Goal: Task Accomplishment & Management: Manage account settings

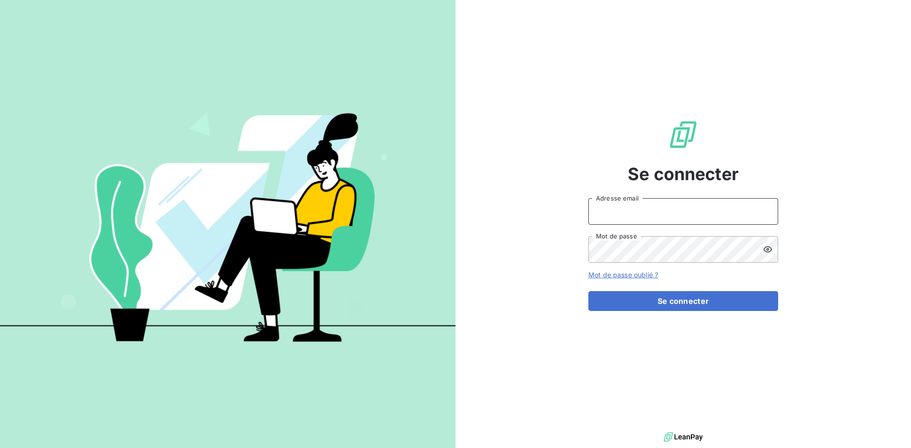
type input "[EMAIL_ADDRESS][DOMAIN_NAME]"
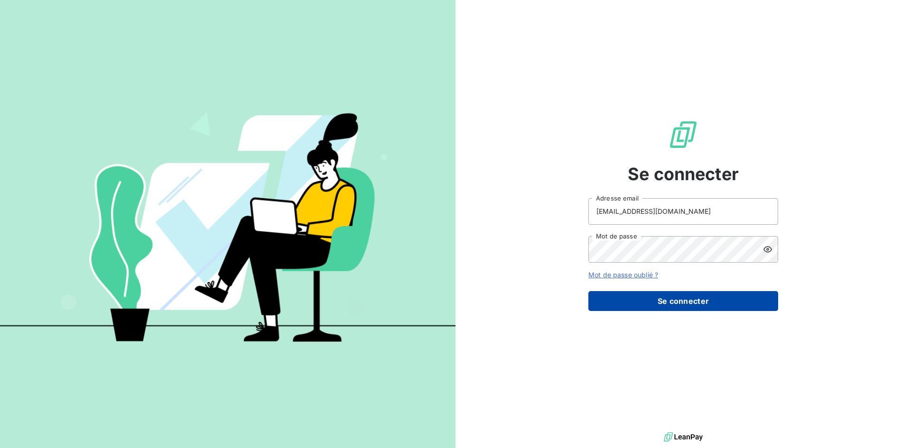
click at [658, 301] on button "Se connecter" at bounding box center [683, 301] width 190 height 20
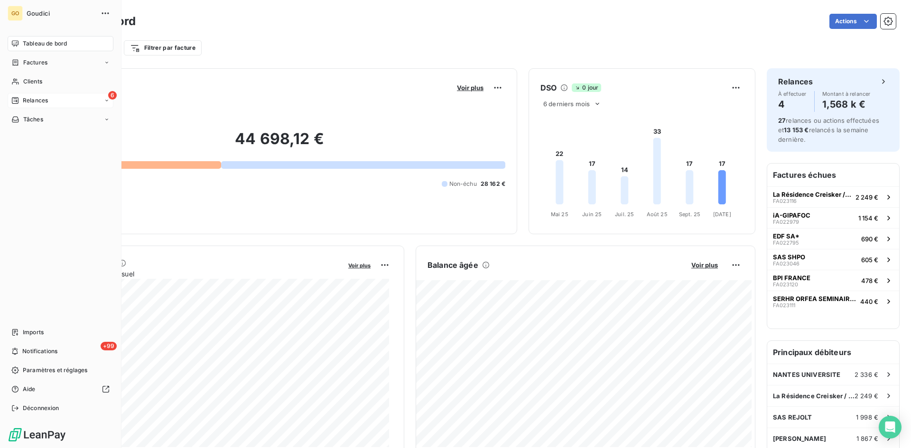
click at [45, 102] on span "Relances" at bounding box center [35, 100] width 25 height 9
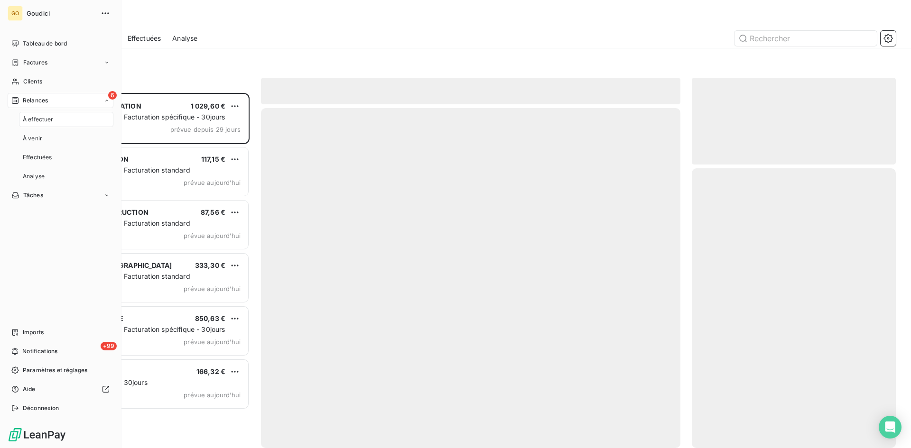
scroll to position [348, 197]
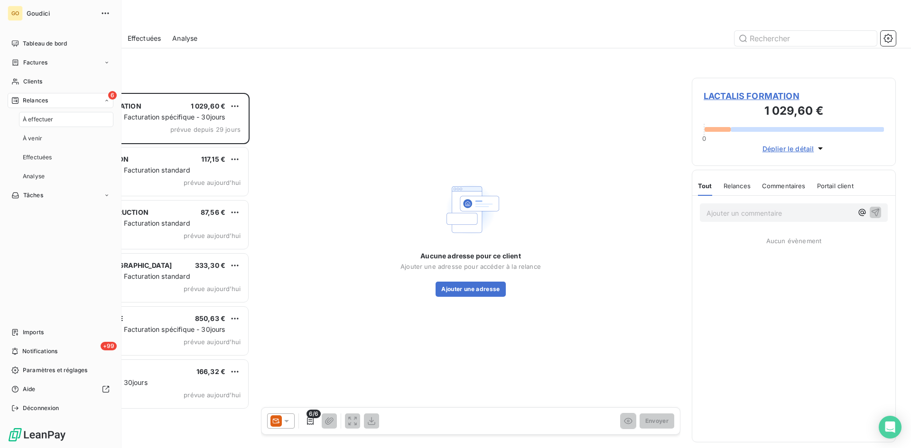
click at [37, 115] on div "À effectuer" at bounding box center [66, 119] width 94 height 15
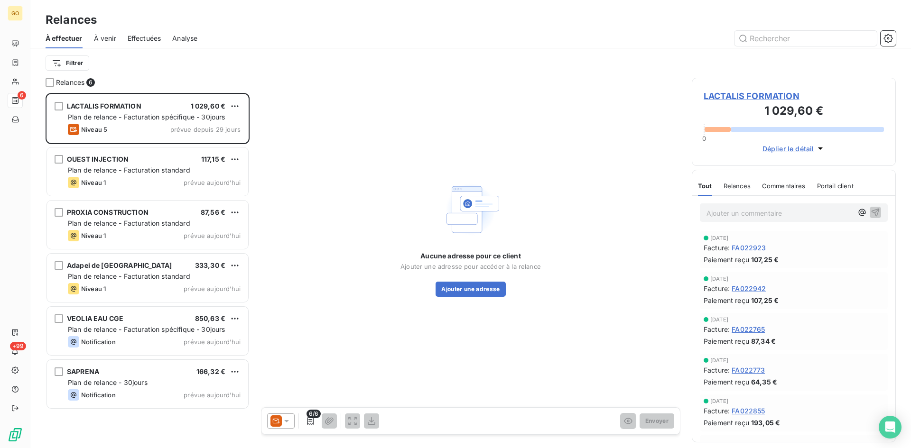
click at [108, 39] on span "À venir" at bounding box center [105, 38] width 22 height 9
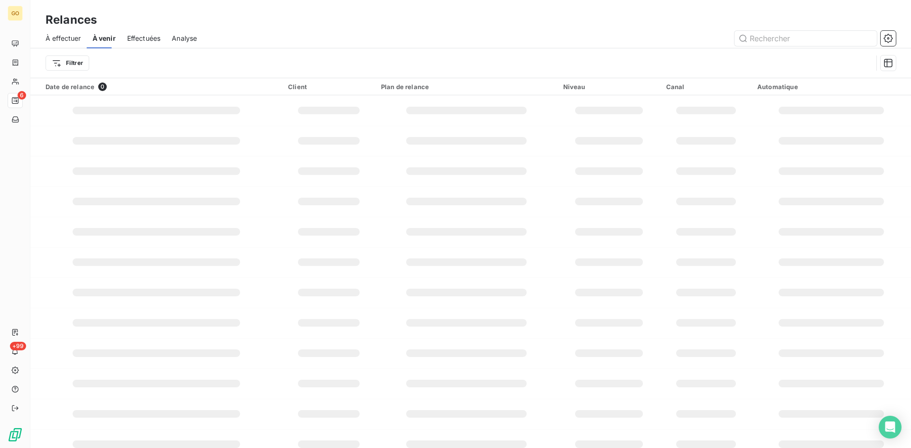
click at [139, 41] on span "Effectuées" at bounding box center [144, 38] width 34 height 9
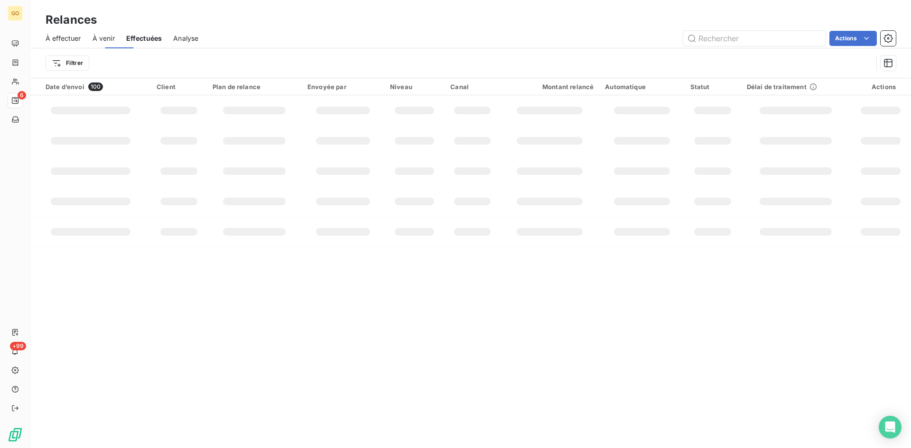
click at [198, 41] on span "Analyse" at bounding box center [185, 38] width 25 height 9
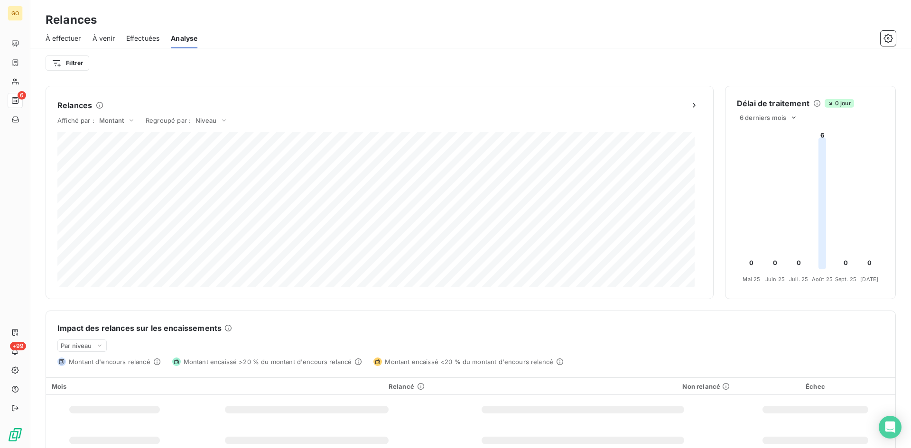
click at [101, 36] on span "À venir" at bounding box center [104, 38] width 22 height 9
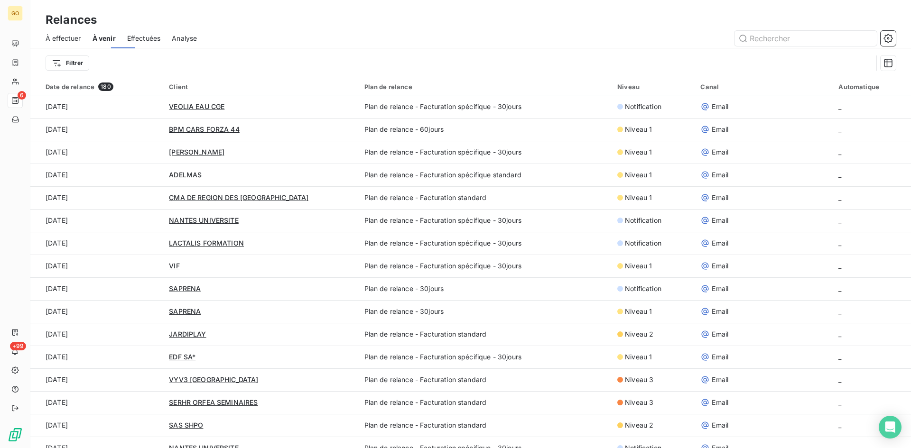
click at [53, 40] on span "À effectuer" at bounding box center [64, 38] width 36 height 9
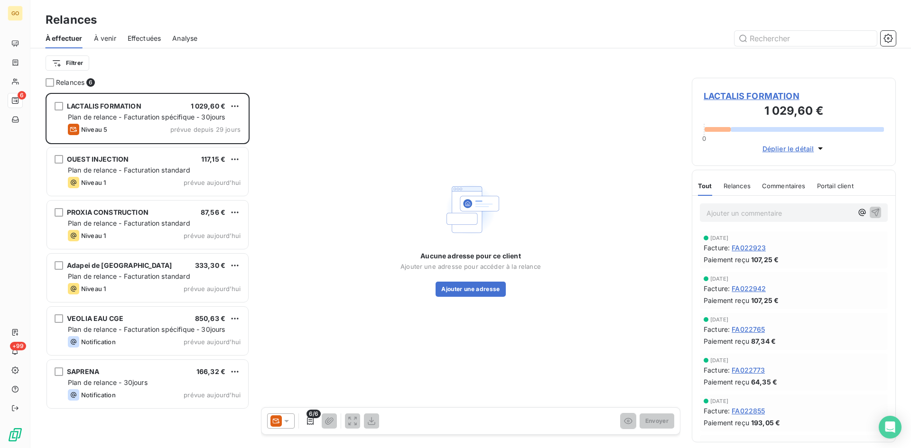
scroll to position [348, 197]
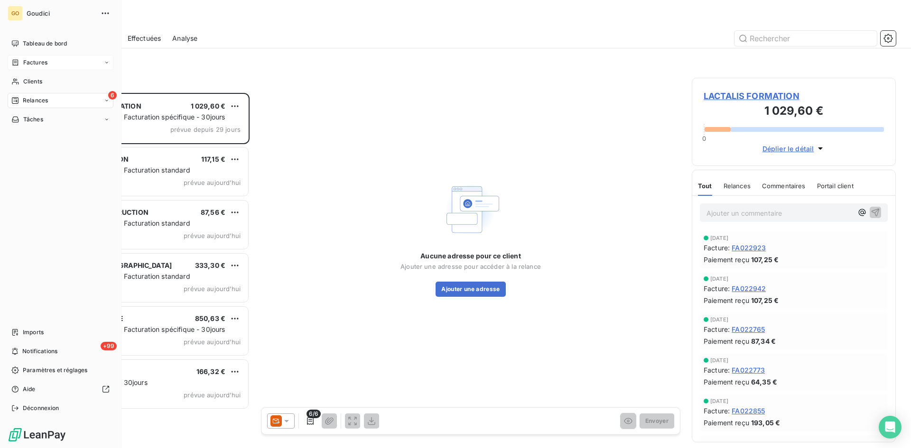
click at [27, 63] on span "Factures" at bounding box center [35, 62] width 24 height 9
click at [27, 77] on span "Factures" at bounding box center [35, 81] width 24 height 9
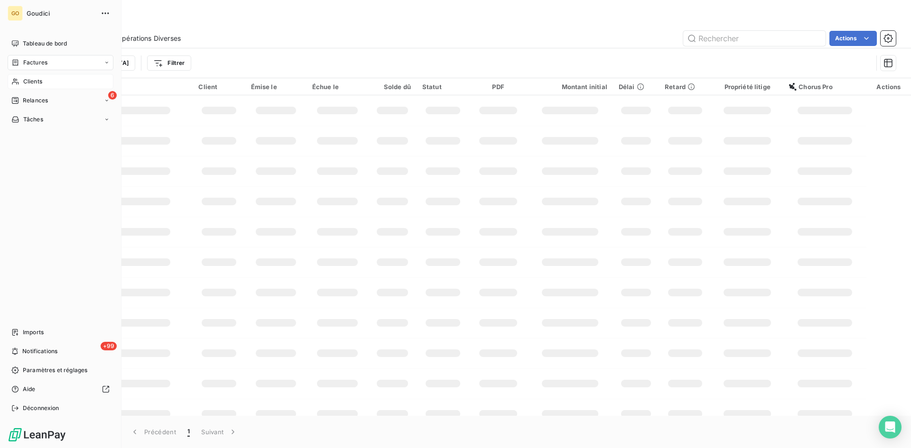
click at [34, 77] on div "Clients" at bounding box center [61, 81] width 106 height 15
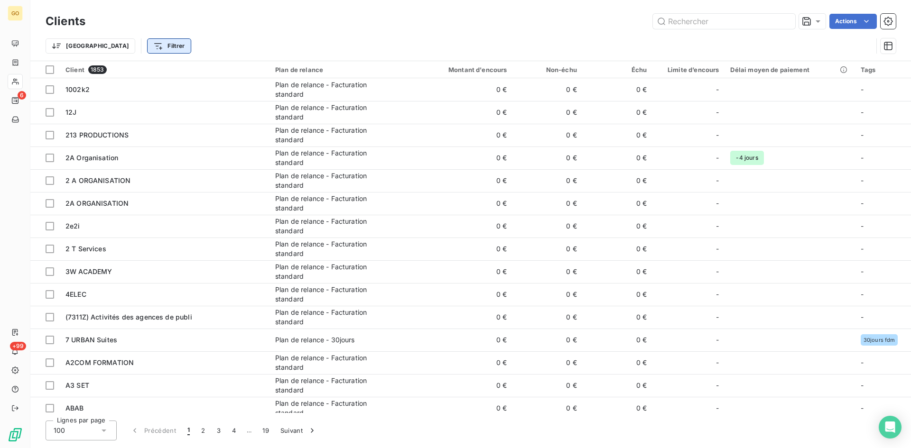
click at [104, 48] on html "GO 6 +99 Clients Actions Trier Filtrer Client 1853 Plan de relance Montant d'en…" at bounding box center [455, 224] width 911 height 448
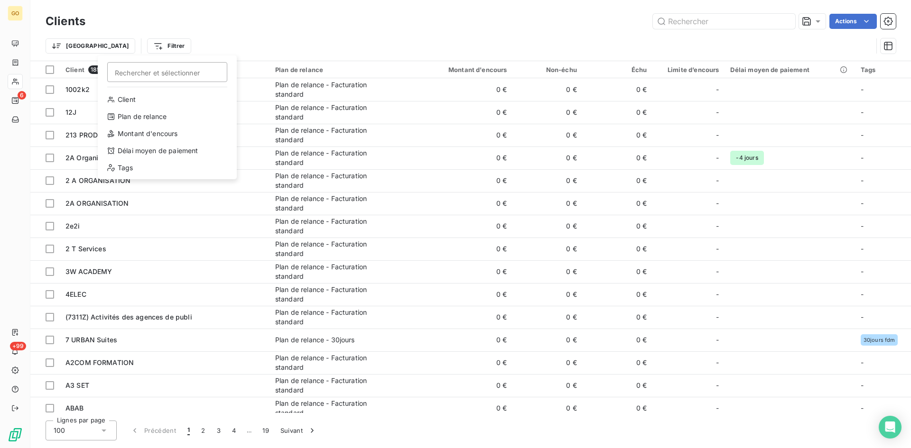
click at [230, 28] on html "GO 6 +99 Clients Actions Trier Filtrer Rechercher et sélectionner Client Plan d…" at bounding box center [455, 224] width 911 height 448
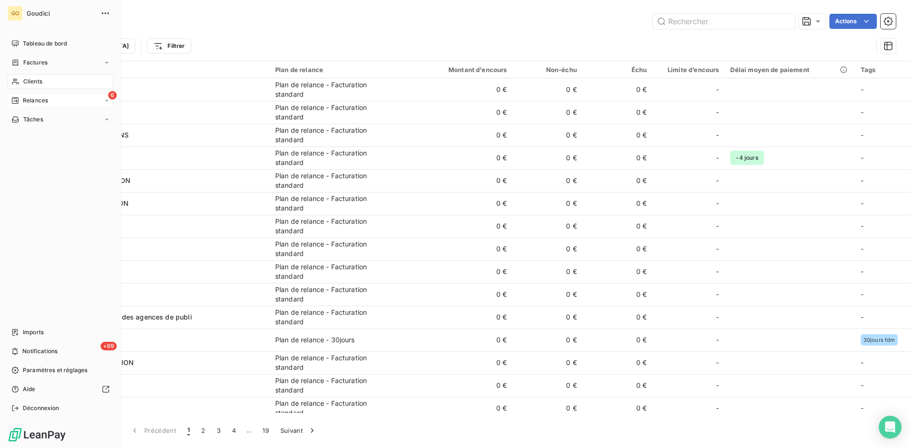
click at [23, 103] on span "Relances" at bounding box center [35, 100] width 25 height 9
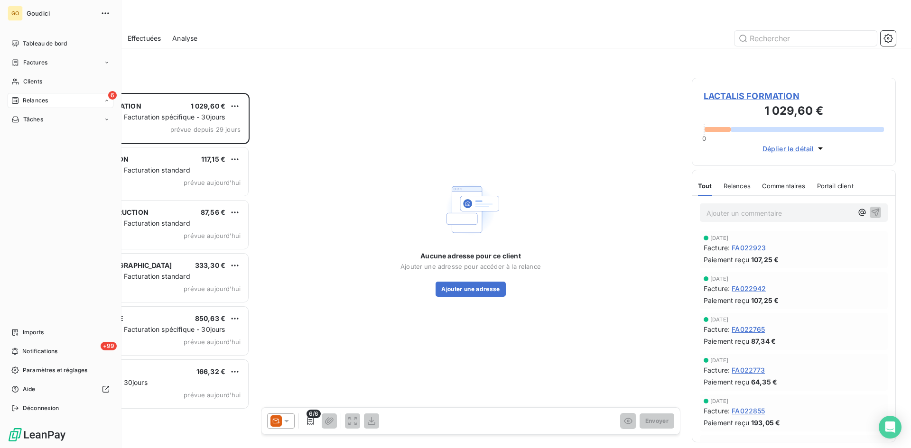
scroll to position [348, 197]
click at [37, 124] on div "À effectuer" at bounding box center [66, 119] width 94 height 15
click at [30, 81] on span "Clients" at bounding box center [32, 81] width 19 height 9
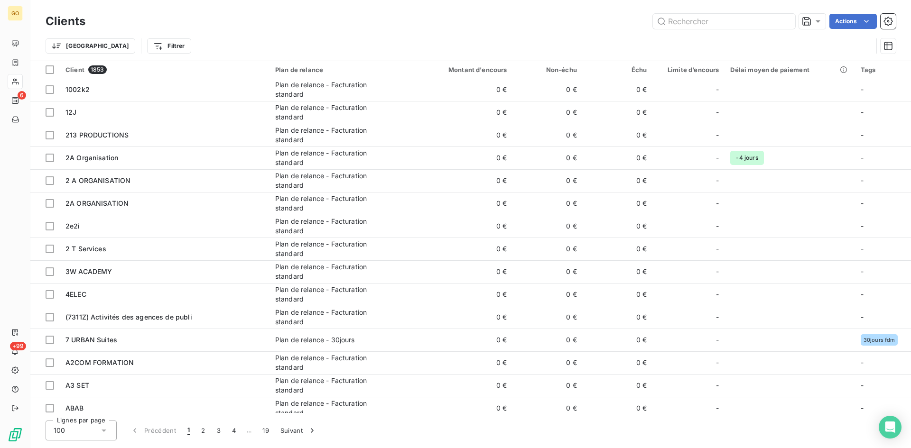
click at [757, 12] on div "Clients Actions" at bounding box center [471, 21] width 850 height 20
click at [745, 30] on div "Clients Actions" at bounding box center [471, 21] width 850 height 20
click at [745, 27] on input "text" at bounding box center [724, 21] width 142 height 15
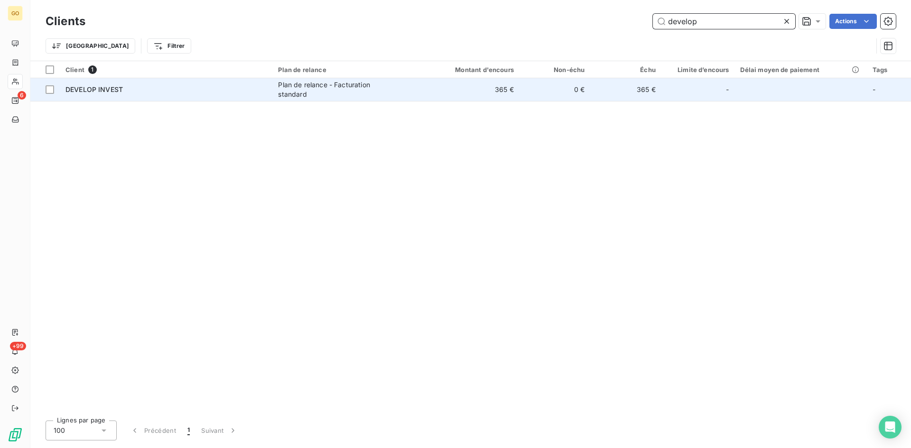
type input "develop"
click at [326, 100] on td "Plan de relance - Facturation standard" at bounding box center [348, 89] width 152 height 23
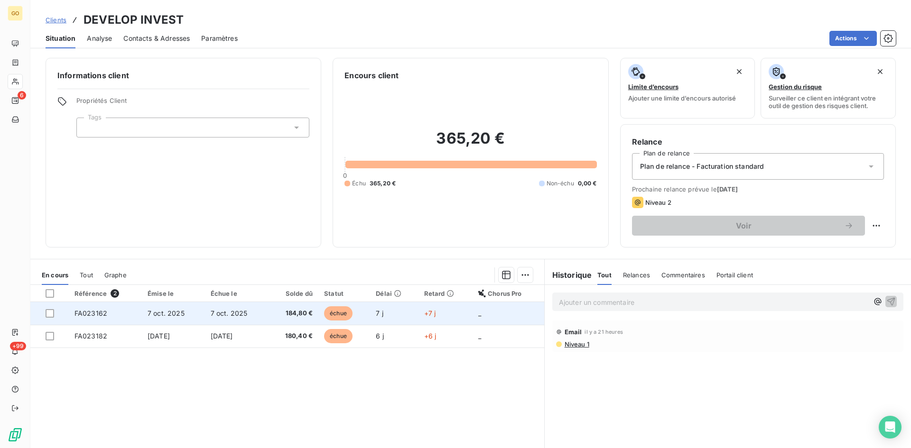
click at [90, 315] on span "FA023162" at bounding box center [90, 313] width 33 height 8
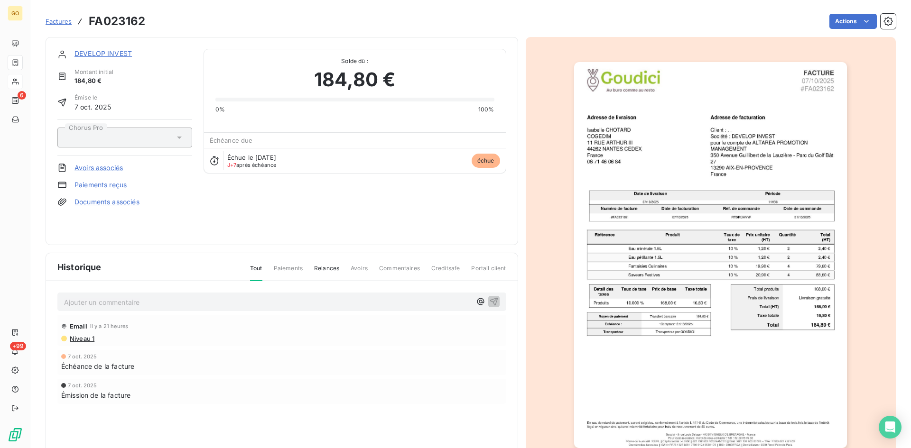
click at [546, 89] on html "GO 6 +99 Factures FA023162 Actions DEVELOP INVEST Montant initial 184,80 € Émis…" at bounding box center [455, 224] width 911 height 448
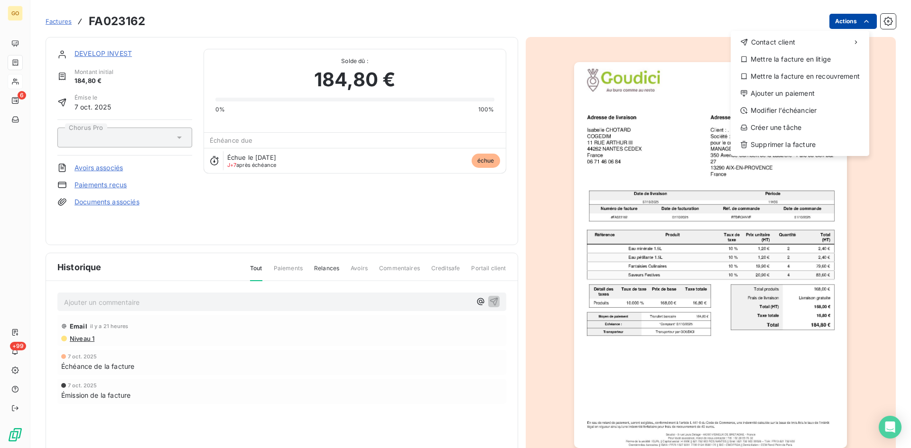
click at [864, 17] on html "GO 6 +99 Factures FA023162 Actions Contact client Mettre la facture en litige M…" at bounding box center [455, 224] width 911 height 448
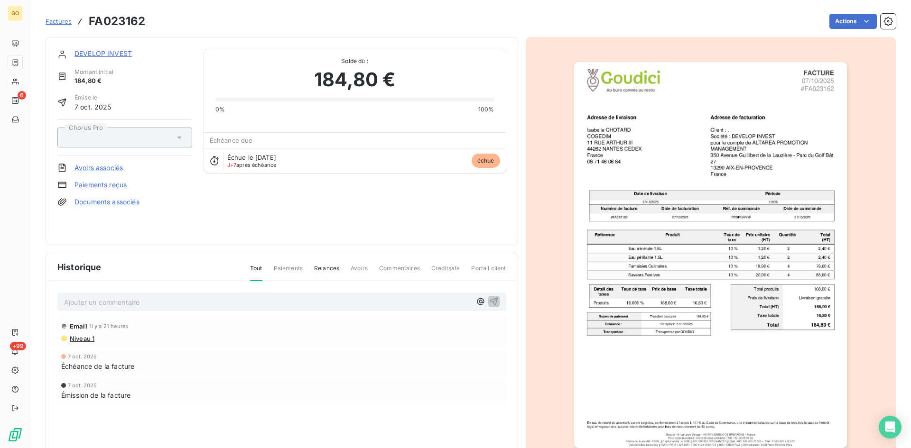
click at [679, 41] on html "GO 6 +99 Factures FA023162 Actions DEVELOP INVEST Montant initial 184,80 € Émis…" at bounding box center [455, 224] width 911 height 448
click at [95, 54] on link "DEVELOP INVEST" at bounding box center [102, 53] width 57 height 8
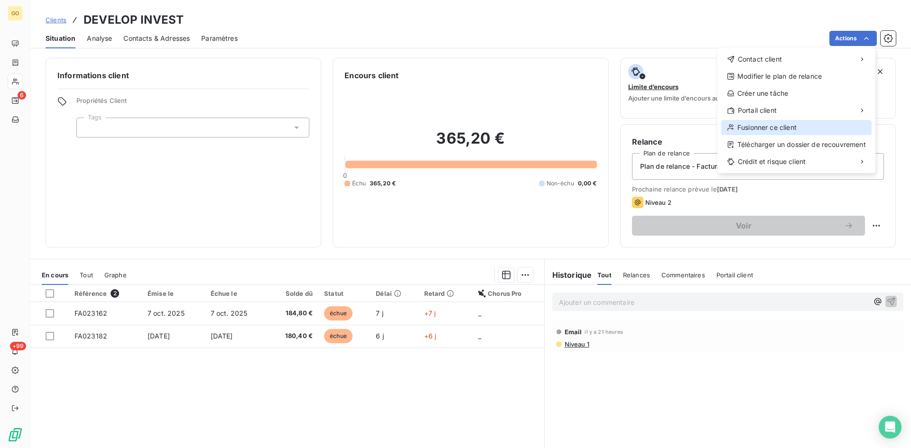
click at [809, 127] on div "Fusionner ce client" at bounding box center [796, 127] width 150 height 15
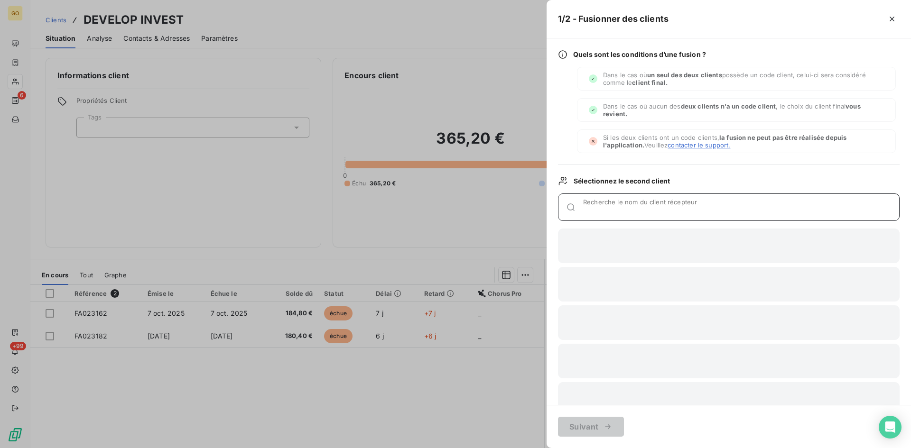
click at [675, 208] on input "Recherche le nom du client récepteur" at bounding box center [741, 210] width 316 height 9
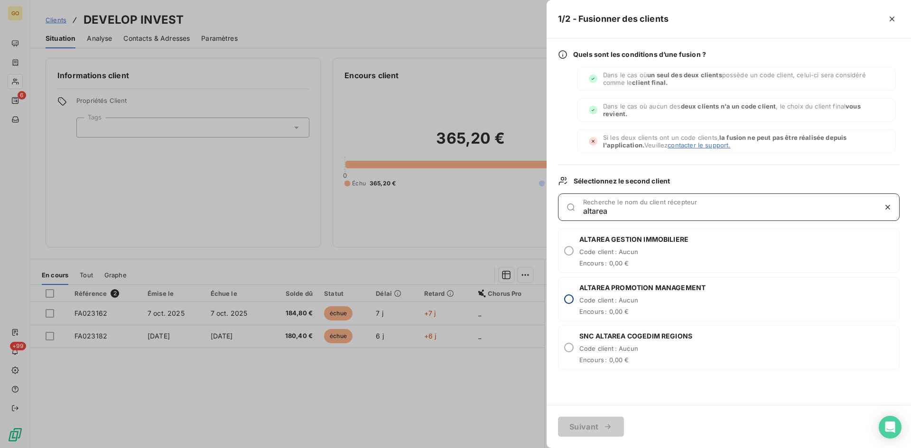
type input "altarea"
click at [572, 297] on input "radio" at bounding box center [568, 299] width 9 height 9
radio input "true"
click at [893, 18] on icon "button" at bounding box center [891, 19] width 5 height 5
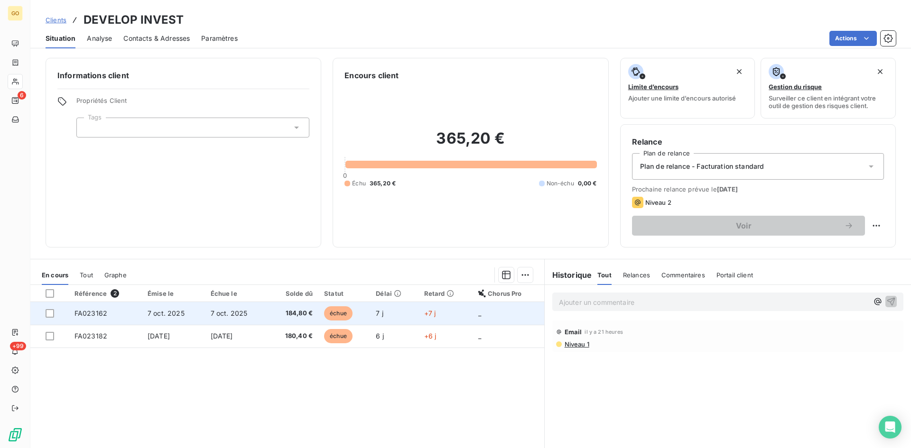
click at [189, 306] on td "7 oct. 2025" at bounding box center [173, 313] width 63 height 23
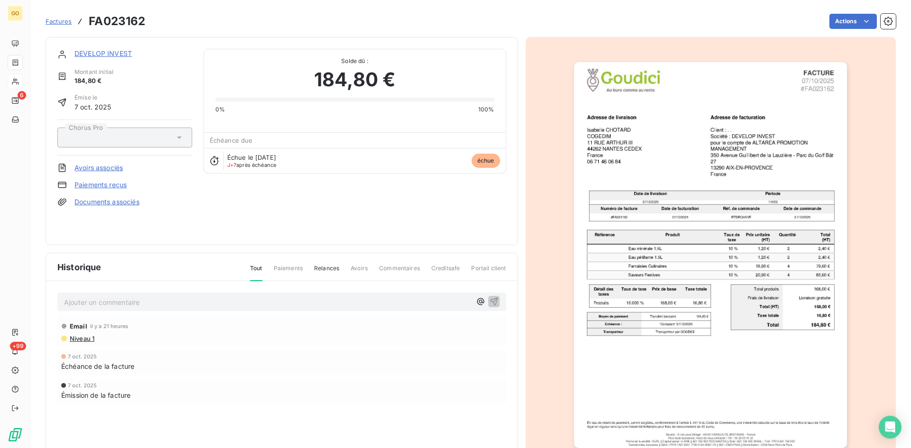
click at [107, 53] on link "DEVELOP INVEST" at bounding box center [102, 53] width 57 height 8
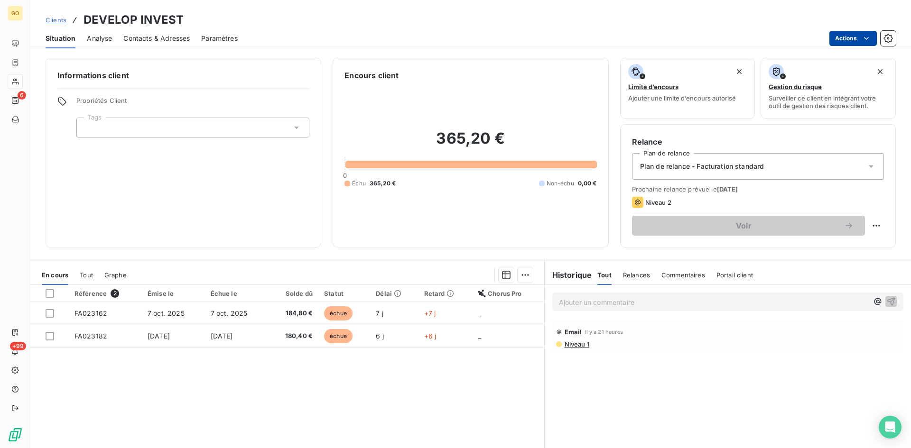
click at [874, 36] on html "GO 6 +99 Clients DEVELOP INVEST Situation Analyse Contacts & Adresses Paramètre…" at bounding box center [455, 224] width 911 height 448
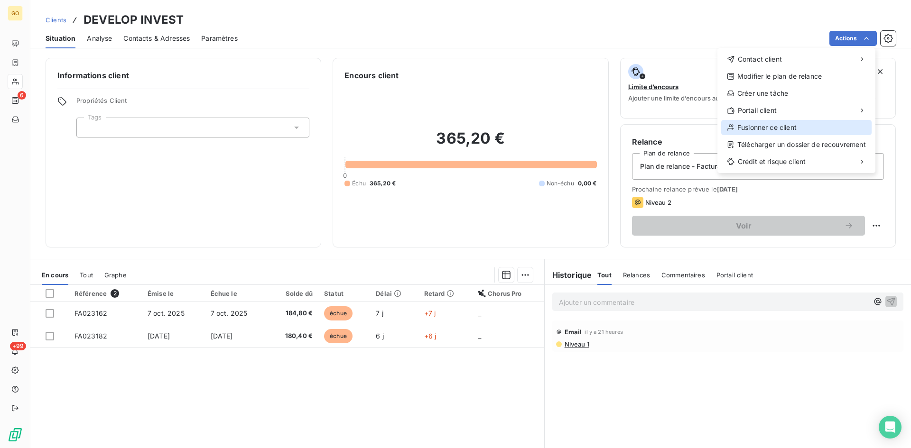
click at [780, 128] on div "Fusionner ce client" at bounding box center [796, 127] width 150 height 15
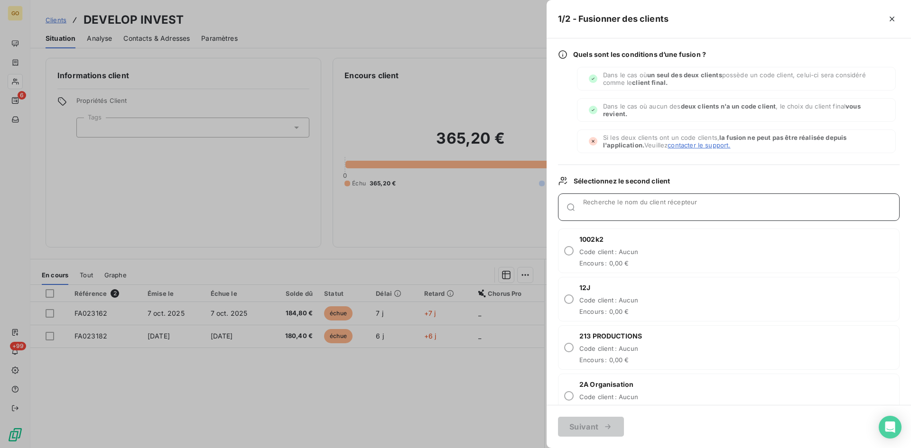
click at [610, 210] on input "Recherche le nom du client récepteur" at bounding box center [741, 210] width 316 height 9
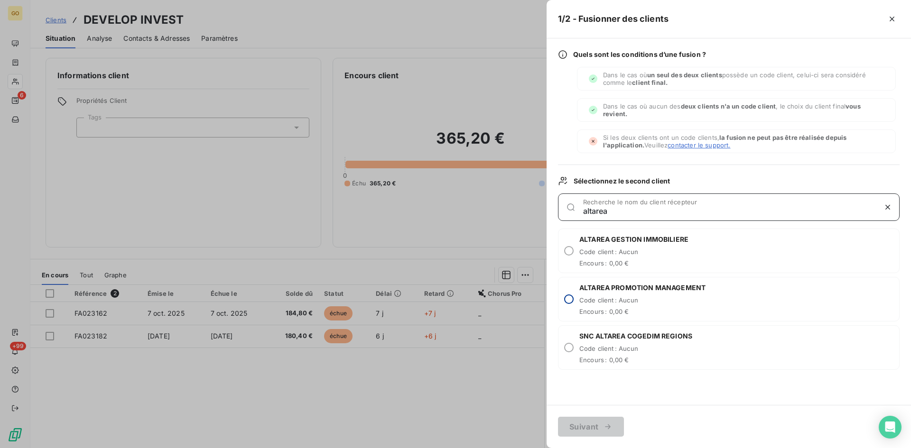
type input "altarea"
click at [571, 300] on input "radio" at bounding box center [568, 299] width 9 height 9
radio input "true"
click at [588, 424] on button "Suivant" at bounding box center [591, 427] width 66 height 20
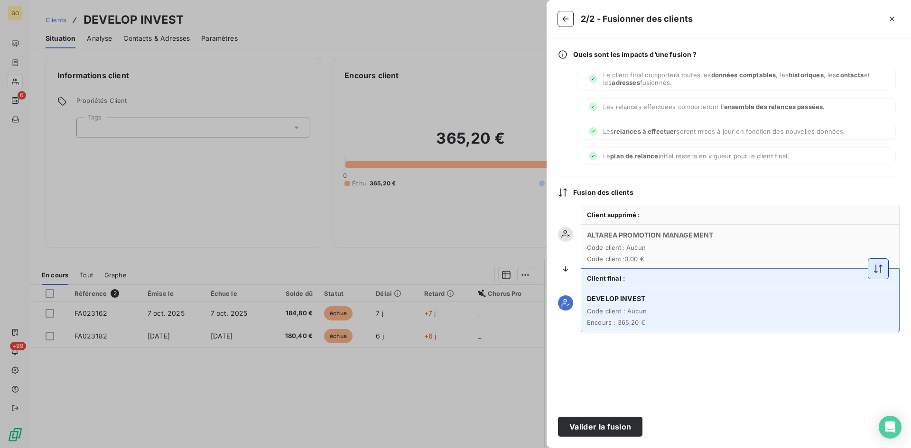
click at [877, 272] on icon "button" at bounding box center [877, 268] width 9 height 9
click at [600, 431] on button "Valider la fusion" at bounding box center [600, 427] width 84 height 20
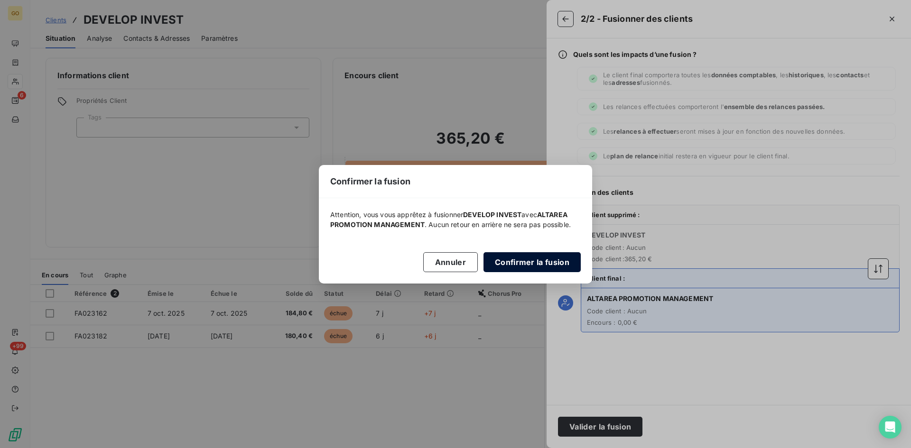
click at [511, 263] on button "Confirmer la fusion" at bounding box center [531, 262] width 97 height 20
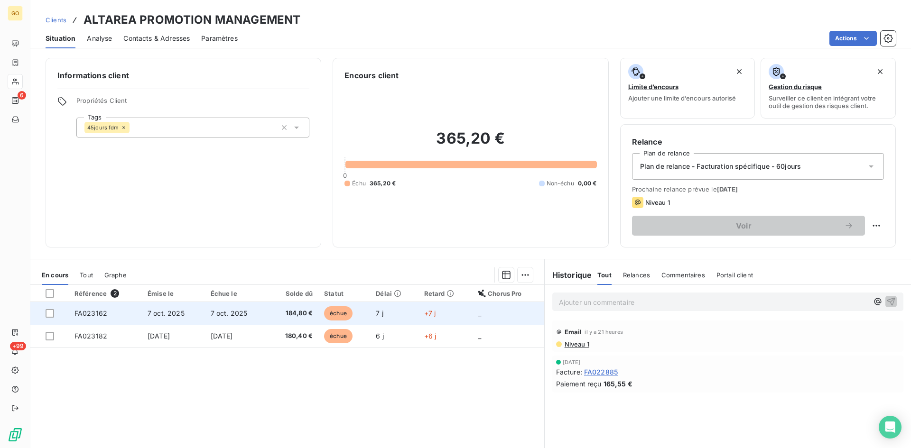
click at [176, 316] on span "7 oct. 2025" at bounding box center [166, 313] width 37 height 8
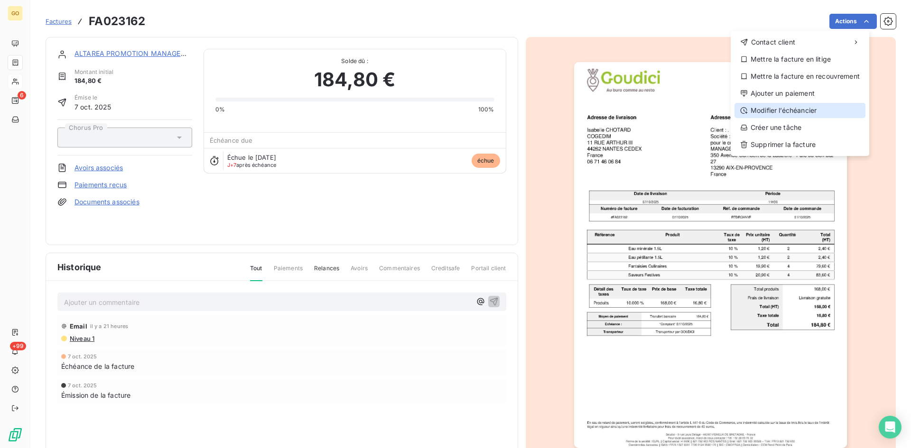
click at [830, 113] on div "Modifier l’échéancier" at bounding box center [799, 110] width 131 height 15
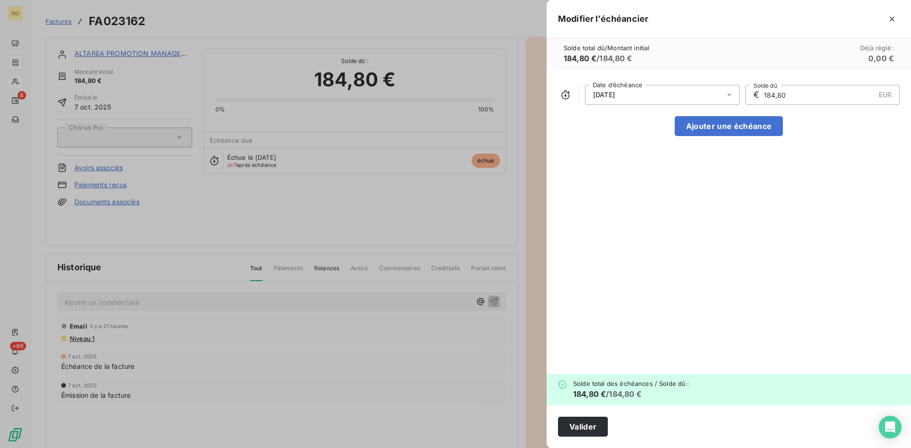
click at [728, 97] on icon at bounding box center [728, 94] width 9 height 9
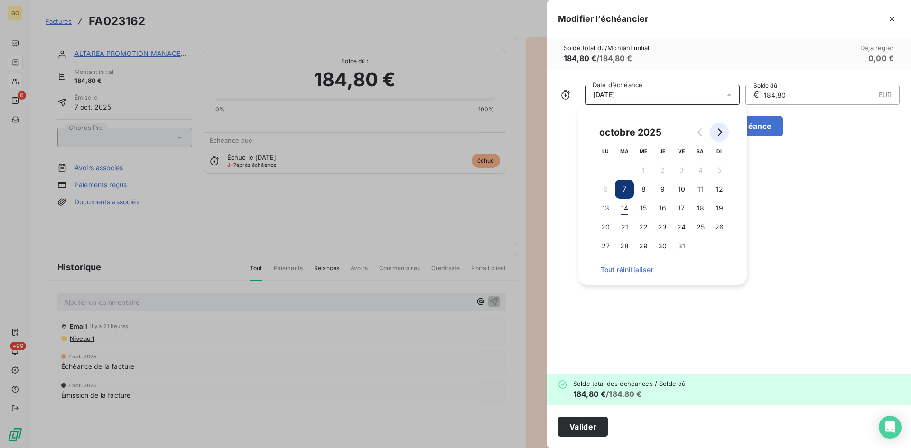
click at [716, 127] on button "Go to next month" at bounding box center [719, 132] width 19 height 19
click at [714, 246] on button "30" at bounding box center [719, 246] width 19 height 19
click at [818, 250] on div "[DATE] Date d’échéance € 184,80 EUR Solde dû Ajouter une échéance" at bounding box center [729, 222] width 364 height 305
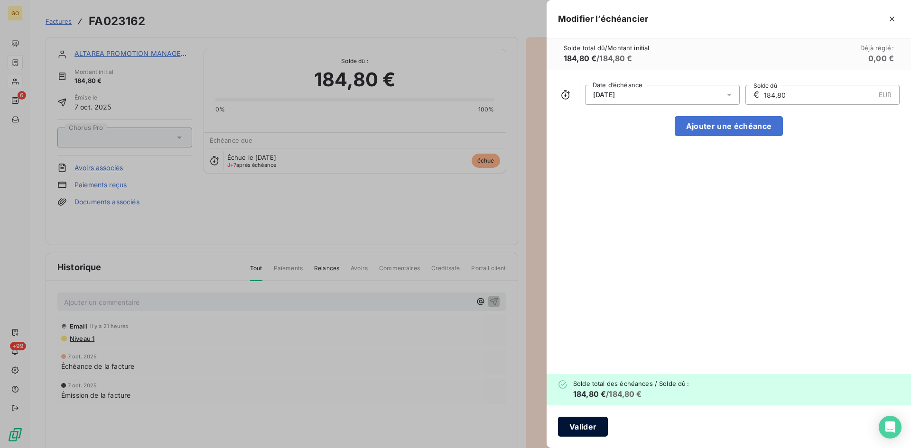
click at [571, 432] on button "Valider" at bounding box center [583, 427] width 50 height 20
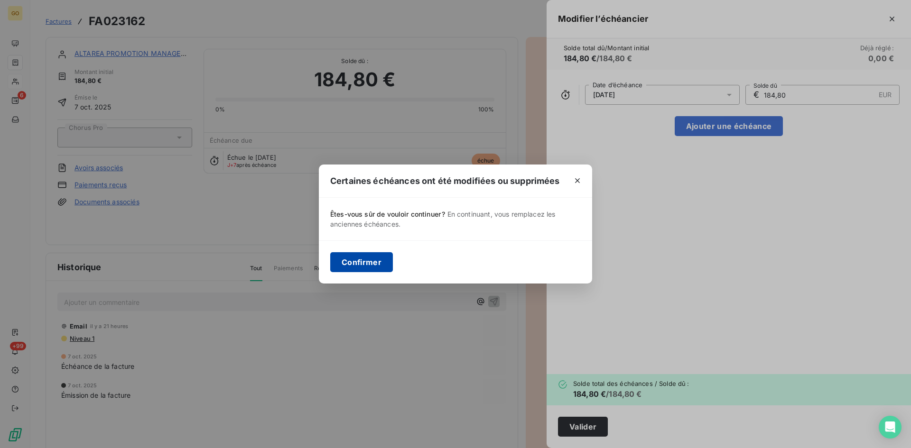
click at [365, 267] on button "Confirmer" at bounding box center [361, 262] width 63 height 20
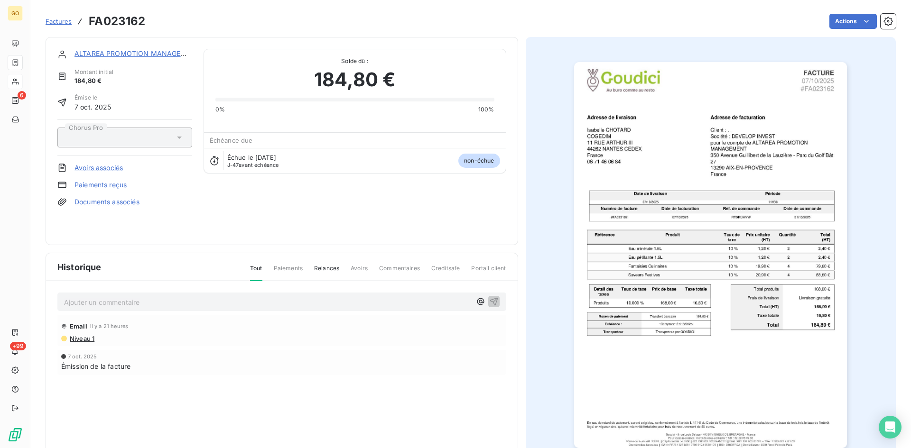
click at [57, 25] on link "Factures" at bounding box center [59, 21] width 26 height 9
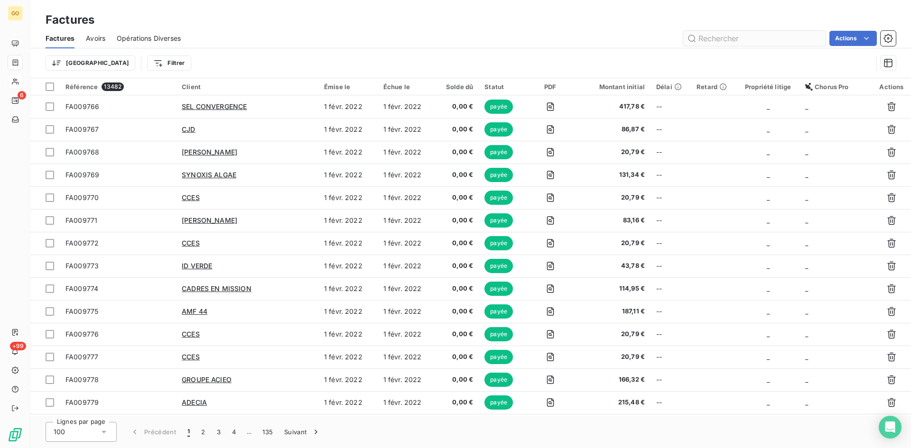
click at [739, 37] on input "text" at bounding box center [754, 38] width 142 height 15
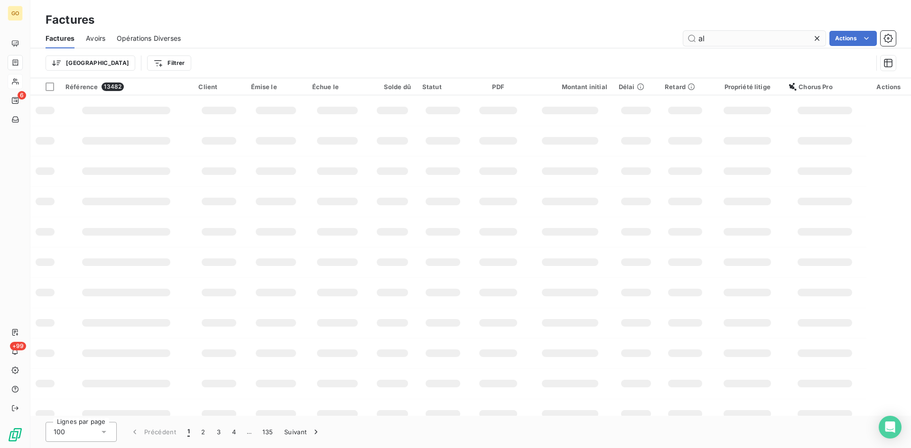
type input "a"
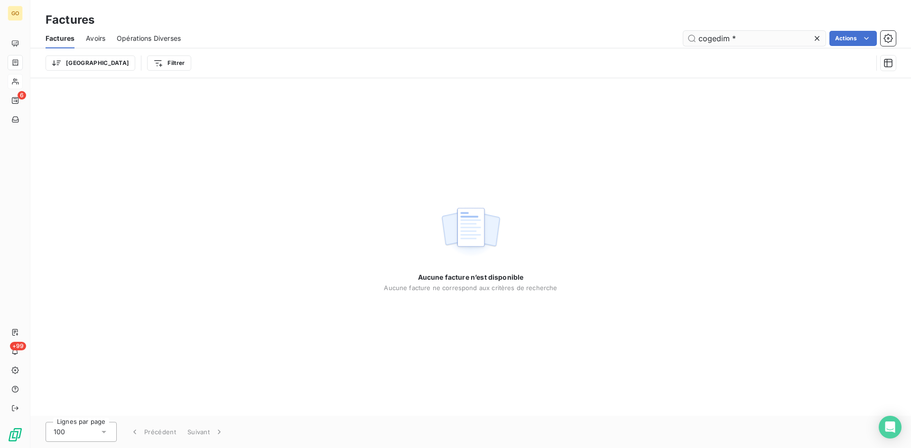
drag, startPoint x: 740, startPoint y: 37, endPoint x: 715, endPoint y: 43, distance: 25.4
click at [715, 43] on input "cogedim *" at bounding box center [754, 38] width 142 height 15
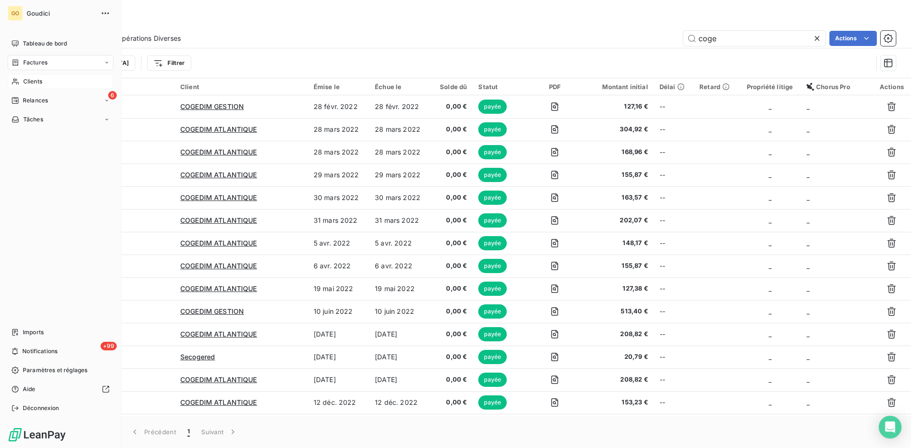
type input "coge"
click at [25, 81] on span "Clients" at bounding box center [32, 81] width 19 height 9
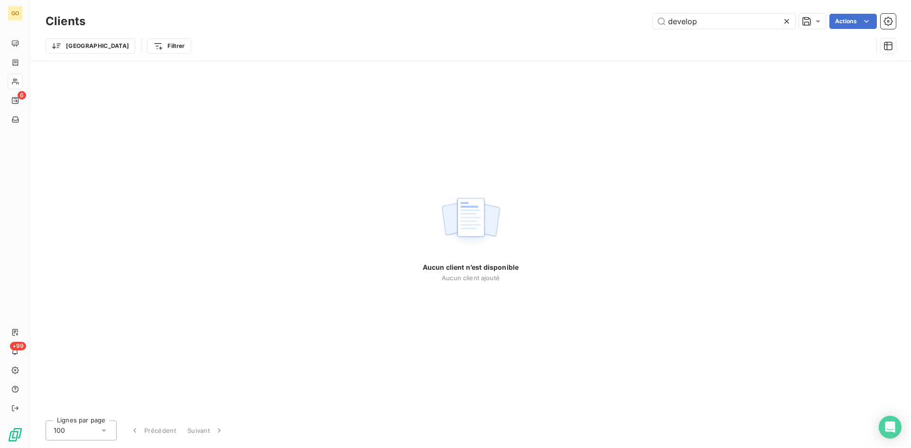
drag, startPoint x: 727, startPoint y: 20, endPoint x: 583, endPoint y: 37, distance: 145.3
click at [583, 37] on div "Clients develop Actions Trier Filtrer" at bounding box center [471, 35] width 850 height 49
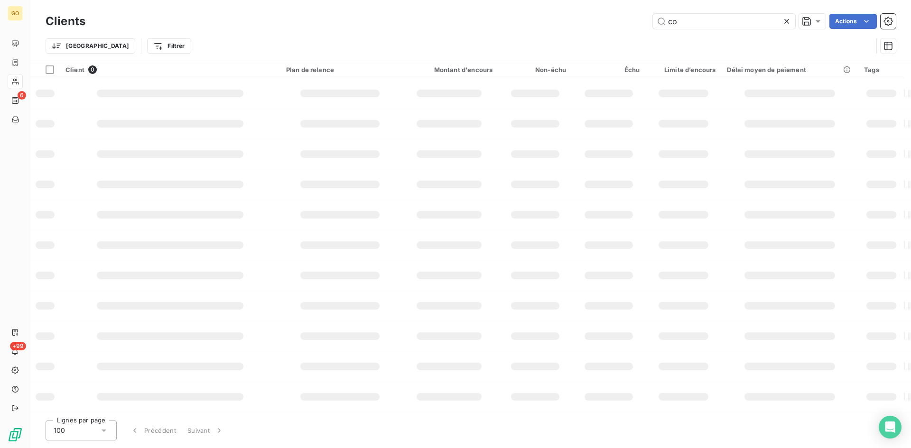
type input "c"
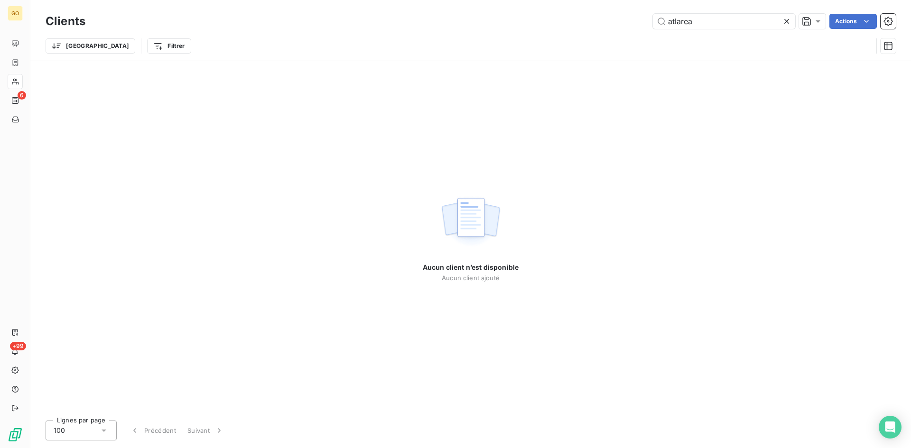
type input "atlarea"
drag, startPoint x: 726, startPoint y: 25, endPoint x: 659, endPoint y: 28, distance: 67.0
click at [659, 28] on input "atlarea" at bounding box center [724, 21] width 142 height 15
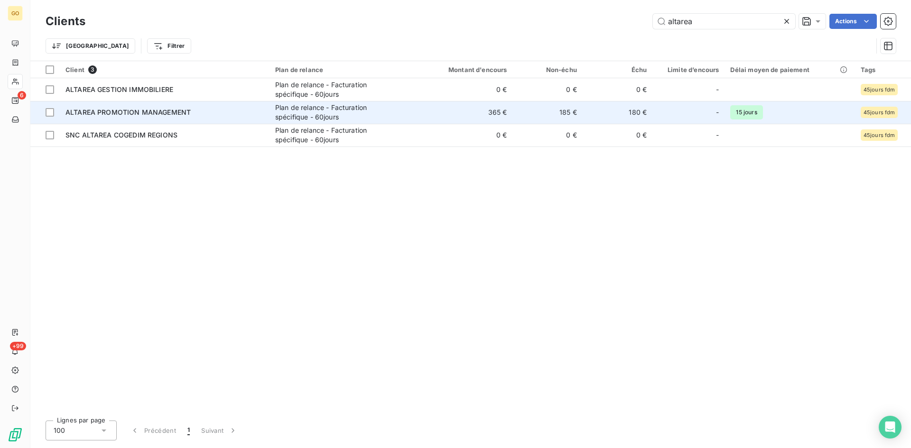
type input "altarea"
click at [287, 114] on div "Plan de relance - Facturation spécifique - 60jours" at bounding box center [334, 112] width 119 height 19
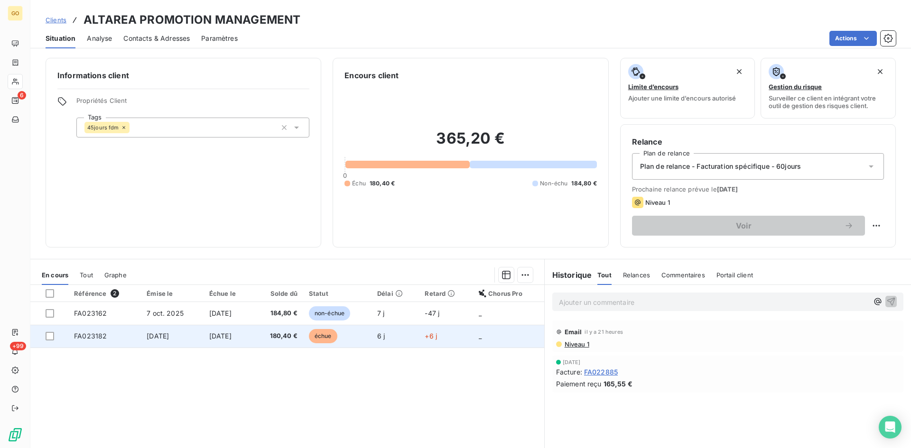
click at [204, 336] on td "[DATE]" at bounding box center [228, 336] width 49 height 23
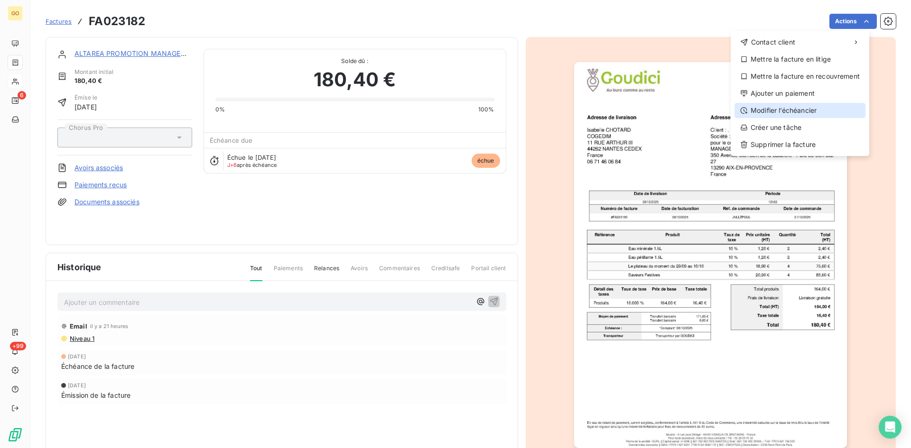
click at [766, 114] on div "Modifier l’échéancier" at bounding box center [799, 110] width 131 height 15
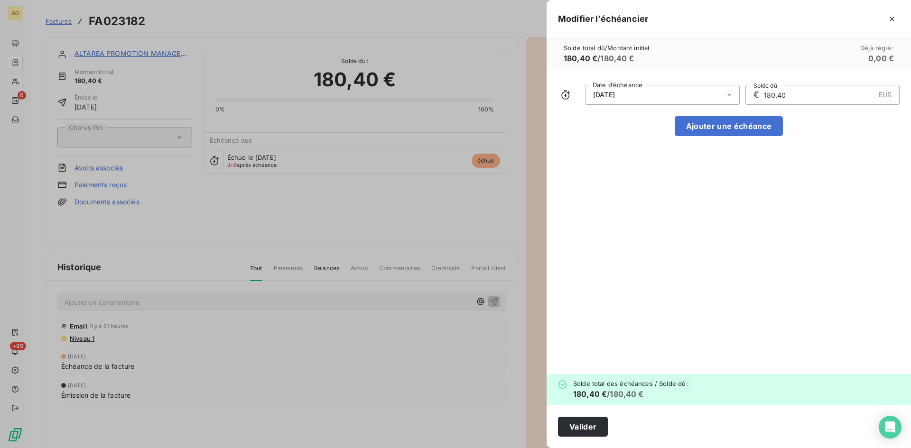
click at [727, 98] on icon at bounding box center [728, 94] width 9 height 9
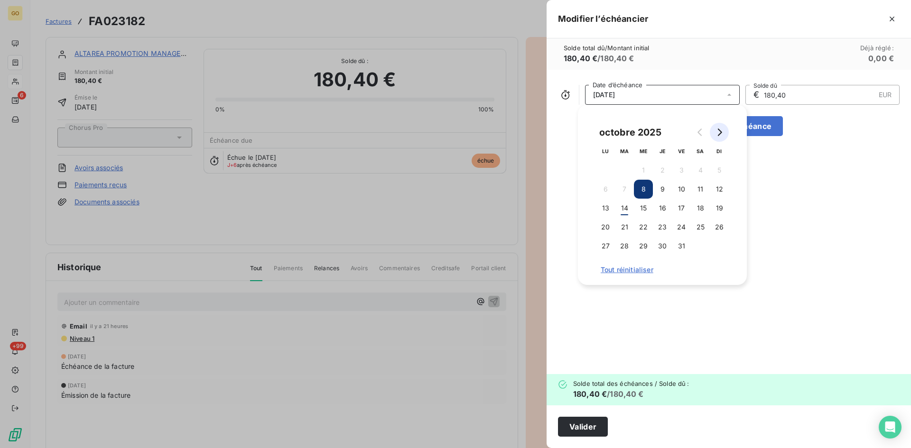
click at [721, 130] on icon "Go to next month" at bounding box center [719, 133] width 8 height 8
click at [722, 248] on button "30" at bounding box center [719, 246] width 19 height 19
click at [830, 256] on div "[DATE] Date d’échéance € 180,40 EUR Solde dû Ajouter une échéance" at bounding box center [729, 222] width 364 height 305
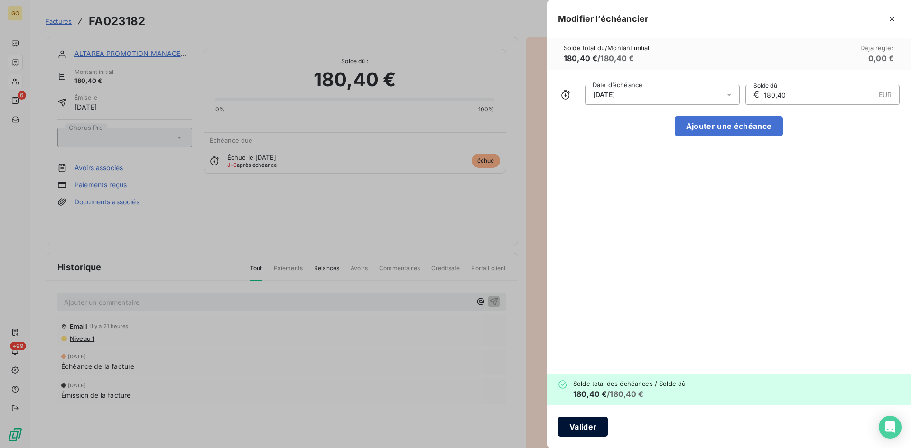
click at [576, 430] on button "Valider" at bounding box center [583, 427] width 50 height 20
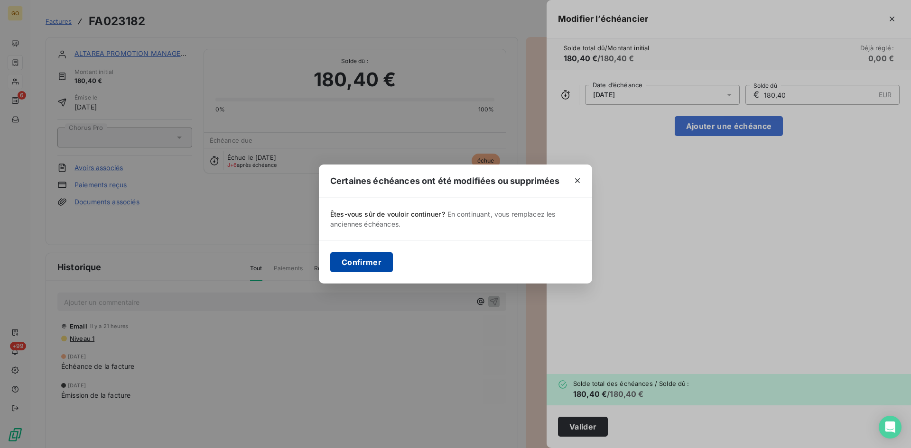
click at [350, 261] on button "Confirmer" at bounding box center [361, 262] width 63 height 20
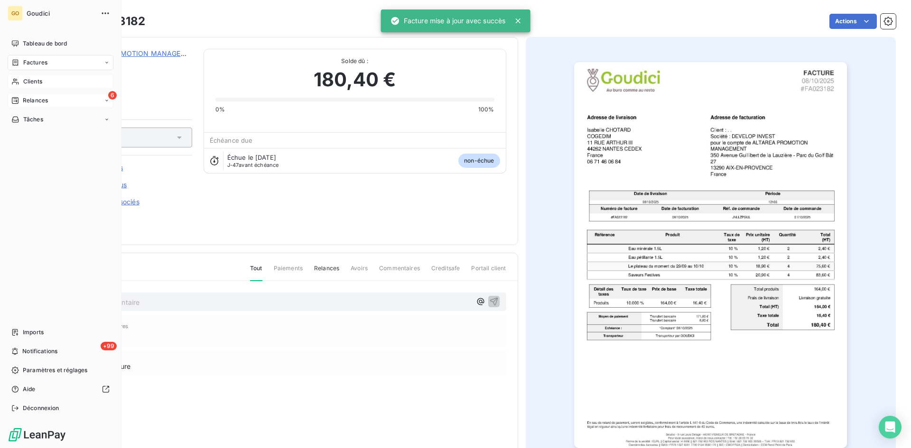
click at [35, 98] on span "Relances" at bounding box center [35, 100] width 25 height 9
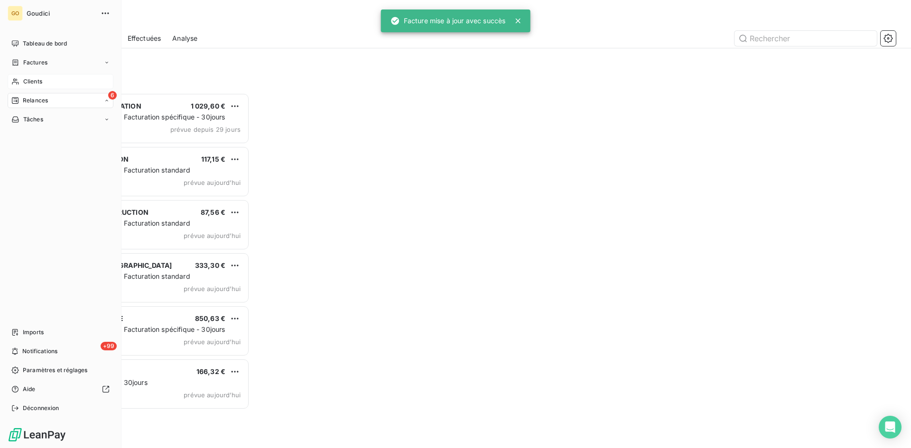
scroll to position [348, 197]
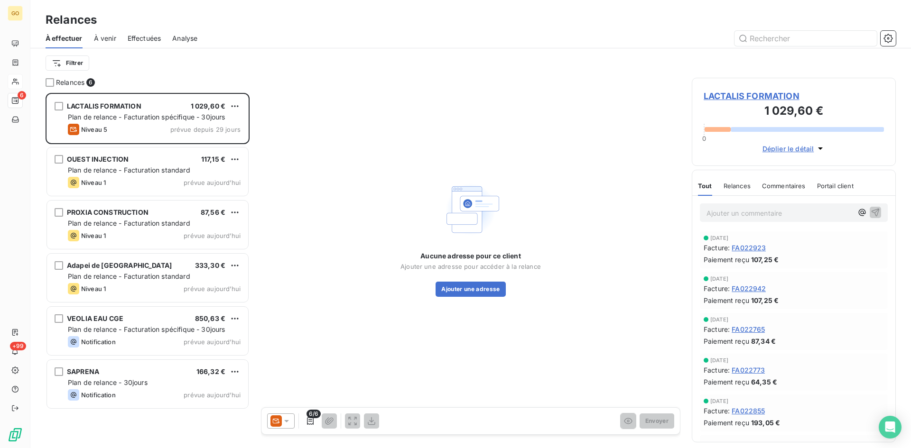
click at [314, 50] on div "Filtrer" at bounding box center [471, 62] width 850 height 29
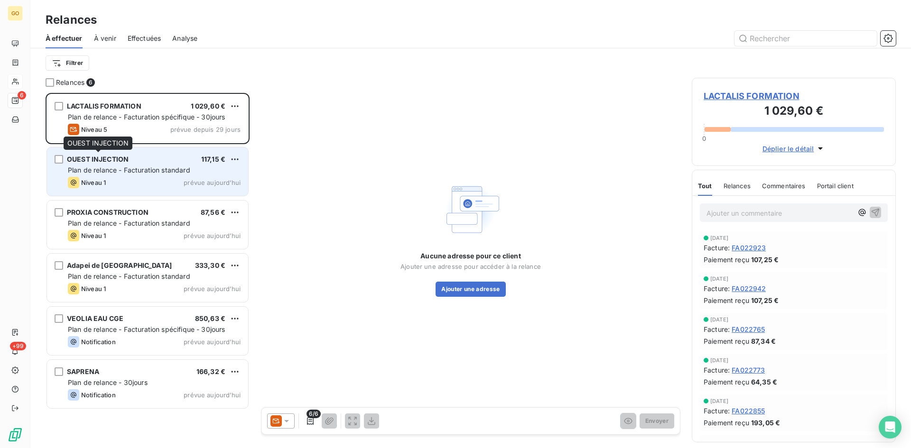
click at [93, 161] on span "OUEST INJECTION" at bounding box center [98, 159] width 62 height 8
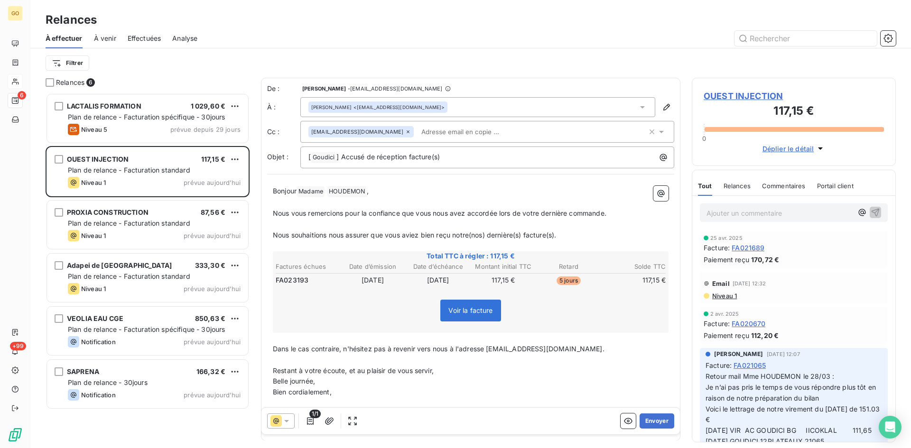
click at [638, 109] on icon at bounding box center [642, 106] width 9 height 9
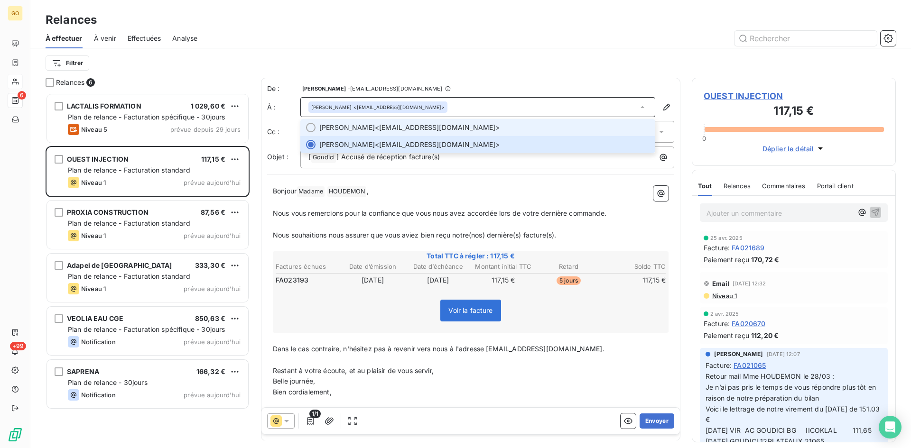
click at [307, 129] on div at bounding box center [310, 127] width 9 height 9
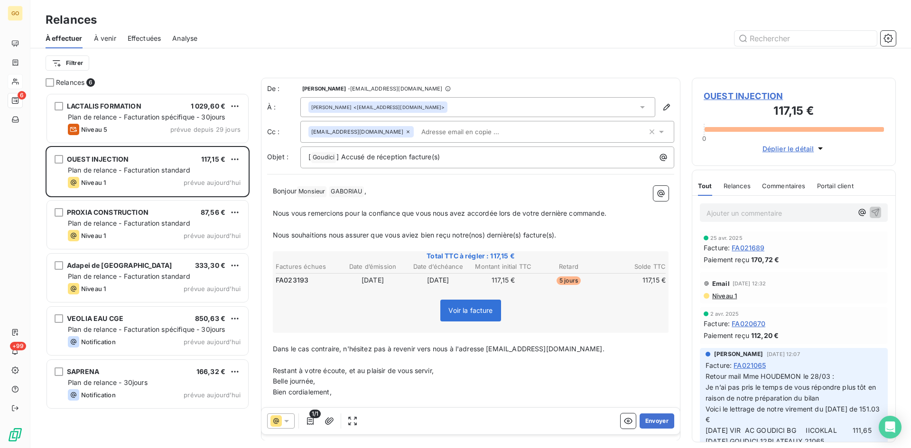
click at [408, 131] on icon at bounding box center [408, 132] width 6 height 6
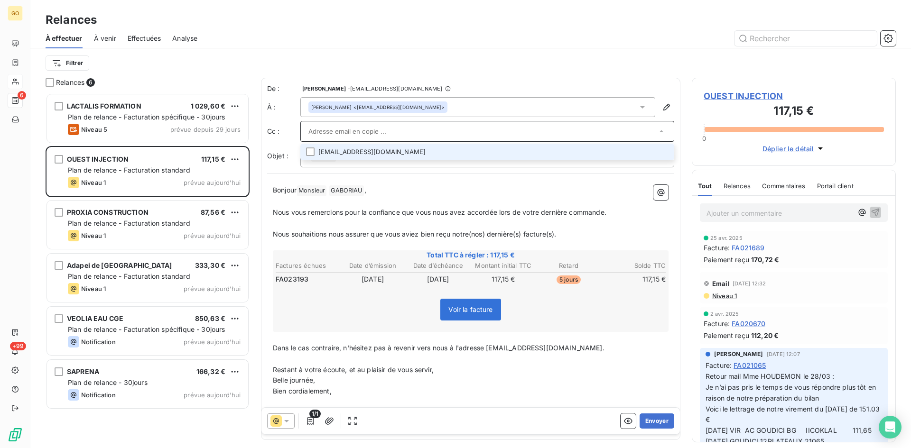
click at [499, 59] on div "Filtrer" at bounding box center [471, 63] width 850 height 18
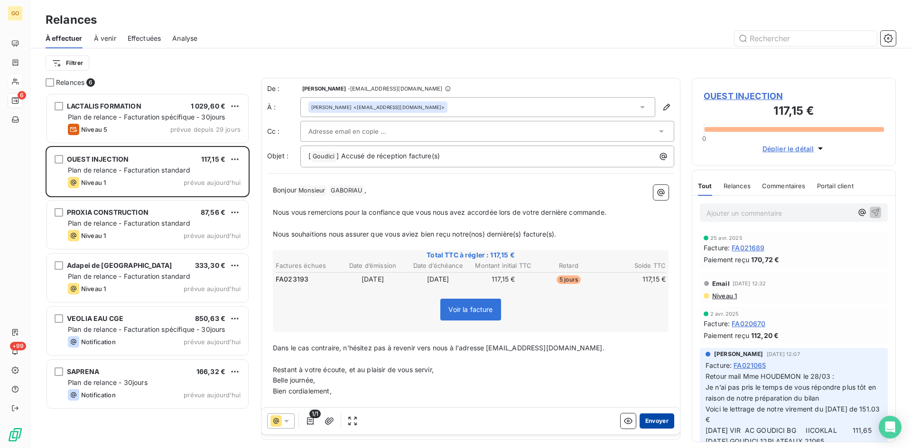
click at [657, 419] on button "Envoyer" at bounding box center [656, 421] width 35 height 15
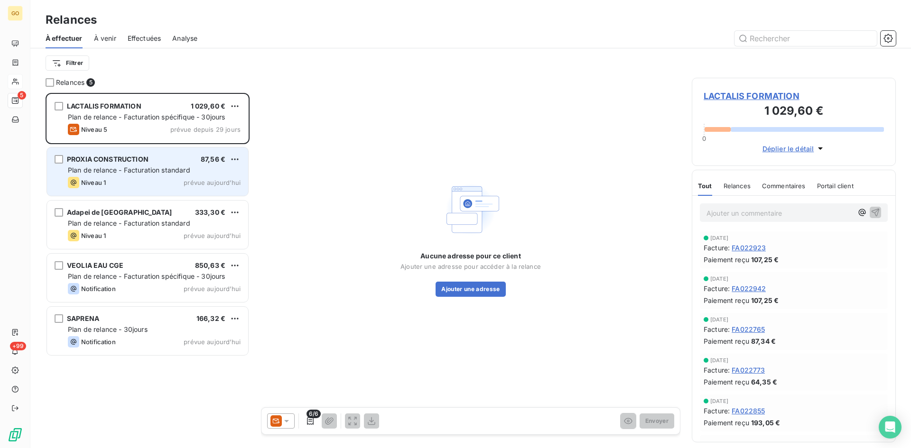
click at [140, 158] on span "PROXIA CONSTRUCTION" at bounding box center [108, 159] width 82 height 8
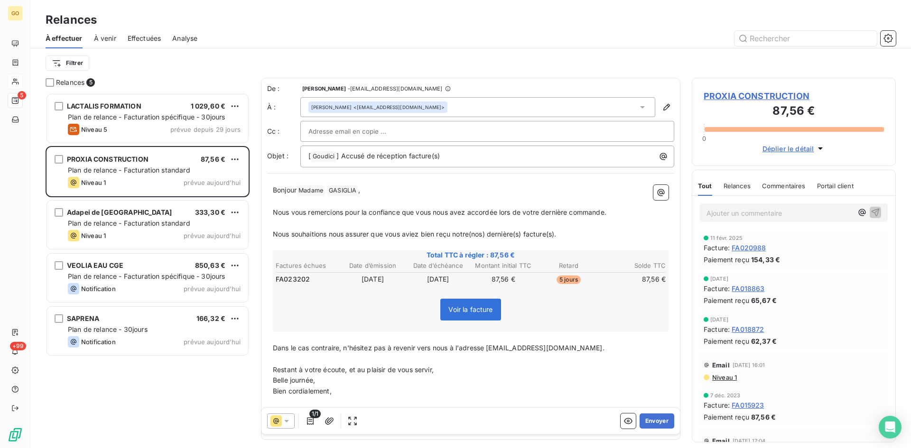
click at [768, 93] on span "PROXIA CONSTRUCTION" at bounding box center [794, 96] width 180 height 13
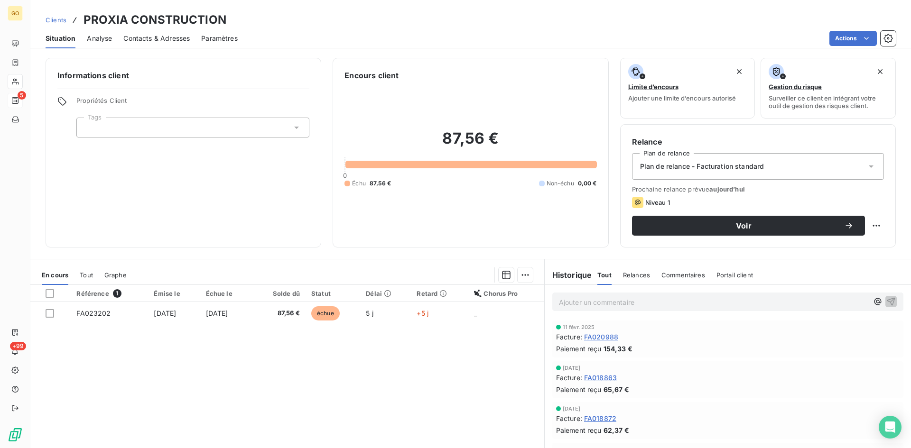
click at [167, 37] on span "Contacts & Adresses" at bounding box center [156, 38] width 66 height 9
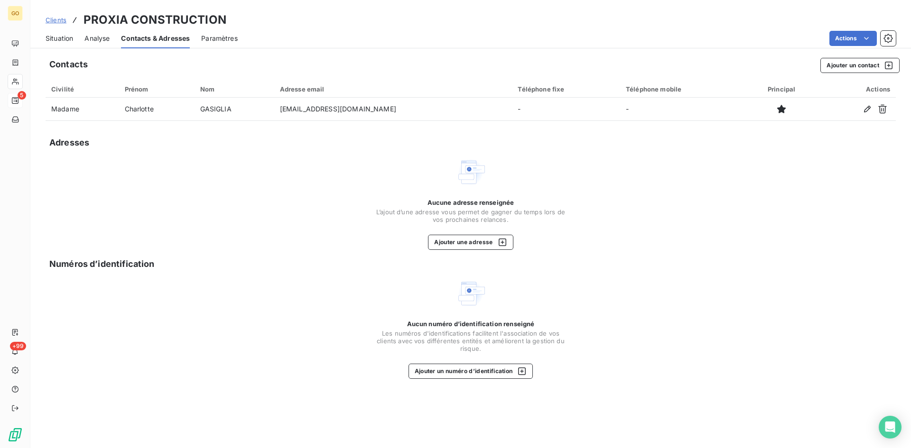
click at [56, 37] on span "Situation" at bounding box center [60, 38] width 28 height 9
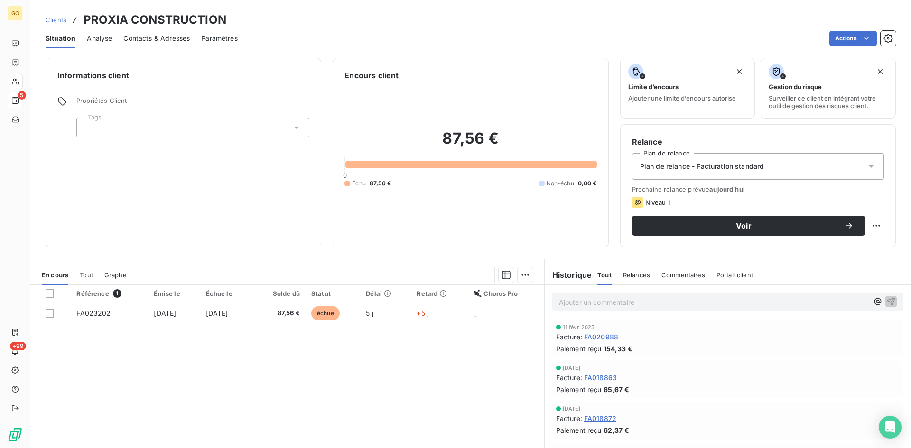
click at [164, 40] on span "Contacts & Adresses" at bounding box center [156, 38] width 66 height 9
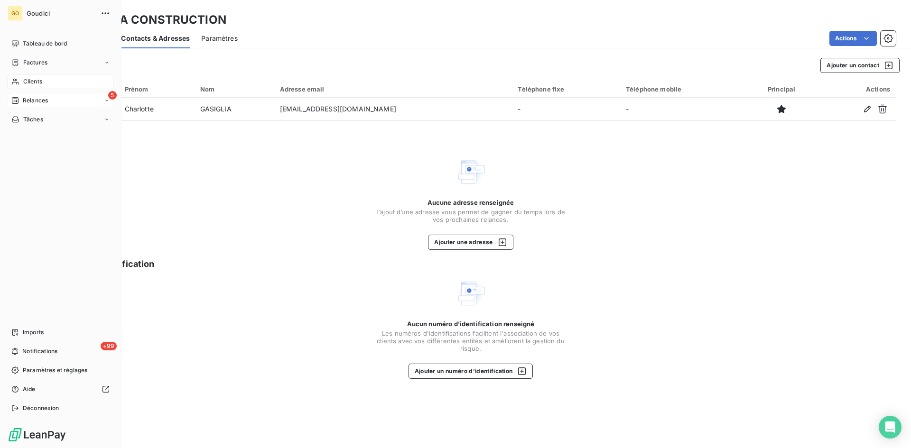
click at [31, 100] on span "Relances" at bounding box center [35, 100] width 25 height 9
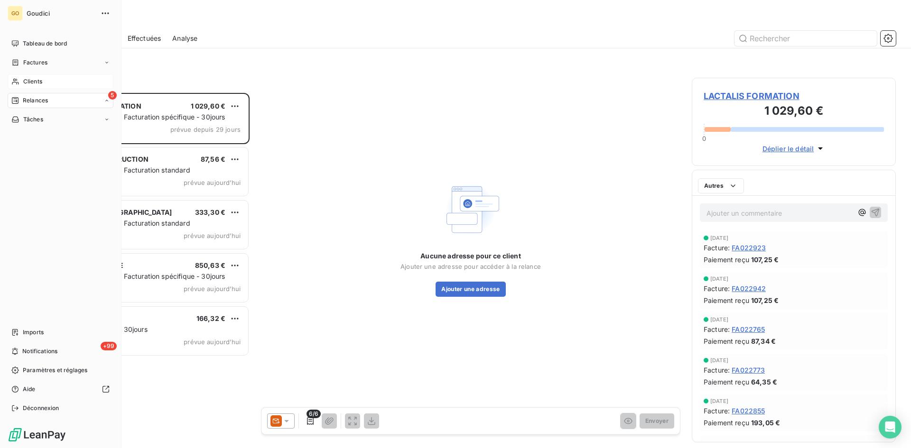
scroll to position [348, 197]
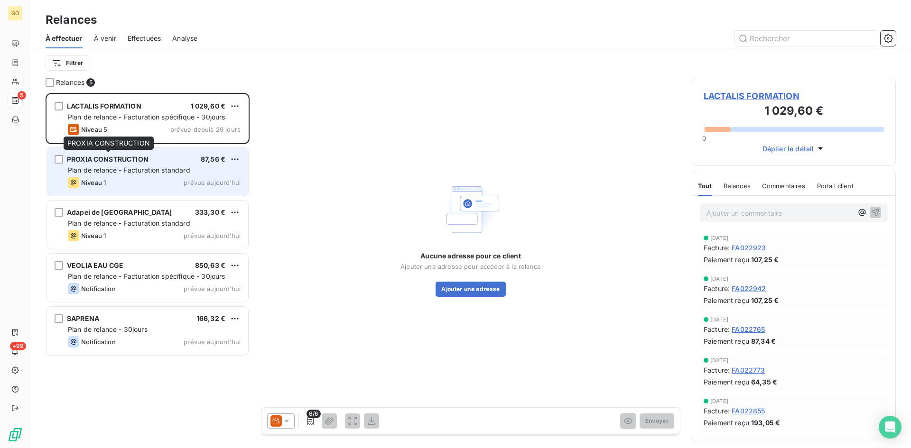
click at [107, 157] on span "PROXIA CONSTRUCTION" at bounding box center [108, 159] width 82 height 8
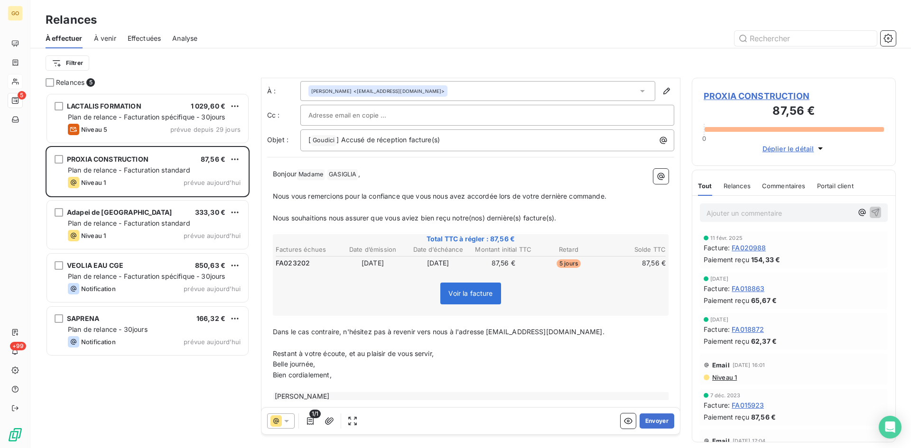
scroll to position [39, 0]
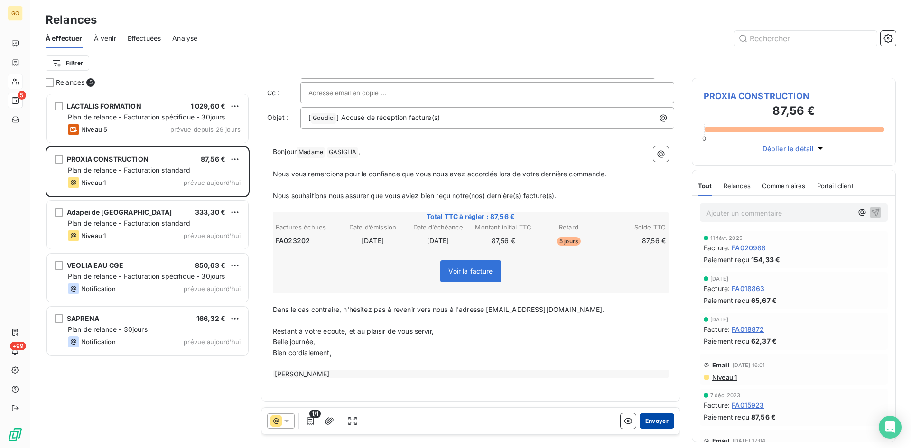
click at [650, 424] on button "Envoyer" at bounding box center [656, 421] width 35 height 15
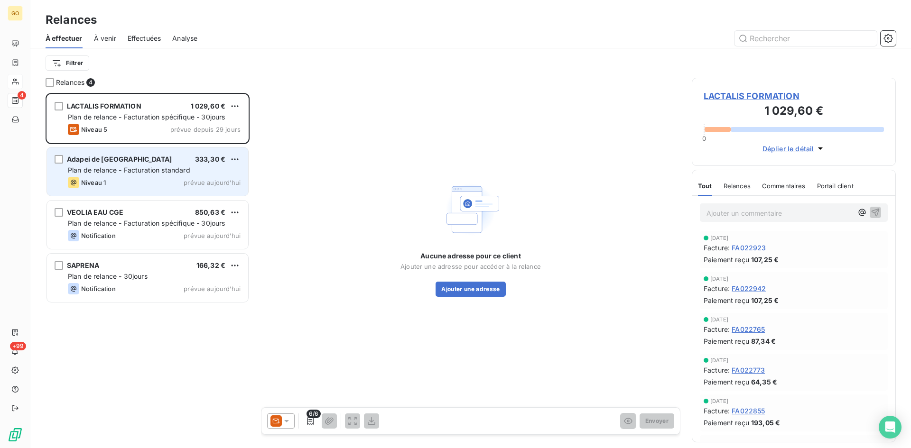
click at [135, 171] on span "Plan de relance - Facturation standard" at bounding box center [129, 170] width 122 height 8
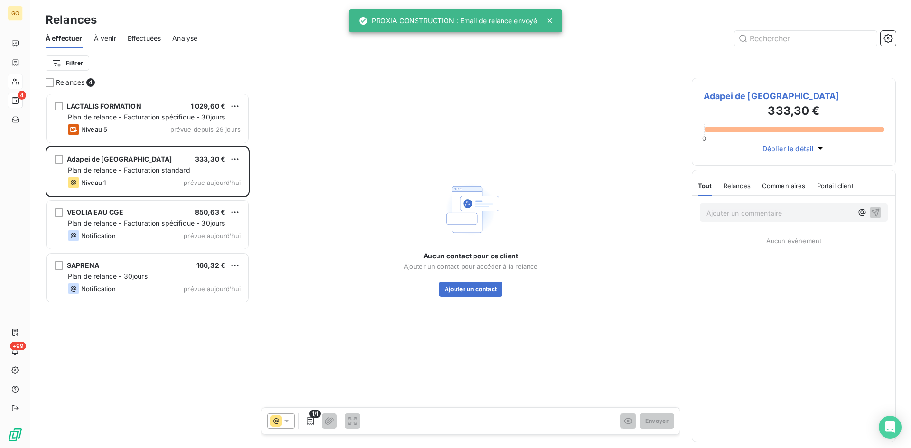
click at [755, 93] on span "Adapei de [GEOGRAPHIC_DATA]" at bounding box center [794, 96] width 180 height 13
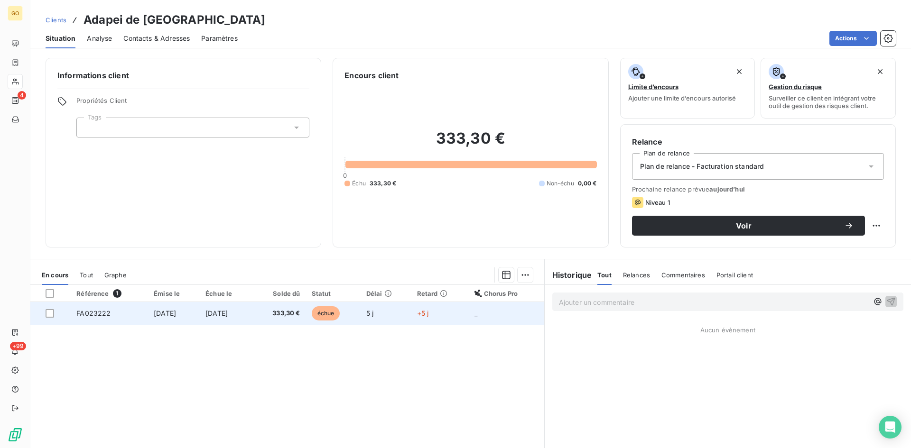
click at [171, 309] on span "[DATE]" at bounding box center [165, 313] width 22 height 8
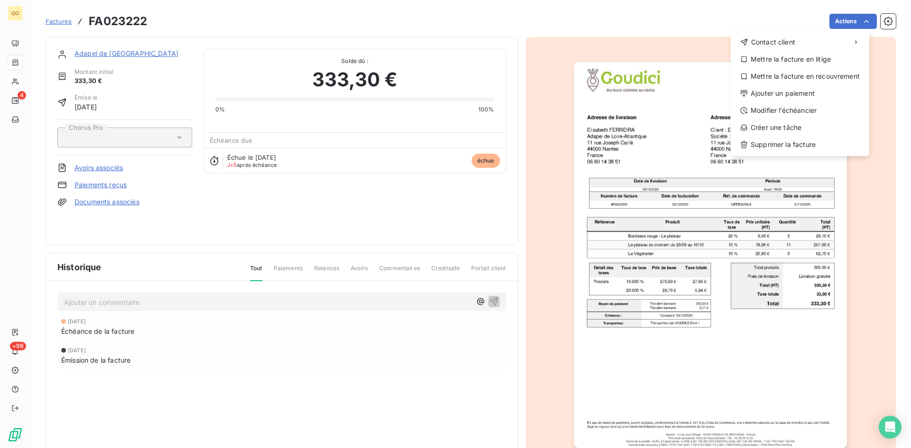
click at [102, 56] on html "GO 4 +99 Factures FA023222 Actions Contact client Mettre la facture en litige M…" at bounding box center [455, 224] width 911 height 448
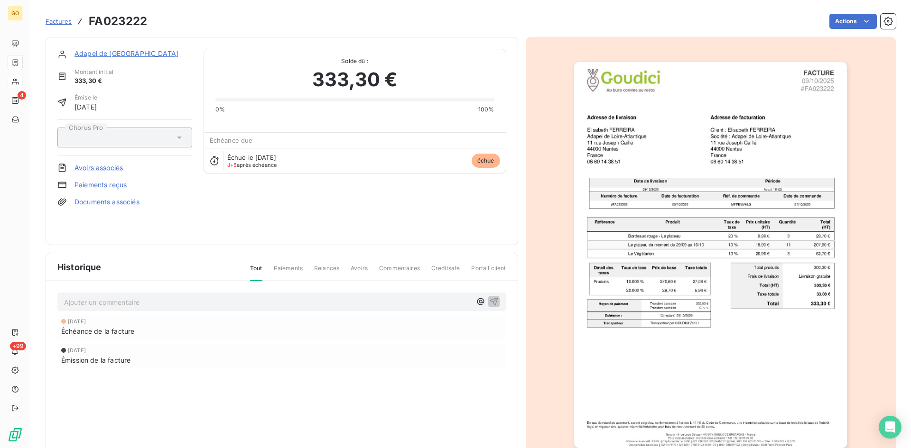
click at [101, 53] on link "Adapei de [GEOGRAPHIC_DATA]" at bounding box center [126, 53] width 104 height 8
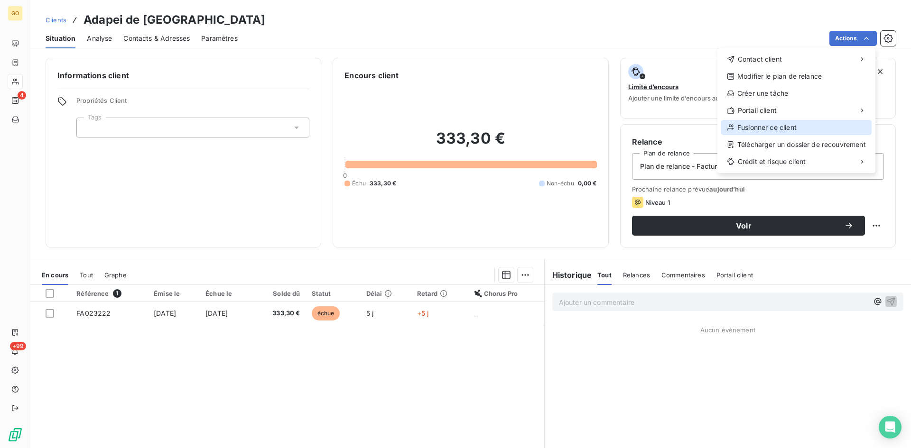
click at [778, 129] on div "Fusionner ce client" at bounding box center [796, 127] width 150 height 15
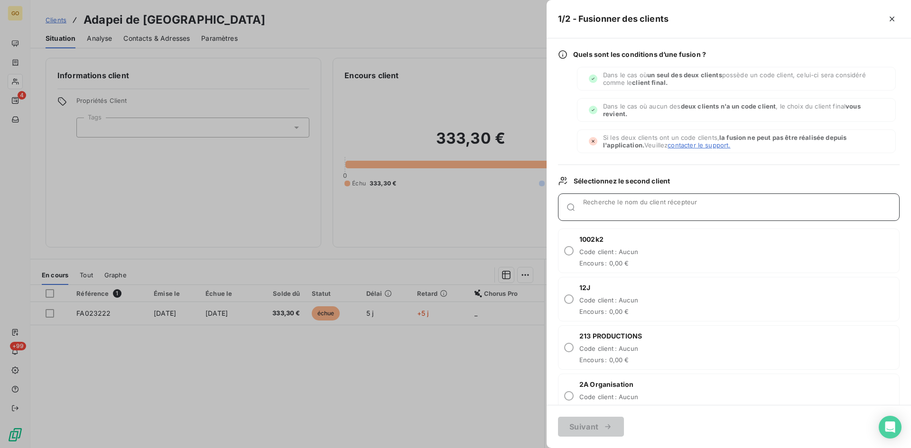
click at [616, 209] on input "Recherche le nom du client récepteur" at bounding box center [741, 210] width 316 height 9
type input "adapei"
click at [568, 251] on input "radio" at bounding box center [568, 250] width 9 height 9
radio input "true"
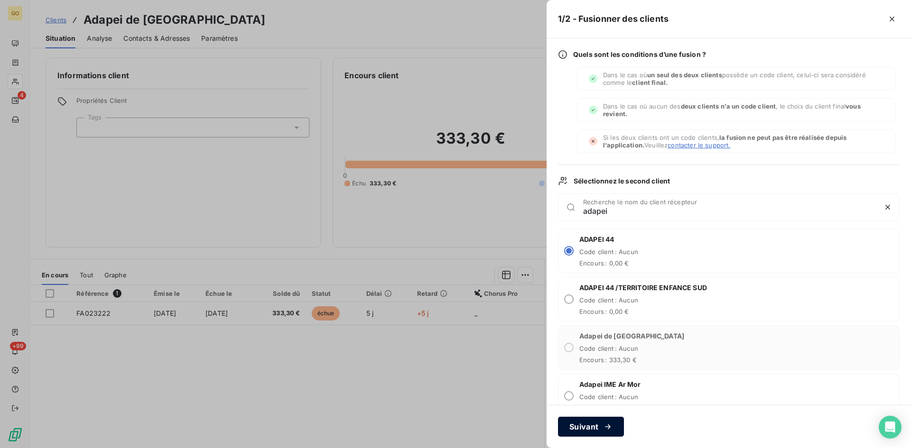
click at [587, 422] on button "Suivant" at bounding box center [591, 427] width 66 height 20
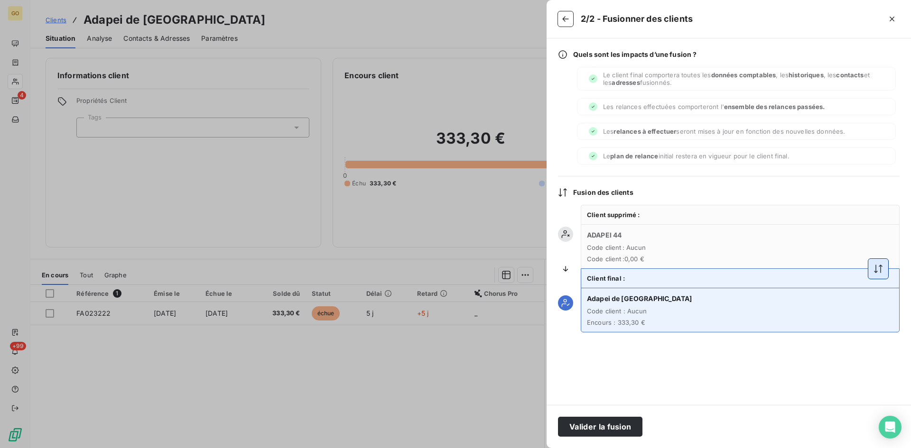
click at [873, 273] on icon "button" at bounding box center [877, 268] width 9 height 9
click at [571, 433] on button "Valider la fusion" at bounding box center [600, 427] width 84 height 20
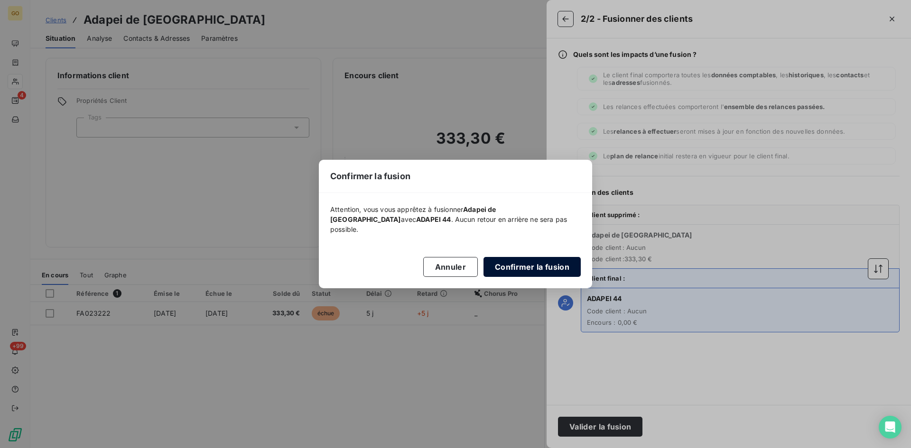
click at [515, 258] on button "Confirmer la fusion" at bounding box center [531, 267] width 97 height 20
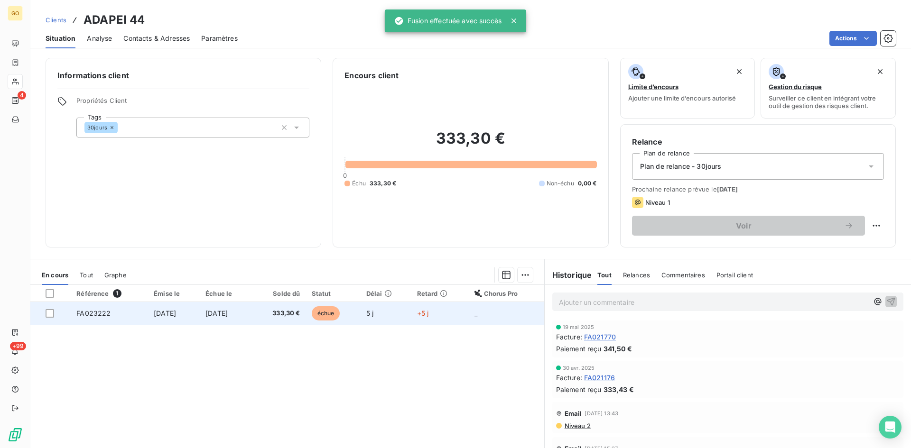
click at [163, 317] on span "[DATE]" at bounding box center [165, 313] width 22 height 8
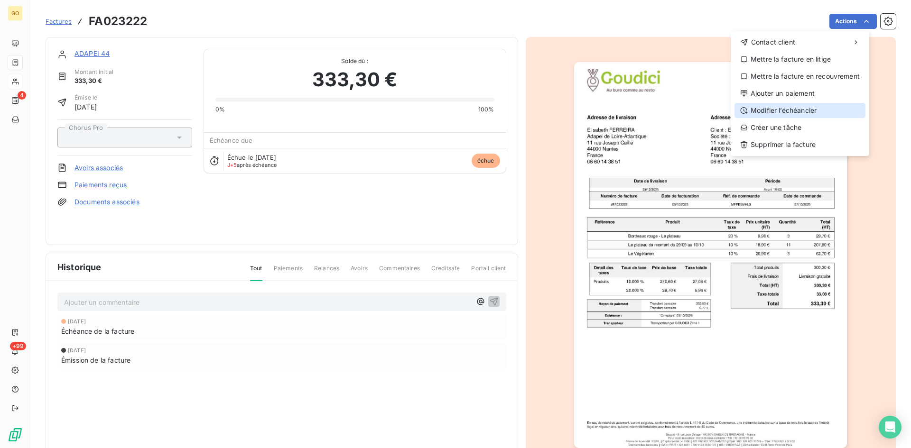
click at [760, 113] on div "Modifier l’échéancier" at bounding box center [799, 110] width 131 height 15
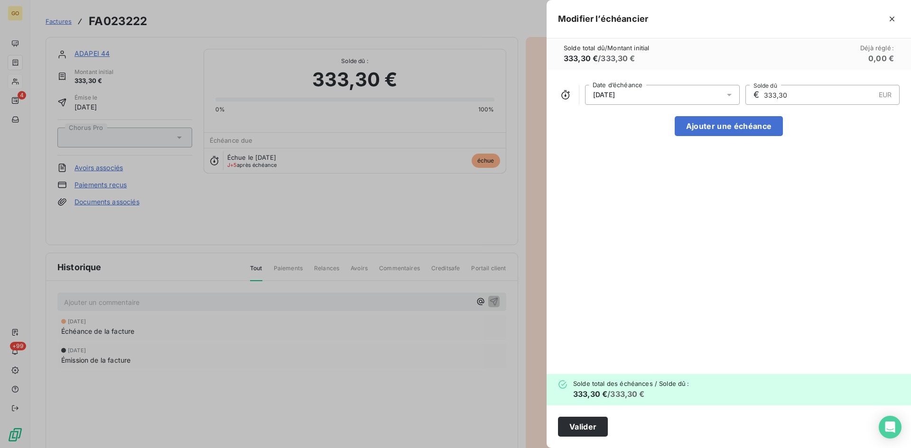
click at [730, 98] on icon at bounding box center [728, 94] width 9 height 9
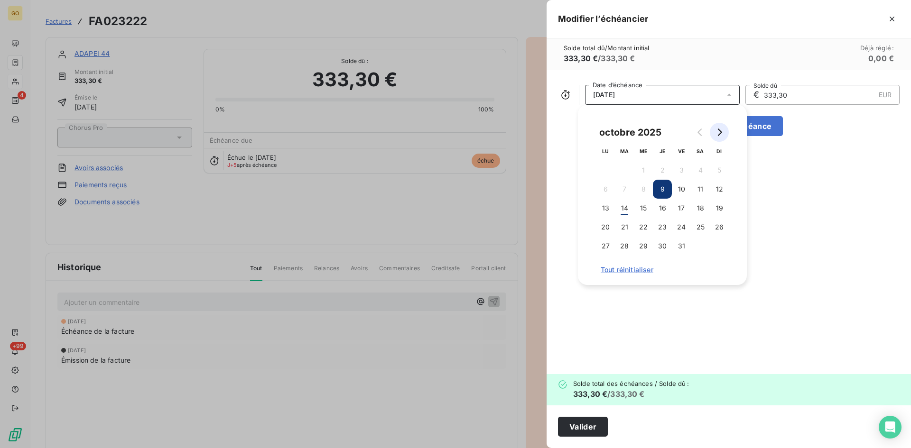
click at [719, 134] on icon "Go to next month" at bounding box center [720, 133] width 4 height 8
click at [702, 191] on button "8" at bounding box center [700, 189] width 19 height 19
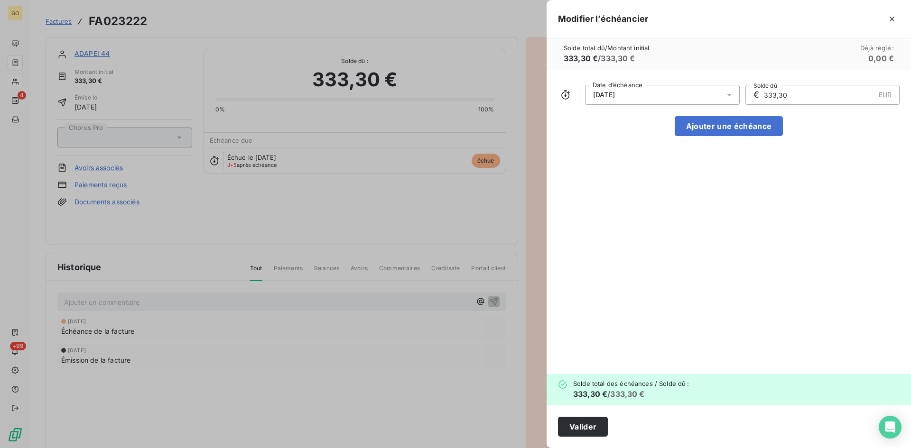
click at [833, 213] on div "[DATE] Date d’échéance € 333,30 EUR Solde dû Ajouter une échéance" at bounding box center [729, 222] width 364 height 305
click at [567, 424] on button "Valider" at bounding box center [583, 427] width 50 height 20
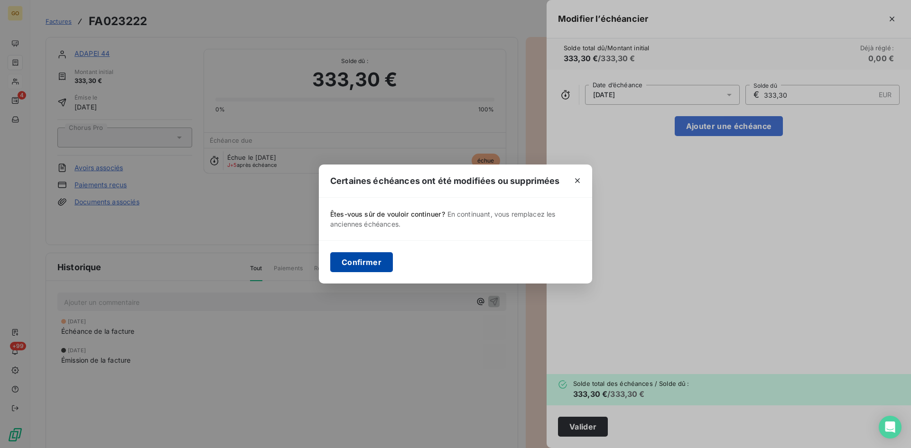
click at [384, 260] on button "Confirmer" at bounding box center [361, 262] width 63 height 20
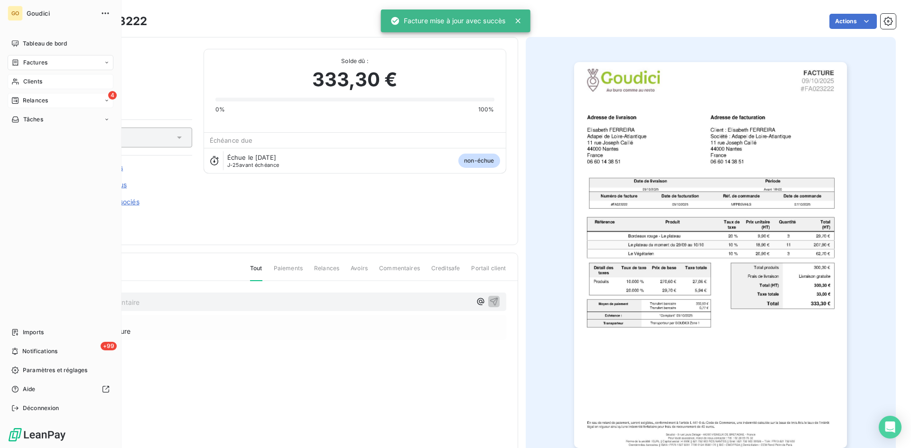
click at [34, 103] on span "Relances" at bounding box center [35, 100] width 25 height 9
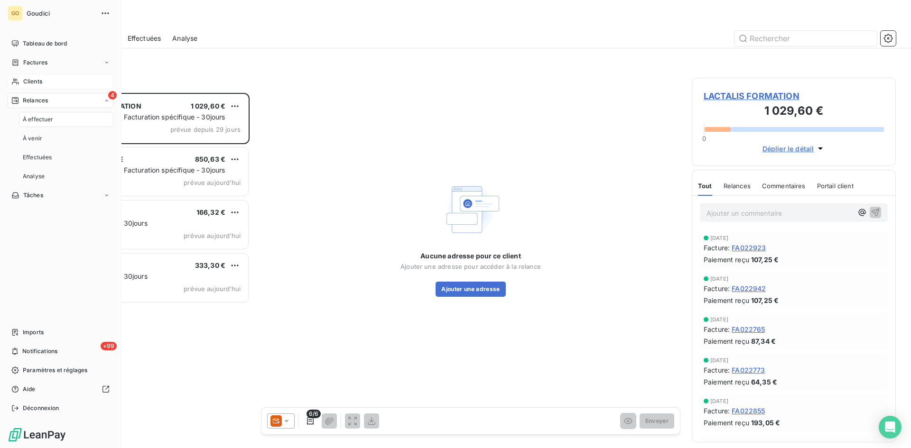
scroll to position [348, 197]
click at [37, 119] on span "À effectuer" at bounding box center [38, 119] width 31 height 9
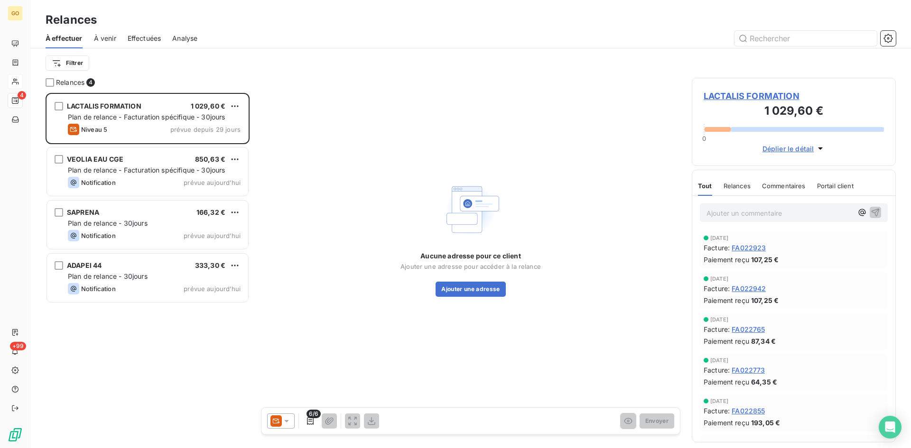
click at [177, 377] on div "LACTALIS FORMATION 1 029,60 € Plan de relance - Facturation spécifique - 30jour…" at bounding box center [148, 270] width 204 height 355
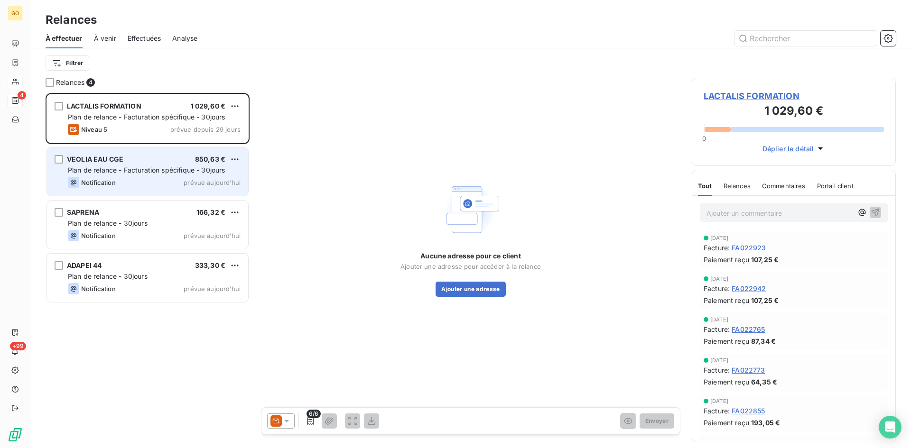
click at [119, 167] on span "Plan de relance - Facturation spécifique - 30jours" at bounding box center [147, 170] width 158 height 8
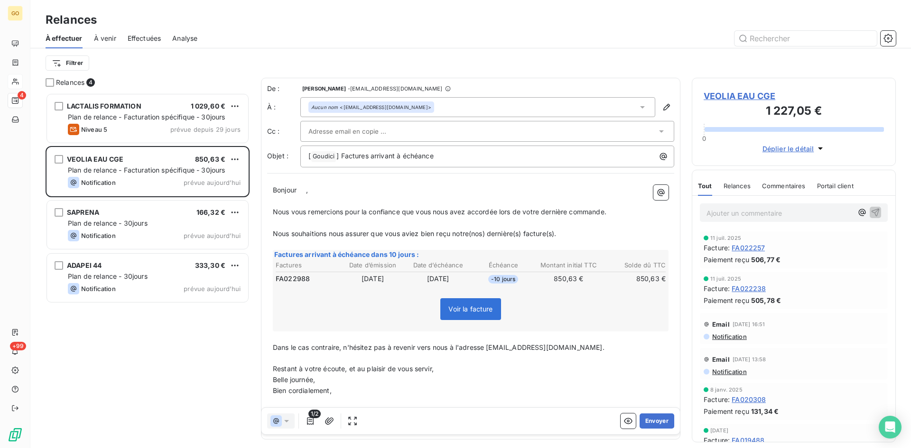
click at [639, 111] on icon at bounding box center [642, 106] width 9 height 9
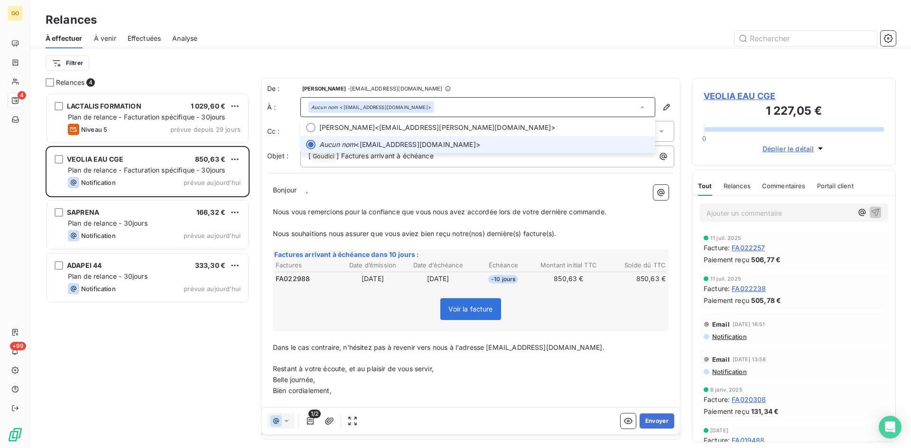
click at [639, 111] on icon at bounding box center [642, 106] width 9 height 9
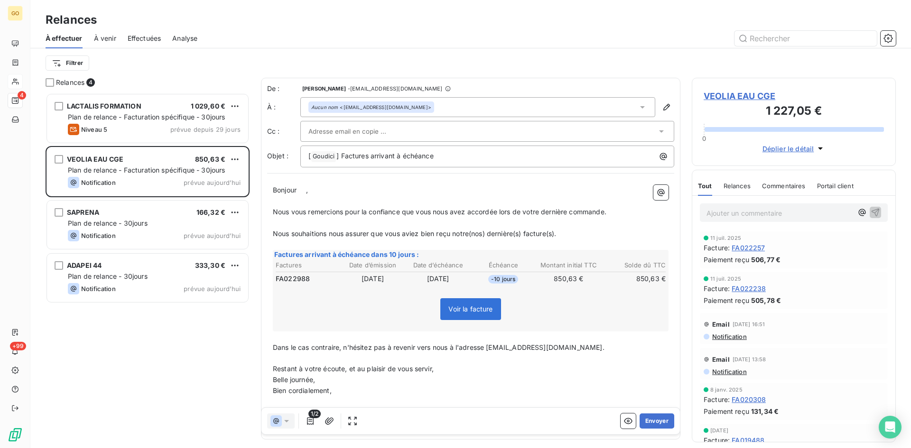
click at [657, 133] on icon at bounding box center [661, 131] width 9 height 9
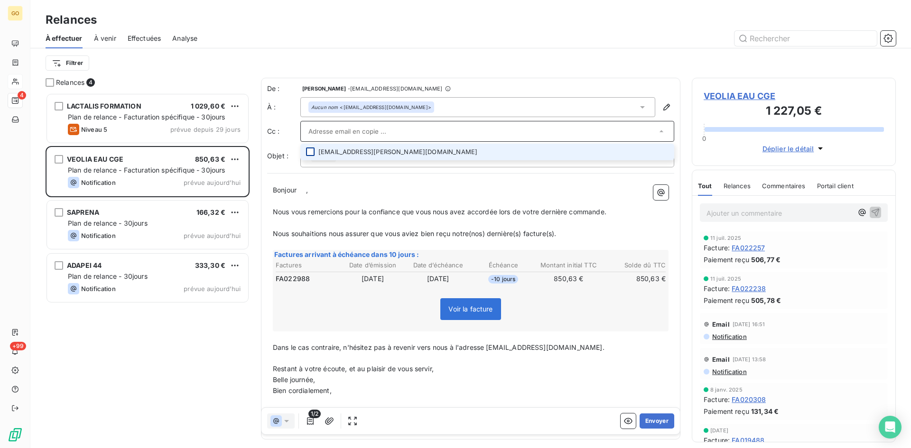
click at [309, 150] on div at bounding box center [310, 152] width 9 height 9
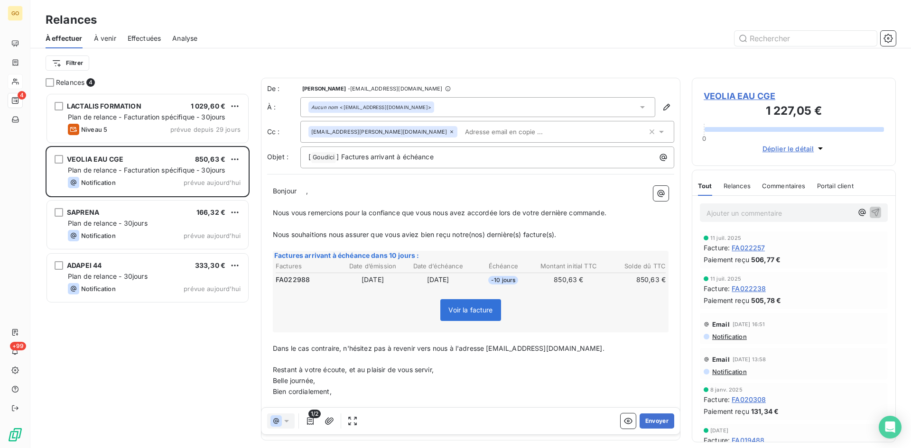
click at [544, 19] on div "Relances" at bounding box center [470, 19] width 880 height 17
click at [647, 422] on button "Envoyer" at bounding box center [656, 421] width 35 height 15
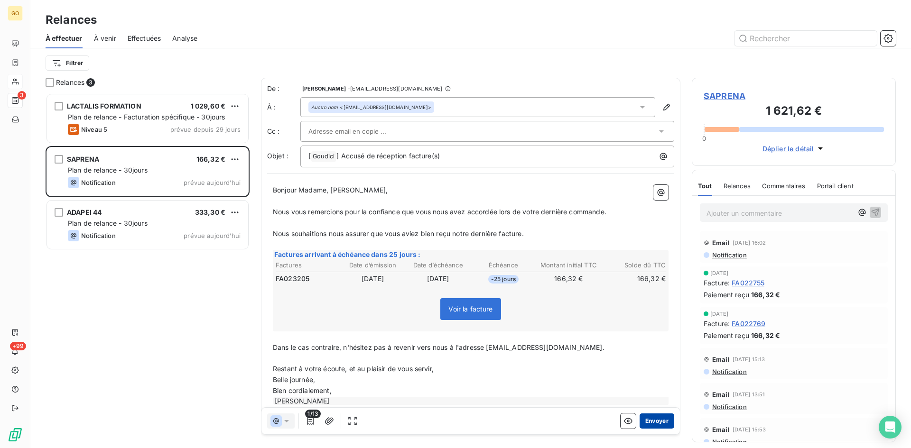
click at [658, 423] on button "Envoyer" at bounding box center [656, 421] width 35 height 15
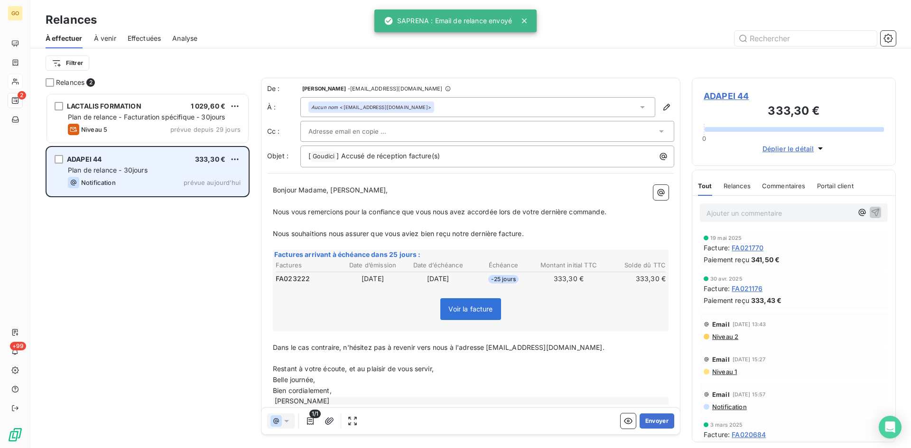
click at [76, 158] on span "ADAPEI 44" at bounding box center [84, 159] width 35 height 8
click at [93, 160] on span "ADAPEI 44" at bounding box center [84, 159] width 35 height 8
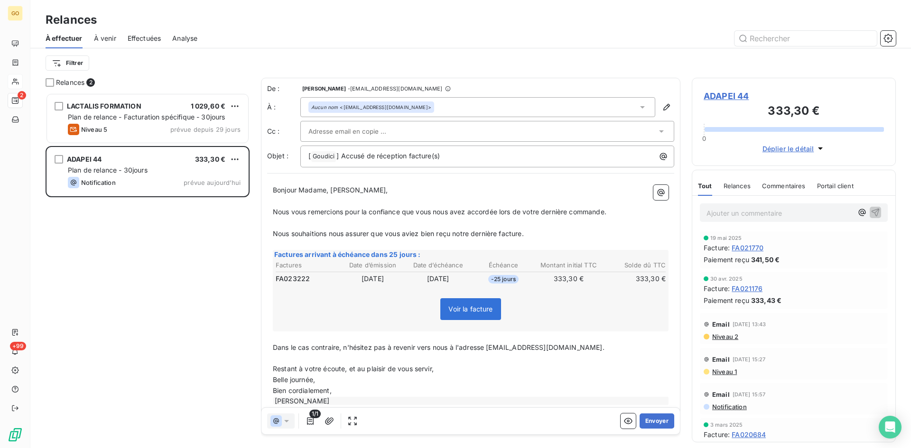
click at [639, 103] on icon at bounding box center [642, 106] width 9 height 9
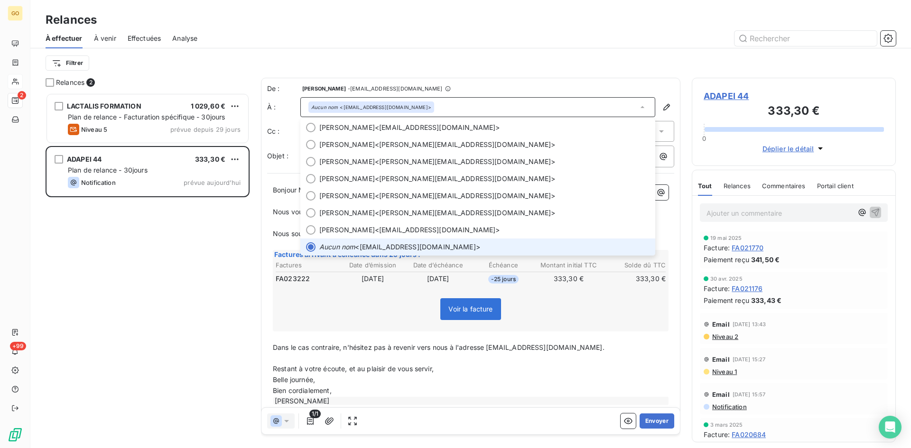
click at [155, 249] on div "LACTALIS FORMATION 1 029,60 € Plan de relance - Facturation spécifique - 30jour…" at bounding box center [148, 270] width 204 height 355
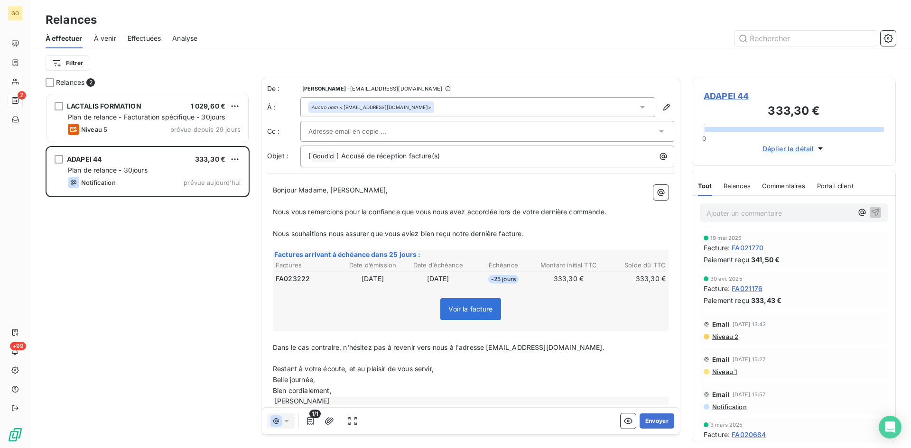
click at [642, 107] on div "Aucun nom <[EMAIL_ADDRESS][DOMAIN_NAME]>" at bounding box center [477, 107] width 355 height 20
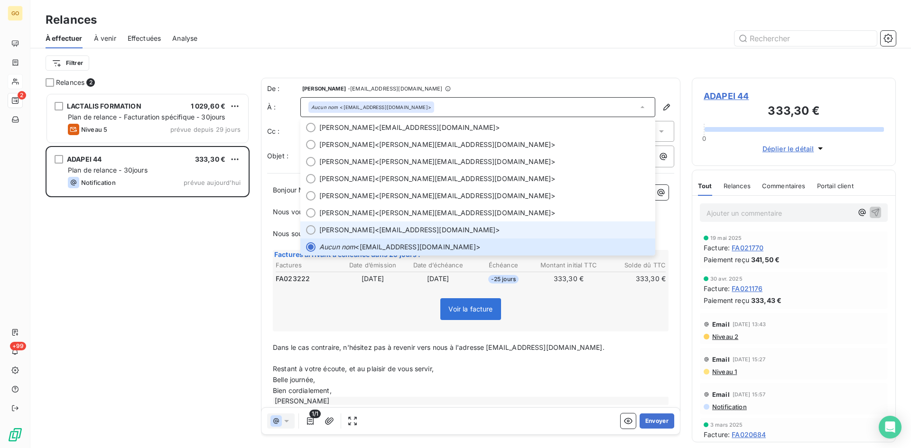
click at [310, 232] on div at bounding box center [310, 229] width 9 height 9
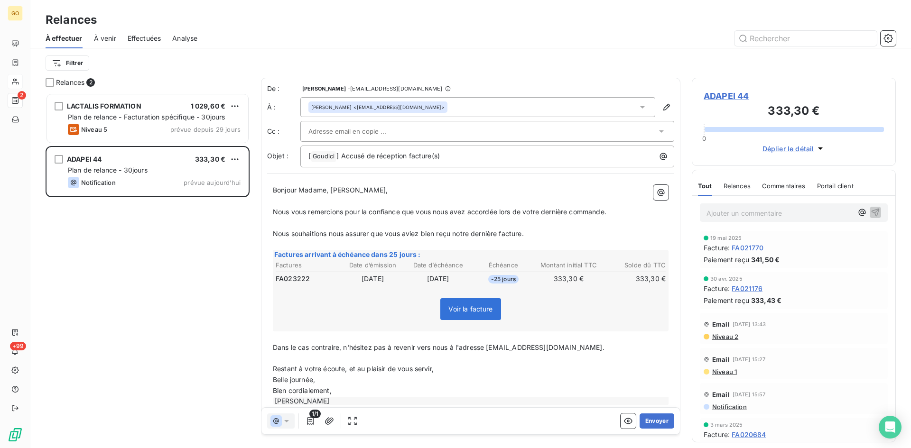
click at [226, 256] on div "LACTALIS FORMATION 1 029,60 € Plan de relance - Facturation spécifique - 30jour…" at bounding box center [148, 270] width 204 height 355
click at [655, 422] on button "Envoyer" at bounding box center [656, 421] width 35 height 15
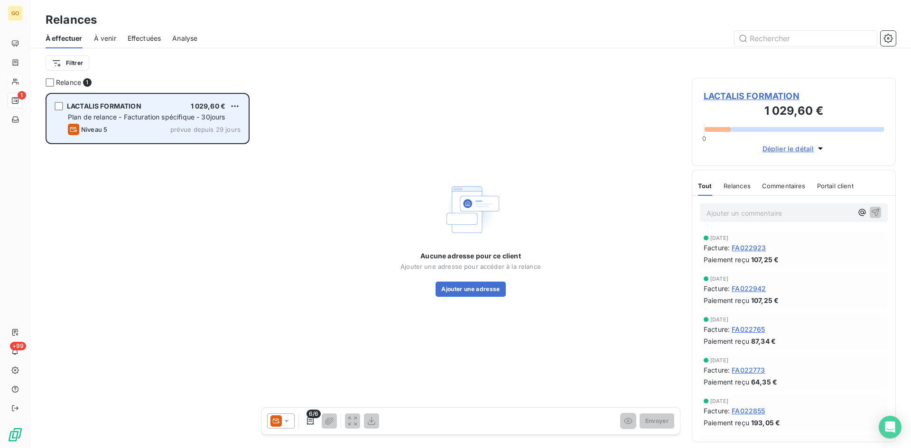
click at [111, 107] on span "LACTALIS FORMATION" at bounding box center [104, 106] width 74 height 8
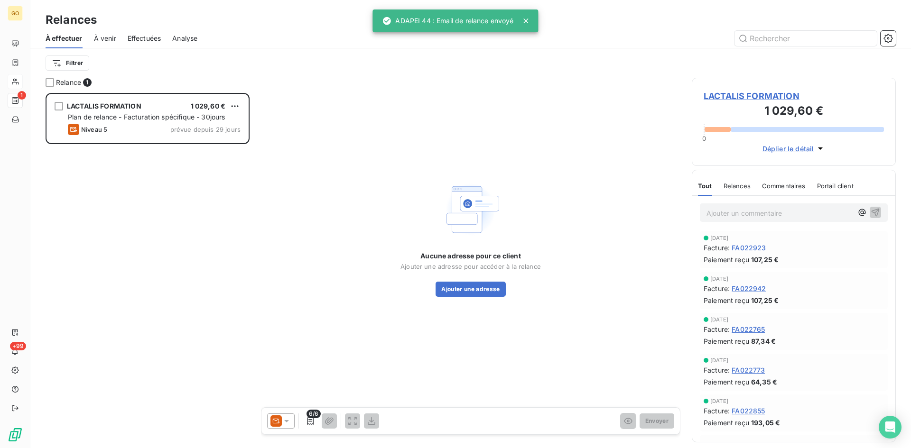
click at [758, 89] on div "LACTALIS FORMATION 1 029,60 € 0 Déplier le détail" at bounding box center [794, 122] width 204 height 88
click at [758, 94] on span "LACTALIS FORMATION" at bounding box center [794, 96] width 180 height 13
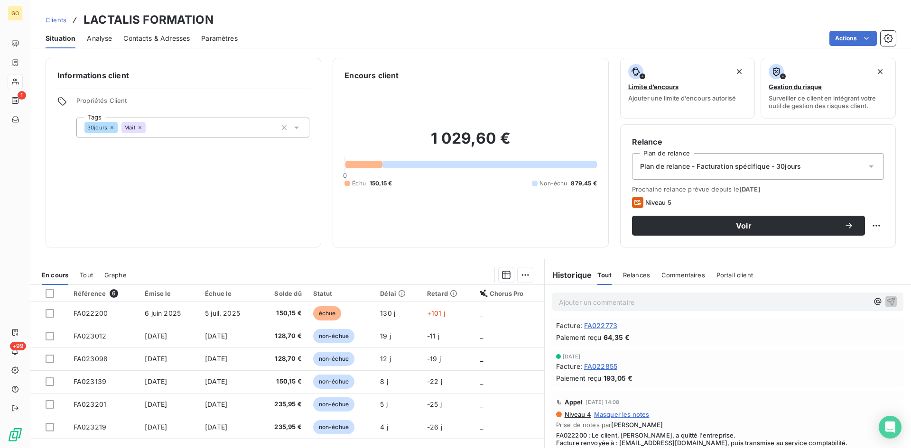
scroll to position [190, 0]
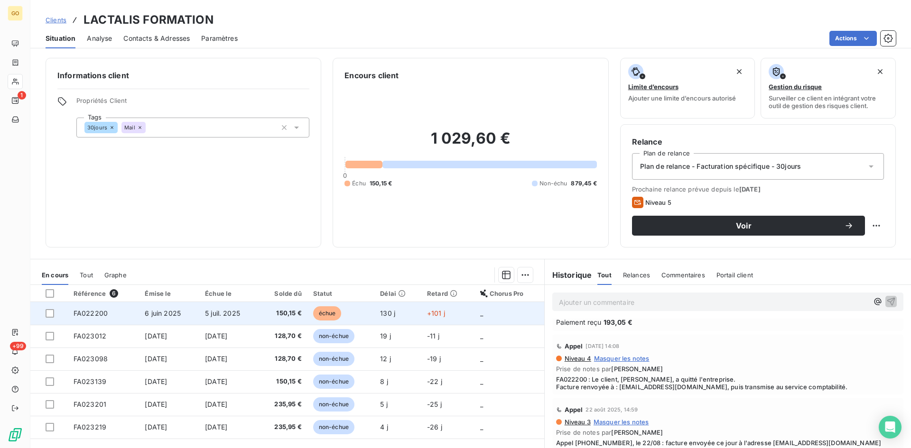
click at [167, 306] on td "6 juin 2025" at bounding box center [169, 313] width 60 height 23
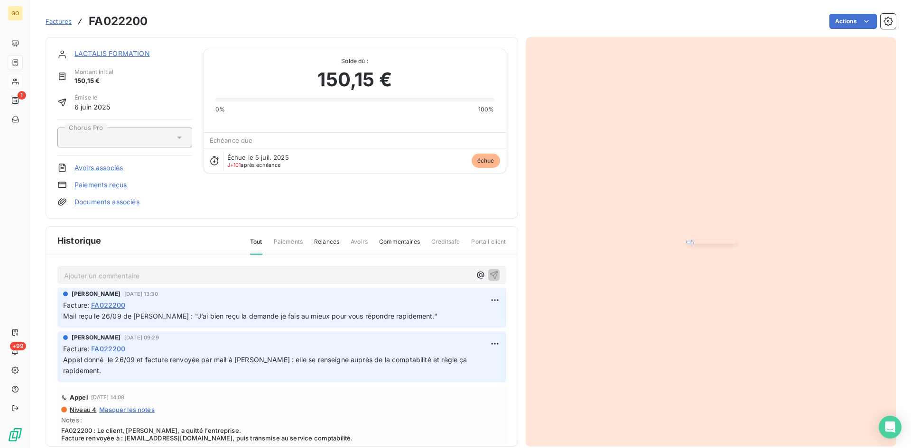
click at [422, 20] on div "Actions" at bounding box center [527, 21] width 737 height 15
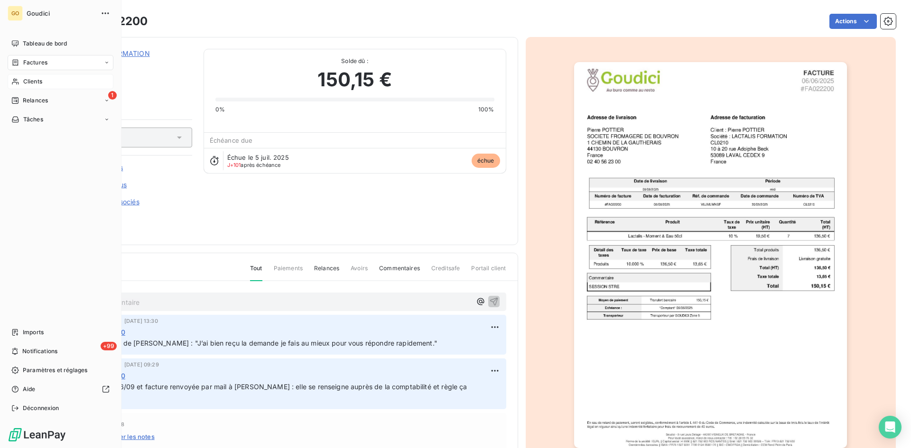
click at [32, 57] on div "Factures" at bounding box center [61, 62] width 106 height 15
click at [37, 83] on span "Factures" at bounding box center [35, 81] width 24 height 9
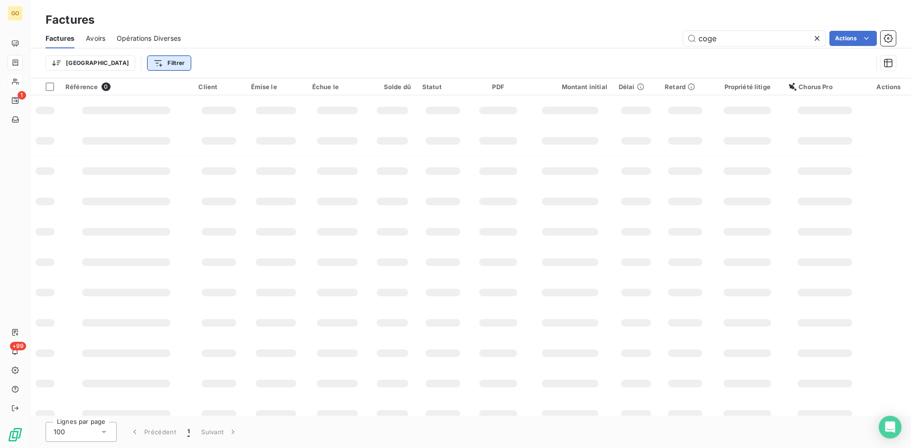
click at [130, 67] on html "GO 1 +99 Factures Factures Avoirs Opérations Diverses coge Actions Trier Filtre…" at bounding box center [455, 224] width 911 height 448
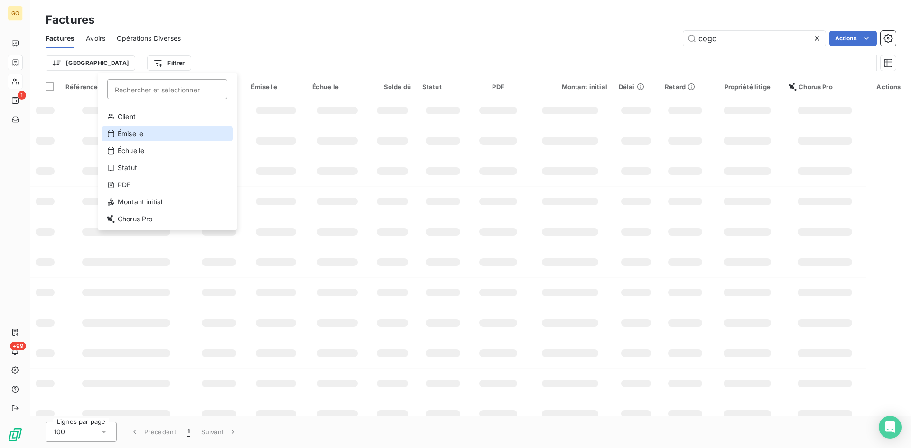
click at [133, 137] on div "Émise le" at bounding box center [167, 133] width 131 height 15
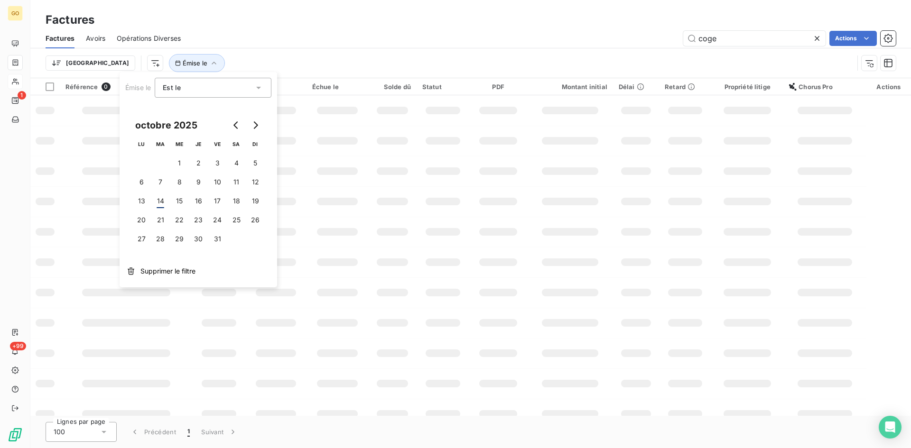
click at [261, 85] on icon at bounding box center [258, 87] width 9 height 9
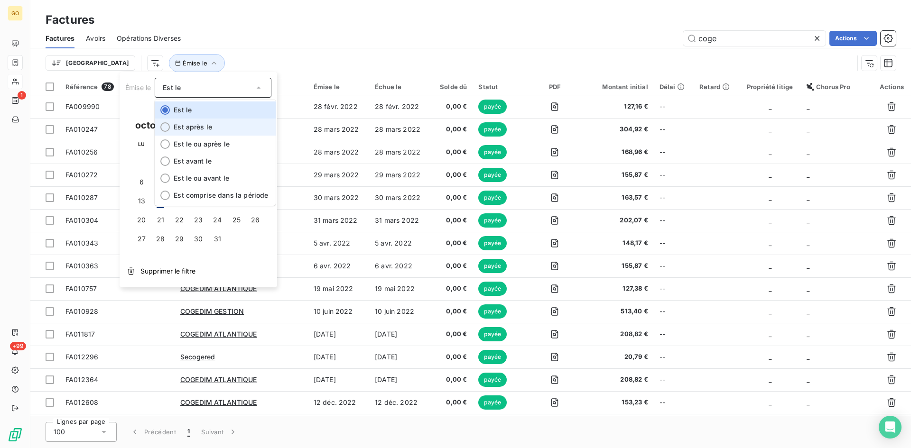
click at [167, 128] on div at bounding box center [164, 126] width 9 height 9
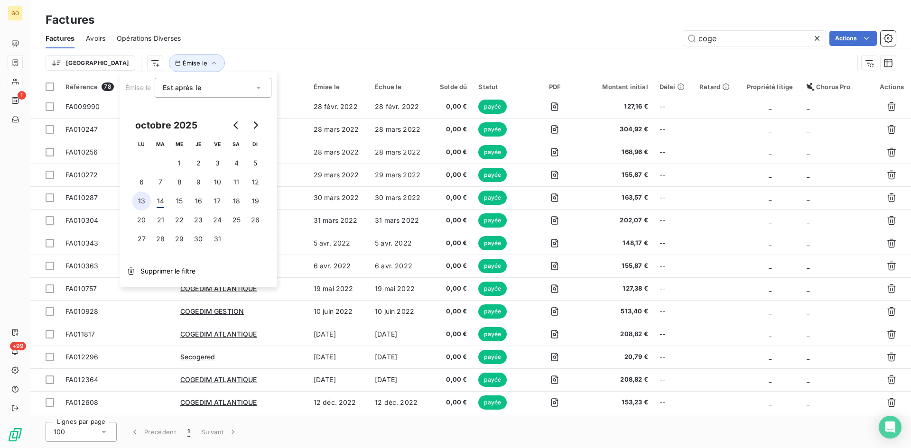
click at [135, 198] on button "13" at bounding box center [141, 201] width 19 height 19
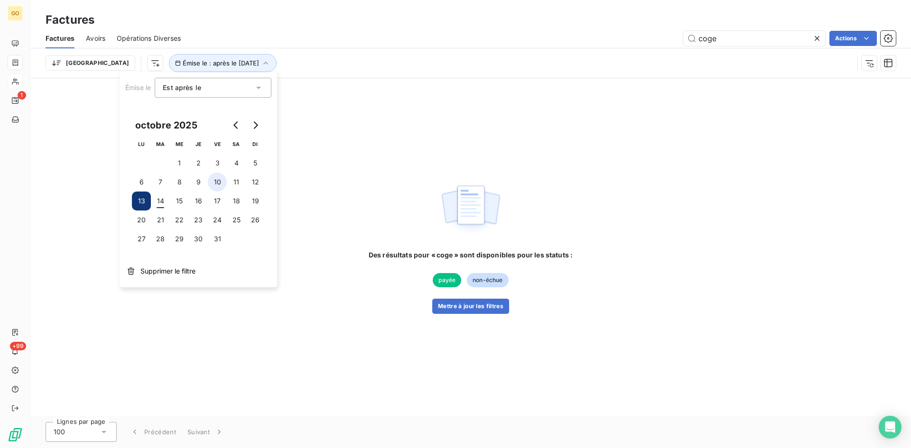
click at [225, 183] on button "10" at bounding box center [217, 182] width 19 height 19
click at [135, 204] on button "13" at bounding box center [141, 201] width 19 height 19
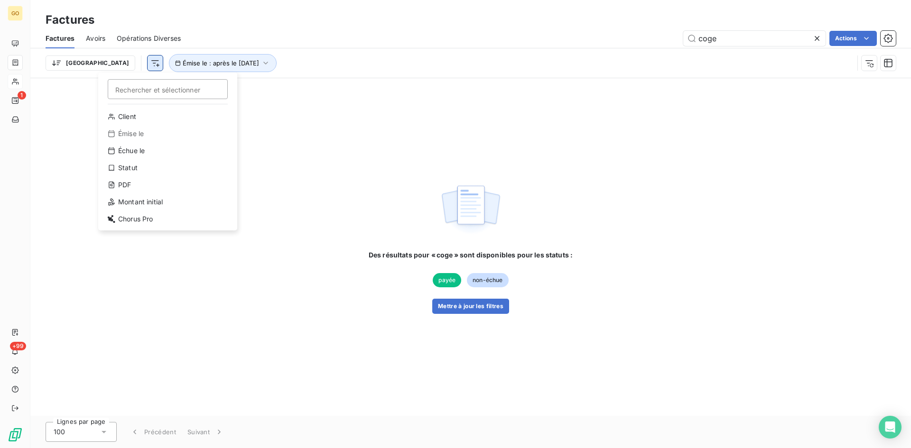
click at [105, 64] on html "GO 1 +99 Factures Factures Avoirs Opérations Diverses coge Actions Trier Recher…" at bounding box center [455, 224] width 911 height 448
click at [145, 167] on div "Statut" at bounding box center [167, 167] width 131 height 15
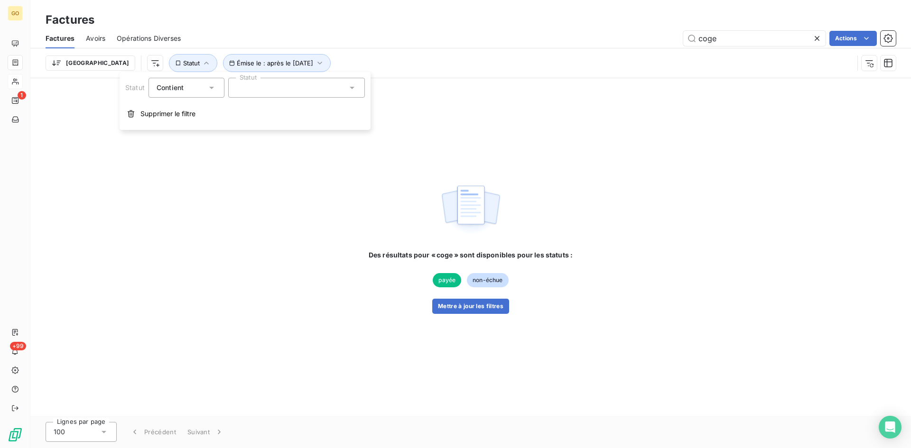
click at [305, 97] on div at bounding box center [296, 88] width 137 height 20
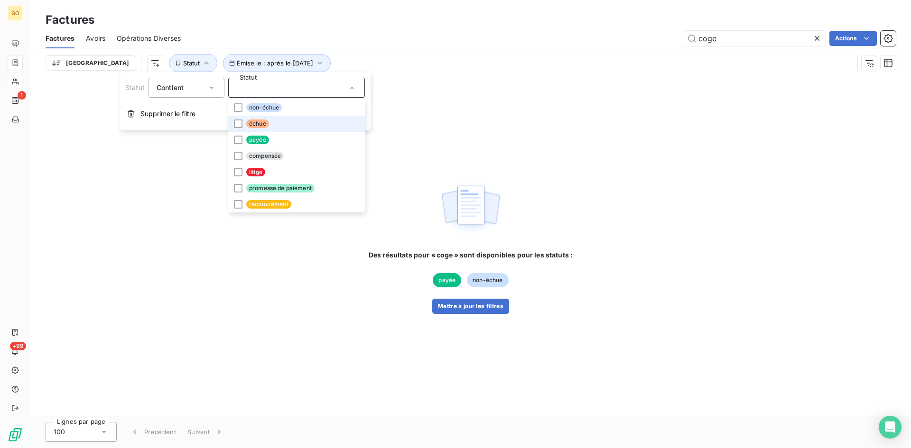
click at [292, 127] on li "échue" at bounding box center [296, 124] width 137 height 16
click at [432, 64] on div "Trier Émise le : après le [DATE] Statut : Échu" at bounding box center [450, 63] width 808 height 18
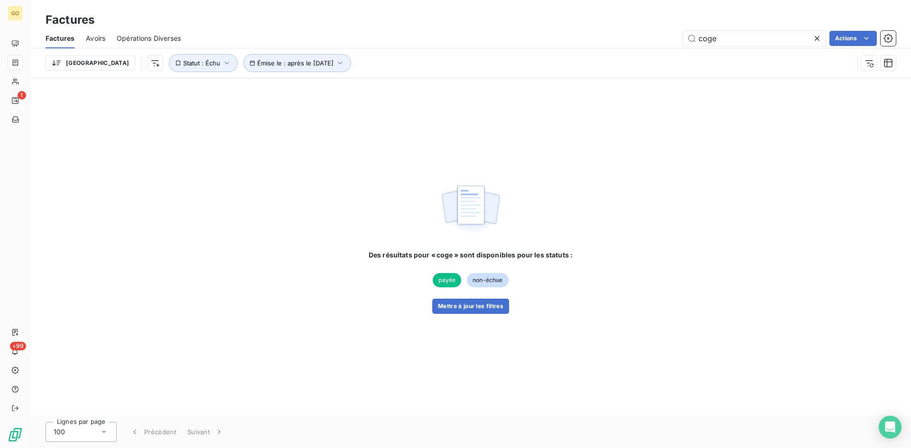
click at [814, 36] on icon at bounding box center [816, 38] width 9 height 9
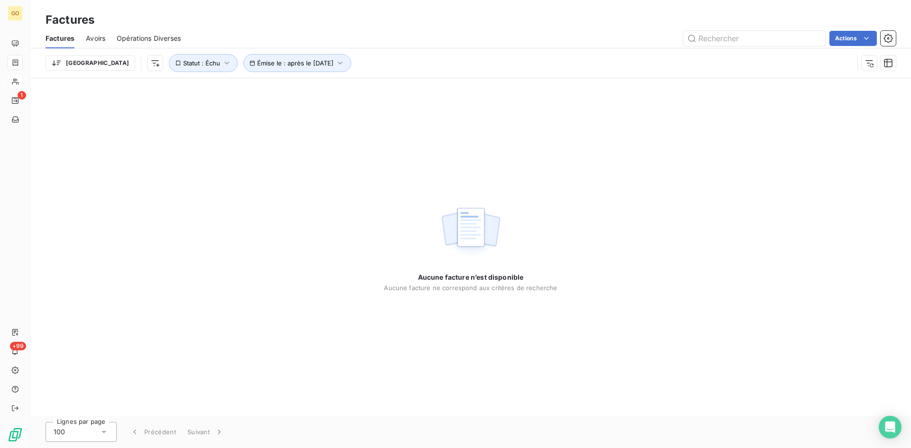
click at [513, 64] on div "Trier Émise le : après le [DATE] Statut : Échu" at bounding box center [450, 63] width 808 height 18
click at [335, 62] on icon "button" at bounding box center [339, 62] width 9 height 9
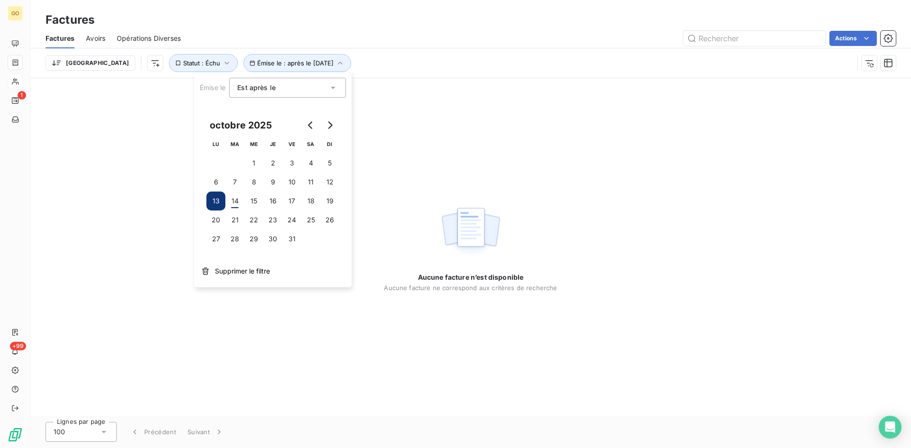
click at [233, 259] on div "Émise le Est après le gt [DATE] LU MA ME JE VE SA DI 1 2 3 4 5 6 7 8 9 10 11 12…" at bounding box center [273, 179] width 158 height 215
click at [234, 276] on span "Supprimer le filtre" at bounding box center [242, 271] width 55 height 9
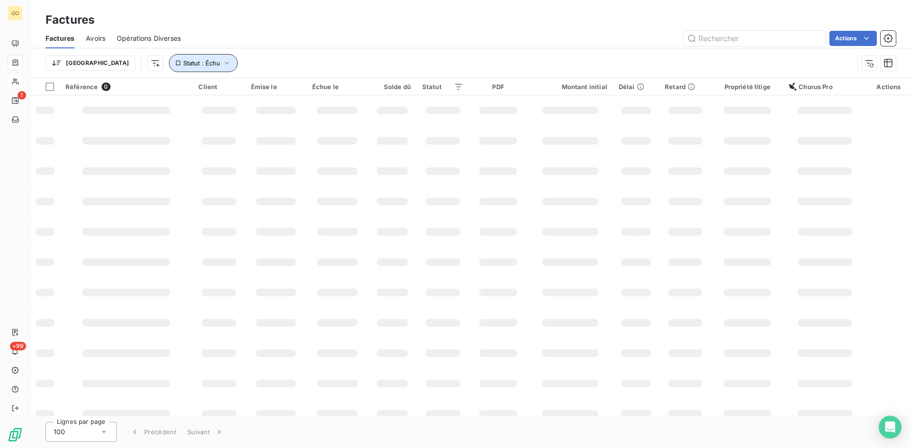
click at [169, 58] on button "Statut : Échu" at bounding box center [203, 63] width 69 height 18
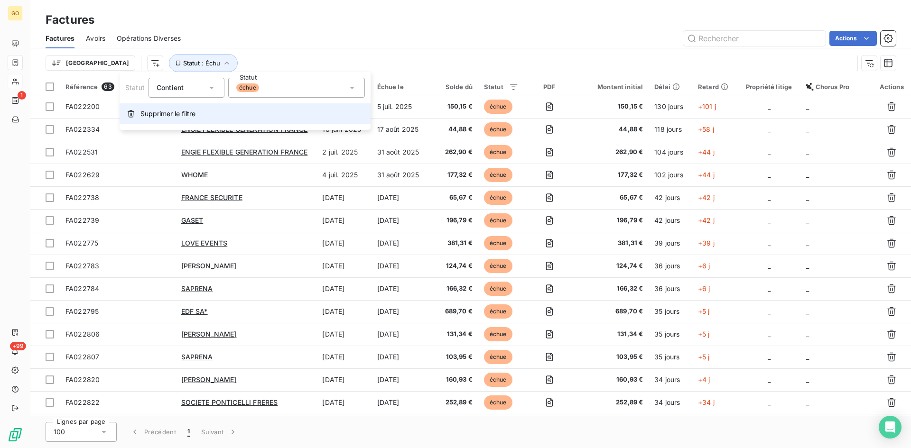
click at [165, 120] on button "Supprimer le filtre" at bounding box center [245, 113] width 251 height 21
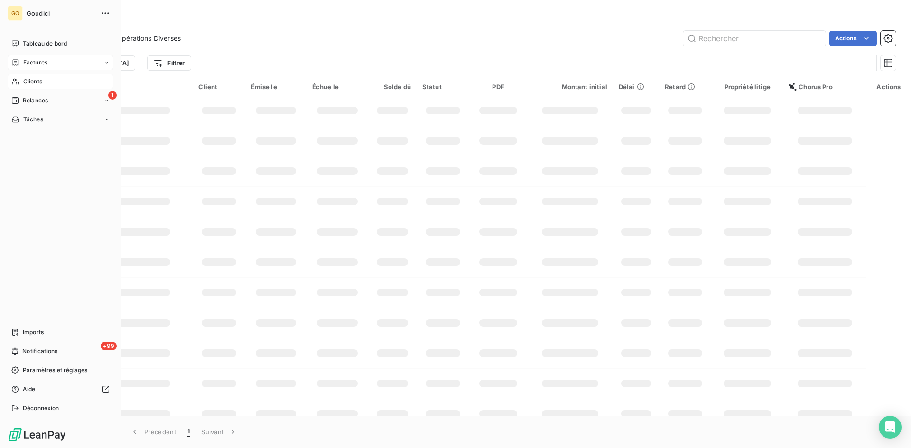
click at [25, 67] on div "Factures" at bounding box center [61, 62] width 106 height 15
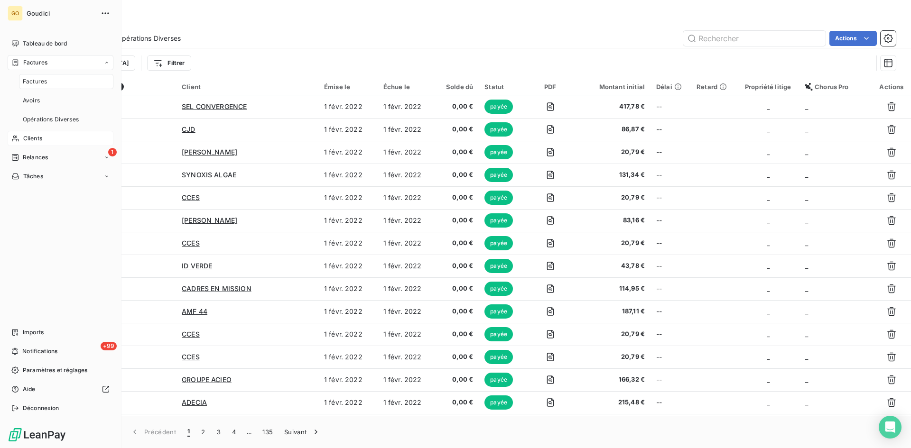
click at [24, 86] on div "Factures" at bounding box center [66, 81] width 94 height 15
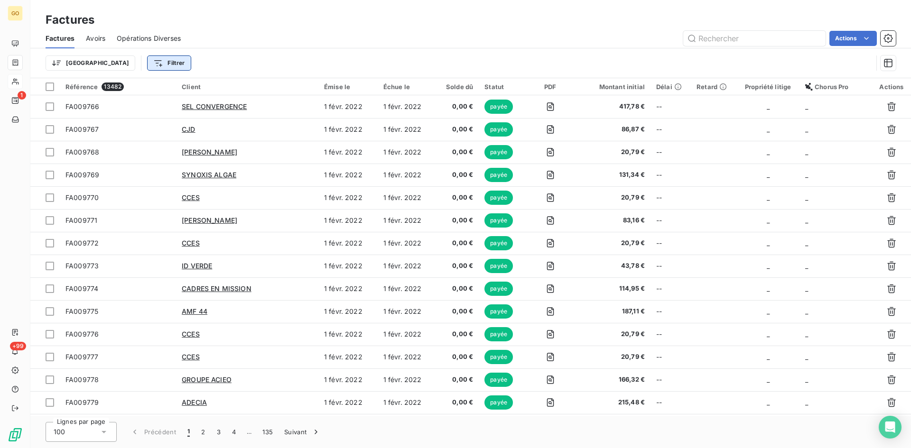
click at [111, 66] on html "GO 1 +99 Factures Factures Avoirs Opérations Diverses Actions Trier Filtrer Réf…" at bounding box center [455, 224] width 911 height 448
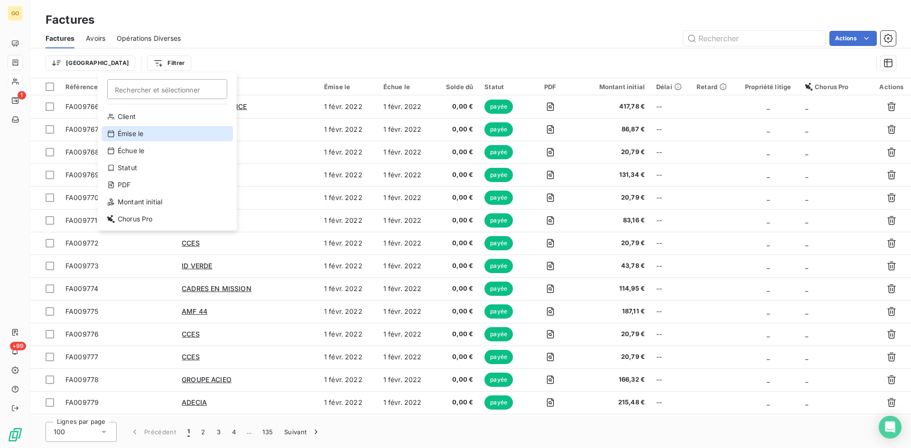
click at [148, 133] on div "Émise le" at bounding box center [167, 133] width 131 height 15
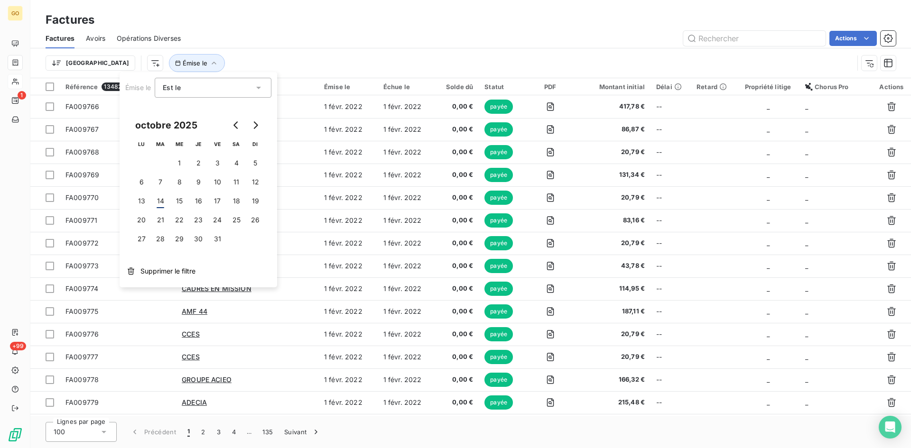
click at [249, 89] on div "Est le" at bounding box center [208, 87] width 91 height 13
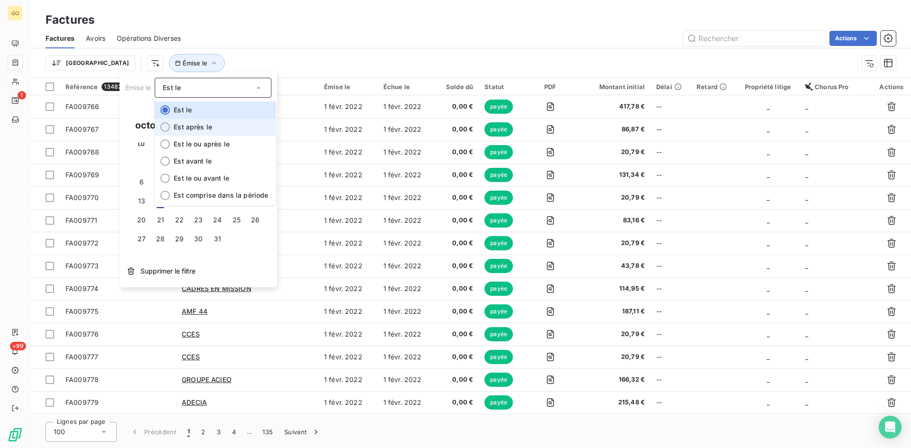
click at [207, 125] on span "Est après le" at bounding box center [193, 127] width 38 height 8
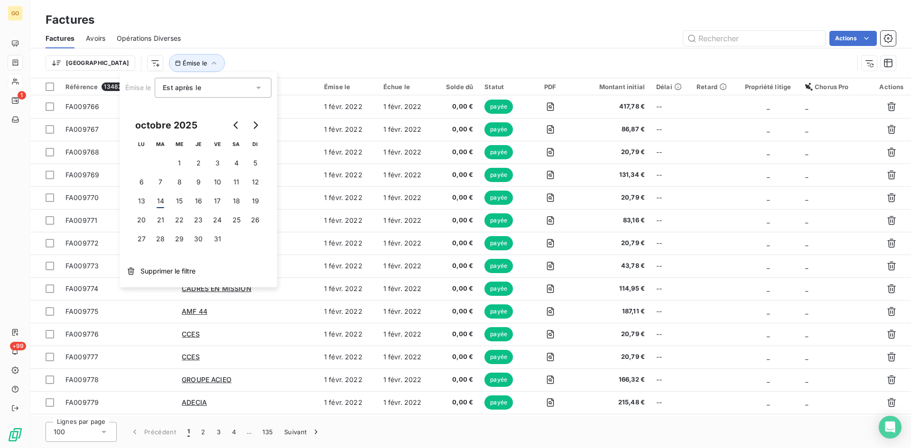
click at [352, 48] on div "Factures Avoirs Opérations Diverses Actions" at bounding box center [470, 38] width 880 height 20
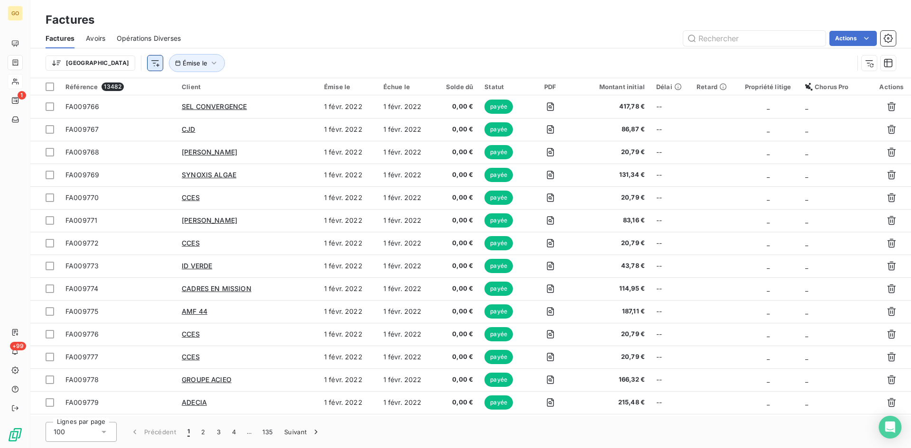
click at [102, 64] on html "GO 1 +99 Factures Factures Avoirs Opérations Diverses Actions Trier Émise le Ré…" at bounding box center [455, 224] width 911 height 448
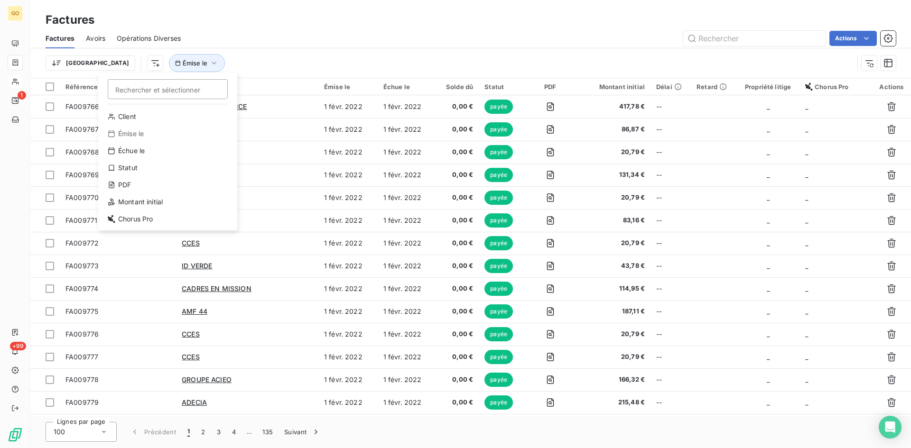
click at [159, 50] on html "GO 1 +99 Factures Factures Avoirs Opérations Diverses Actions Trier Rechercher …" at bounding box center [455, 224] width 911 height 448
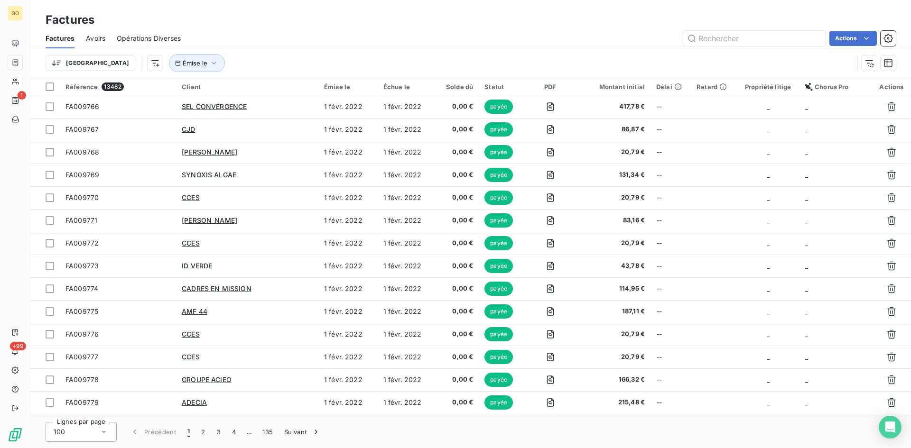
click at [177, 63] on div "Trier Émise le" at bounding box center [450, 63] width 808 height 18
click at [209, 63] on icon "button" at bounding box center [213, 62] width 9 height 9
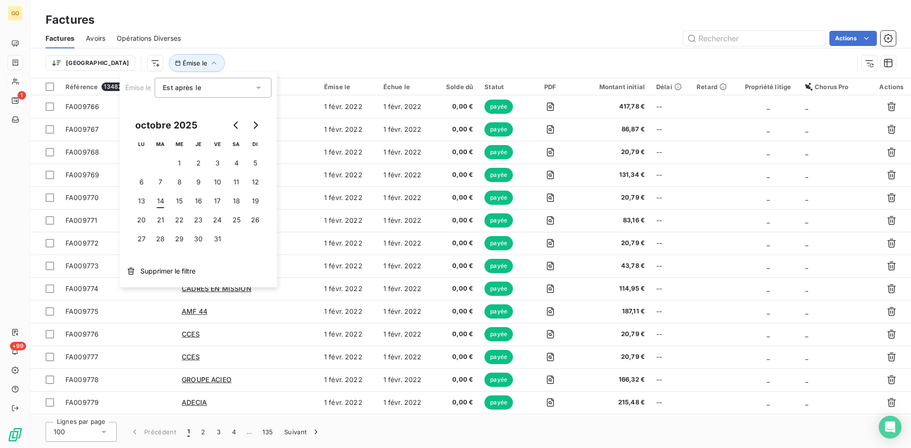
click at [176, 94] on div "Est après le gt" at bounding box center [208, 87] width 91 height 13
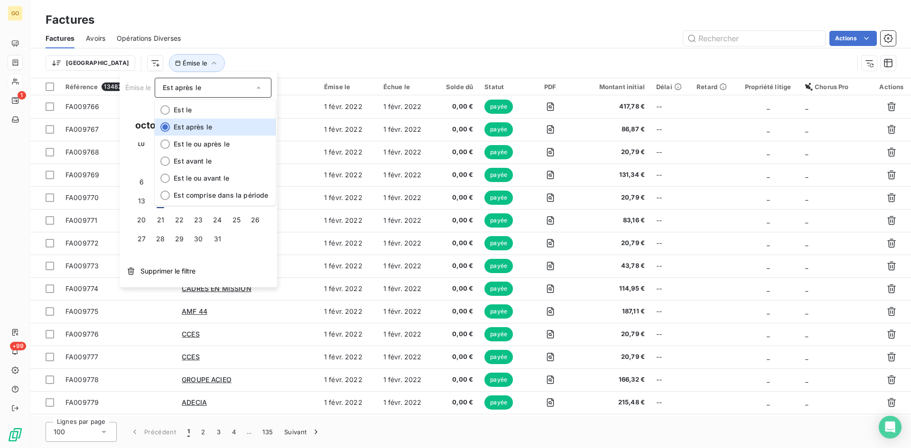
click at [176, 93] on div "Est après le" at bounding box center [208, 87] width 91 height 13
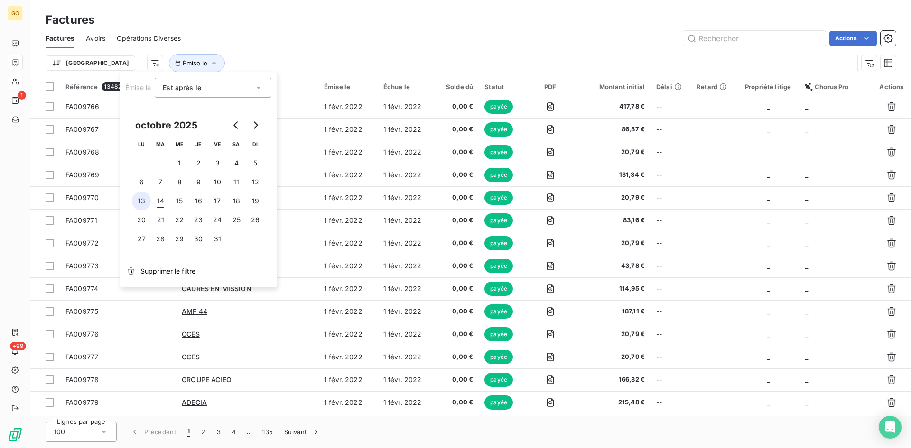
drag, startPoint x: 138, startPoint y: 199, endPoint x: 191, endPoint y: 102, distance: 111.5
click at [138, 199] on button "13" at bounding box center [141, 201] width 19 height 19
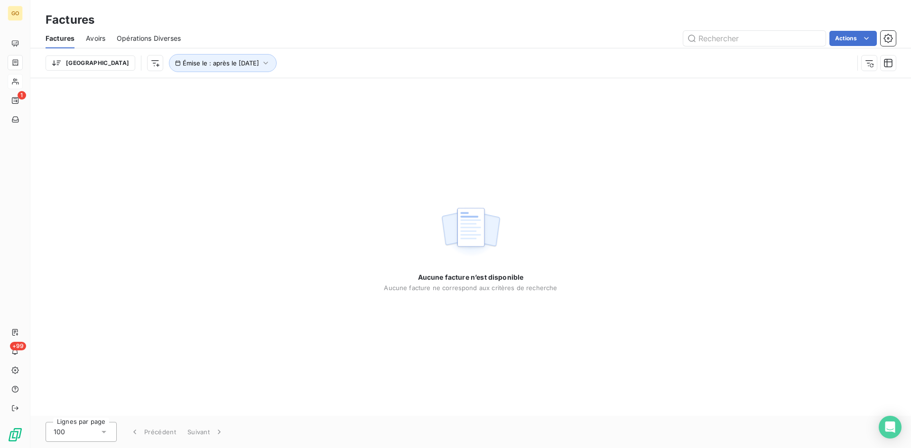
click at [237, 39] on div "Actions" at bounding box center [544, 38] width 704 height 15
click at [101, 60] on html "GO 1 +99 Factures Factures Avoirs Opérations Diverses Actions Trier Rechercher …" at bounding box center [455, 224] width 911 height 448
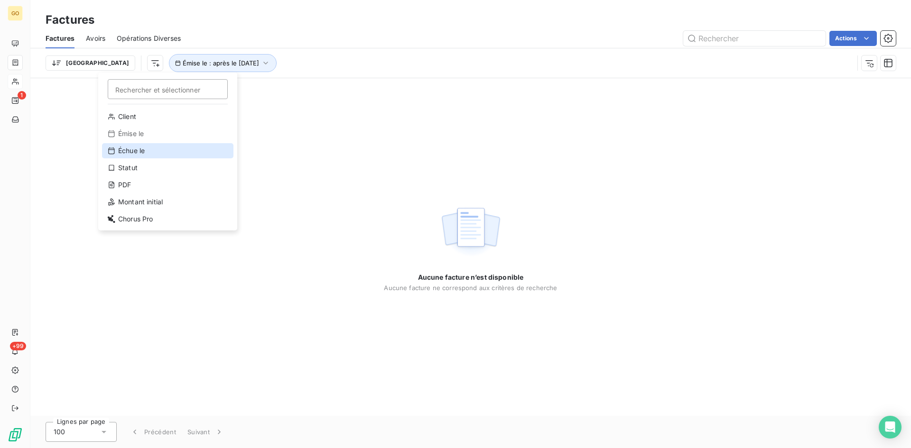
click at [126, 147] on div "Échue le" at bounding box center [167, 150] width 131 height 15
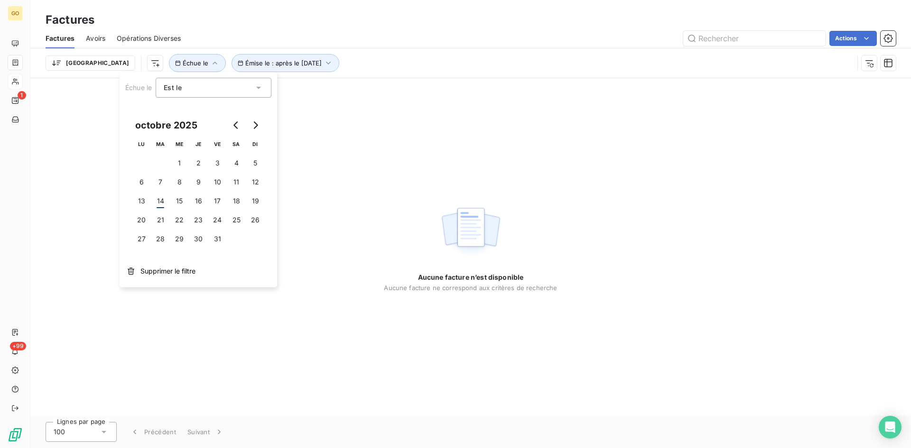
drag, startPoint x: 173, startPoint y: 269, endPoint x: 133, endPoint y: 176, distance: 101.2
click at [167, 257] on div "Échue le Est le [DATE] LU MA ME JE VE SA DI 1 2 3 4 5 6 7 8 9 10 11 12 13 14 15…" at bounding box center [199, 179] width 158 height 215
click at [106, 69] on html "GO 1 +99 Factures Factures Avoirs Opérations Diverses Actions Trier Émise le : …" at bounding box center [455, 224] width 911 height 448
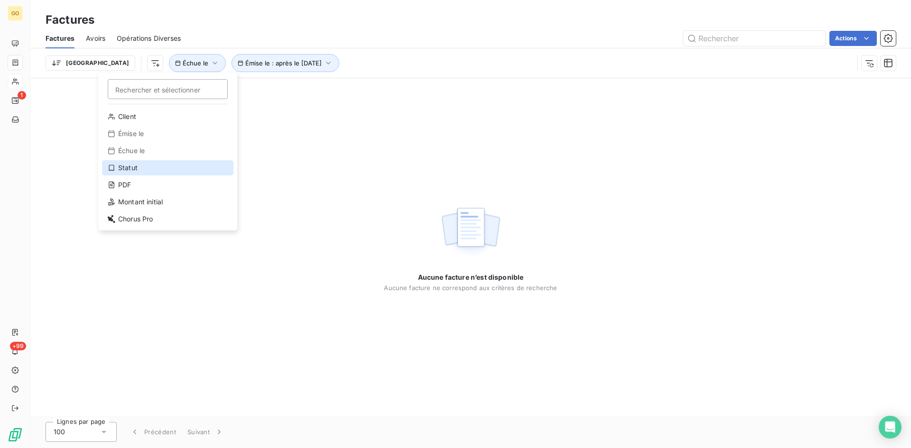
click at [139, 168] on div "Statut" at bounding box center [167, 167] width 131 height 15
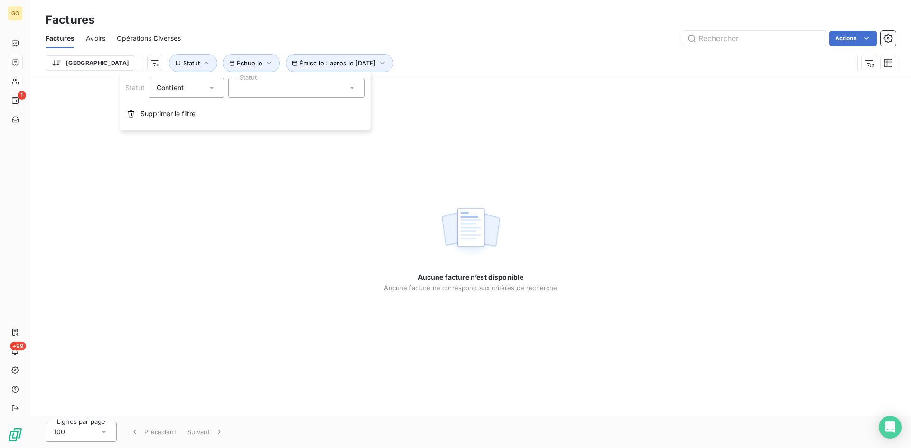
click at [316, 90] on div at bounding box center [296, 88] width 137 height 20
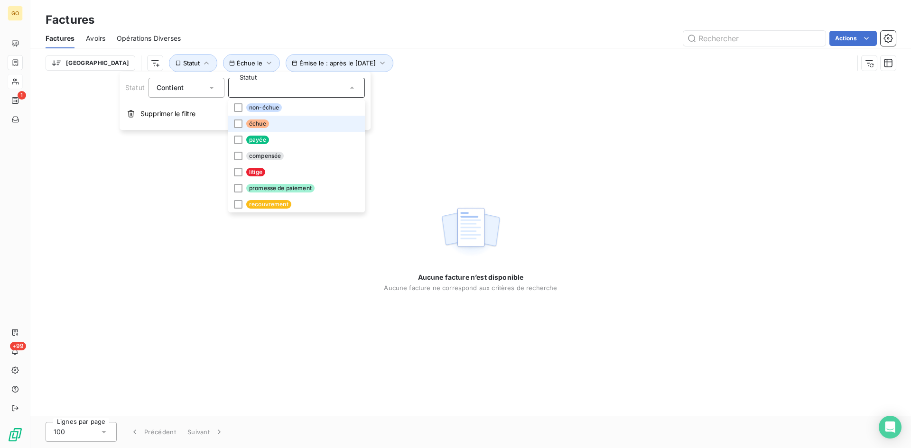
click at [279, 118] on li "échue" at bounding box center [296, 124] width 137 height 16
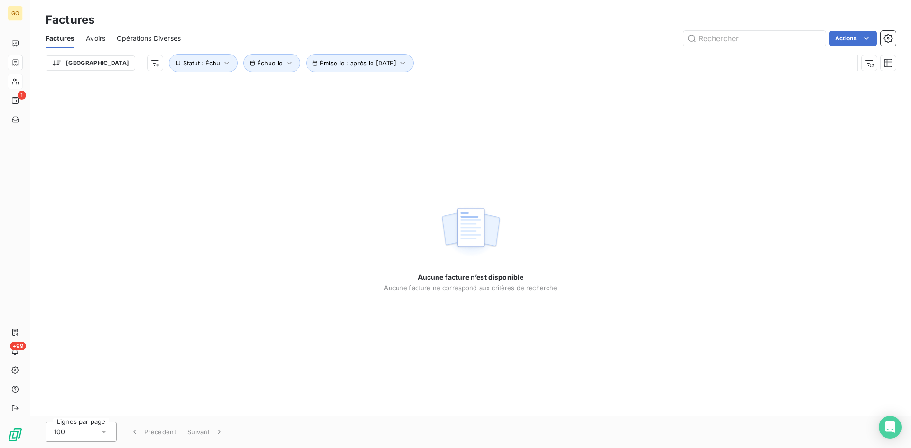
click at [450, 44] on div "Actions" at bounding box center [544, 38] width 704 height 15
click at [285, 60] on icon "button" at bounding box center [289, 62] width 9 height 9
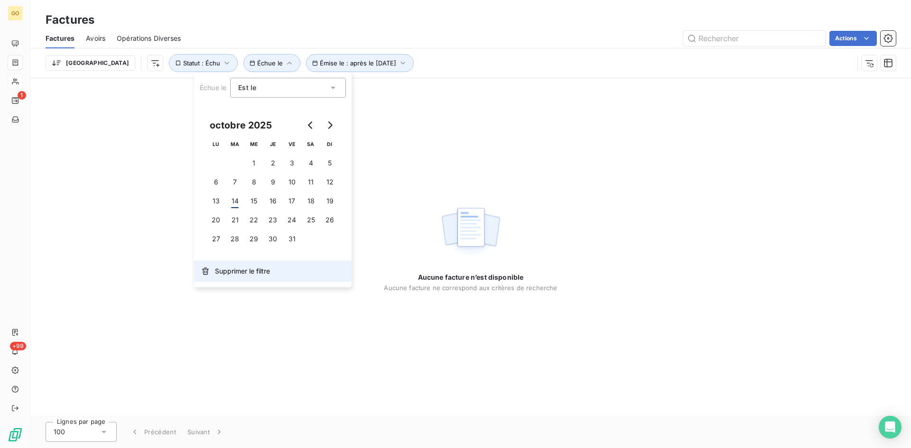
click at [223, 270] on span "Supprimer le filtre" at bounding box center [242, 271] width 55 height 9
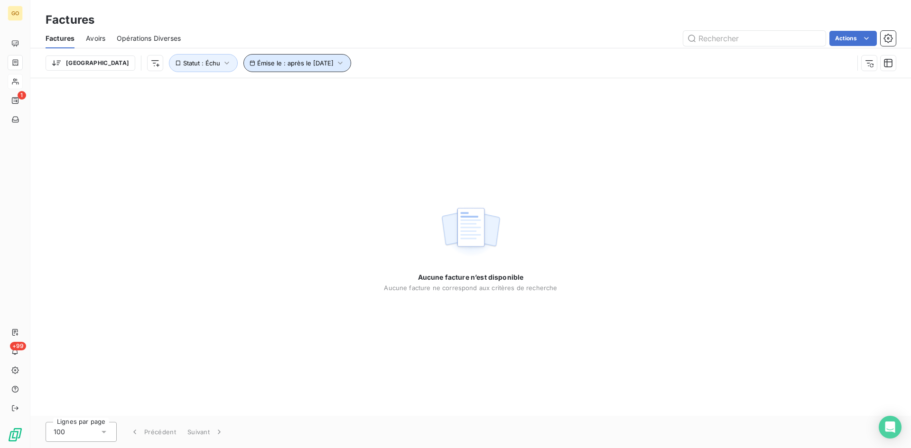
click at [335, 63] on icon "button" at bounding box center [339, 62] width 9 height 9
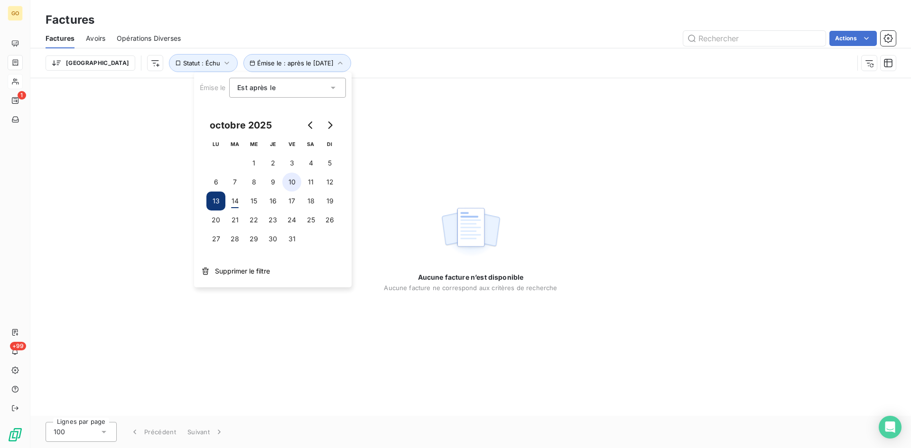
click at [284, 182] on button "10" at bounding box center [291, 182] width 19 height 19
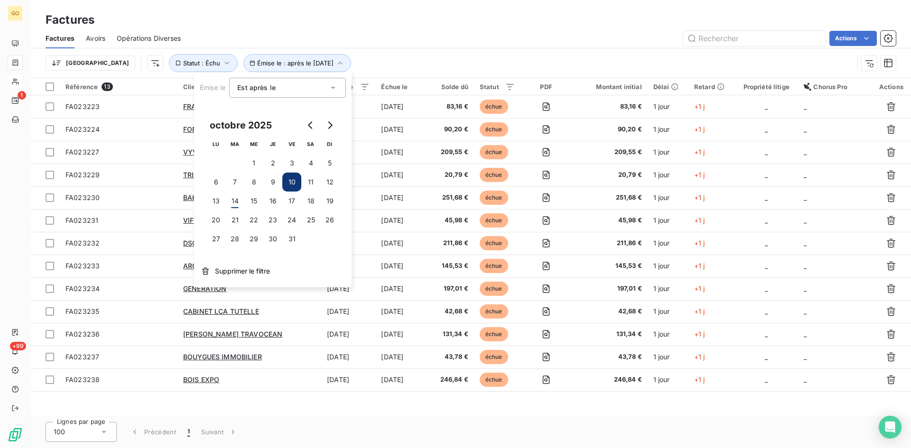
click at [362, 61] on div "Trier Émise le : après le [DATE] Statut : Échu" at bounding box center [450, 63] width 808 height 18
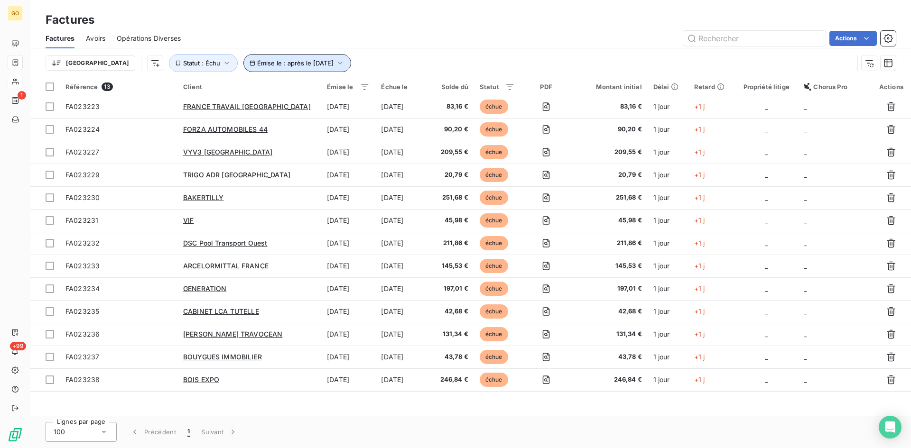
click at [315, 61] on button "Émise le : après le [DATE]" at bounding box center [297, 63] width 108 height 18
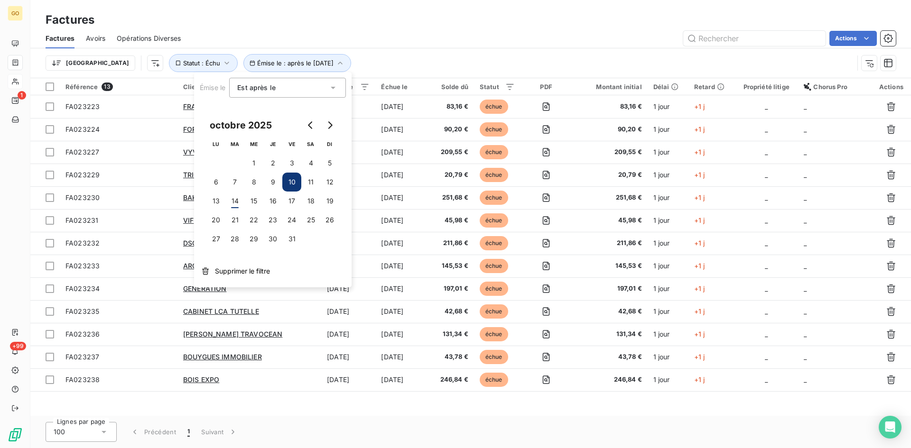
click at [379, 51] on div "Trier Émise le : après le [DATE] Statut : Échu" at bounding box center [471, 62] width 850 height 29
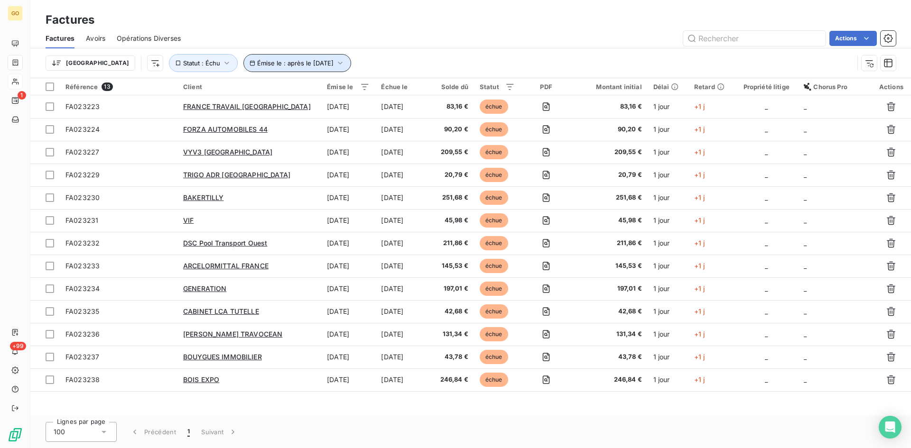
click at [335, 62] on icon "button" at bounding box center [339, 62] width 9 height 9
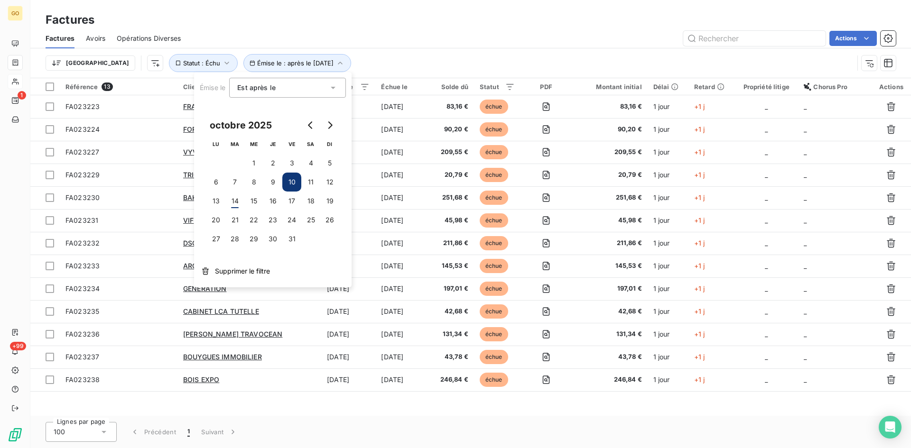
click at [397, 66] on div "Trier Émise le : après le [DATE] Statut : Échu" at bounding box center [450, 63] width 808 height 18
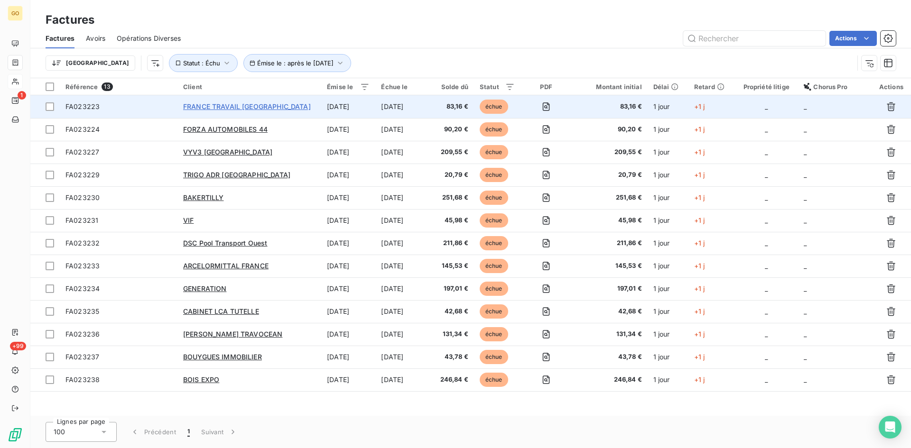
click at [224, 106] on span "FRANCE TRAVAIL [GEOGRAPHIC_DATA]" at bounding box center [247, 106] width 128 height 8
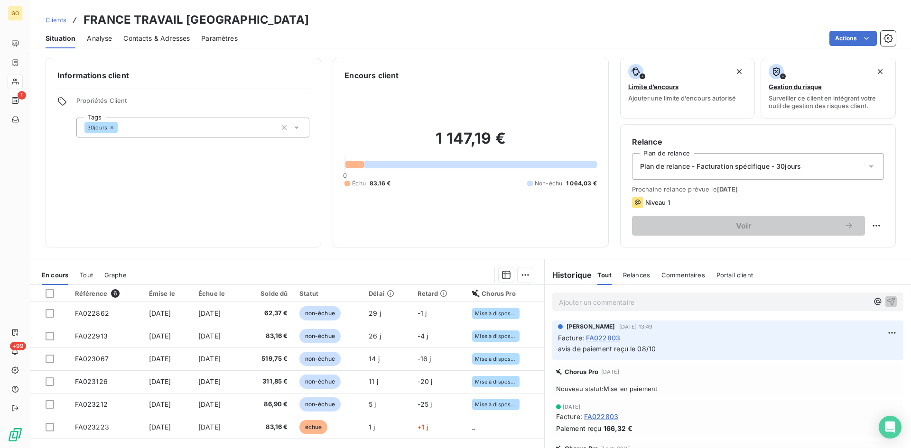
scroll to position [48, 0]
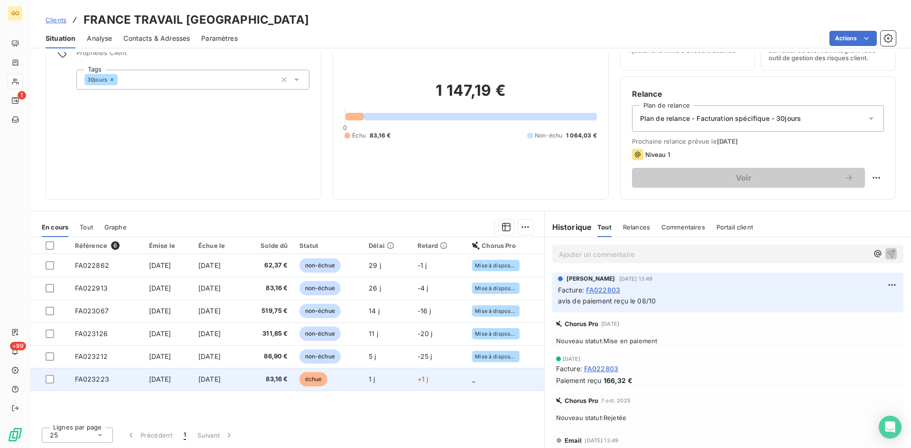
click at [149, 380] on span "[DATE]" at bounding box center [160, 379] width 22 height 8
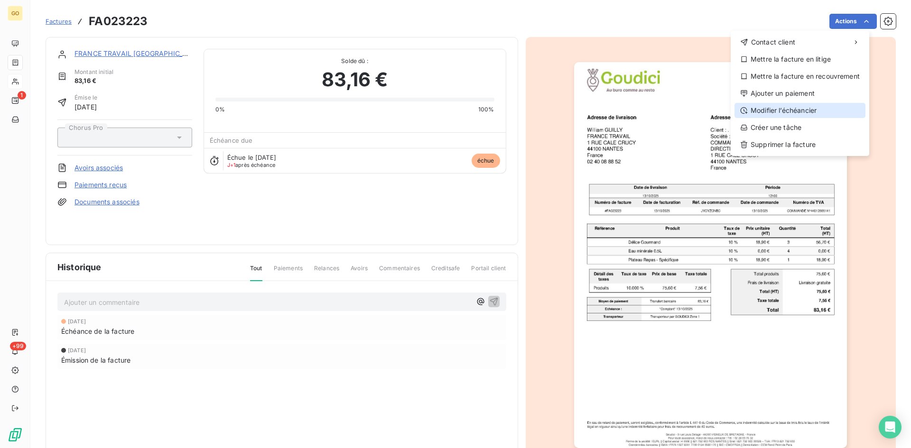
click at [808, 110] on div "Modifier l’échéancier" at bounding box center [799, 110] width 131 height 15
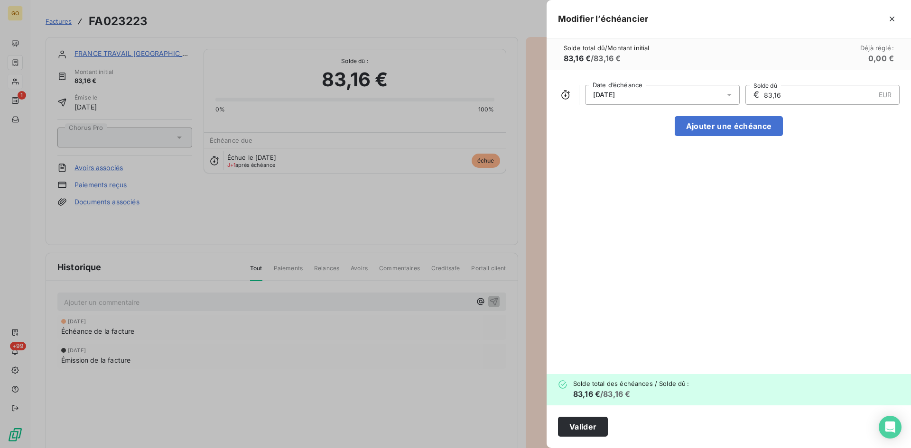
click at [704, 98] on div "[DATE]" at bounding box center [662, 95] width 155 height 20
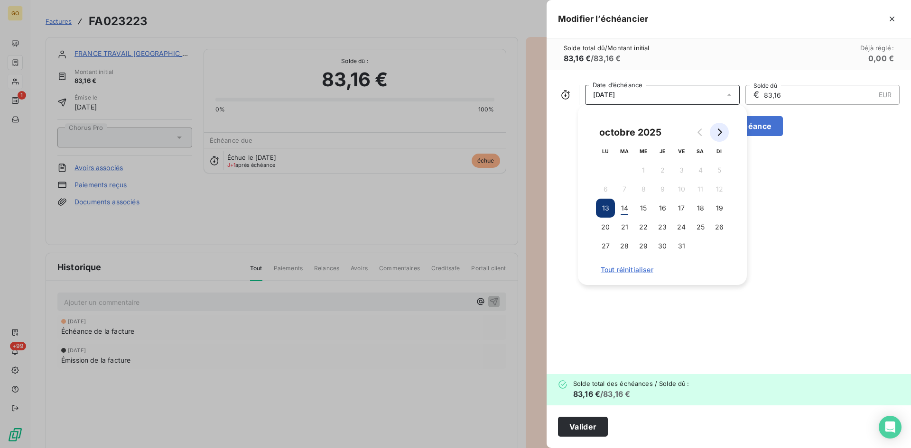
click at [719, 132] on icon "Go to next month" at bounding box center [719, 133] width 8 height 8
click at [644, 208] on button "12" at bounding box center [643, 208] width 19 height 19
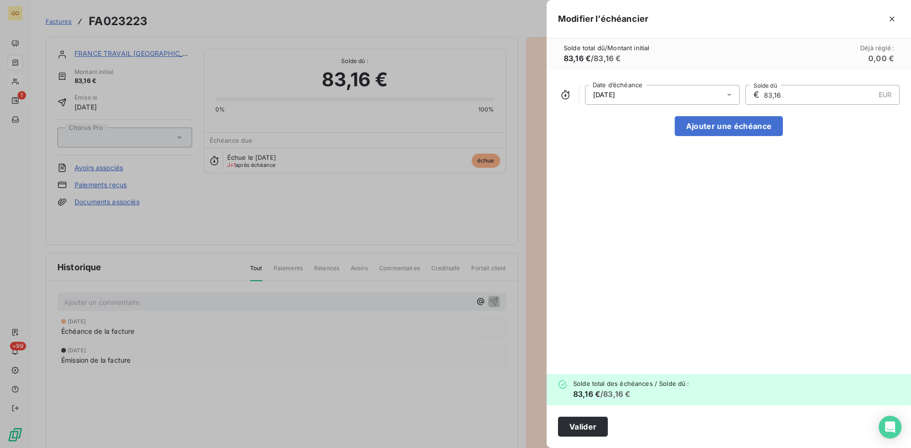
click at [775, 225] on div "[DATE] Date d’échéance € 83,16 EUR Solde dû Ajouter une échéance" at bounding box center [729, 222] width 364 height 305
click at [572, 428] on button "Valider" at bounding box center [583, 427] width 50 height 20
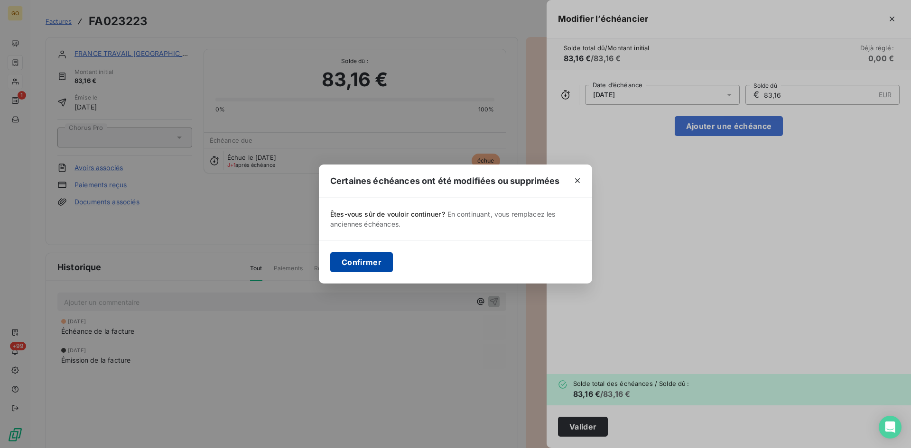
click at [346, 265] on button "Confirmer" at bounding box center [361, 262] width 63 height 20
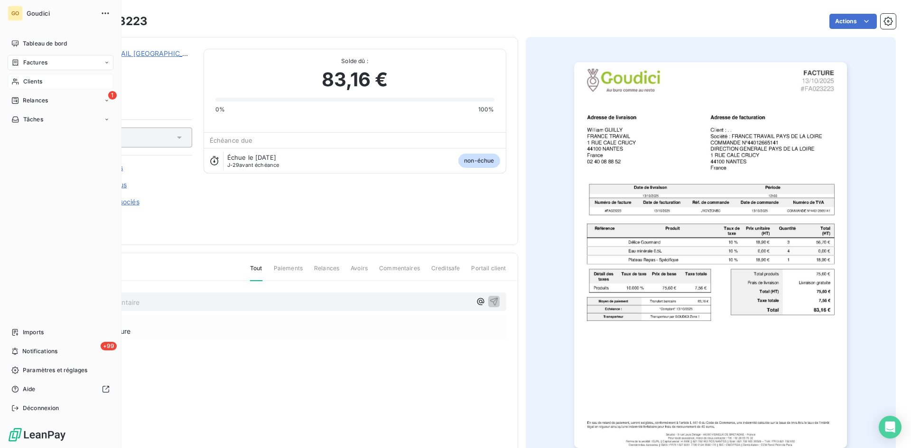
click at [30, 63] on span "Factures" at bounding box center [35, 62] width 24 height 9
click at [29, 77] on div "Factures" at bounding box center [66, 81] width 94 height 15
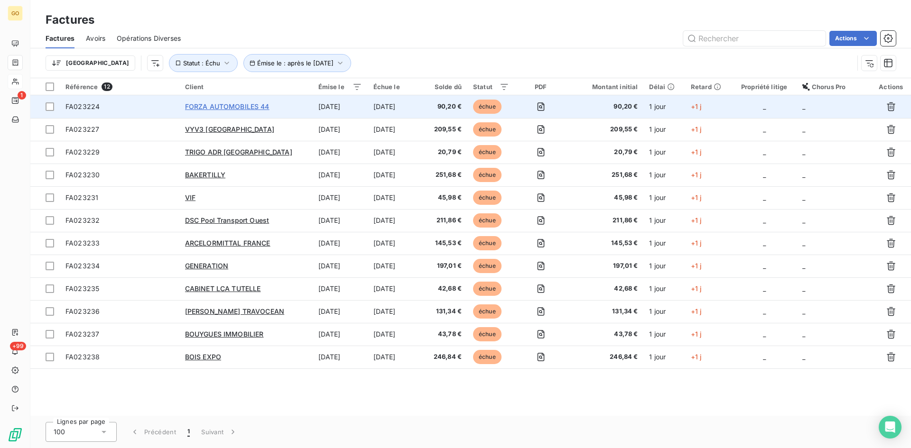
click at [240, 110] on span "FORZA AUTOMOBILES 44" at bounding box center [227, 106] width 84 height 8
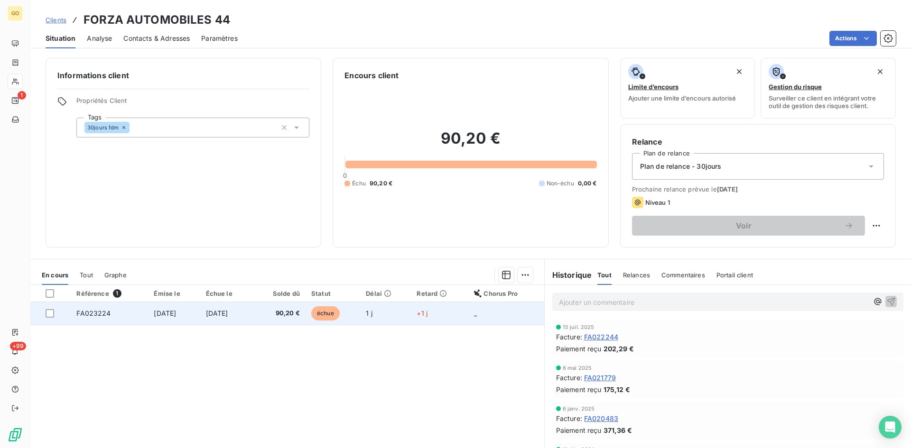
click at [165, 313] on span "[DATE]" at bounding box center [165, 313] width 22 height 8
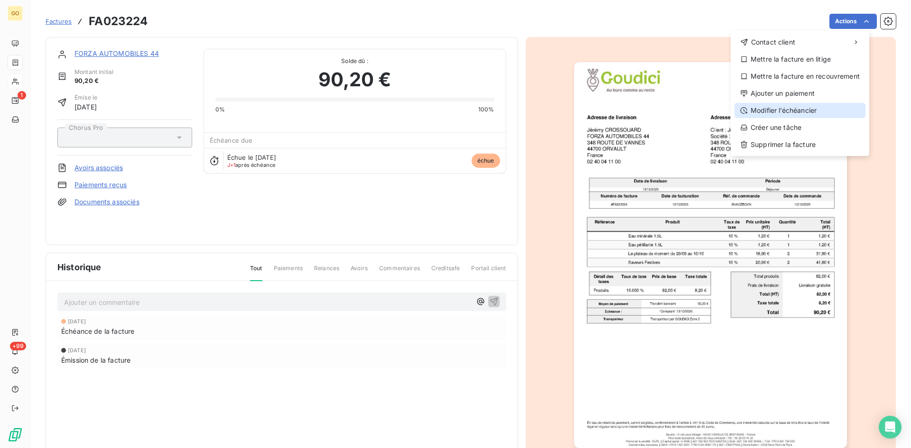
click at [819, 111] on div "Modifier l’échéancier" at bounding box center [799, 110] width 131 height 15
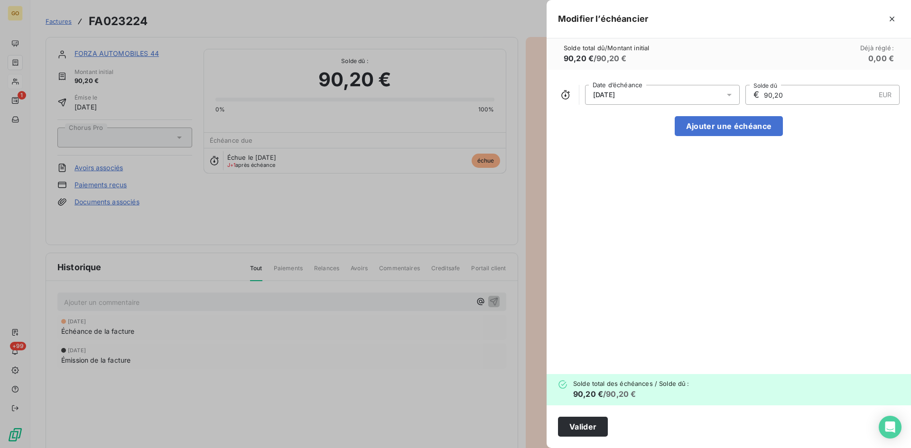
click at [726, 90] on span "[DATE]" at bounding box center [662, 95] width 155 height 20
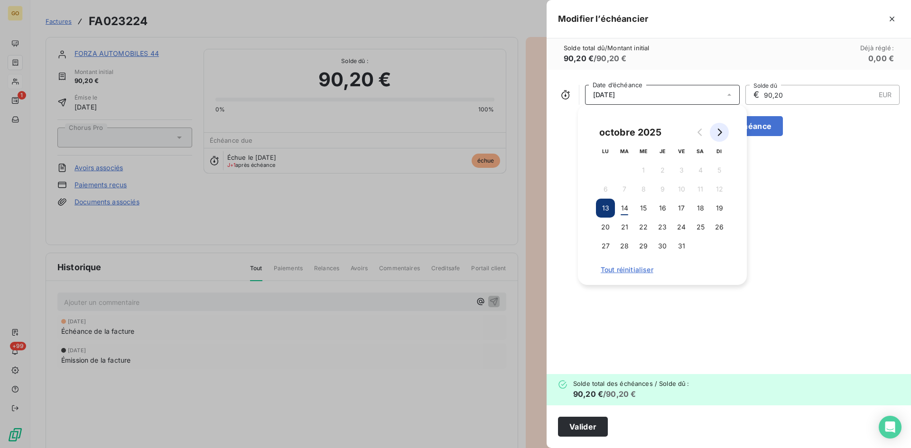
click at [719, 132] on icon "Go to next month" at bounding box center [719, 133] width 8 height 8
click at [722, 249] on button "30" at bounding box center [719, 246] width 19 height 19
click at [811, 252] on div "[DATE] Date d’échéance € 90,20 EUR Solde dû Ajouter une échéance" at bounding box center [729, 222] width 364 height 305
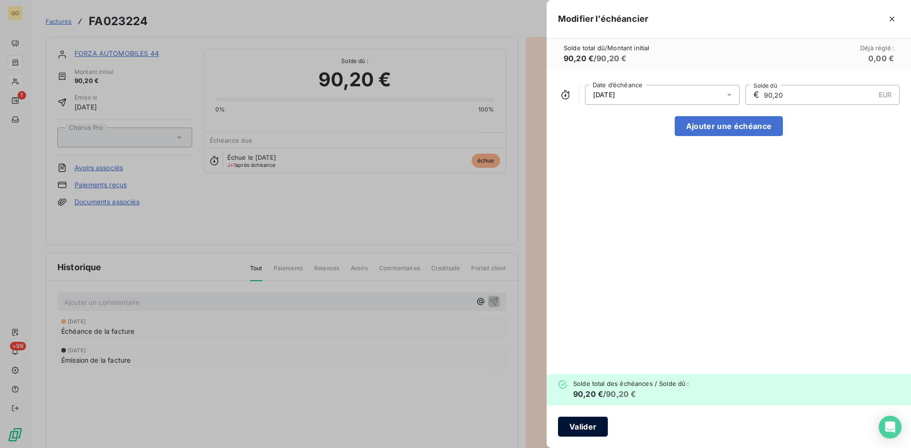
click at [591, 432] on button "Valider" at bounding box center [583, 427] width 50 height 20
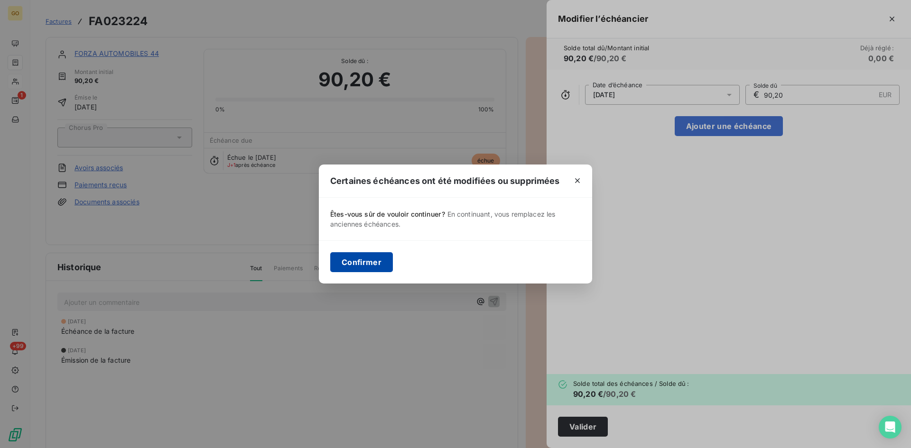
click at [360, 264] on button "Confirmer" at bounding box center [361, 262] width 63 height 20
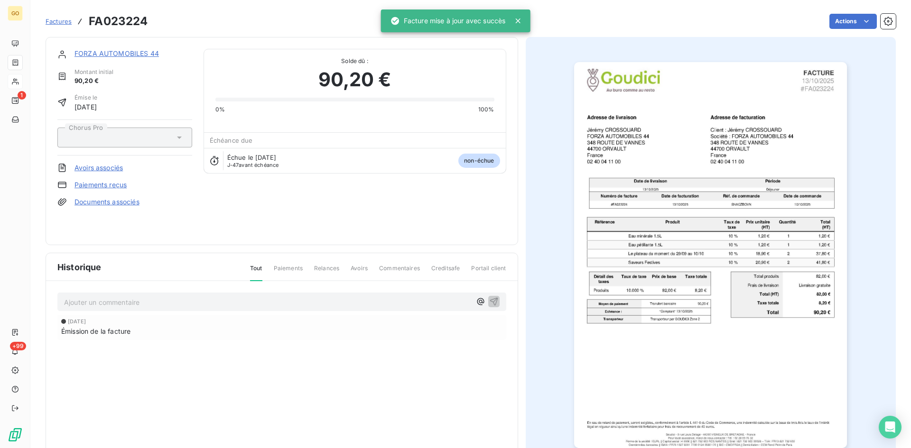
click at [51, 18] on span "Factures" at bounding box center [59, 22] width 26 height 8
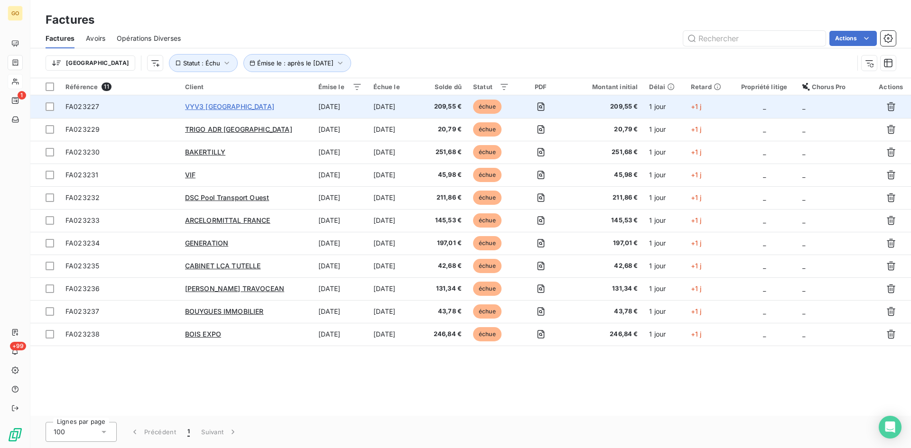
click at [223, 104] on span "VYV3 [GEOGRAPHIC_DATA]" at bounding box center [229, 106] width 89 height 8
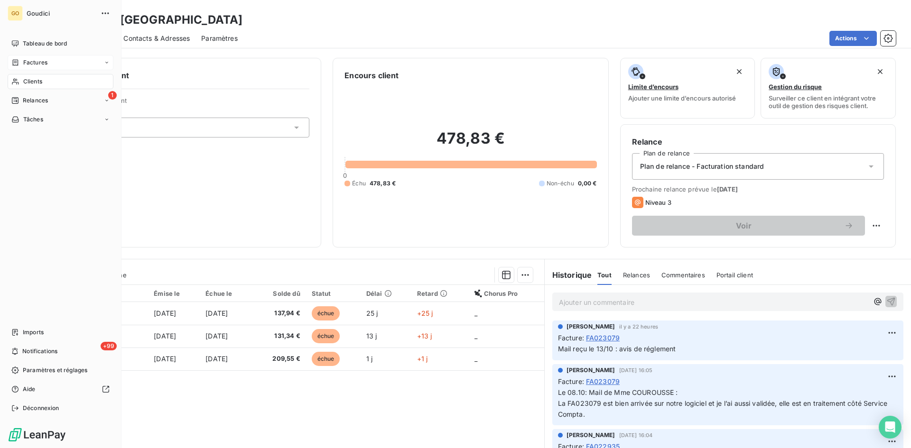
click at [36, 65] on span "Factures" at bounding box center [35, 62] width 24 height 9
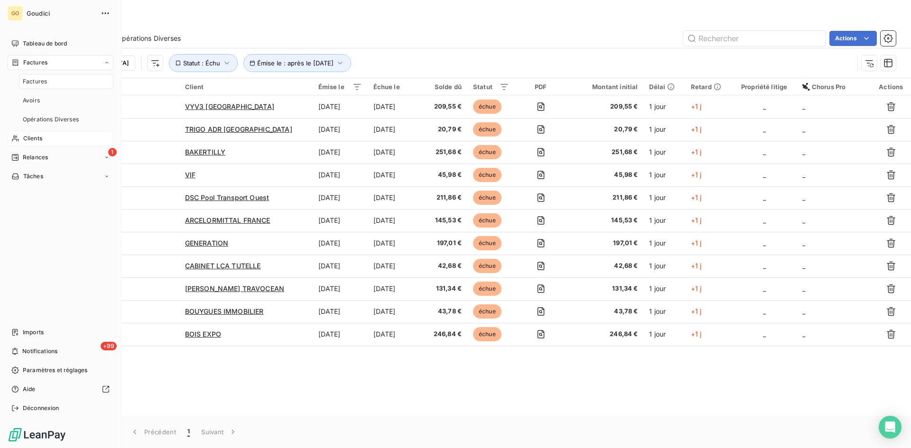
click at [34, 79] on span "Factures" at bounding box center [35, 81] width 24 height 9
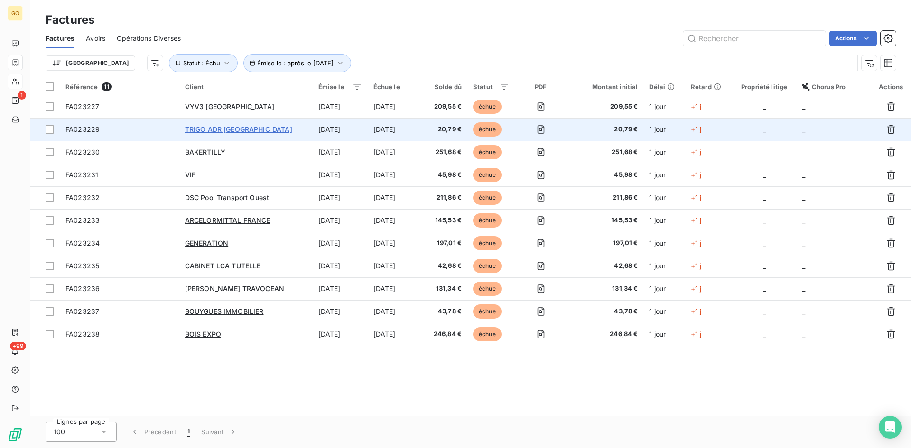
click at [201, 126] on span "TRIGO ADR [GEOGRAPHIC_DATA]" at bounding box center [238, 129] width 107 height 8
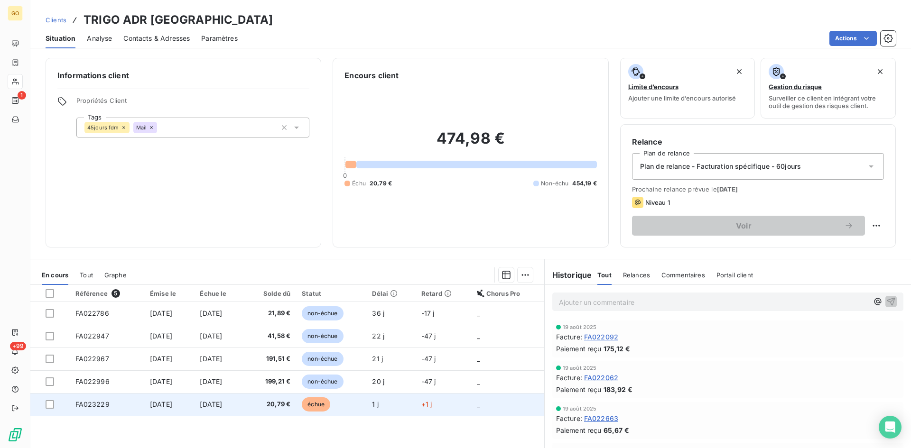
click at [222, 403] on span "[DATE]" at bounding box center [211, 404] width 22 height 8
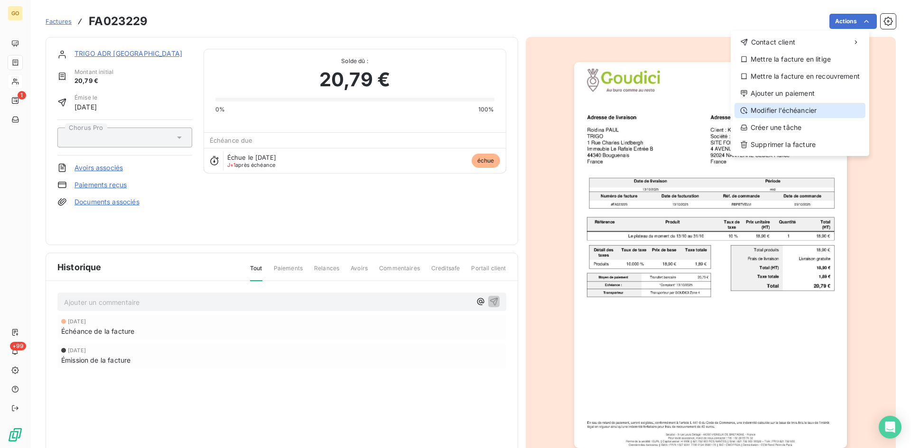
click at [787, 111] on div "Modifier l’échéancier" at bounding box center [799, 110] width 131 height 15
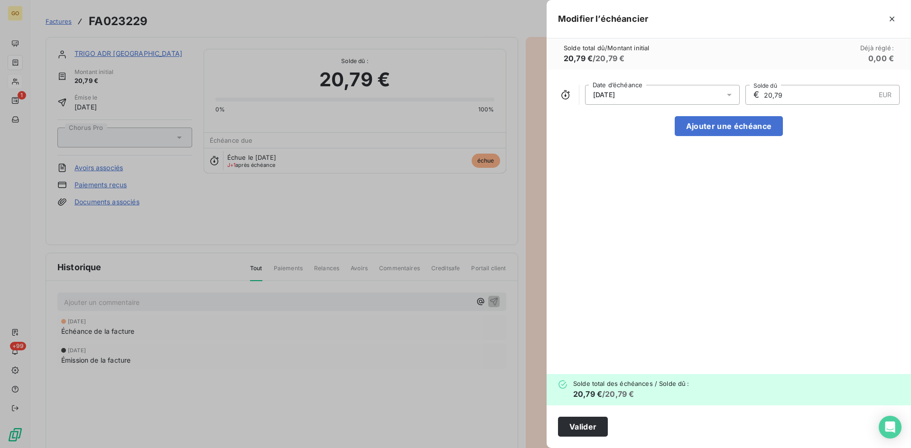
click at [730, 89] on div at bounding box center [731, 95] width 15 height 20
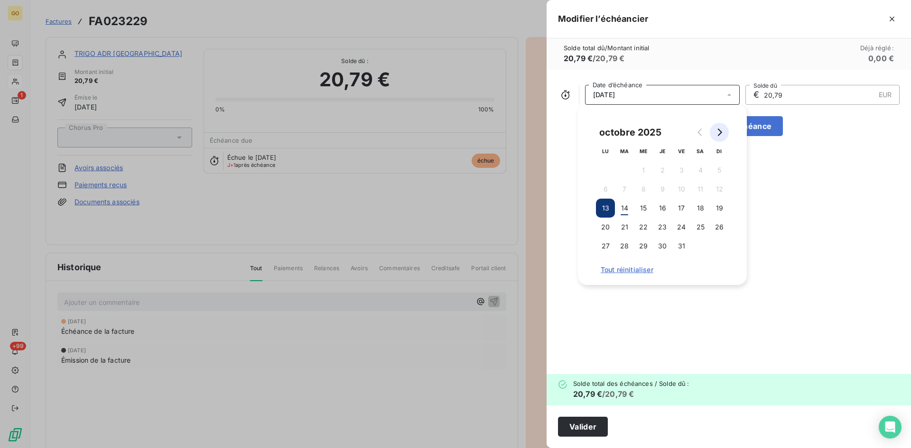
click at [722, 132] on icon "Go to next month" at bounding box center [720, 133] width 4 height 8
click at [724, 248] on button "30" at bounding box center [719, 246] width 19 height 19
click at [785, 307] on div "[DATE] Date d’échéance € 20,79 EUR Solde dû Ajouter une échéance" at bounding box center [729, 222] width 364 height 305
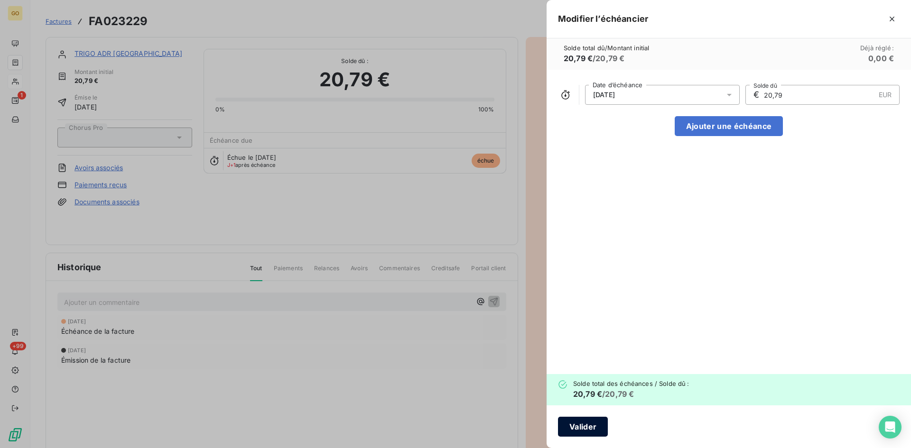
click at [584, 423] on button "Valider" at bounding box center [583, 427] width 50 height 20
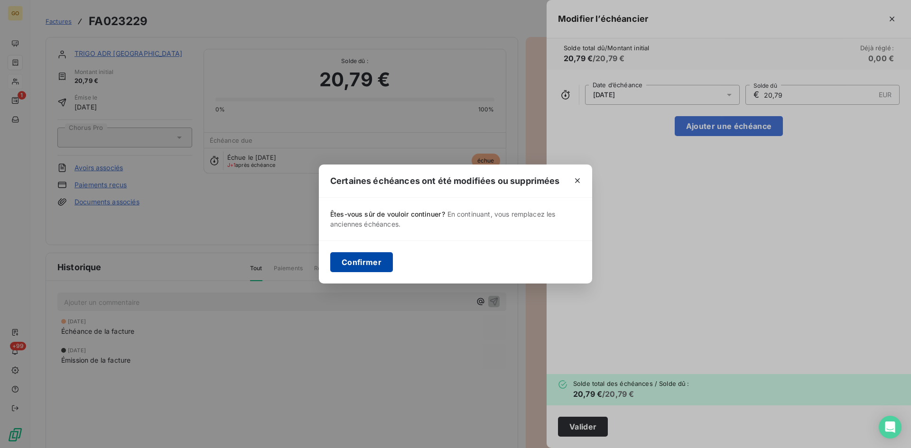
click at [350, 256] on button "Confirmer" at bounding box center [361, 262] width 63 height 20
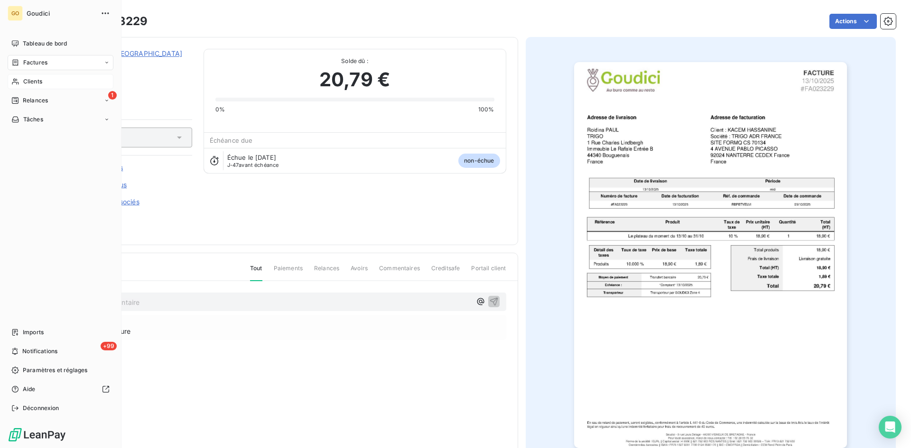
click at [28, 68] on div "Factures" at bounding box center [61, 62] width 106 height 15
click at [32, 81] on span "Factures" at bounding box center [35, 81] width 24 height 9
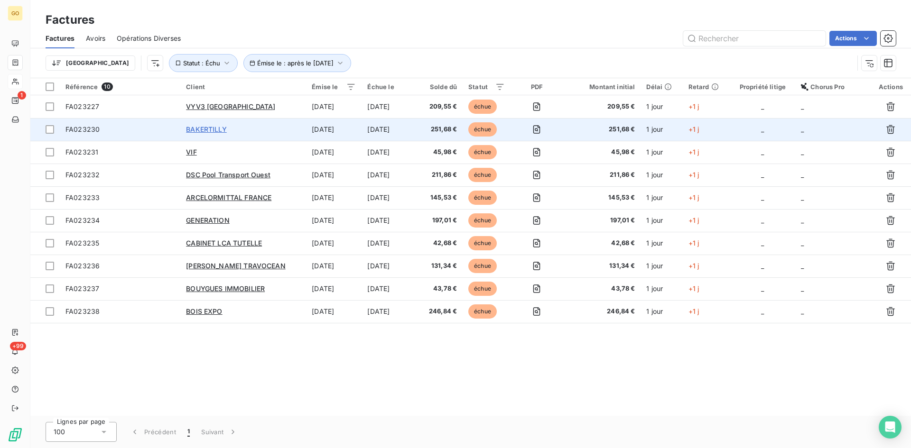
click at [191, 130] on span "BAKERTILLY" at bounding box center [206, 129] width 41 height 8
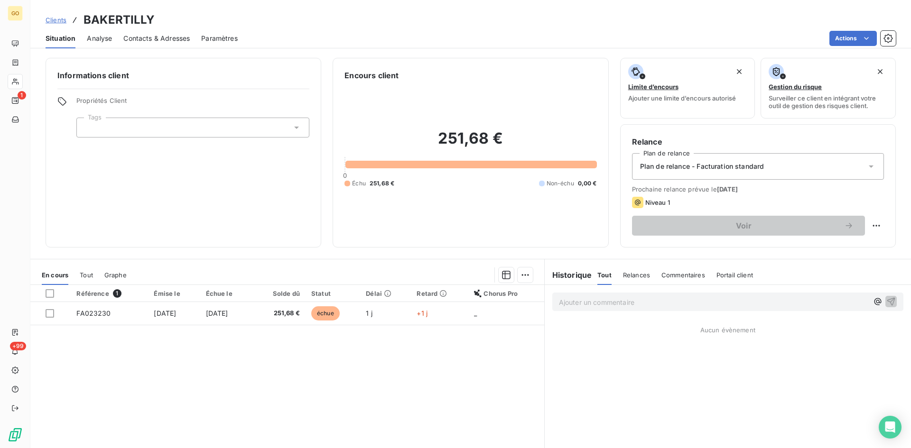
click at [96, 44] on div "Analyse" at bounding box center [99, 38] width 25 height 20
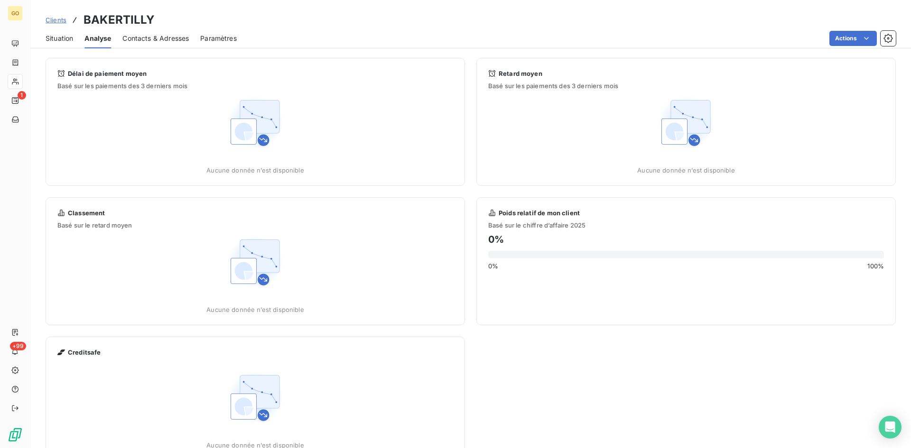
click at [156, 40] on span "Contacts & Adresses" at bounding box center [155, 38] width 66 height 9
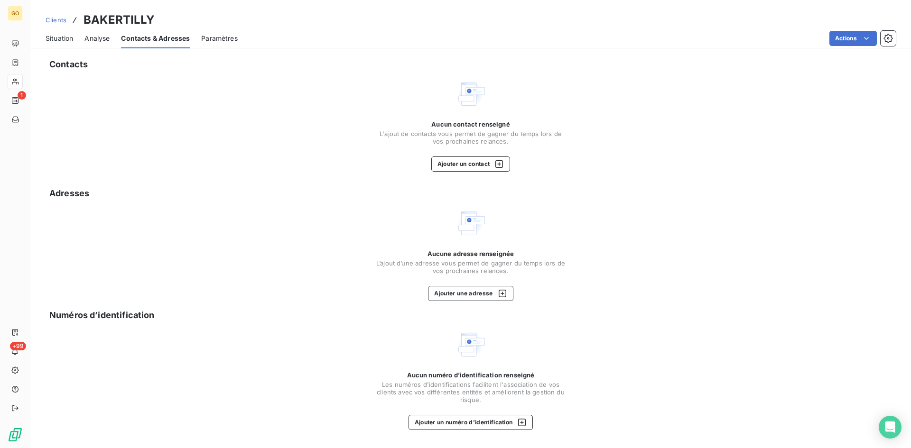
click at [57, 36] on span "Situation" at bounding box center [60, 38] width 28 height 9
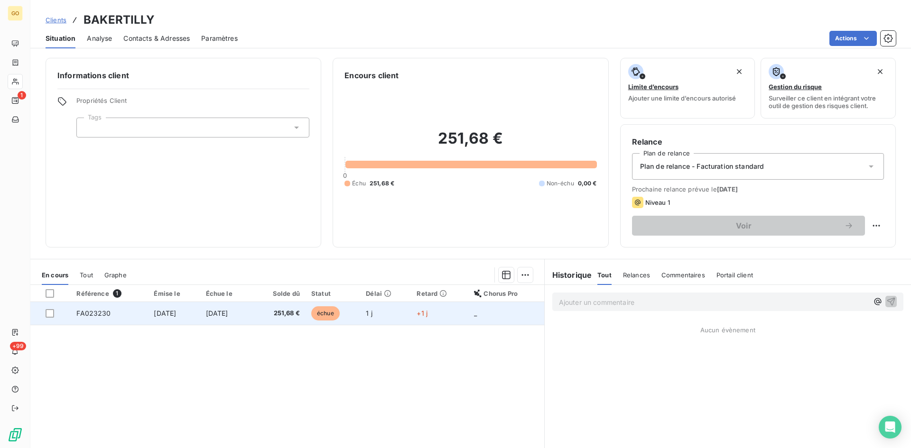
click at [176, 314] on span "[DATE]" at bounding box center [165, 313] width 22 height 8
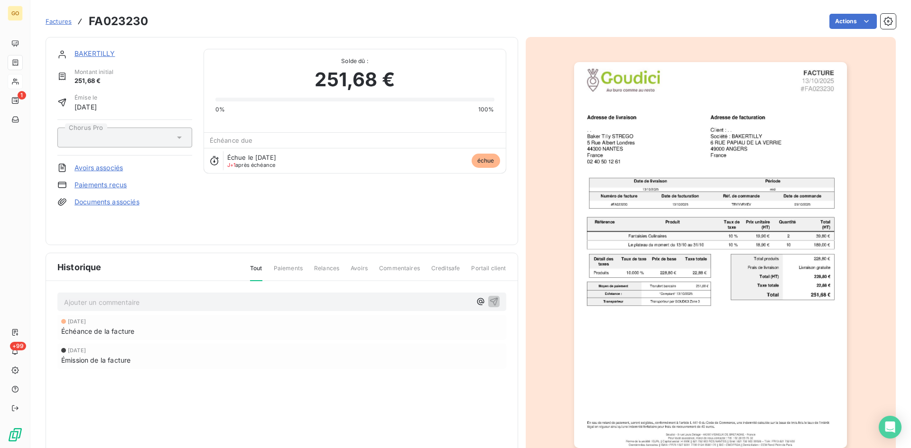
click at [56, 22] on span "Factures" at bounding box center [59, 22] width 26 height 8
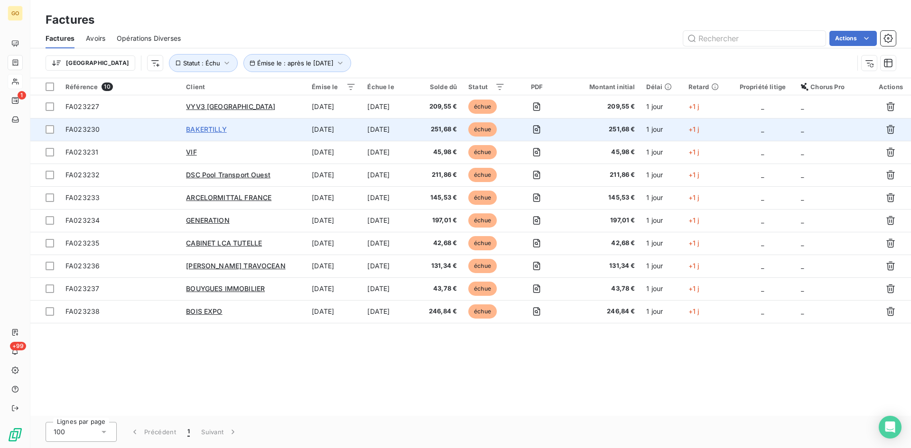
click at [214, 129] on span "BAKERTILLY" at bounding box center [206, 129] width 41 height 8
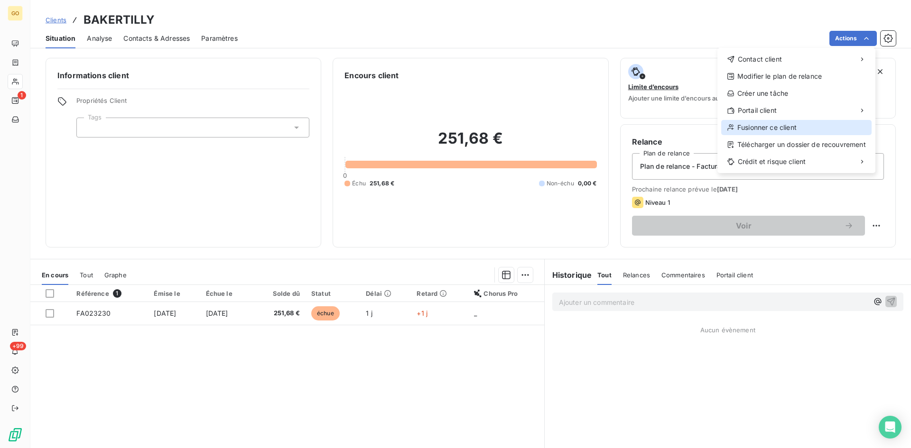
click at [811, 130] on div "Fusionner ce client" at bounding box center [796, 127] width 150 height 15
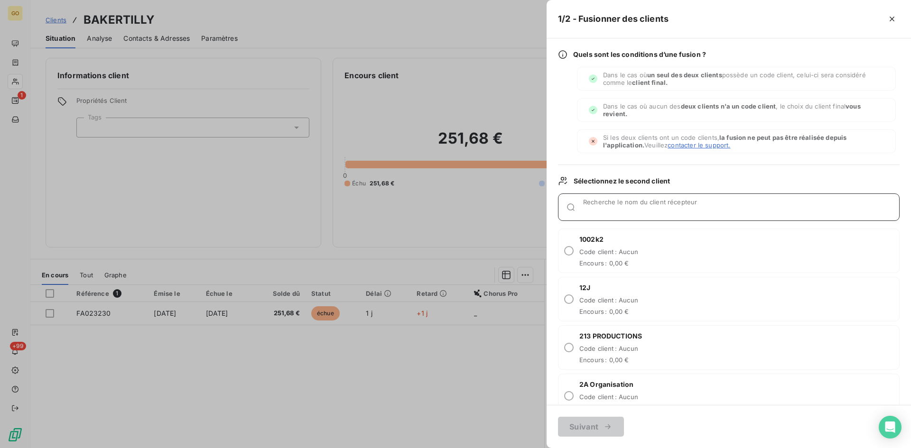
click at [682, 206] on input "Recherche le nom du client récepteur" at bounding box center [741, 210] width 316 height 9
type input "bakertilly"
click at [571, 351] on input "radio" at bounding box center [568, 347] width 9 height 9
radio input "true"
click at [600, 426] on div "button" at bounding box center [605, 426] width 14 height 9
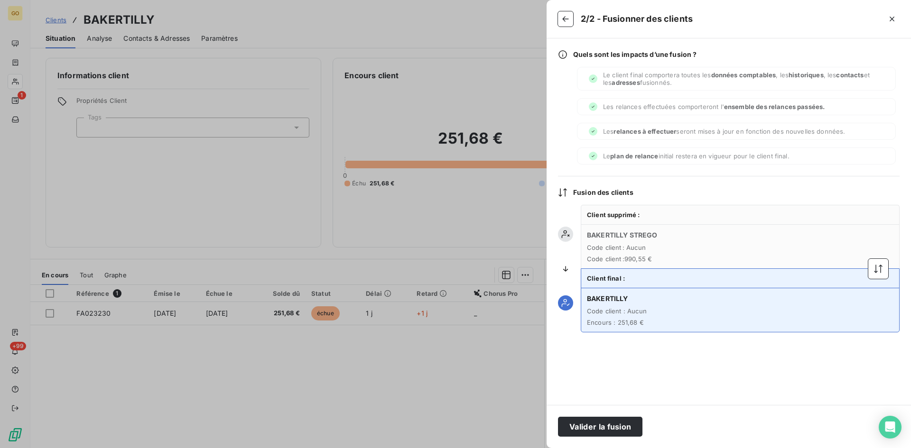
click at [889, 268] on div at bounding box center [740, 269] width 319 height 128
click at [881, 273] on icon "button" at bounding box center [877, 268] width 9 height 9
click at [615, 430] on button "Valider la fusion" at bounding box center [600, 427] width 84 height 20
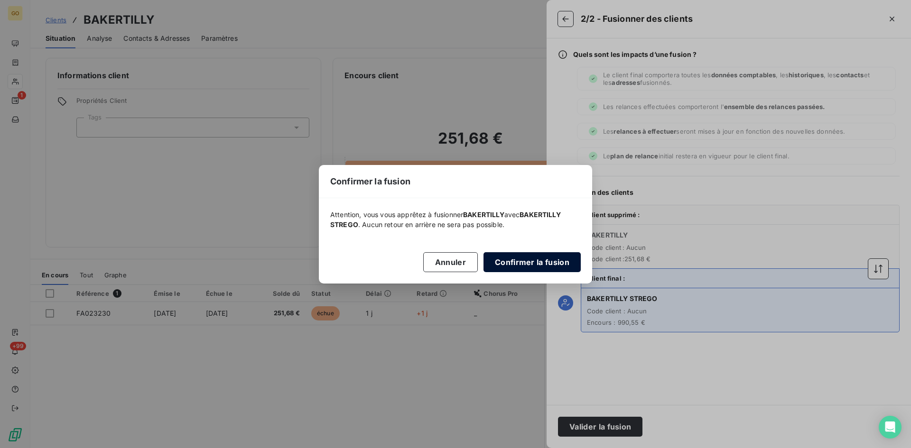
click at [500, 257] on button "Confirmer la fusion" at bounding box center [531, 262] width 97 height 20
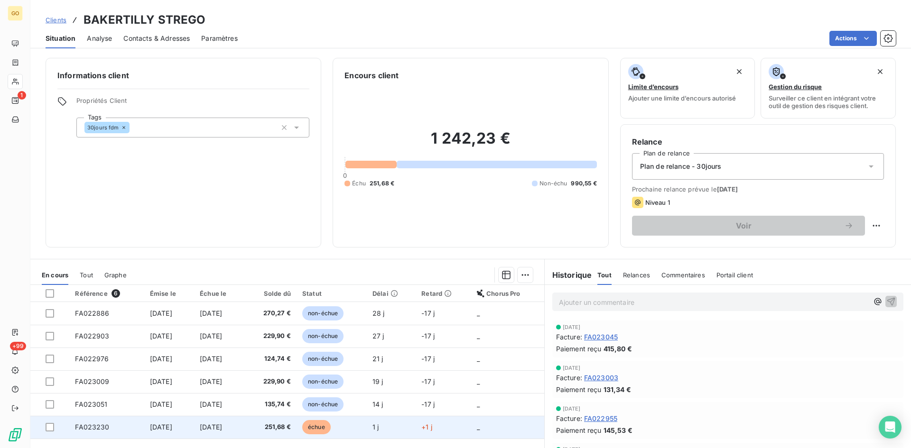
click at [152, 395] on td "[DATE]" at bounding box center [169, 404] width 50 height 23
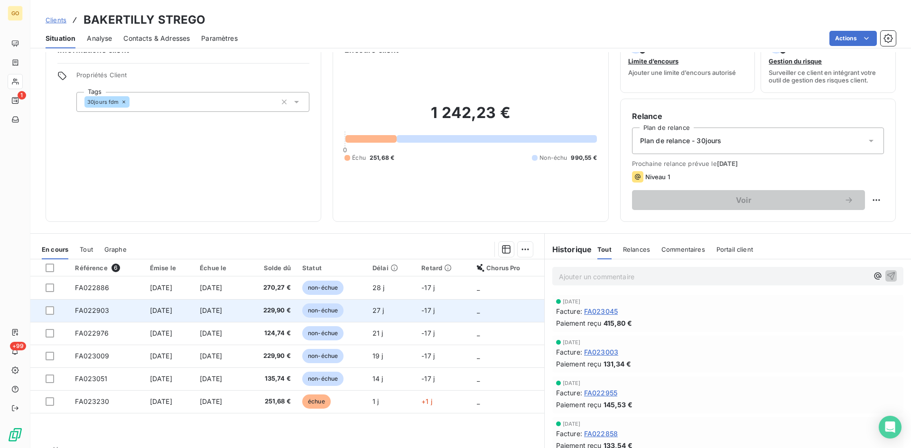
scroll to position [48, 0]
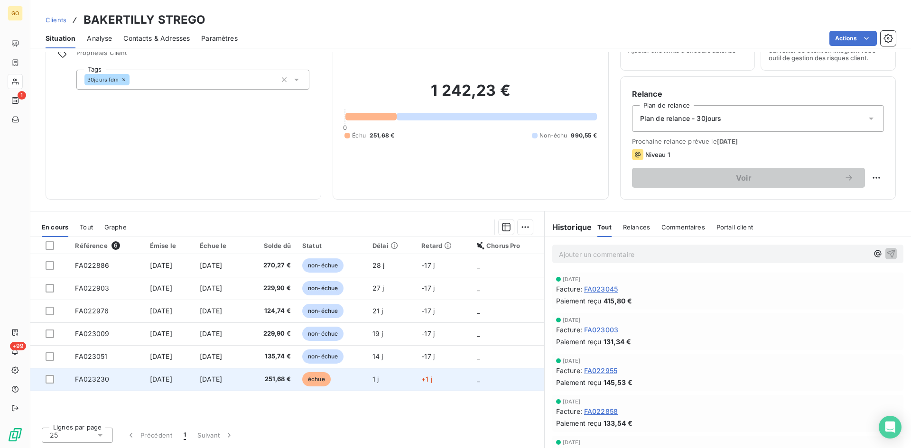
click at [172, 379] on span "[DATE]" at bounding box center [161, 379] width 22 height 8
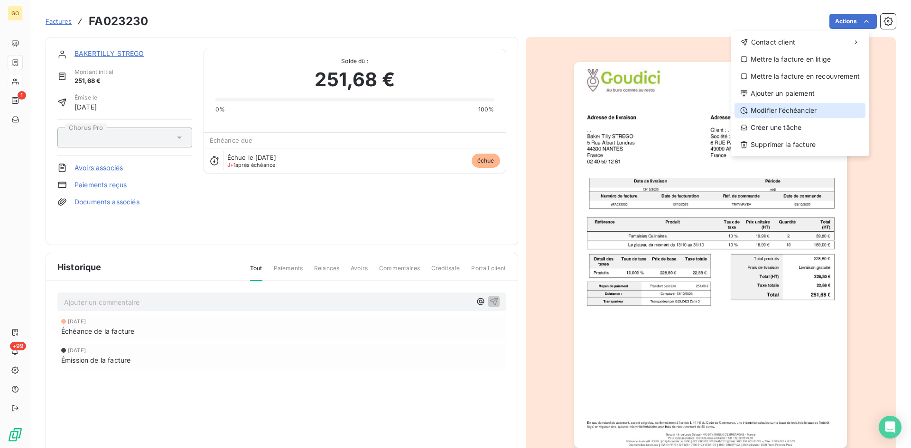
click at [803, 113] on div "Modifier l’échéancier" at bounding box center [799, 110] width 131 height 15
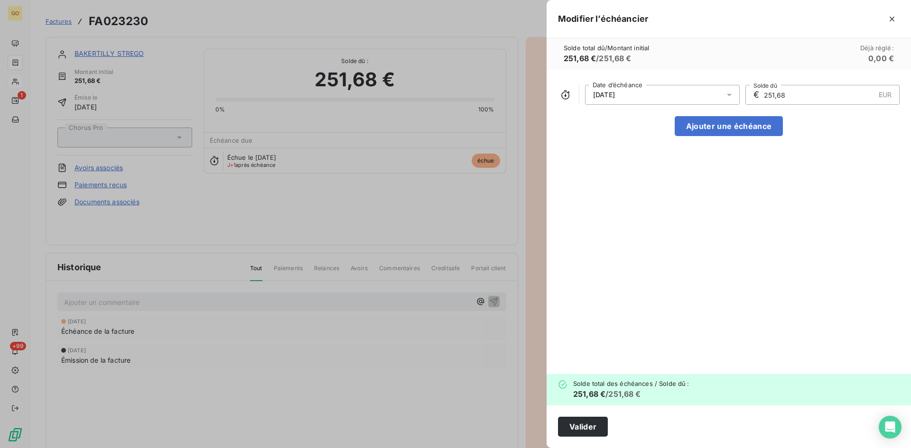
click at [732, 99] on icon at bounding box center [728, 94] width 9 height 9
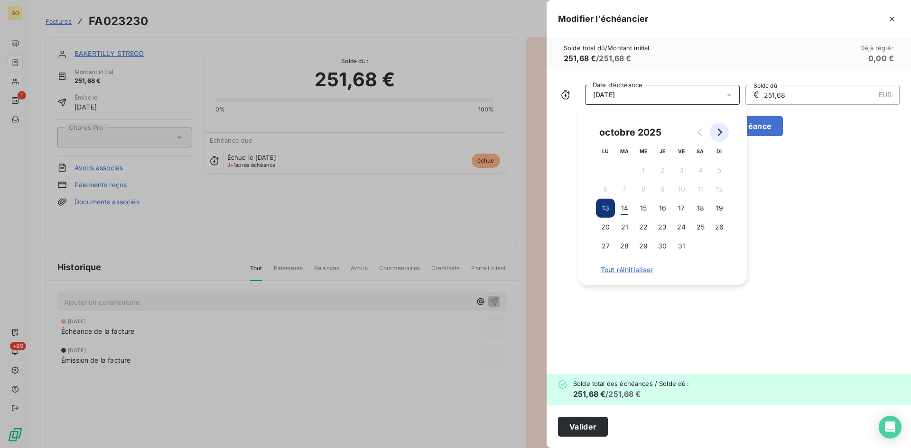
click at [716, 130] on icon "Go to next month" at bounding box center [719, 133] width 8 height 8
click at [718, 244] on button "30" at bounding box center [719, 246] width 19 height 19
click at [796, 246] on div "[DATE] Date d’échéance € 251,68 EUR Solde dû Ajouter une échéance" at bounding box center [729, 222] width 364 height 305
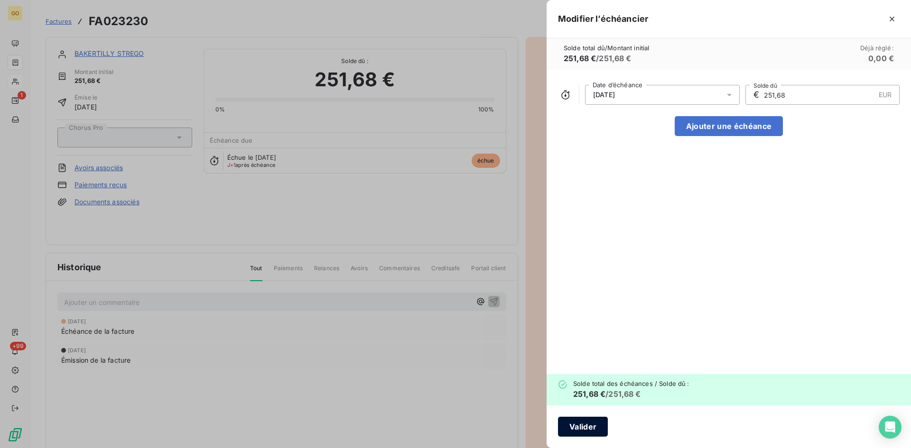
click at [573, 425] on button "Valider" at bounding box center [583, 427] width 50 height 20
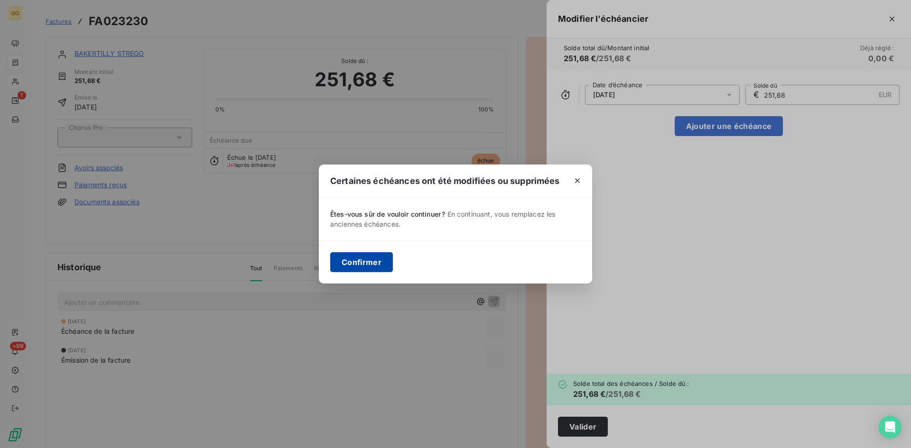
click at [368, 259] on button "Confirmer" at bounding box center [361, 262] width 63 height 20
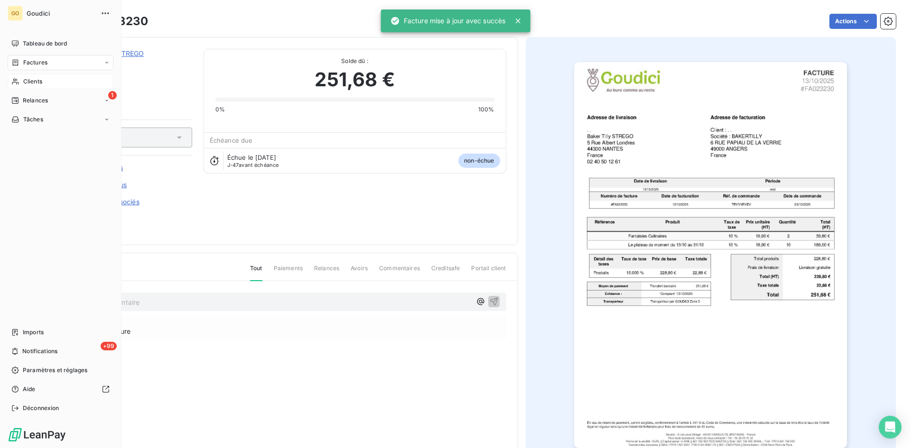
click at [36, 63] on span "Factures" at bounding box center [35, 62] width 24 height 9
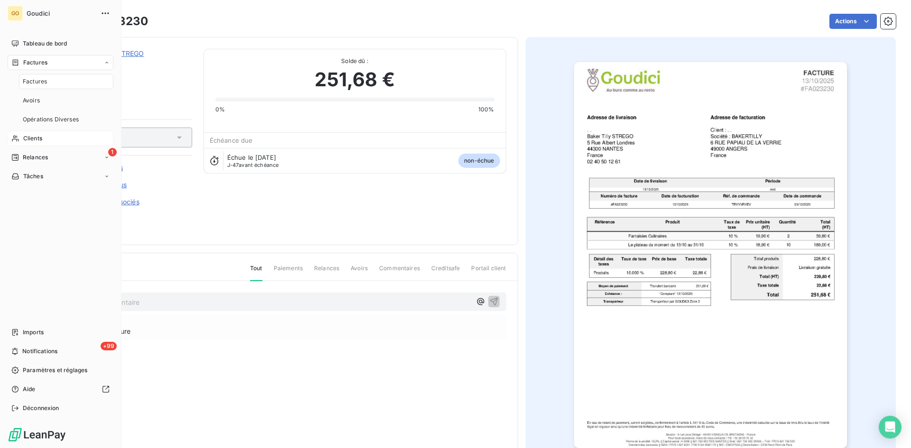
click at [31, 84] on span "Factures" at bounding box center [35, 81] width 24 height 9
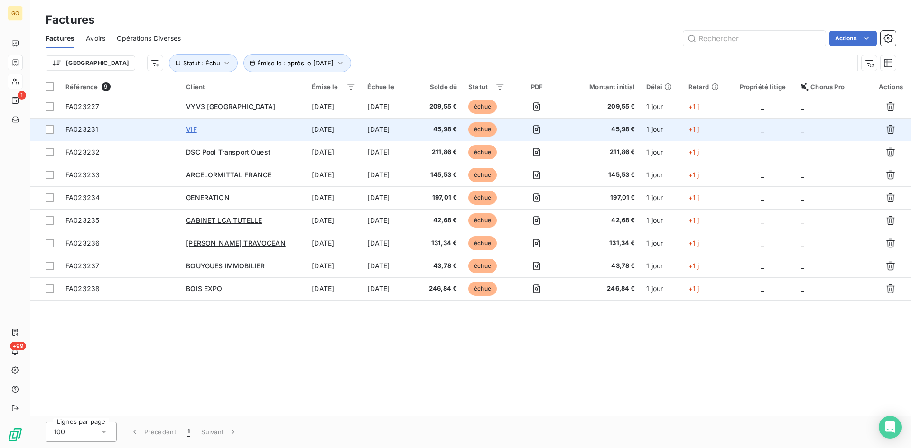
click at [193, 128] on span "VIF" at bounding box center [191, 129] width 10 height 8
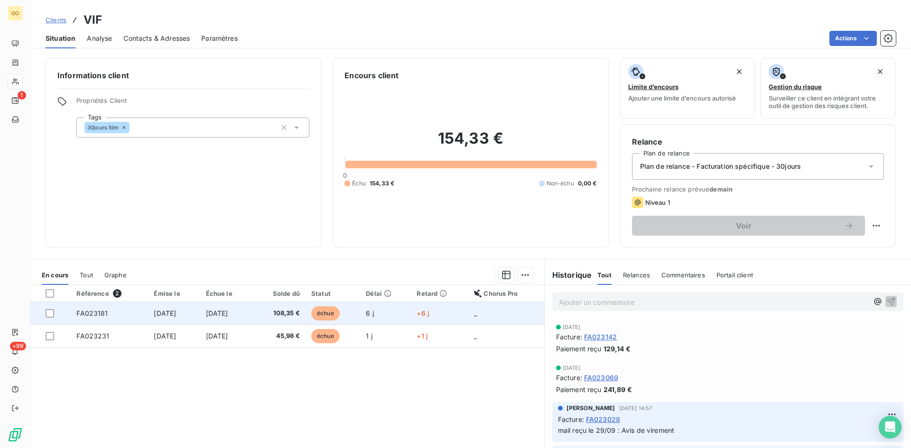
click at [158, 309] on span "[DATE]" at bounding box center [165, 313] width 22 height 8
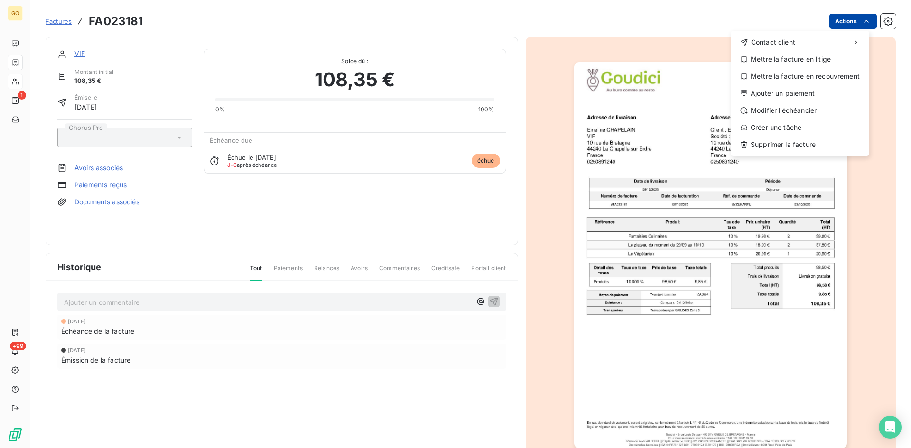
click at [862, 26] on html "GO 1 +99 Factures FA023181 Actions Contact client Mettre la facture en litige M…" at bounding box center [455, 224] width 911 height 448
click at [795, 113] on div "Modifier l’échéancier" at bounding box center [799, 110] width 131 height 15
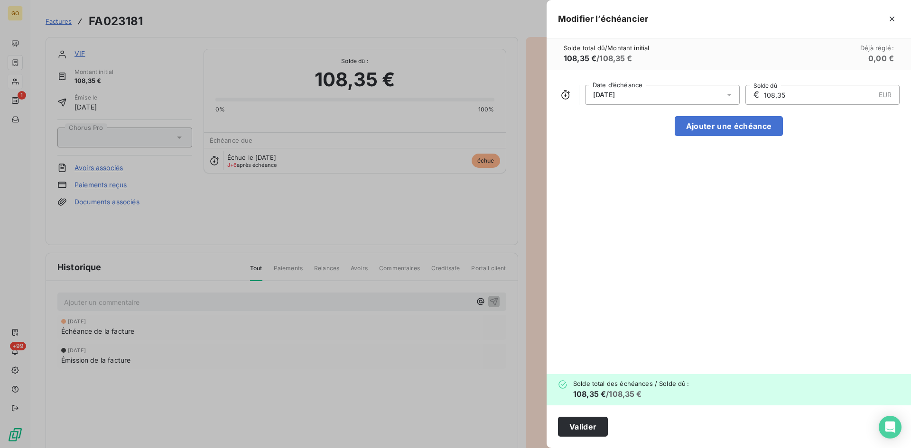
click at [732, 92] on icon at bounding box center [728, 94] width 9 height 9
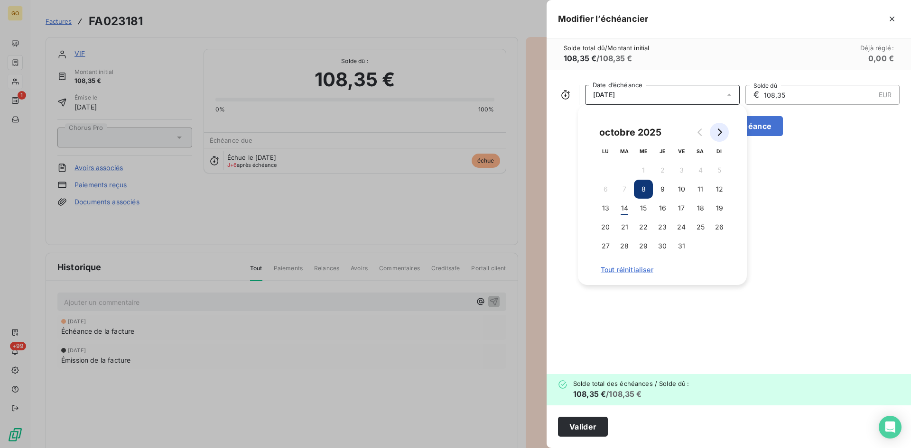
click at [721, 130] on icon "Go to next month" at bounding box center [719, 133] width 8 height 8
drag, startPoint x: 719, startPoint y: 244, endPoint x: 740, endPoint y: 246, distance: 21.0
click at [720, 244] on button "30" at bounding box center [719, 246] width 19 height 19
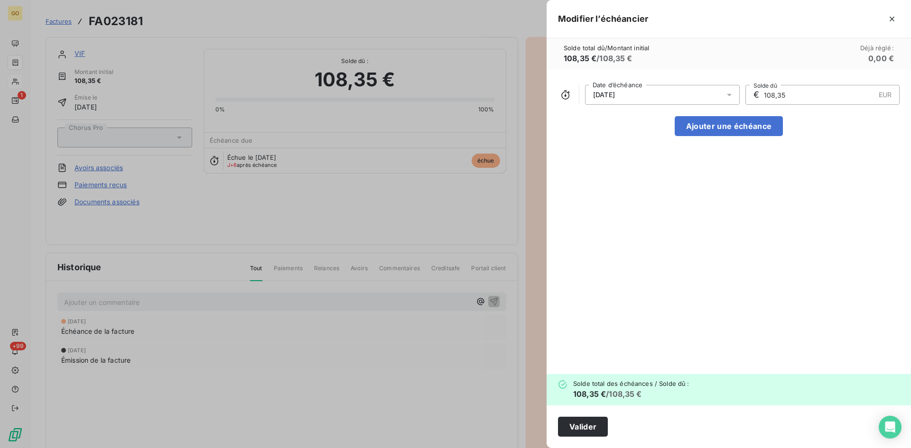
drag, startPoint x: 818, startPoint y: 276, endPoint x: 676, endPoint y: 391, distance: 182.9
click at [819, 277] on div "[DATE] Date d’échéance € 108,35 EUR Solde dû Ajouter une échéance" at bounding box center [729, 222] width 364 height 305
click at [580, 431] on button "Valider" at bounding box center [583, 427] width 50 height 20
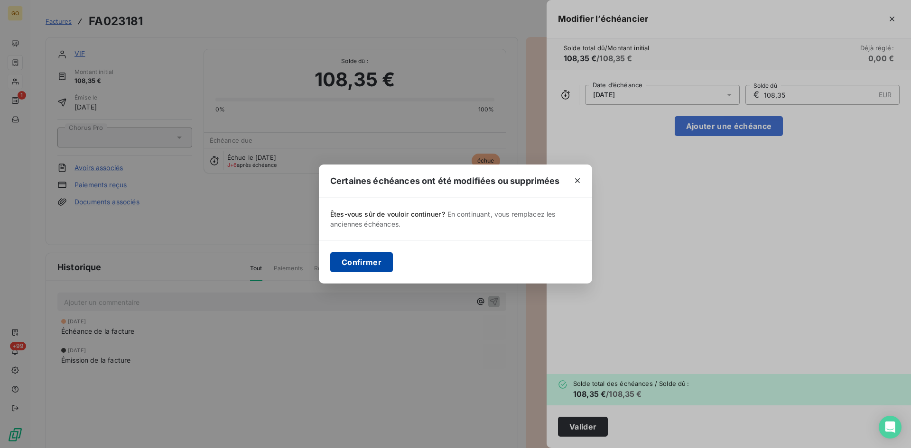
click at [385, 259] on button "Confirmer" at bounding box center [361, 262] width 63 height 20
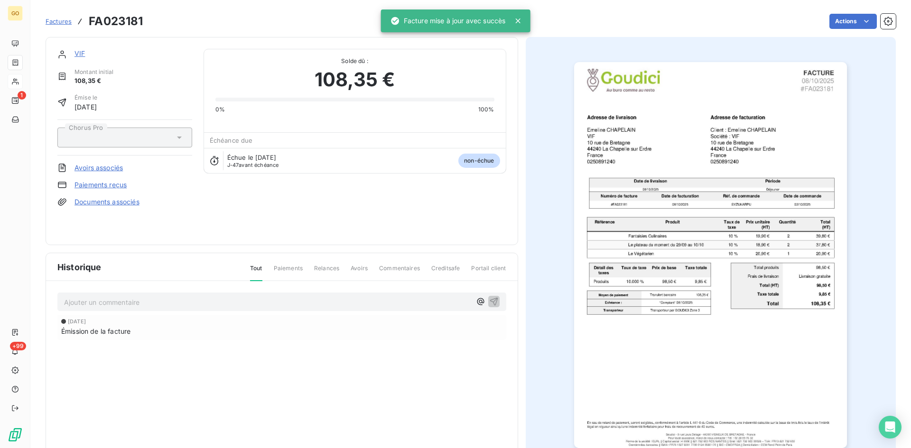
click at [81, 52] on link "VIF" at bounding box center [79, 53] width 10 height 8
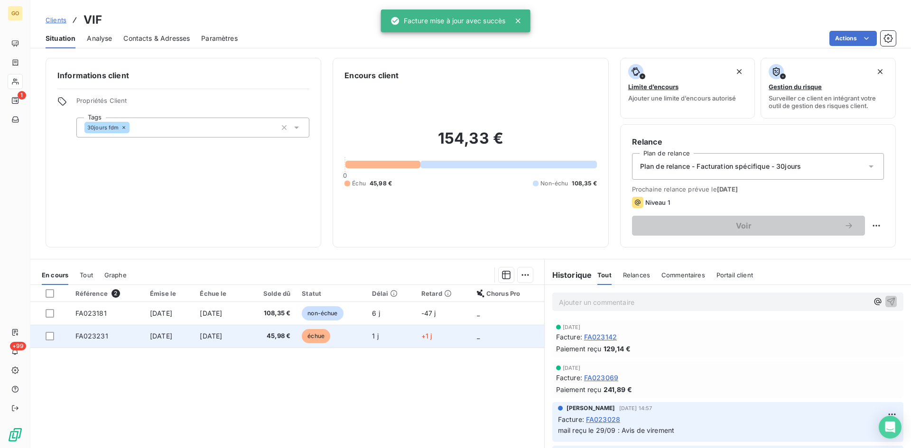
click at [129, 334] on td "FA023231" at bounding box center [107, 336] width 75 height 23
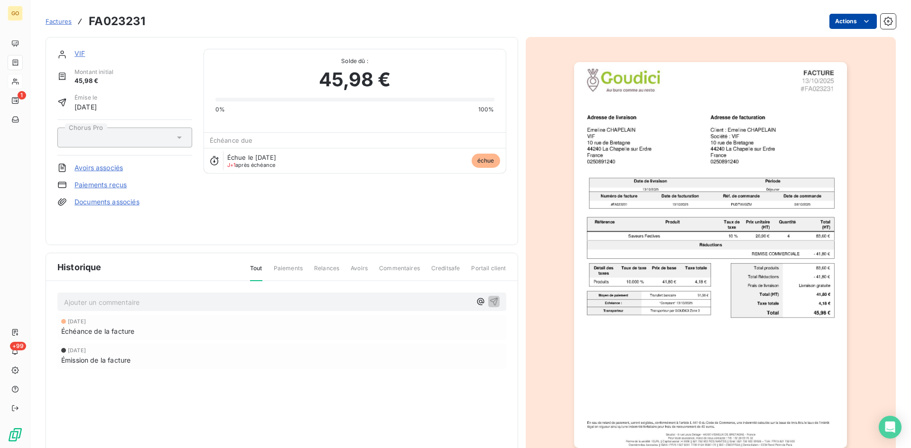
click at [864, 21] on html "GO 1 +99 Factures FA023231 Actions VIF Montant initial 45,98 € Émise le [DATE] …" at bounding box center [455, 224] width 911 height 448
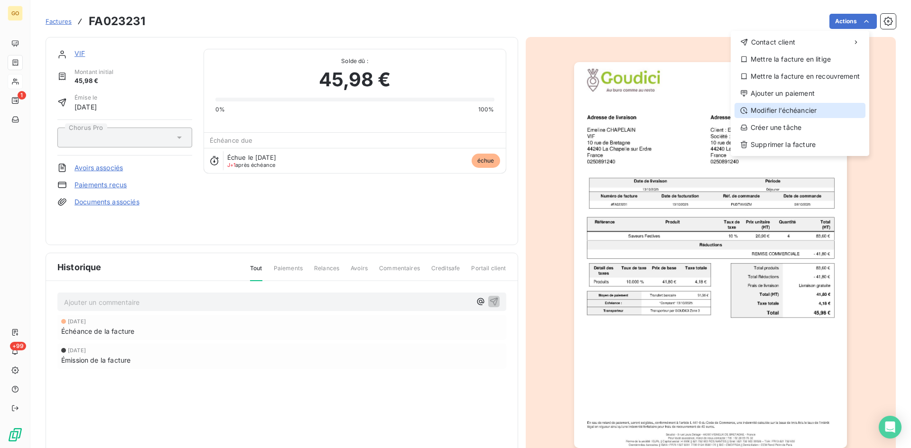
click at [779, 110] on div "Modifier l’échéancier" at bounding box center [799, 110] width 131 height 15
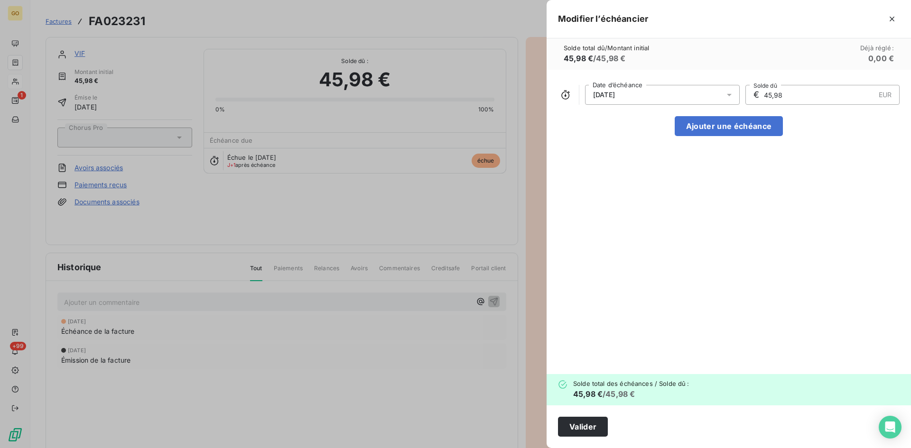
click at [730, 97] on icon at bounding box center [728, 94] width 9 height 9
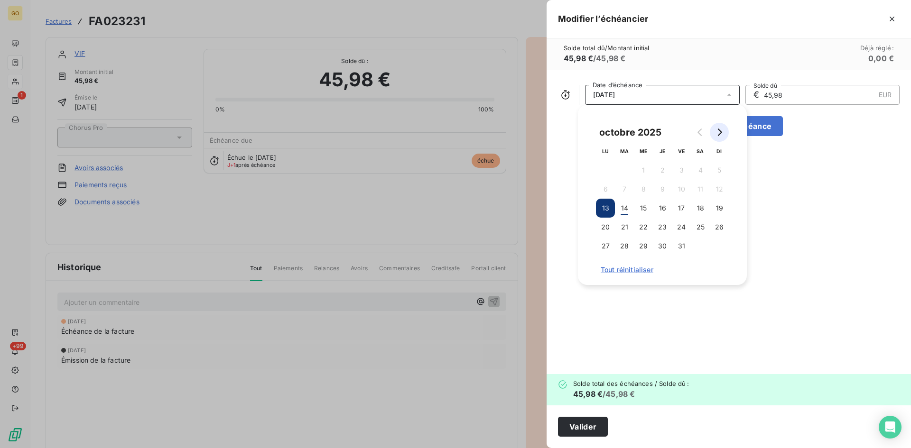
click at [719, 132] on icon "Go to next month" at bounding box center [719, 133] width 8 height 8
click at [723, 244] on button "30" at bounding box center [719, 246] width 19 height 19
click at [723, 329] on div "[DATE] Date d’échéance € 45,98 EUR Solde dû Ajouter une échéance" at bounding box center [729, 222] width 364 height 305
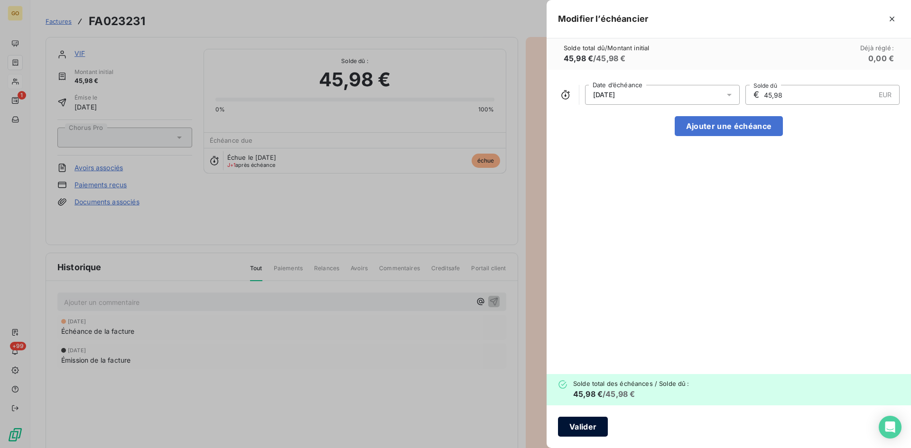
click at [585, 424] on button "Valider" at bounding box center [583, 427] width 50 height 20
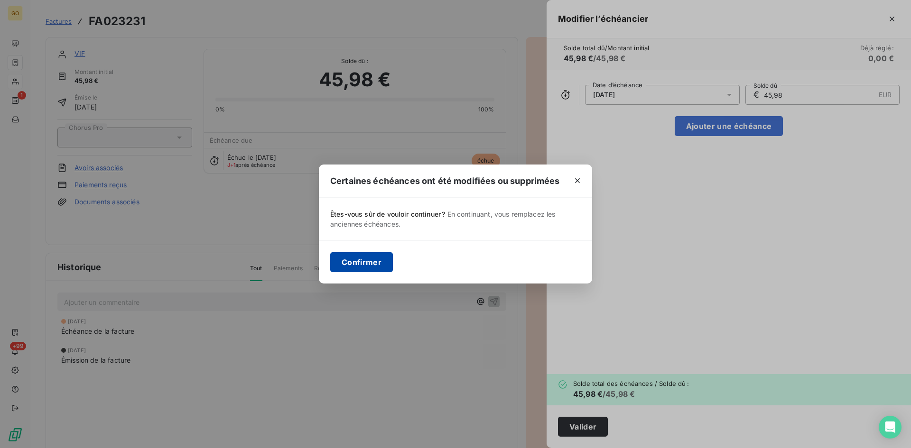
click at [351, 267] on button "Confirmer" at bounding box center [361, 262] width 63 height 20
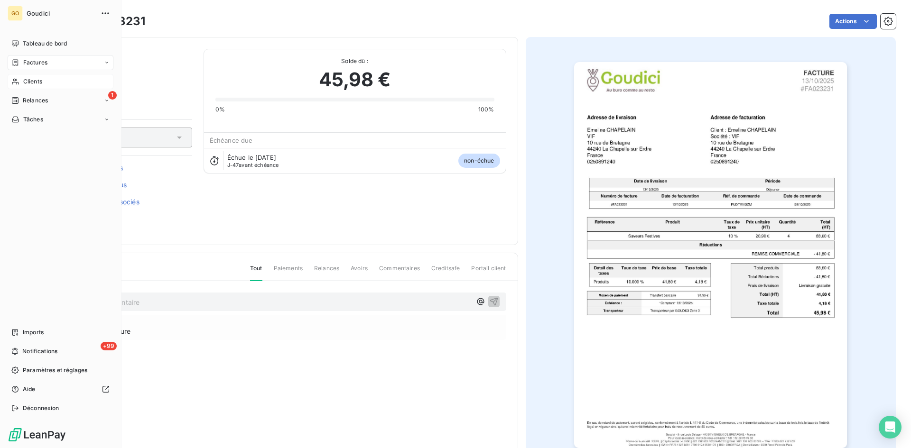
click at [40, 61] on span "Factures" at bounding box center [35, 62] width 24 height 9
click at [43, 87] on div "Factures" at bounding box center [66, 81] width 94 height 15
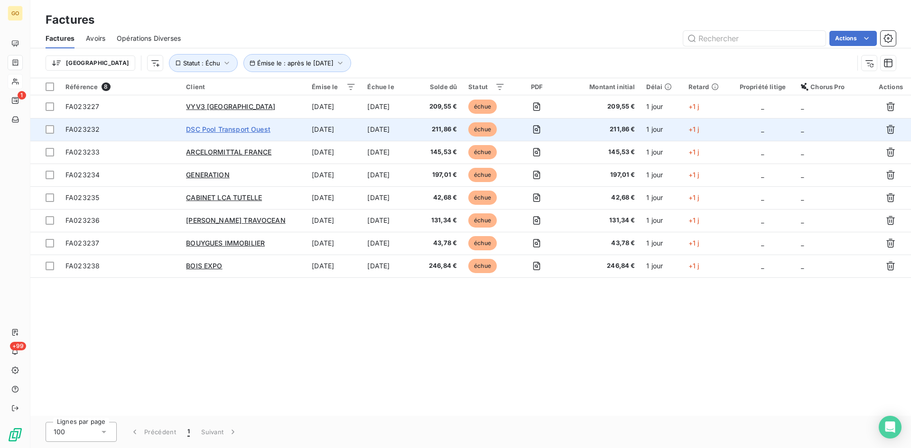
click at [234, 129] on span "DSC Pool Transport Ouest" at bounding box center [228, 129] width 84 height 8
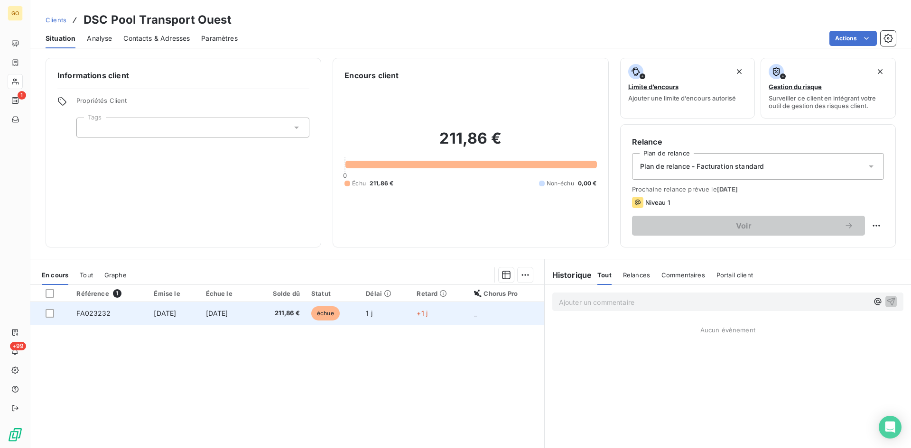
click at [154, 314] on span "[DATE]" at bounding box center [165, 313] width 22 height 8
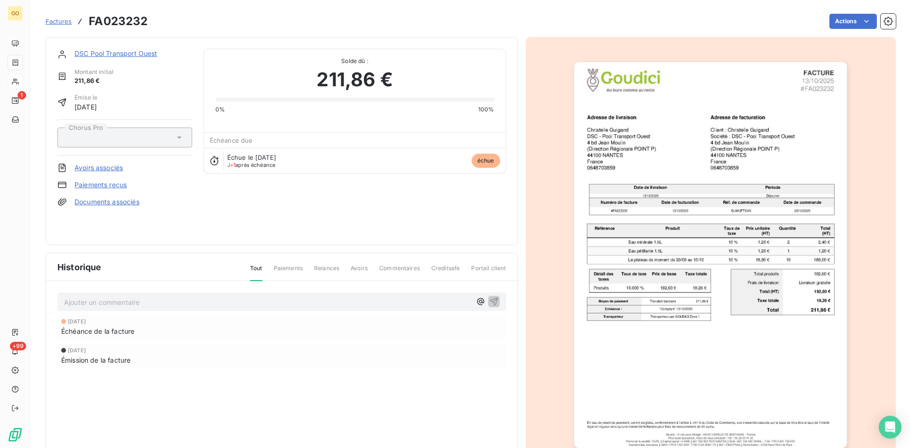
click at [86, 53] on link "DSC Pool Transport Ouest" at bounding box center [115, 53] width 83 height 8
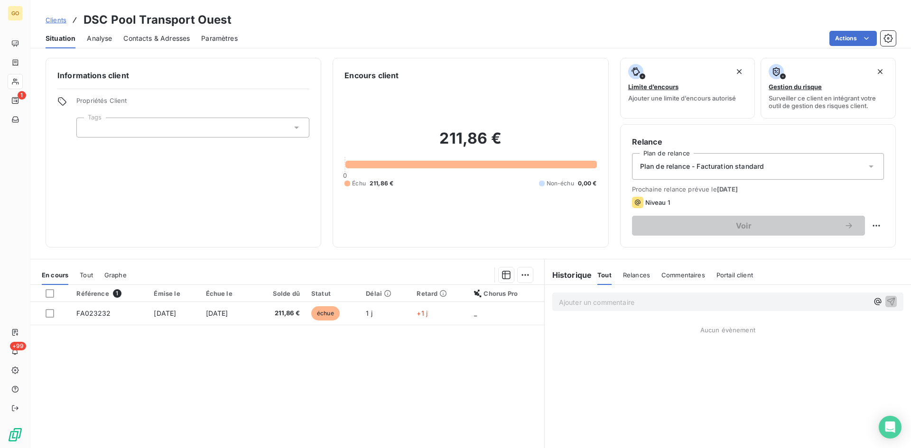
click at [261, 384] on div "Référence 1 Émise le Échue le Solde dû Statut Délai Retard Chorus Pro FA023232 …" at bounding box center [287, 376] width 514 height 183
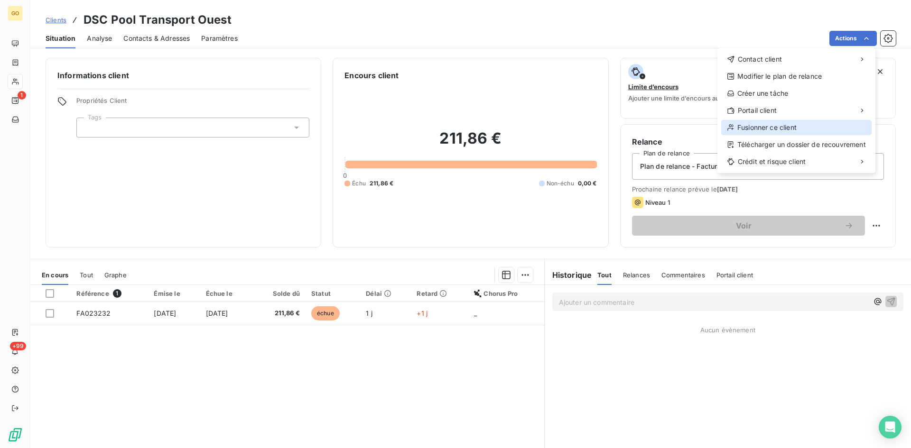
click at [835, 129] on div "Fusionner ce client" at bounding box center [796, 127] width 150 height 15
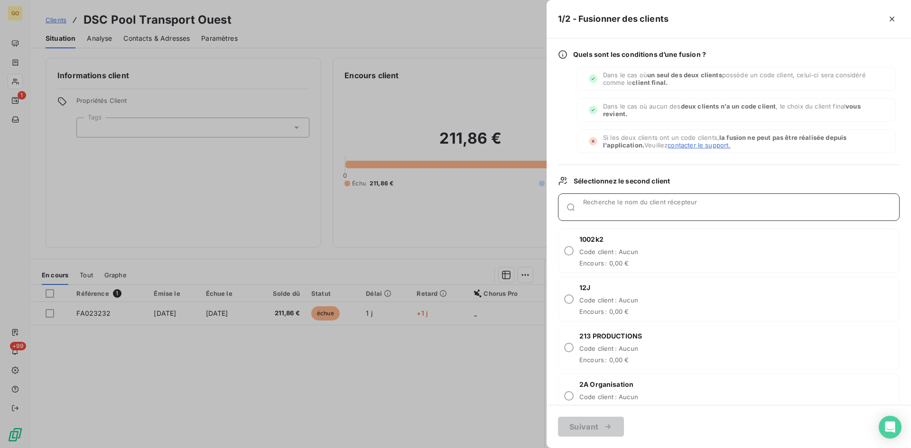
click at [604, 212] on input "Recherche le nom du client récepteur" at bounding box center [741, 210] width 316 height 9
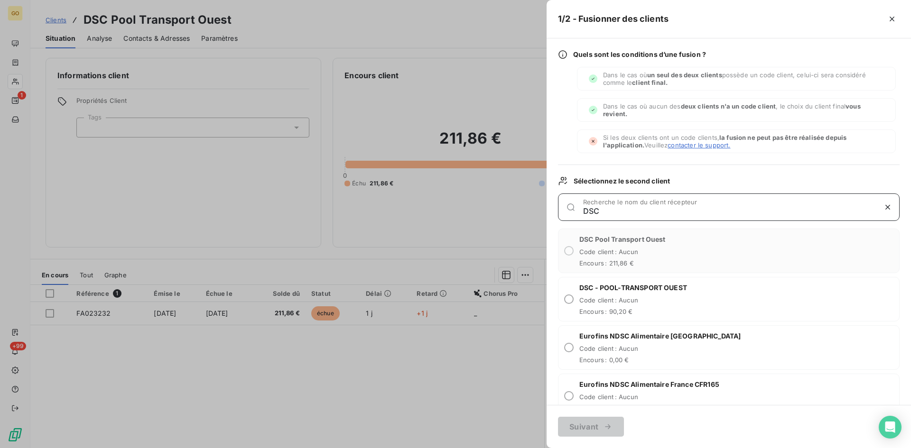
type input "DSC"
click at [646, 299] on span "Code client : Aucun" at bounding box center [633, 300] width 108 height 8
radio input "true"
click at [606, 423] on icon "button" at bounding box center [607, 426] width 9 height 9
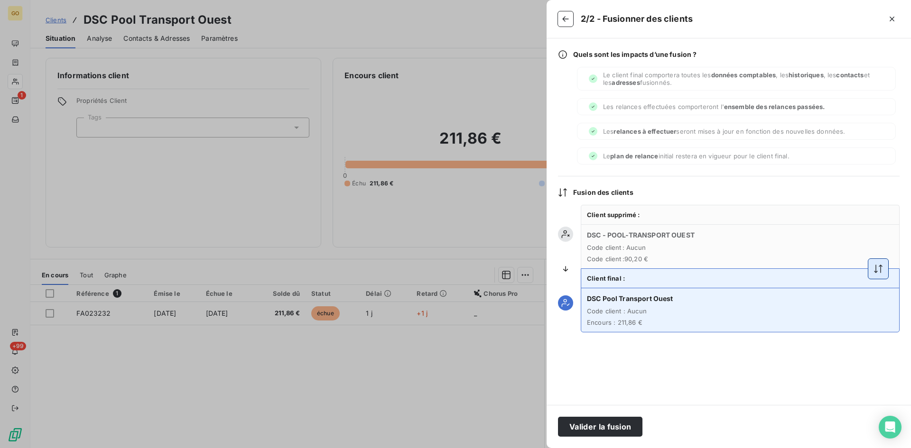
click at [876, 271] on icon "button" at bounding box center [877, 268] width 9 height 9
drag, startPoint x: 588, startPoint y: 441, endPoint x: 590, endPoint y: 432, distance: 9.2
click at [588, 440] on div "Valider la fusion" at bounding box center [729, 426] width 364 height 43
click at [590, 431] on button "Valider la fusion" at bounding box center [600, 427] width 84 height 20
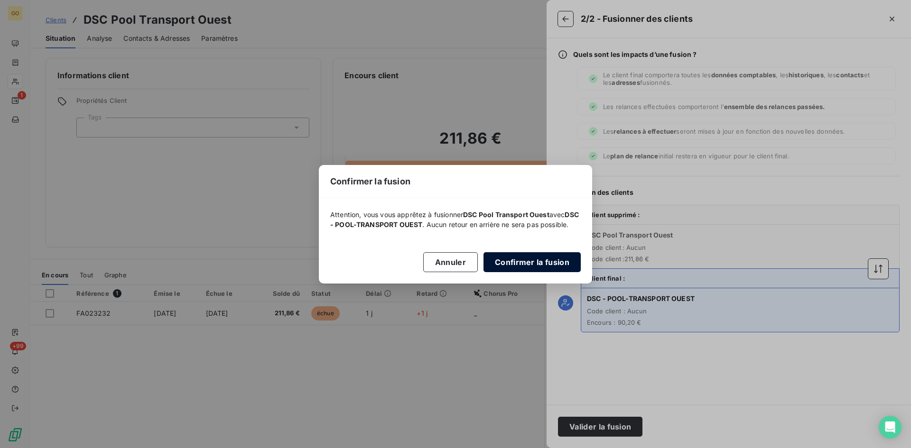
click at [516, 270] on button "Confirmer la fusion" at bounding box center [531, 262] width 97 height 20
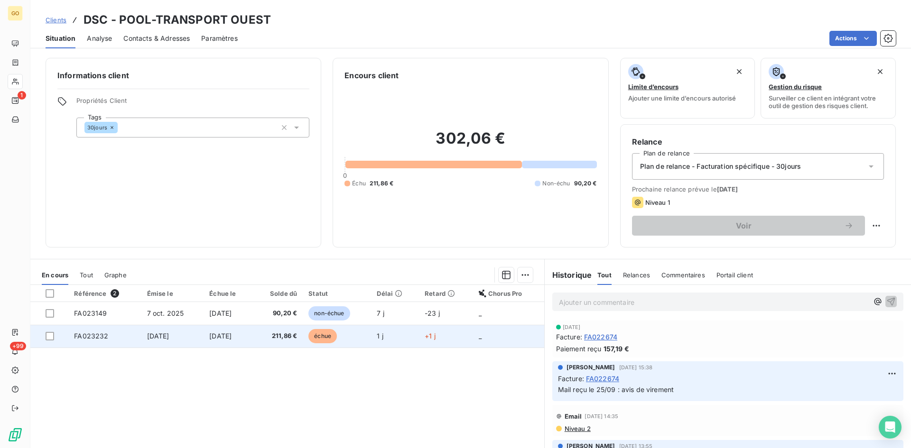
click at [160, 335] on span "[DATE]" at bounding box center [158, 336] width 22 height 8
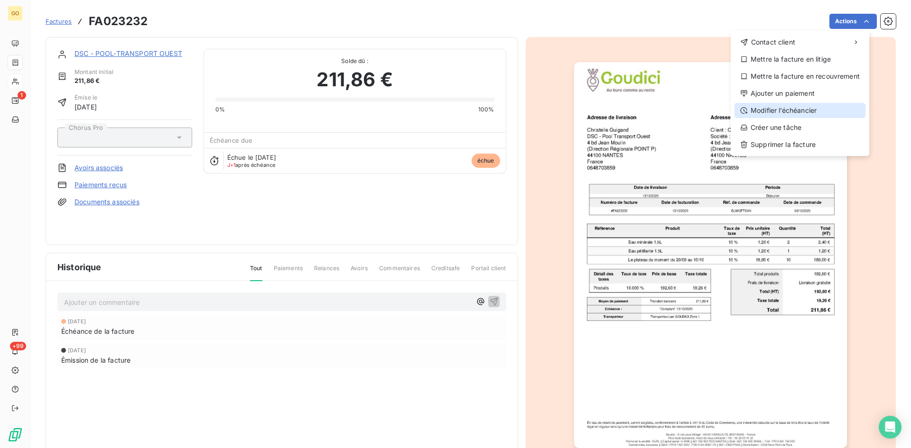
click at [793, 111] on div "Modifier l’échéancier" at bounding box center [799, 110] width 131 height 15
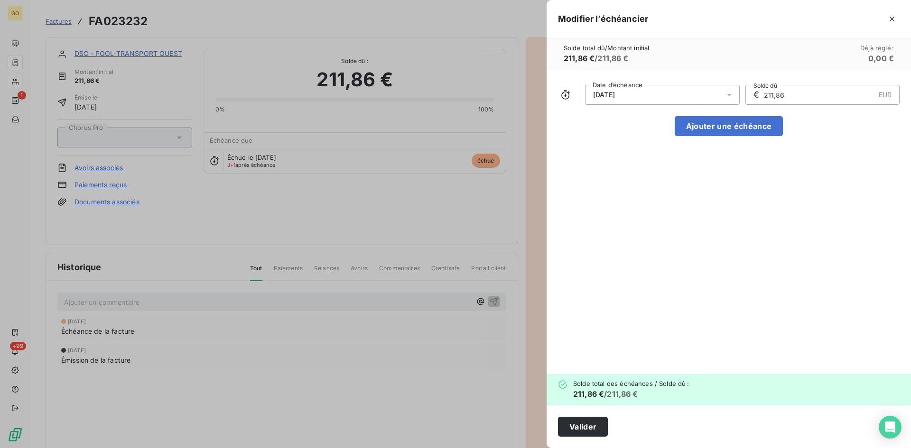
click at [703, 93] on div "[DATE]" at bounding box center [662, 95] width 155 height 20
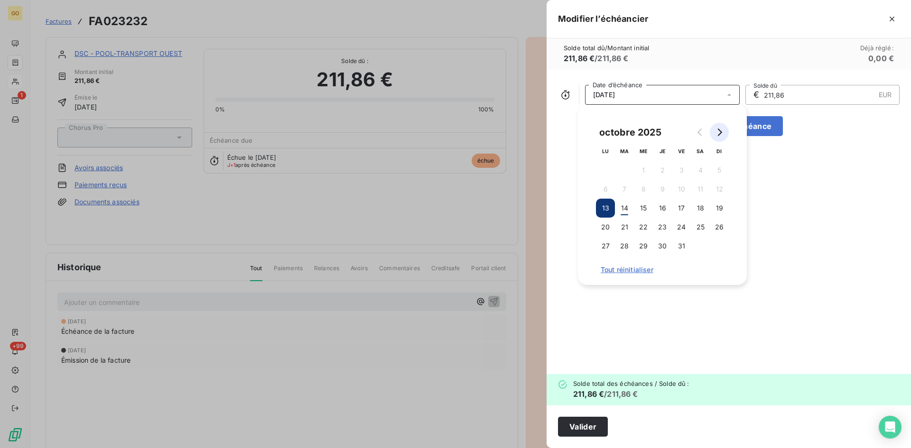
click at [718, 132] on icon "Go to next month" at bounding box center [719, 133] width 8 height 8
click at [646, 208] on button "12" at bounding box center [643, 208] width 19 height 19
click at [648, 305] on div "[DATE] Date d’échéance € 211,86 EUR Solde dû Ajouter une échéance" at bounding box center [729, 222] width 364 height 305
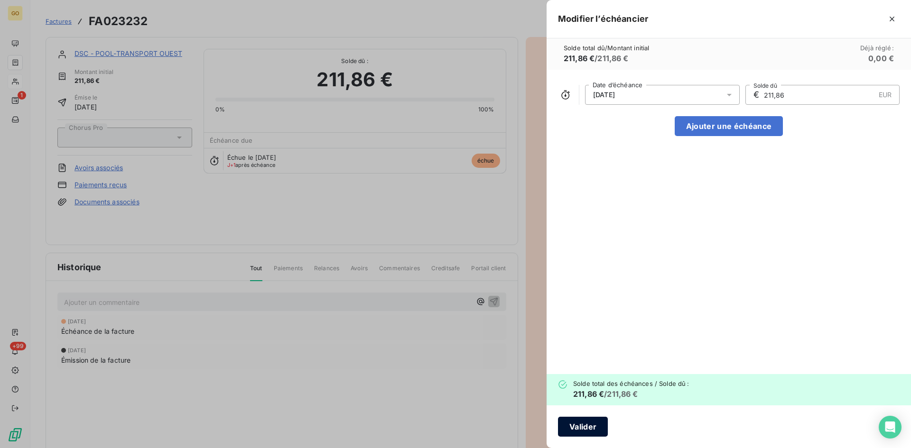
click at [586, 432] on button "Valider" at bounding box center [583, 427] width 50 height 20
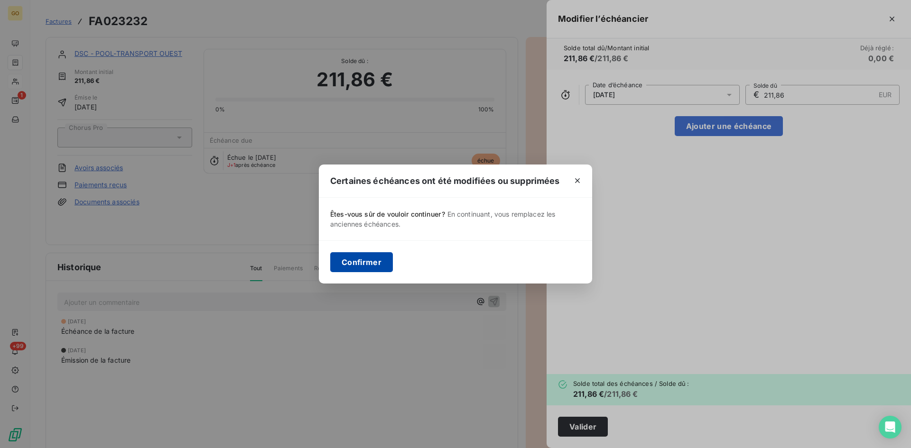
click at [362, 265] on button "Confirmer" at bounding box center [361, 262] width 63 height 20
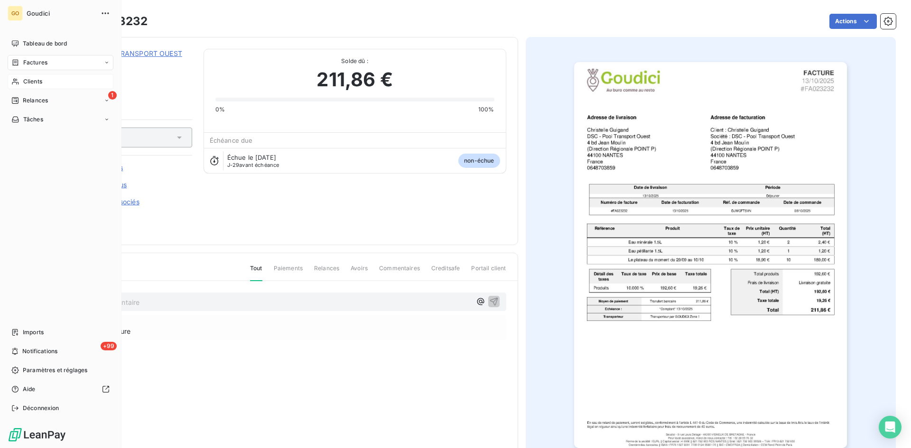
click at [37, 64] on span "Factures" at bounding box center [35, 62] width 24 height 9
click at [30, 86] on div "Factures" at bounding box center [66, 81] width 94 height 15
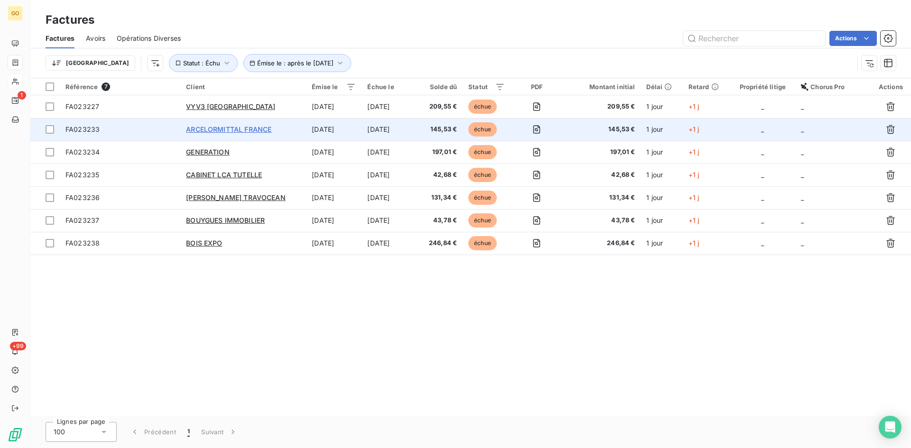
click at [227, 130] on span "ARCELORMITTAL FRANCE" at bounding box center [228, 129] width 85 height 8
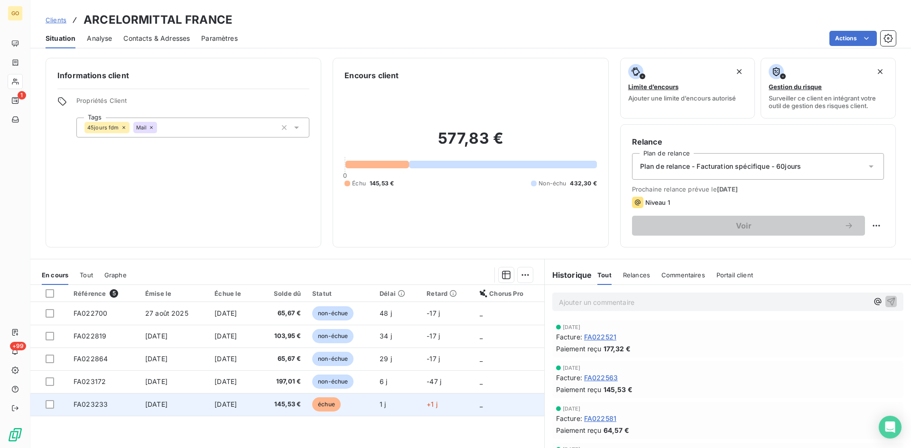
click at [159, 405] on span "[DATE]" at bounding box center [156, 404] width 22 height 8
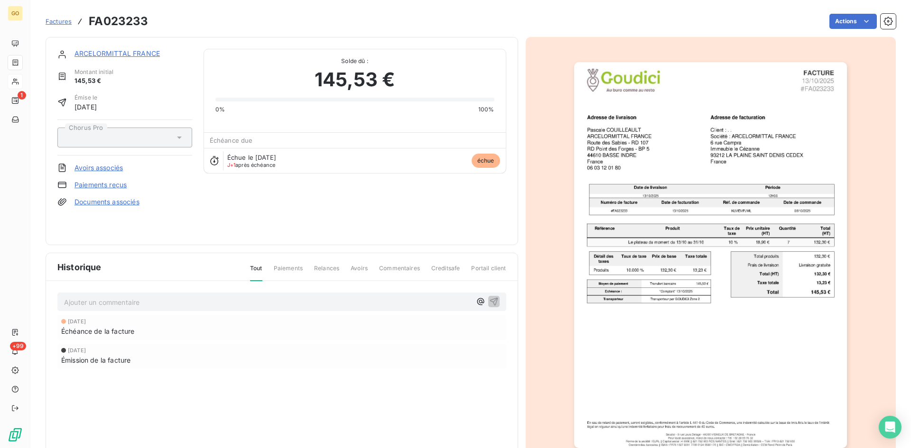
click at [863, 255] on html "GO 1 +99 Factures FA023233 Actions ARCELORMITTAL FRANCE Montant initial 145,53 …" at bounding box center [455, 224] width 911 height 448
click at [137, 46] on div "ARCELORMITTAL FRANCE Montant initial 145,53 € Émise le [DATE] Chorus Pro Avoirs…" at bounding box center [282, 141] width 473 height 208
click at [139, 52] on link "ARCELORMITTAL FRANCE" at bounding box center [116, 53] width 85 height 8
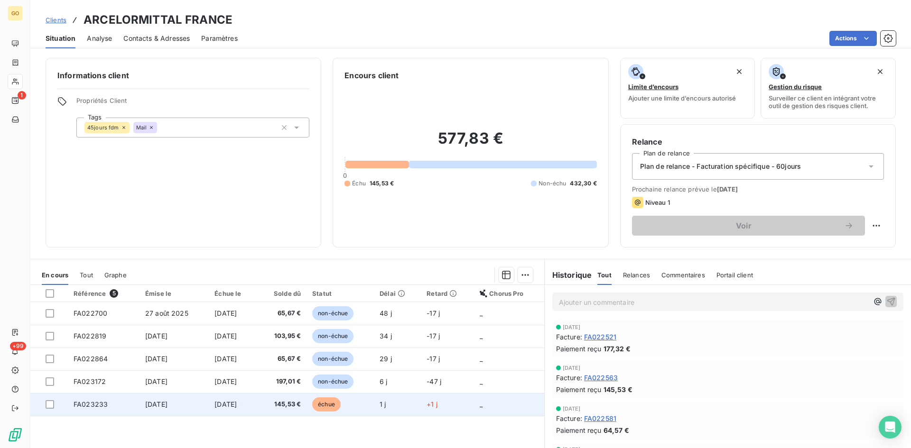
click at [223, 405] on span "[DATE]" at bounding box center [225, 404] width 22 height 8
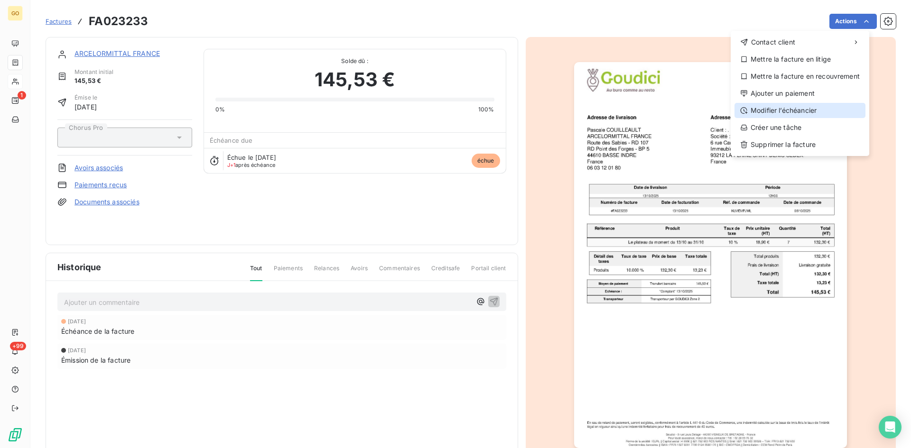
click at [800, 113] on div "Modifier l’échéancier" at bounding box center [799, 110] width 131 height 15
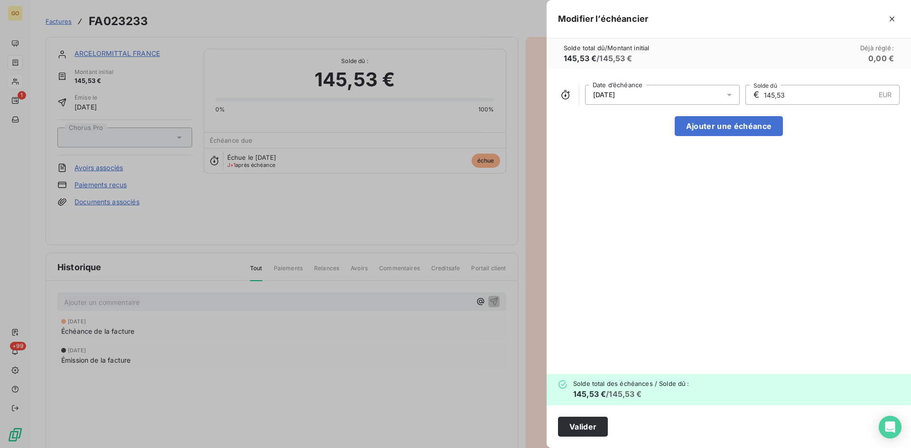
click at [717, 92] on div "[DATE]" at bounding box center [662, 95] width 155 height 20
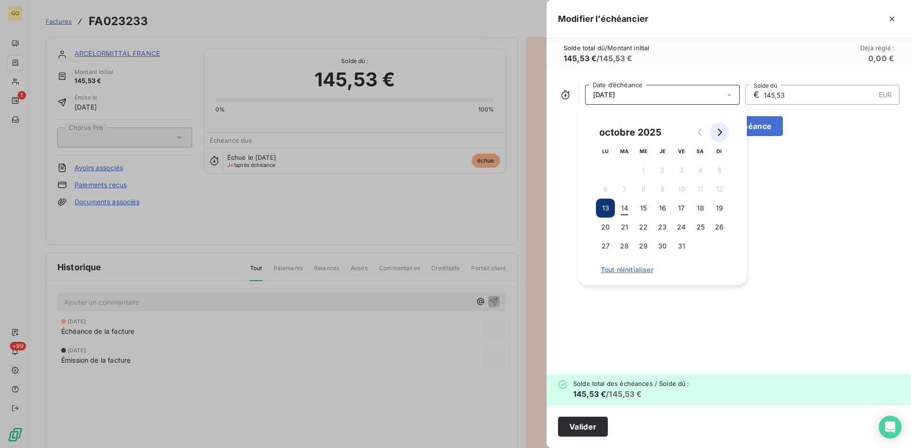
click at [721, 130] on icon "Go to next month" at bounding box center [719, 133] width 8 height 8
click at [719, 244] on button "30" at bounding box center [719, 246] width 19 height 19
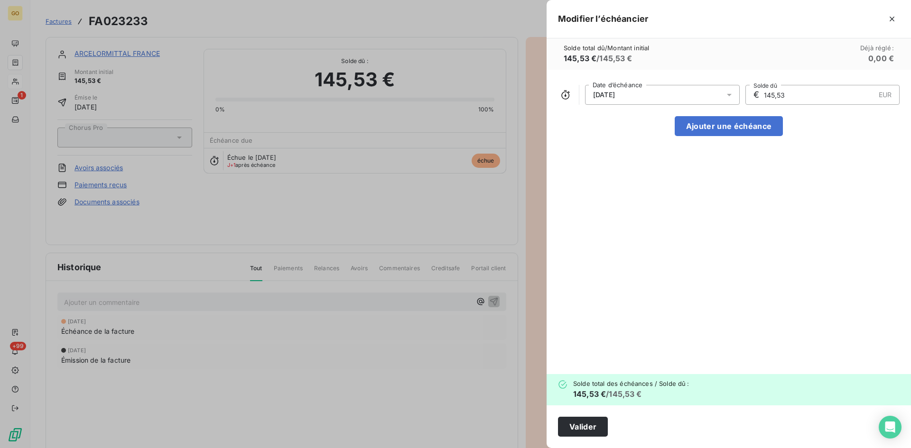
click at [783, 247] on div "[DATE] Date d’échéance € 145,53 EUR Solde dû Ajouter une échéance" at bounding box center [729, 222] width 364 height 305
click at [599, 432] on button "Valider" at bounding box center [583, 427] width 50 height 20
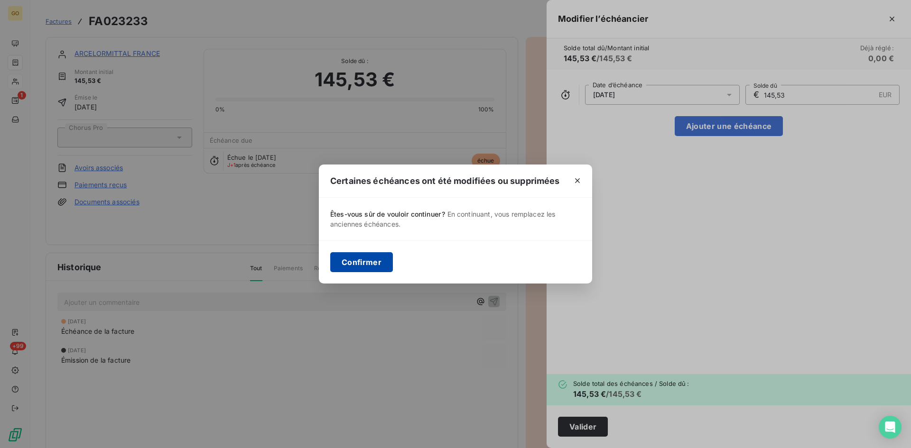
click at [371, 256] on button "Confirmer" at bounding box center [361, 262] width 63 height 20
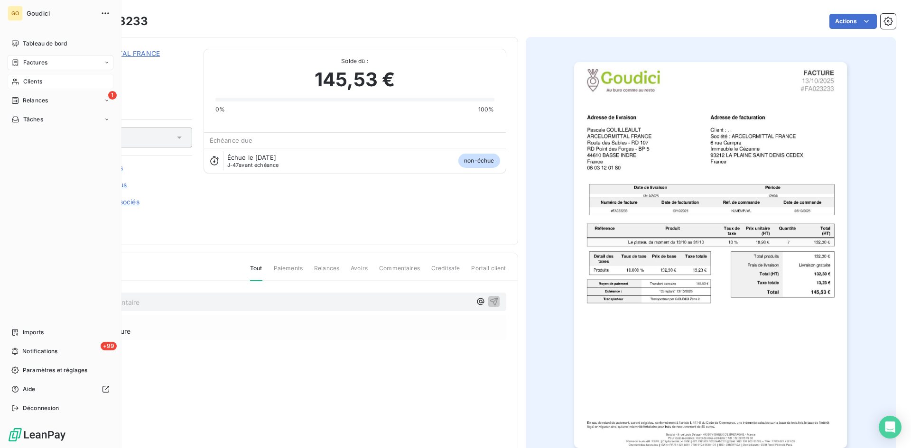
click at [38, 62] on span "Factures" at bounding box center [35, 62] width 24 height 9
click at [38, 78] on span "Factures" at bounding box center [35, 81] width 24 height 9
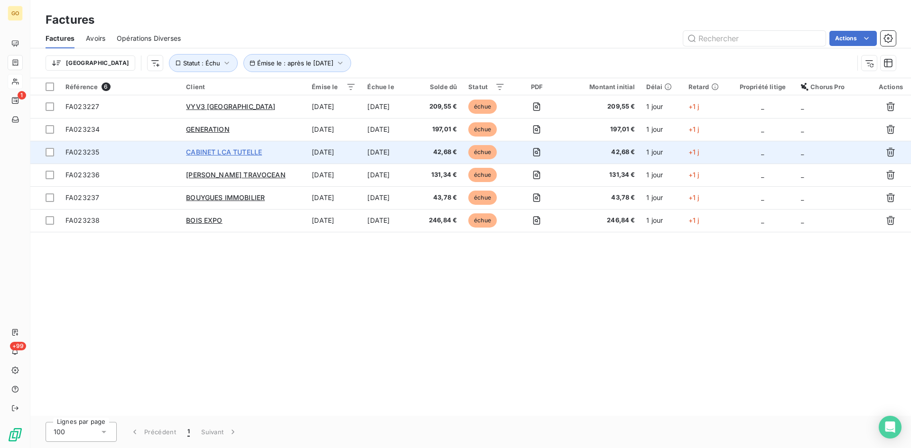
click at [257, 149] on span "CABINET LCA TUTELLE" at bounding box center [224, 152] width 76 height 8
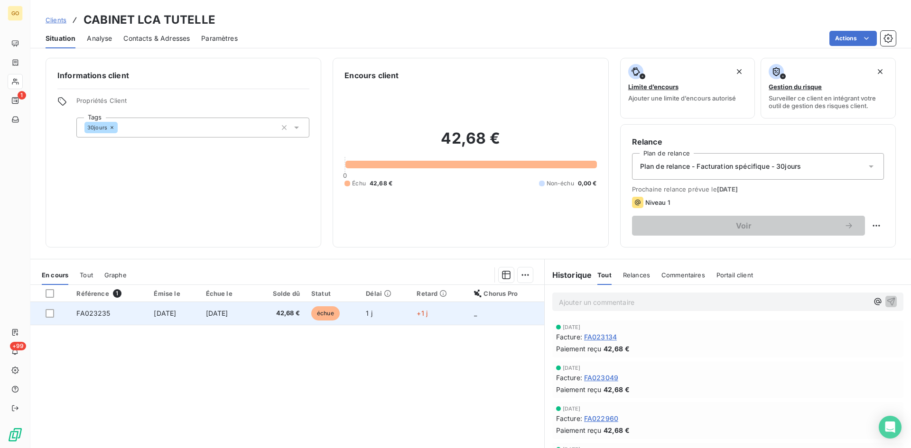
click at [218, 315] on span "[DATE]" at bounding box center [217, 313] width 22 height 8
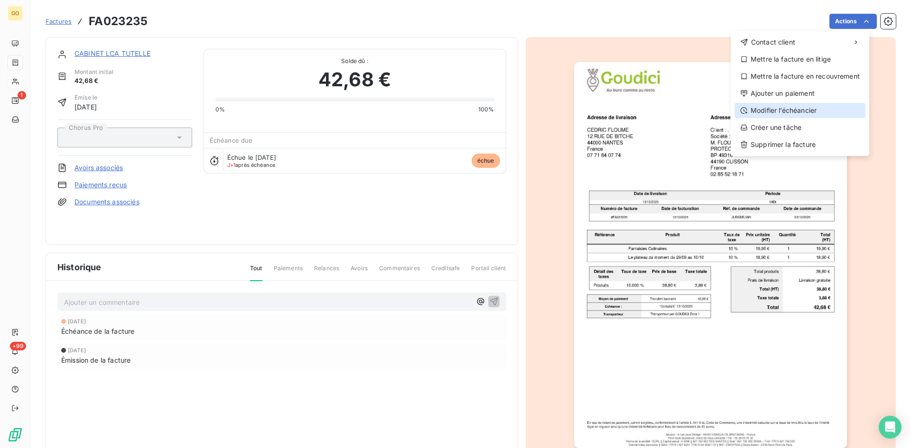
click at [800, 115] on div "Modifier l’échéancier" at bounding box center [799, 110] width 131 height 15
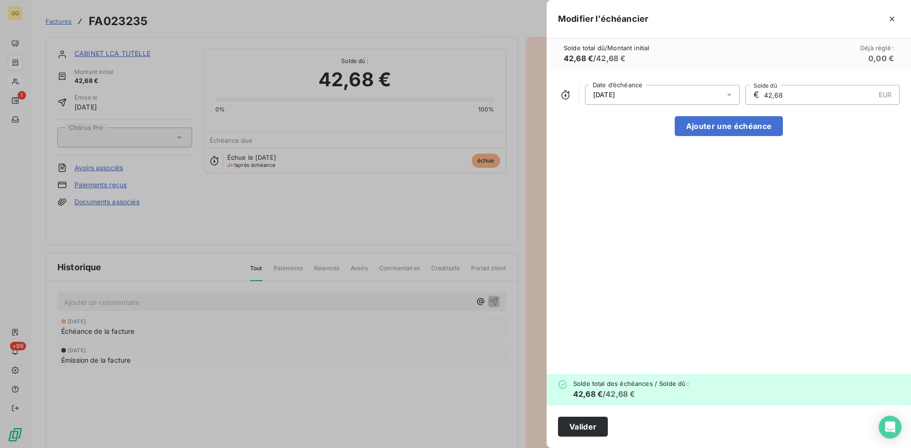
click at [727, 93] on icon at bounding box center [728, 94] width 9 height 9
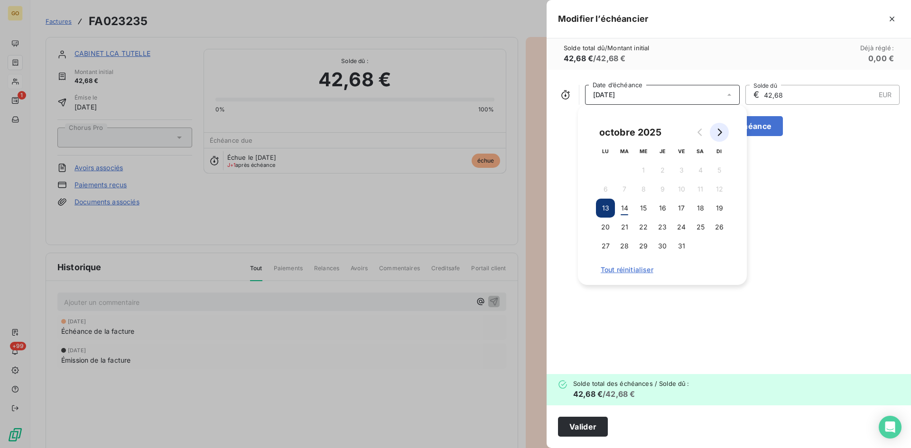
click at [717, 133] on icon "Go to next month" at bounding box center [719, 133] width 8 height 8
click at [639, 207] on button "12" at bounding box center [643, 208] width 19 height 19
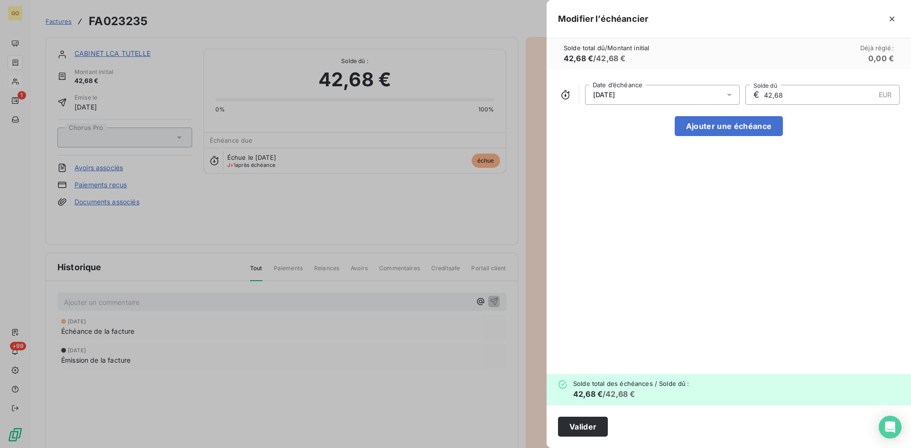
drag, startPoint x: 640, startPoint y: 310, endPoint x: 640, endPoint y: 331, distance: 20.4
click at [640, 310] on div "[DATE] Date d’échéance € 42,68 EUR Solde dû Ajouter une échéance" at bounding box center [729, 222] width 364 height 305
click at [580, 431] on button "Valider" at bounding box center [583, 427] width 50 height 20
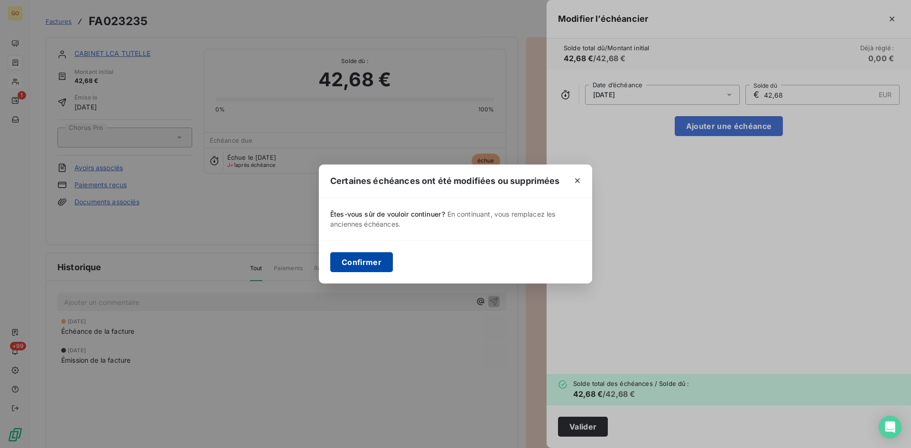
click at [384, 258] on button "Confirmer" at bounding box center [361, 262] width 63 height 20
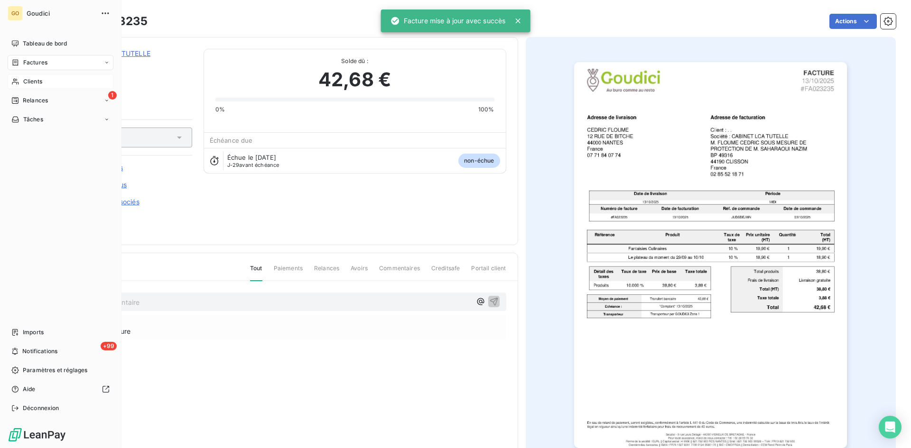
click at [29, 64] on span "Factures" at bounding box center [35, 62] width 24 height 9
click at [33, 82] on span "Factures" at bounding box center [35, 81] width 24 height 9
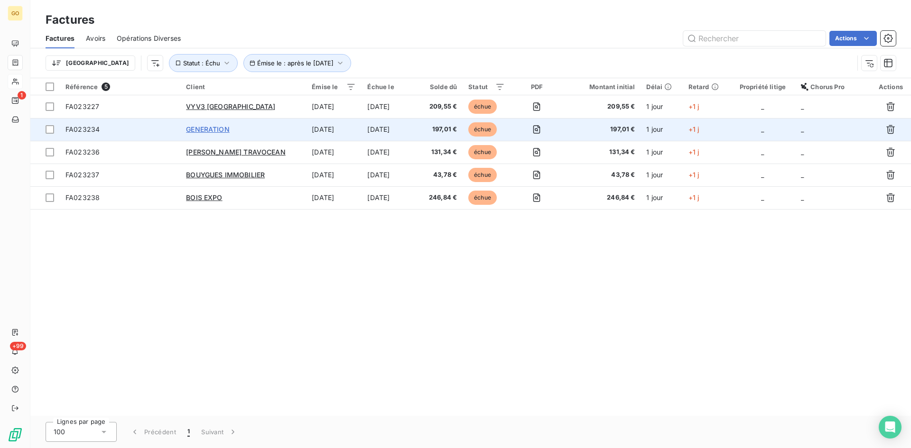
click at [220, 128] on span "GENERATION" at bounding box center [208, 129] width 44 height 8
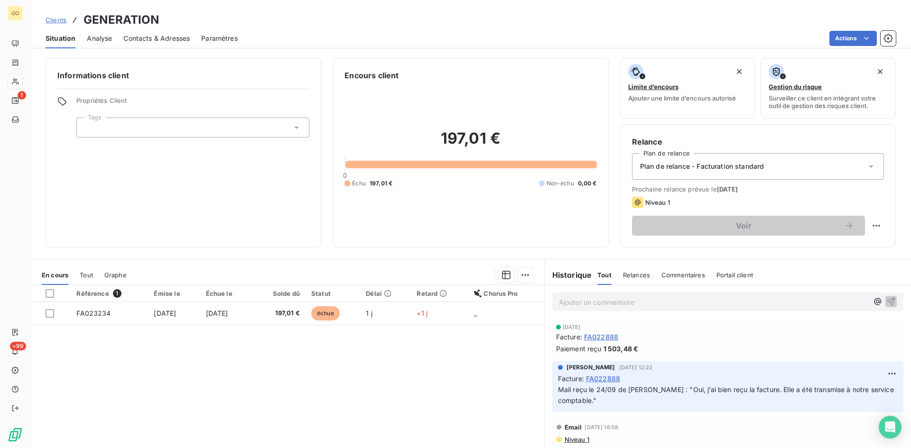
click at [133, 43] on div "Contacts & Adresses" at bounding box center [156, 38] width 66 height 20
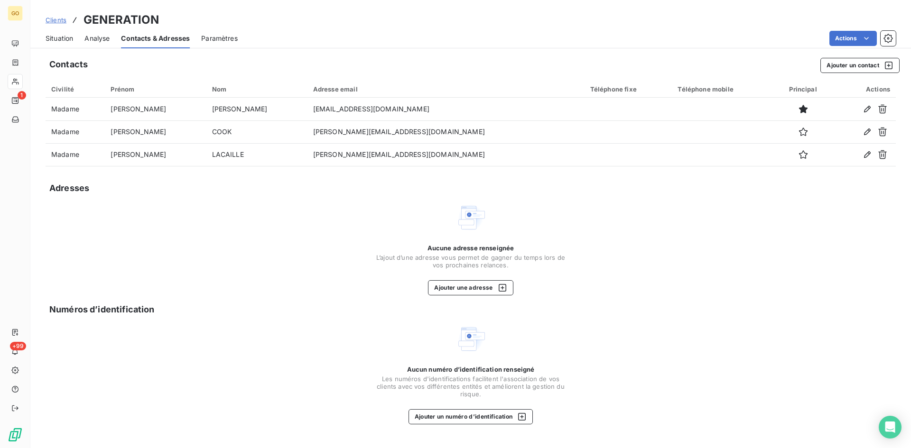
click at [99, 37] on span "Analyse" at bounding box center [96, 38] width 25 height 9
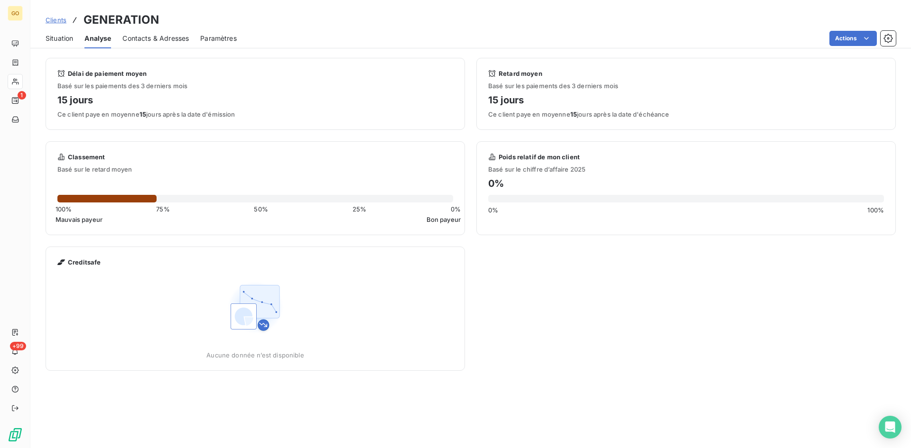
click at [61, 39] on span "Situation" at bounding box center [60, 38] width 28 height 9
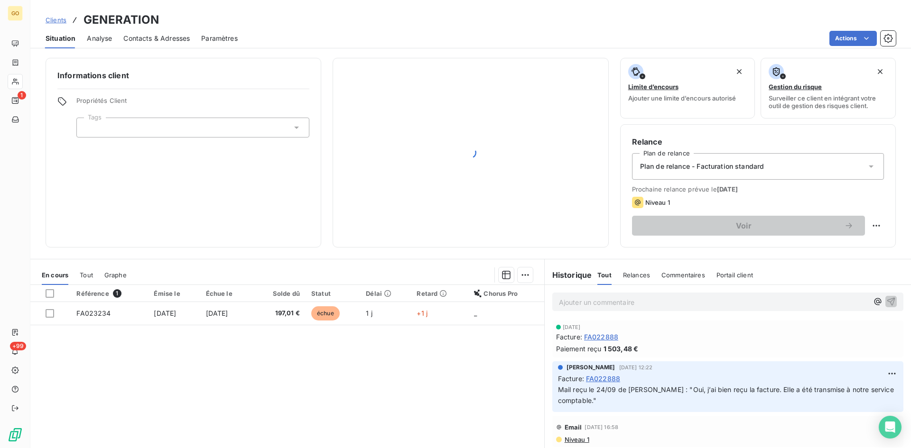
click at [111, 38] on span "Analyse" at bounding box center [99, 38] width 25 height 9
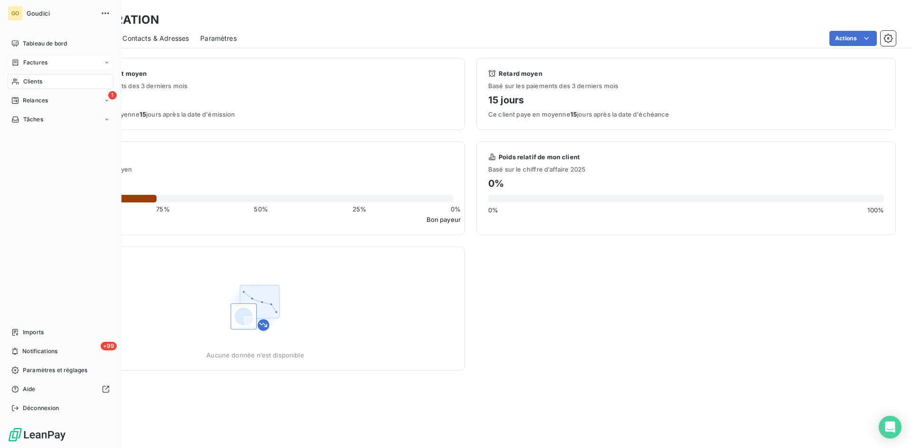
click at [28, 63] on span "Factures" at bounding box center [35, 62] width 24 height 9
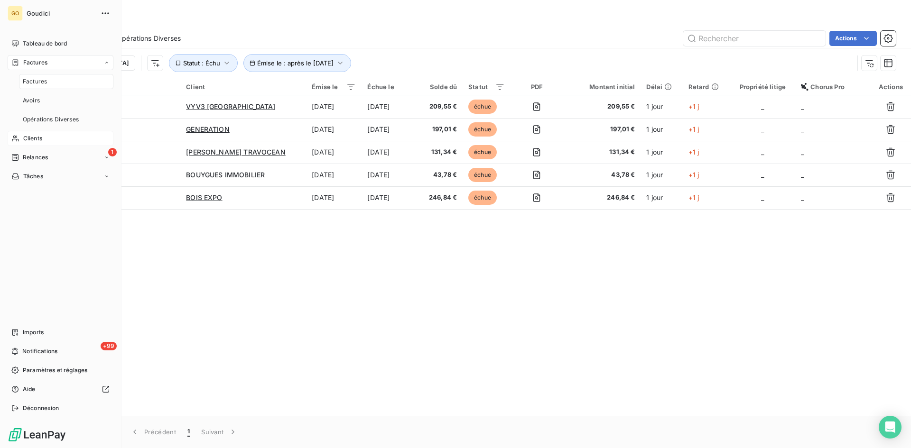
click at [28, 76] on div "Factures" at bounding box center [66, 81] width 94 height 15
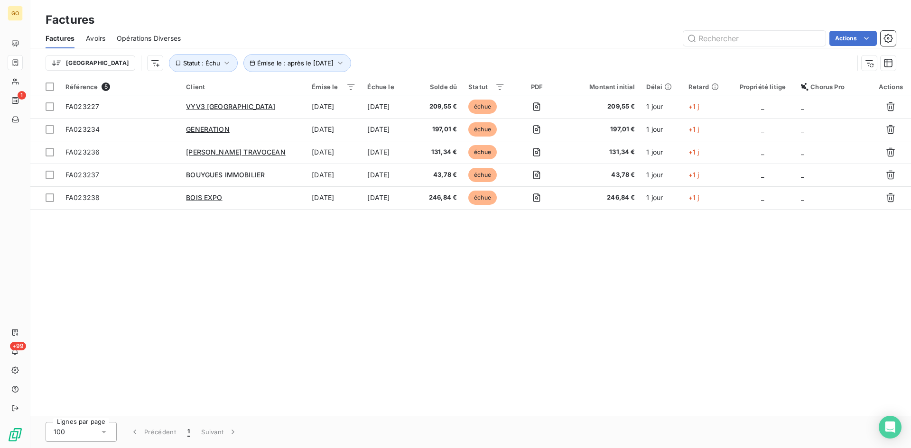
drag, startPoint x: 300, startPoint y: 297, endPoint x: 281, endPoint y: 246, distance: 54.6
click at [293, 272] on div "Référence 5 Client Émise le Échue le Solde dû Statut PDF Montant initial Délai …" at bounding box center [470, 247] width 880 height 338
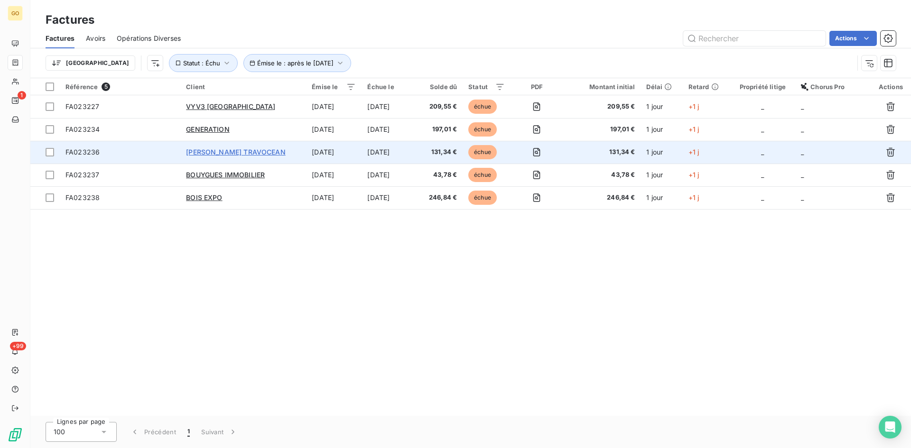
click at [251, 152] on span "[PERSON_NAME] TRAVOCEAN" at bounding box center [235, 152] width 99 height 8
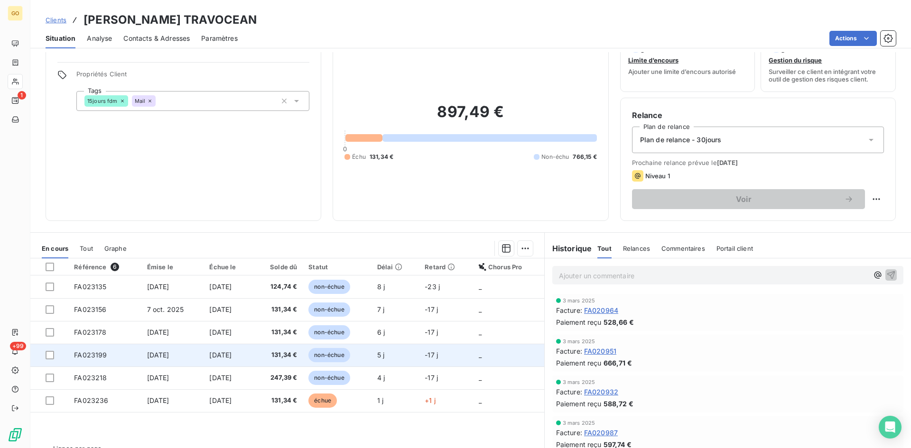
scroll to position [48, 0]
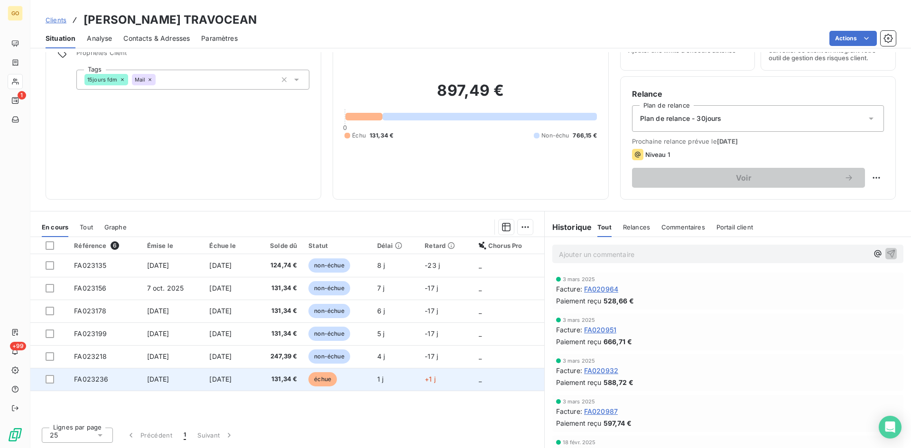
click at [168, 382] on span "[DATE]" at bounding box center [158, 379] width 22 height 8
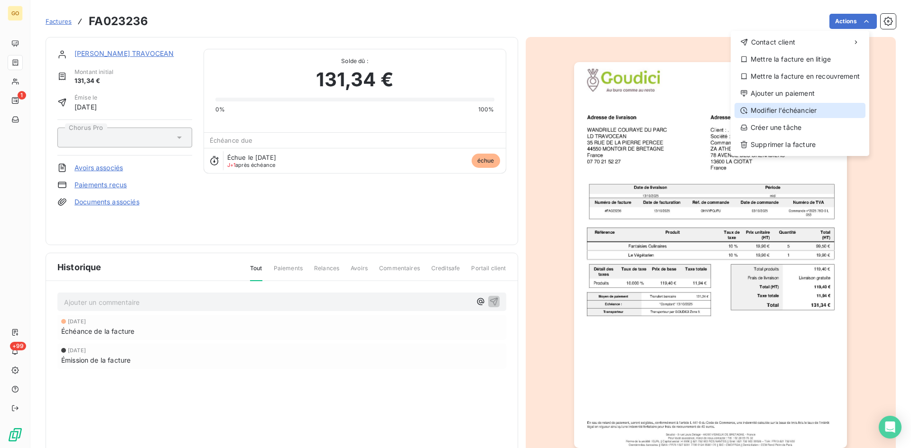
click at [820, 104] on div "Modifier l’échéancier" at bounding box center [799, 110] width 131 height 15
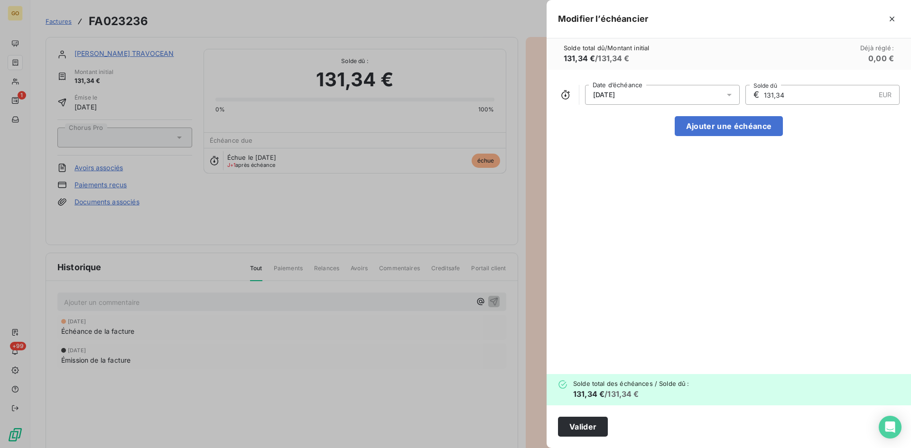
click at [691, 92] on div "[DATE]" at bounding box center [662, 95] width 155 height 20
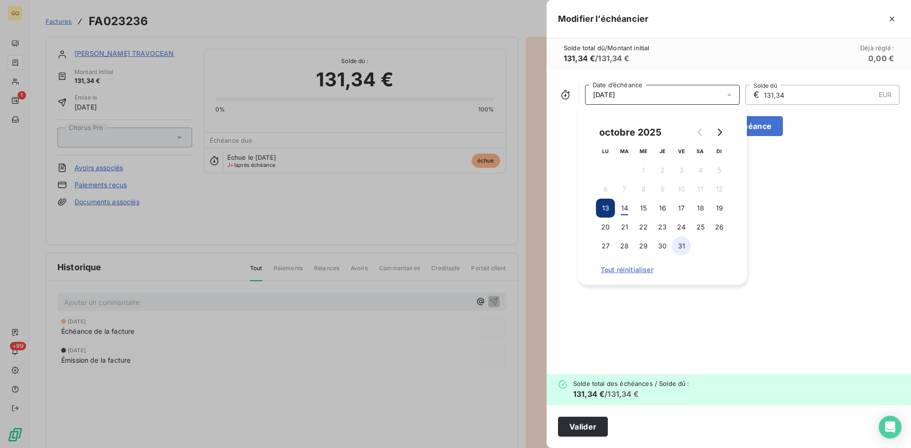
click at [680, 248] on button "31" at bounding box center [681, 246] width 19 height 19
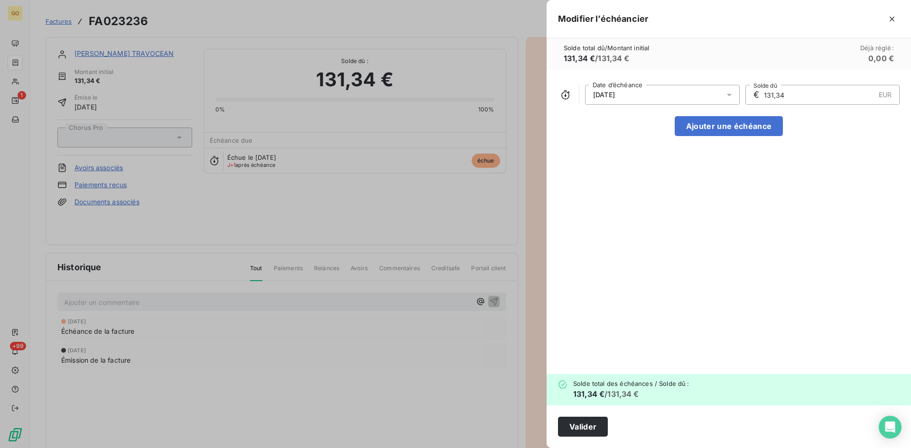
drag, startPoint x: 702, startPoint y: 329, endPoint x: 687, endPoint y: 342, distance: 19.1
click at [702, 327] on div "[DATE] Date d’échéance € 131,34 EUR Solde dû Ajouter une échéance" at bounding box center [729, 222] width 364 height 305
click at [587, 422] on button "Valider" at bounding box center [583, 427] width 50 height 20
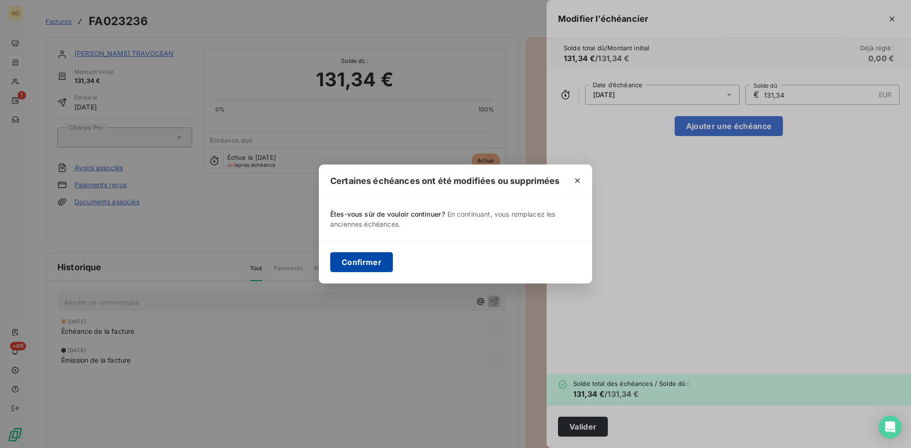
click at [363, 261] on button "Confirmer" at bounding box center [361, 262] width 63 height 20
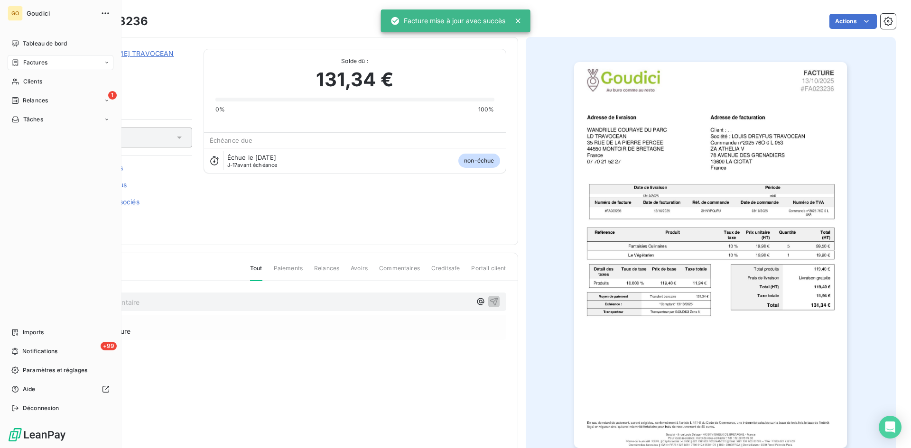
click at [34, 63] on span "Factures" at bounding box center [35, 62] width 24 height 9
click at [37, 79] on span "Factures" at bounding box center [35, 81] width 24 height 9
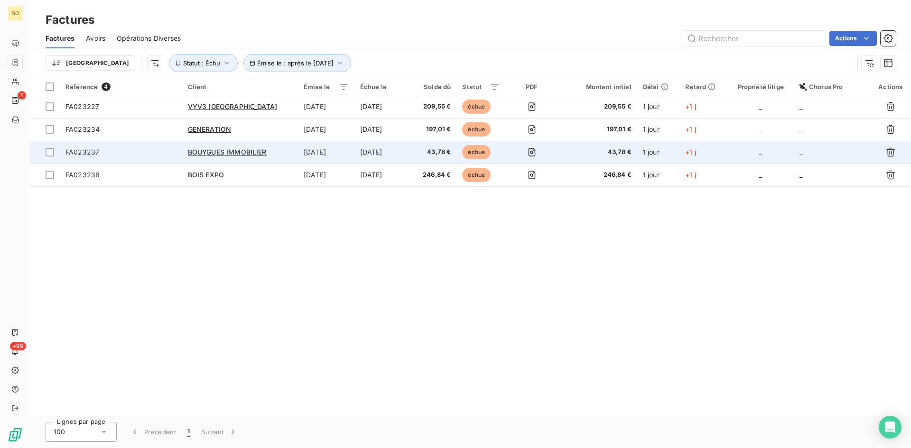
click at [222, 157] on td "BOUYGUES IMMOBILIER" at bounding box center [240, 152] width 116 height 23
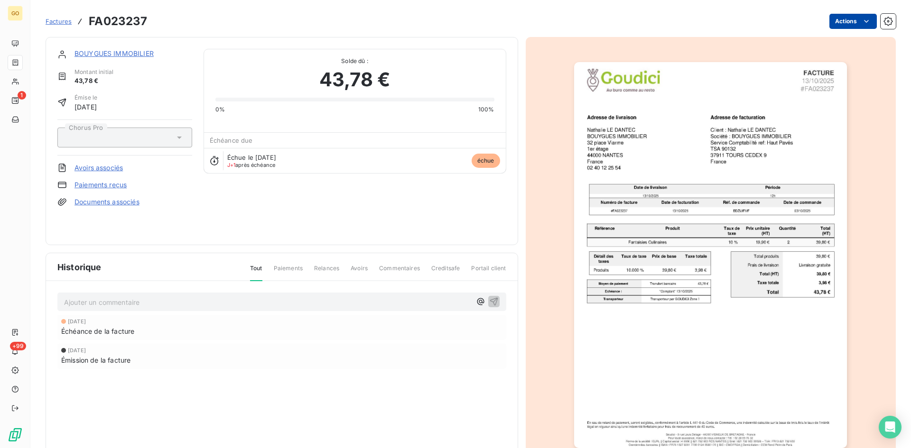
click at [866, 28] on html "GO 1 +99 Factures FA023237 Actions BOUYGUES IMMOBILIER Montant initial 43,78 € …" at bounding box center [455, 224] width 911 height 448
click at [548, 123] on html "GO 1 +99 Factures FA023237 Actions BOUYGUES IMMOBILIER Montant initial 43,78 € …" at bounding box center [455, 224] width 911 height 448
click at [864, 23] on html "GO 1 +99 Factures FA023237 Actions BOUYGUES IMMOBILIER Montant initial 43,78 € …" at bounding box center [455, 224] width 911 height 448
click at [84, 58] on html "GO 1 +99 Factures FA023237 Actions BOUYGUES IMMOBILIER Montant initial 43,78 € …" at bounding box center [455, 224] width 911 height 448
click at [83, 54] on link "BOUYGUES IMMOBILIER" at bounding box center [113, 53] width 79 height 8
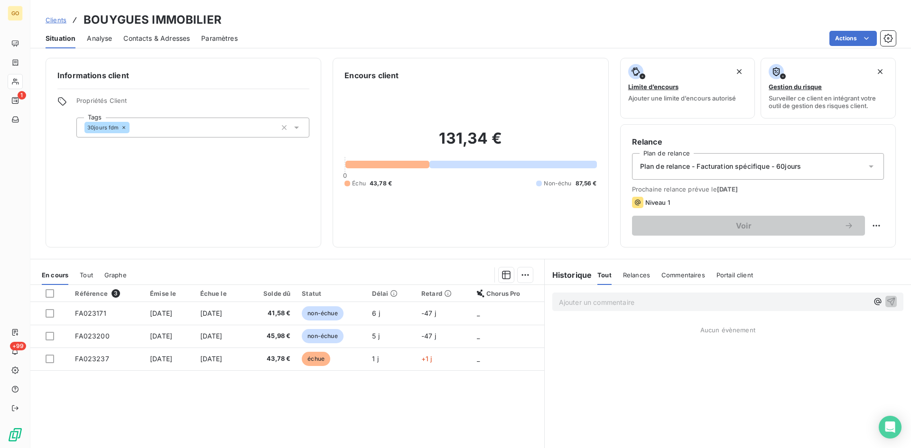
click at [209, 415] on div "Référence 3 Émise le Échue le Solde dû Statut Délai Retard Chorus Pro FA023171 …" at bounding box center [287, 376] width 514 height 183
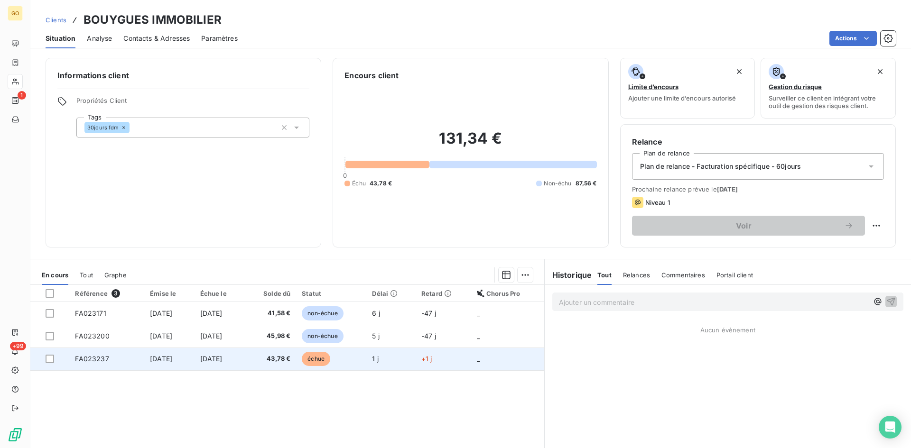
click at [167, 360] on span "[DATE]" at bounding box center [161, 359] width 22 height 8
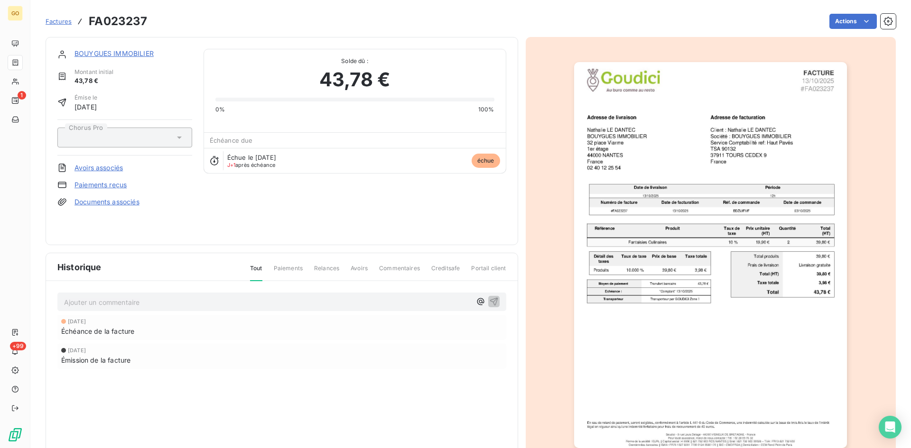
click at [171, 195] on div "BOUYGUES IMMOBILIER Montant initial 43,78 € Émise le [DATE] Chorus Pro Avoirs a…" at bounding box center [124, 141] width 135 height 185
click at [304, 26] on div "Actions" at bounding box center [526, 21] width 737 height 15
click at [141, 52] on link "BOUYGUES IMMOBILIER" at bounding box center [113, 53] width 79 height 8
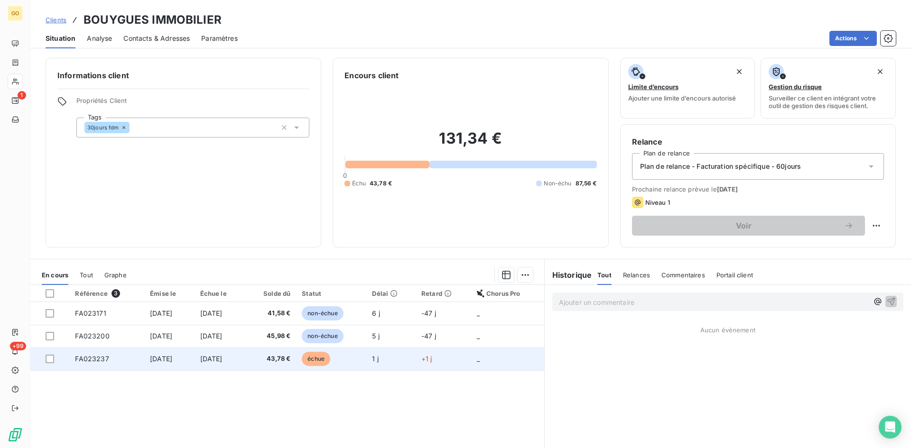
click at [214, 357] on span "[DATE]" at bounding box center [211, 359] width 22 height 8
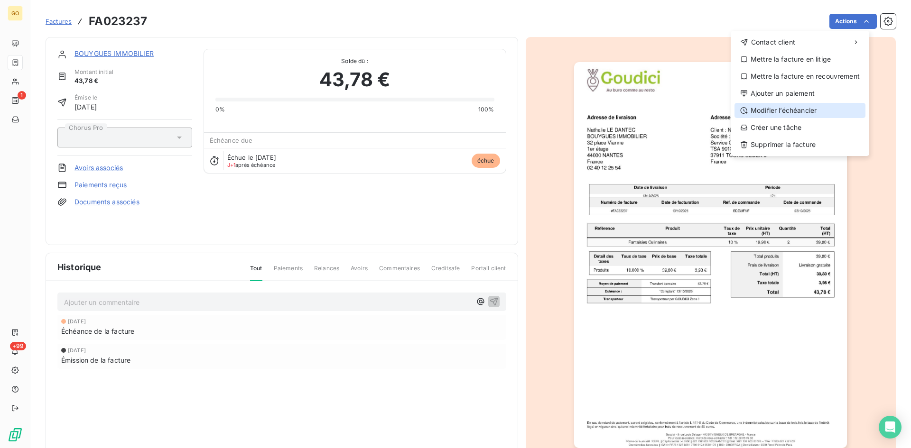
click at [812, 111] on div "Modifier l’échéancier" at bounding box center [799, 110] width 131 height 15
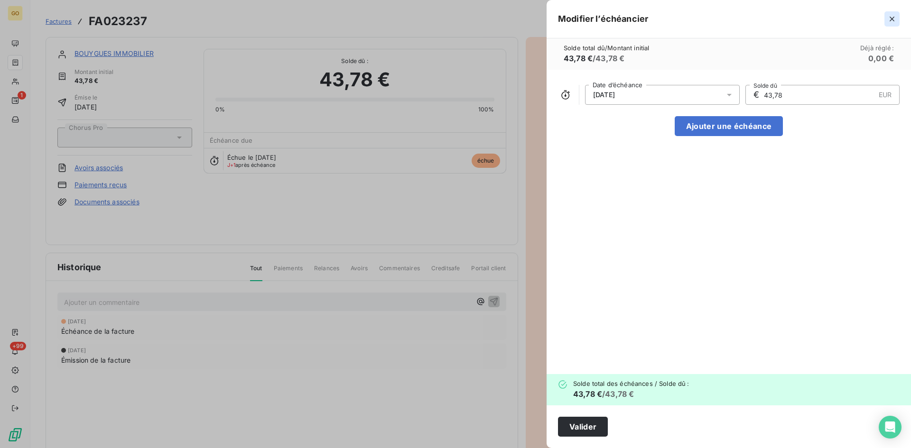
click at [891, 18] on icon "button" at bounding box center [891, 19] width 5 height 5
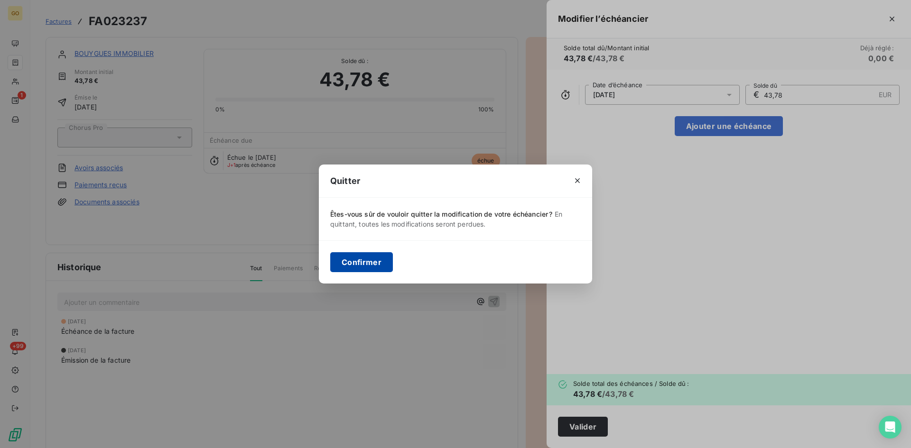
click at [384, 259] on button "Confirmer" at bounding box center [361, 262] width 63 height 20
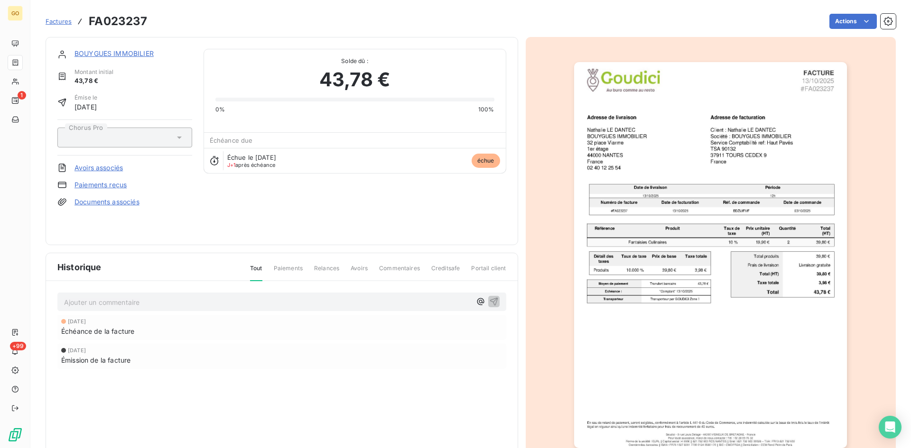
click at [99, 51] on link "BOUYGUES IMMOBILIER" at bounding box center [113, 53] width 79 height 8
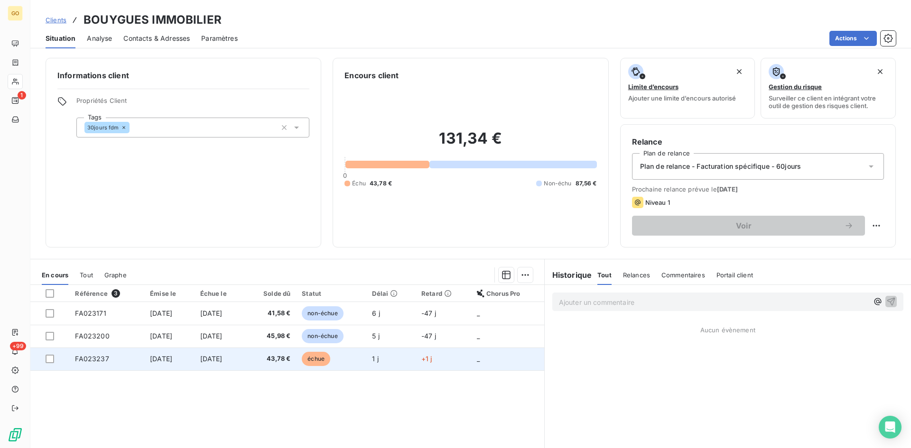
click at [162, 361] on span "[DATE]" at bounding box center [161, 359] width 22 height 8
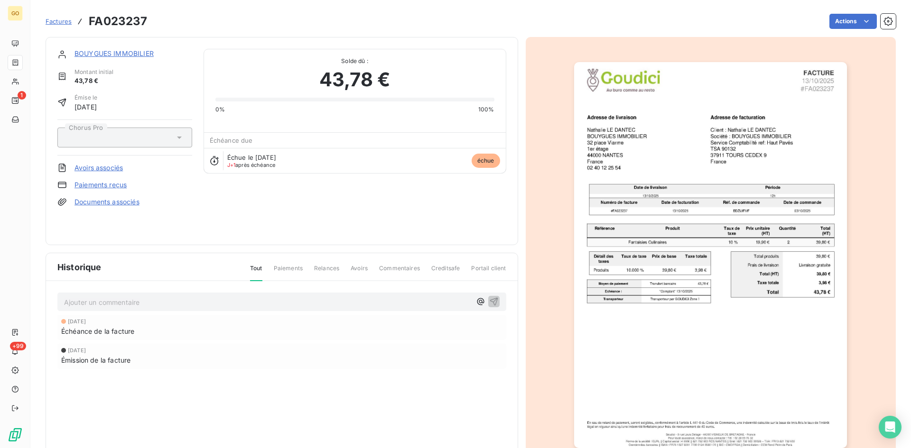
click at [120, 52] on link "BOUYGUES IMMOBILIER" at bounding box center [113, 53] width 79 height 8
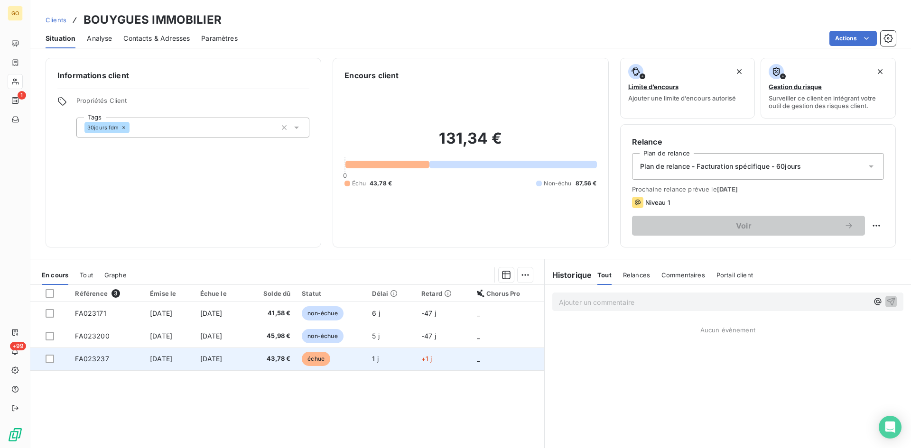
click at [172, 359] on span "[DATE]" at bounding box center [161, 359] width 22 height 8
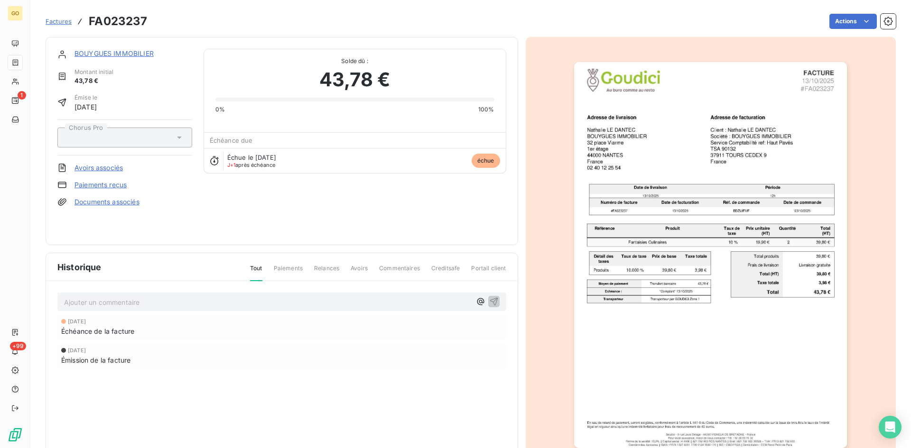
click at [119, 53] on link "BOUYGUES IMMOBILIER" at bounding box center [113, 53] width 79 height 8
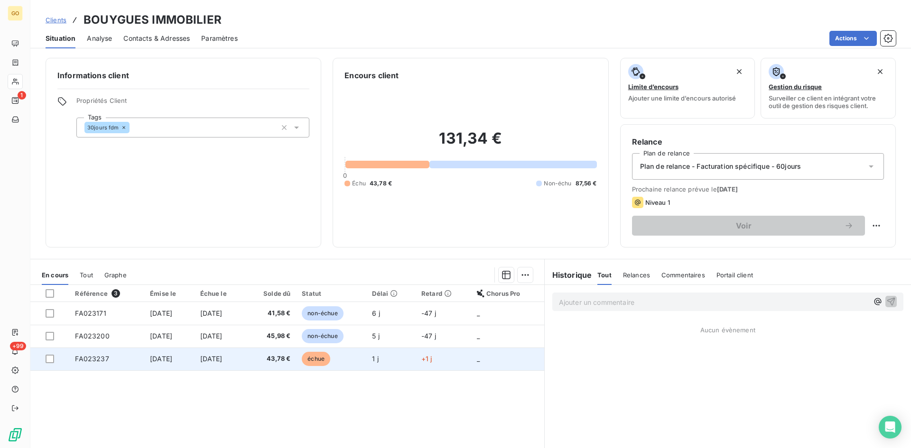
click at [207, 357] on span "[DATE]" at bounding box center [211, 359] width 22 height 8
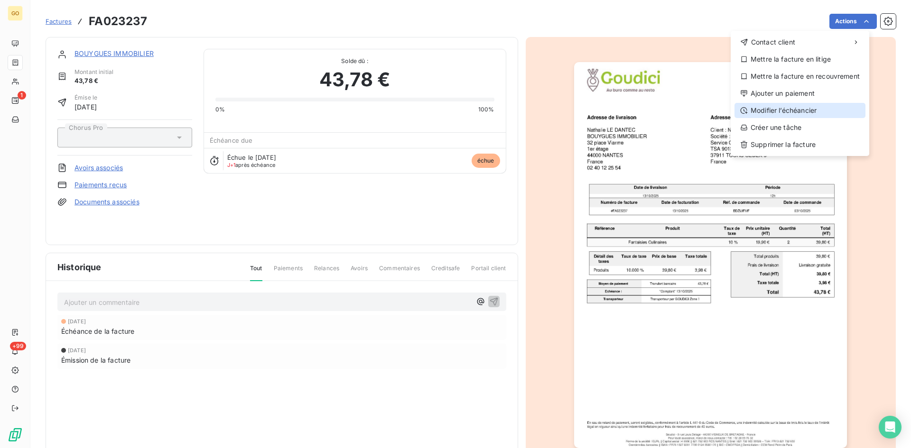
click at [793, 114] on div "Modifier l’échéancier" at bounding box center [799, 110] width 131 height 15
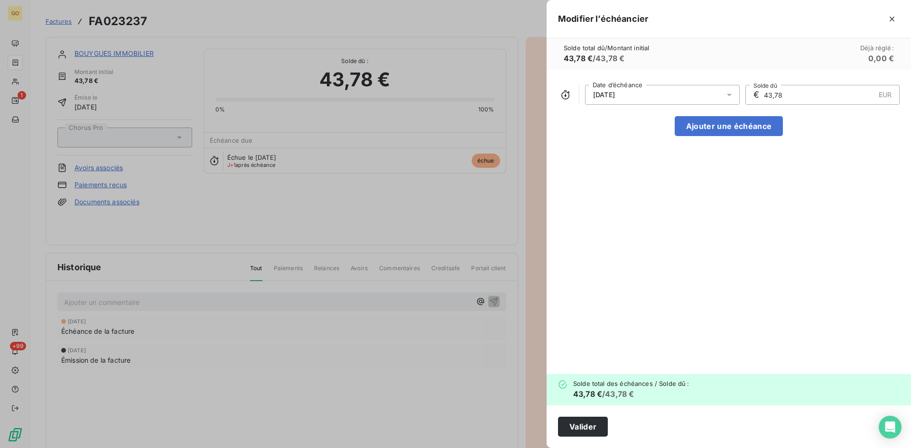
click at [727, 90] on div at bounding box center [731, 95] width 15 height 20
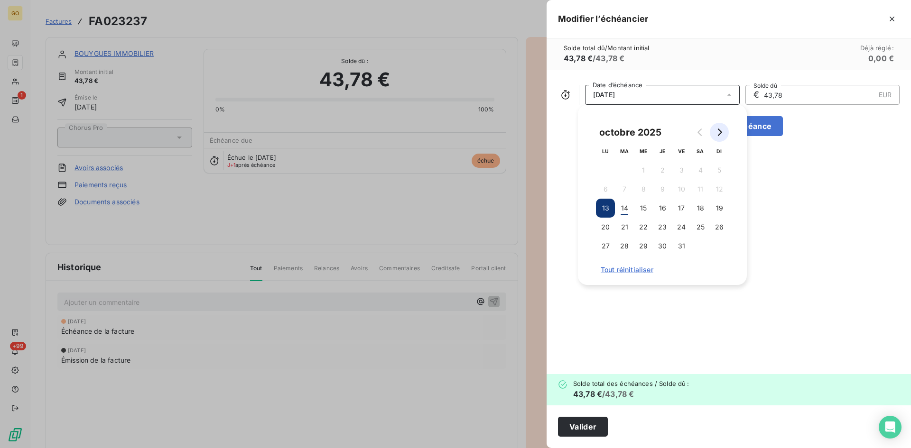
click at [723, 130] on button "Go to next month" at bounding box center [719, 132] width 19 height 19
click at [718, 248] on button "30" at bounding box center [719, 246] width 19 height 19
click at [869, 244] on div "[DATE] Date d’échéance € 43,78 EUR Solde dû Ajouter une échéance" at bounding box center [729, 222] width 364 height 305
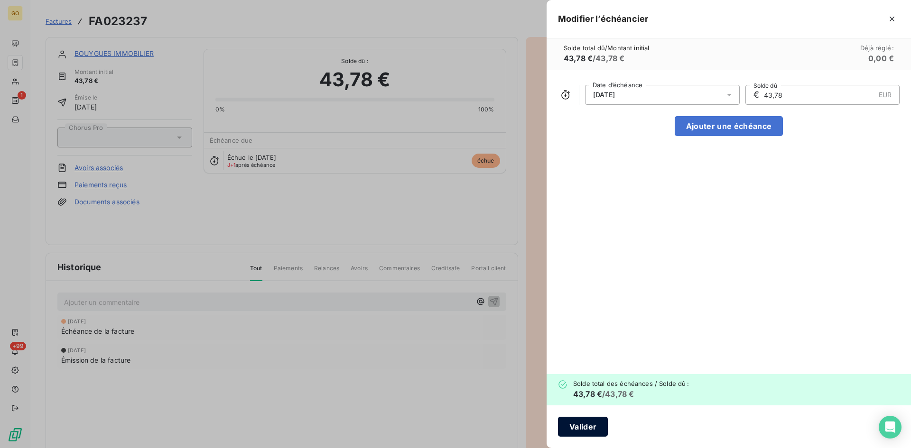
click at [592, 428] on button "Valider" at bounding box center [583, 427] width 50 height 20
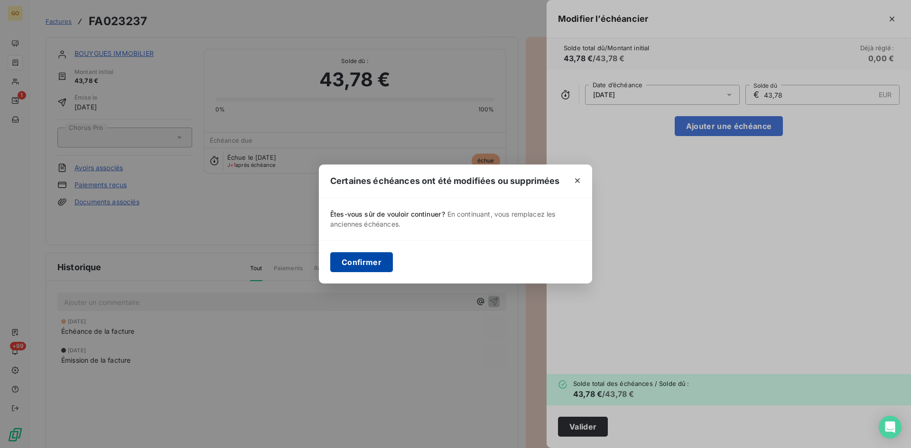
click at [362, 265] on button "Confirmer" at bounding box center [361, 262] width 63 height 20
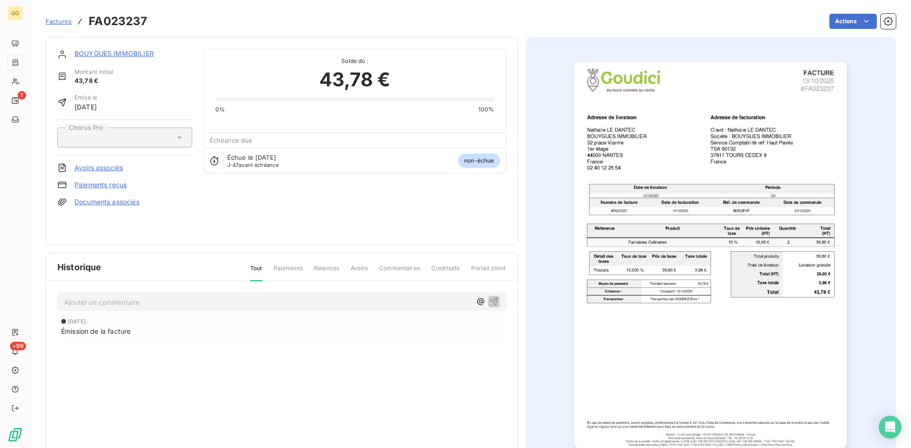
click at [119, 53] on link "BOUYGUES IMMOBILIER" at bounding box center [113, 53] width 79 height 8
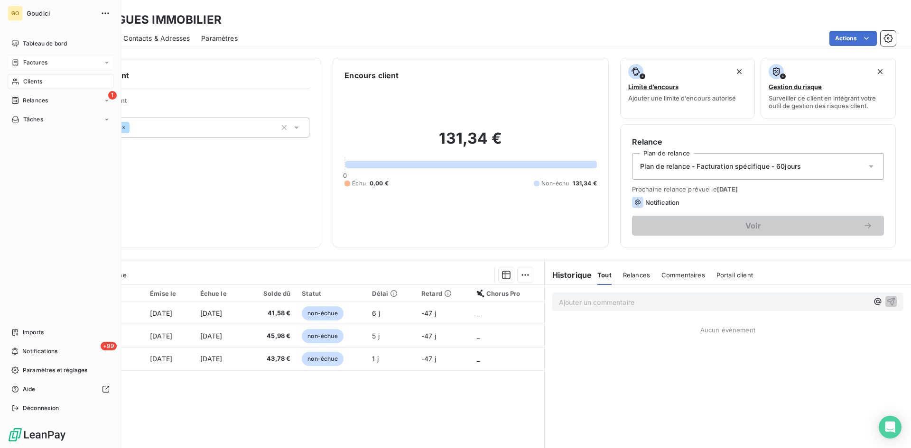
click at [46, 62] on span "Factures" at bounding box center [35, 62] width 24 height 9
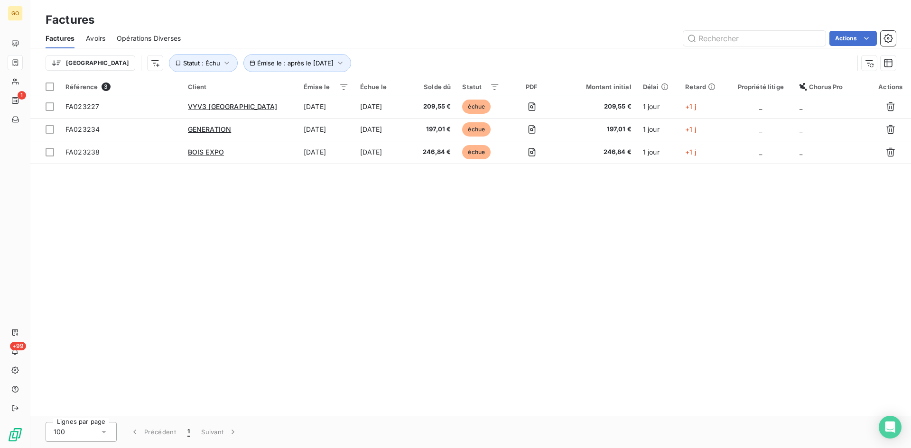
click at [483, 316] on div "Référence 3 Client Émise le Échue le Solde dû Statut PDF Montant initial Délai …" at bounding box center [470, 247] width 880 height 338
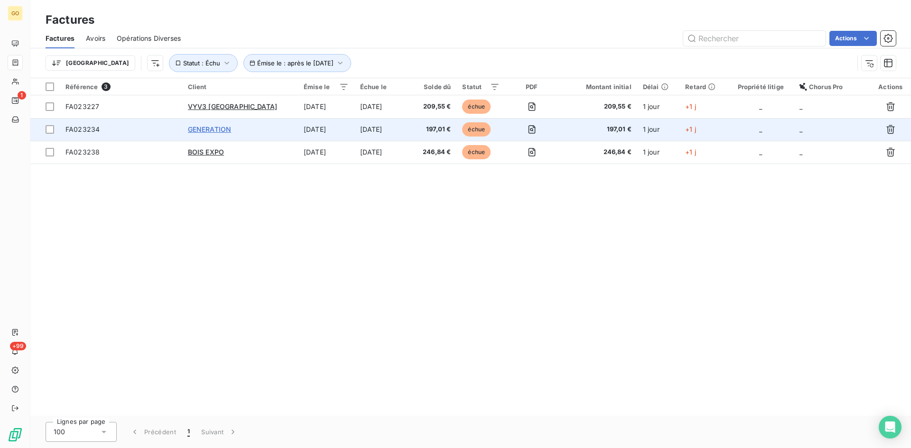
click at [194, 128] on span "GENERATION" at bounding box center [210, 129] width 44 height 8
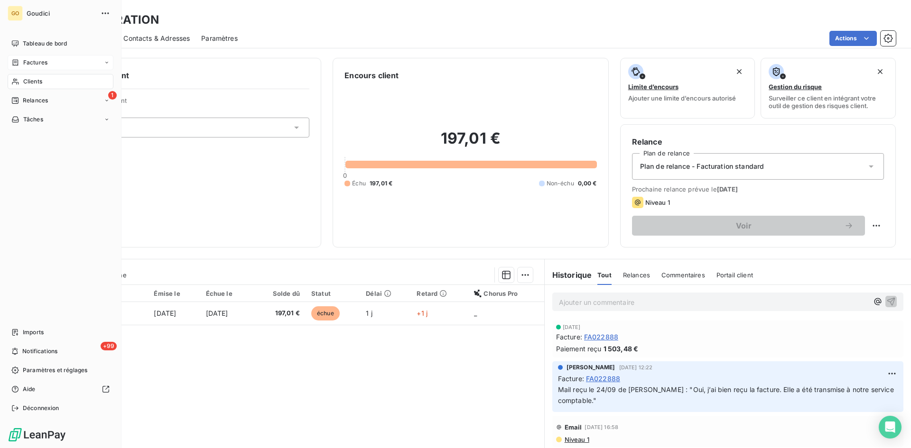
click at [32, 66] on span "Factures" at bounding box center [35, 62] width 24 height 9
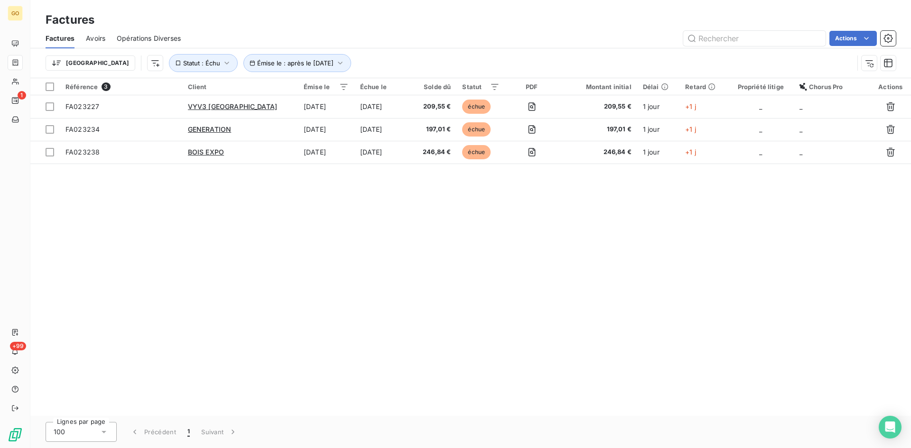
drag, startPoint x: 286, startPoint y: 290, endPoint x: 266, endPoint y: 253, distance: 41.8
click at [285, 280] on div "Référence 3 Client Émise le Échue le Solde dû Statut PDF Montant initial Délai …" at bounding box center [470, 247] width 880 height 338
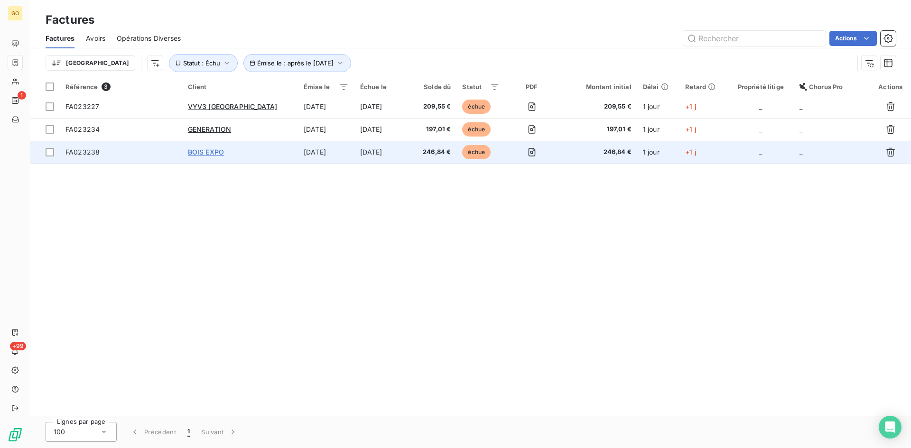
click at [216, 152] on span "BOIS EXPO" at bounding box center [206, 152] width 36 height 8
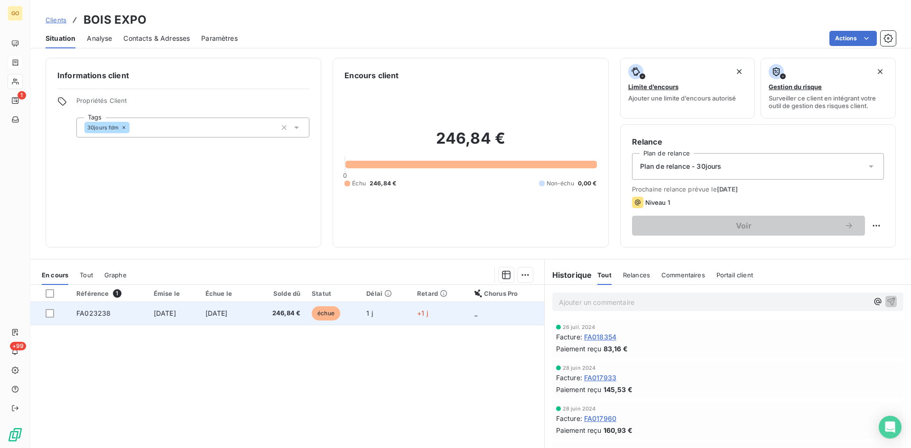
click at [215, 315] on span "[DATE]" at bounding box center [216, 313] width 22 height 8
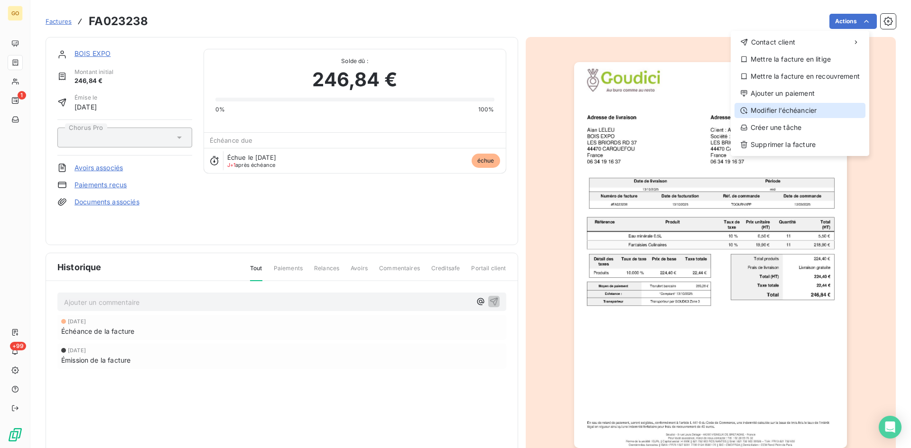
click at [784, 110] on div "Modifier l’échéancier" at bounding box center [799, 110] width 131 height 15
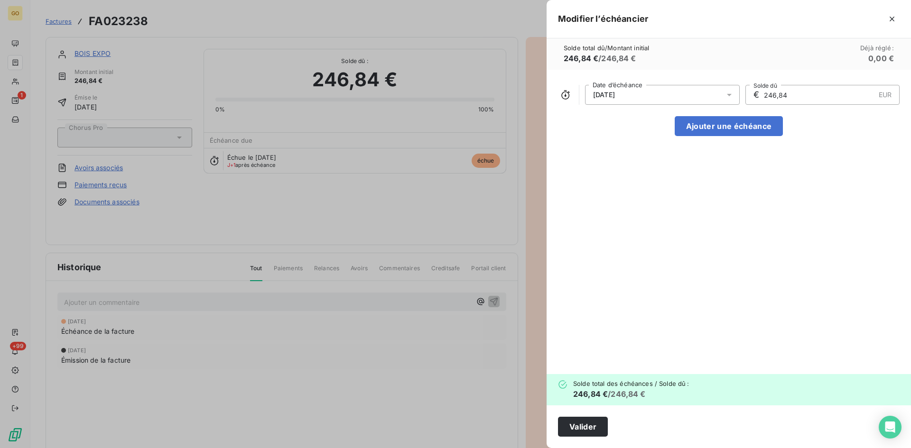
click at [735, 89] on div at bounding box center [731, 95] width 15 height 20
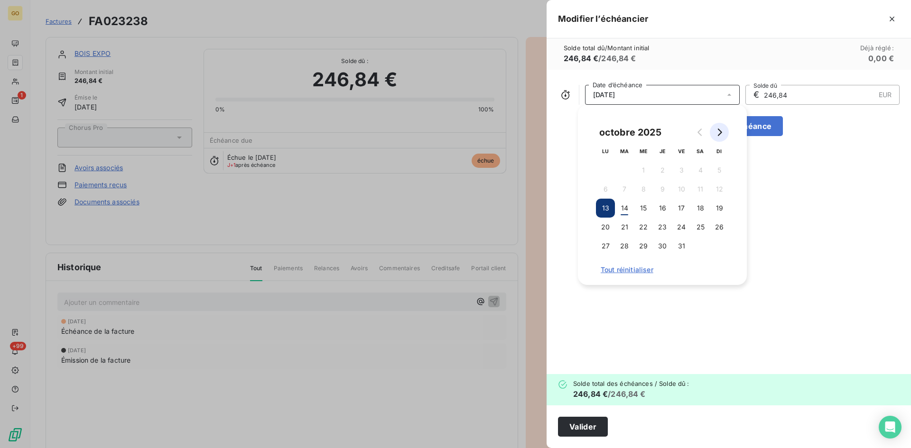
click at [722, 134] on icon "Go to next month" at bounding box center [719, 133] width 8 height 8
click at [720, 247] on button "30" at bounding box center [719, 246] width 19 height 19
click at [822, 239] on div "[DATE] Date d’échéance € 246,84 EUR Solde dû Ajouter une échéance" at bounding box center [729, 222] width 364 height 305
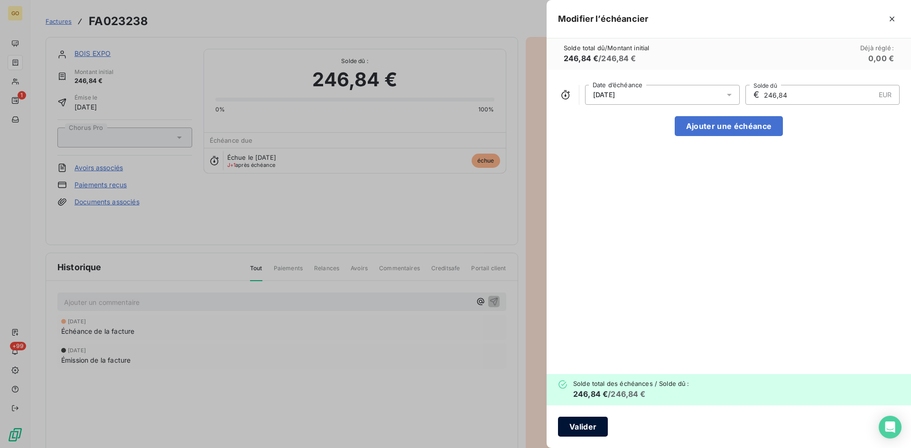
click at [593, 429] on button "Valider" at bounding box center [583, 427] width 50 height 20
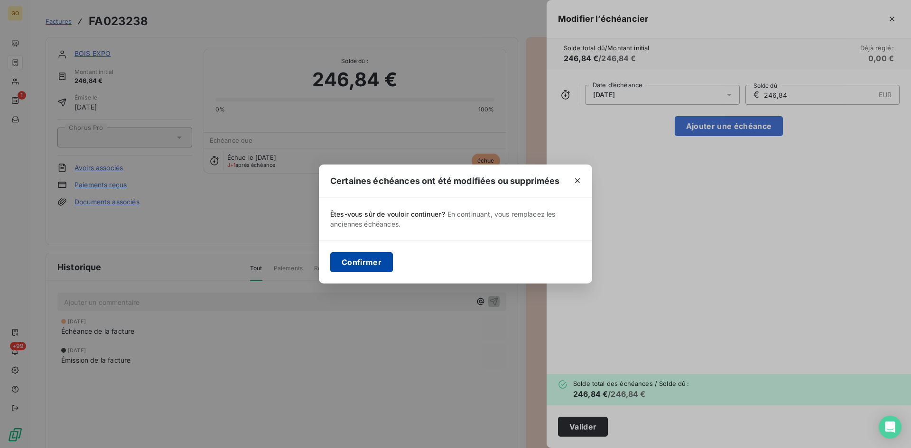
click at [383, 267] on button "Confirmer" at bounding box center [361, 262] width 63 height 20
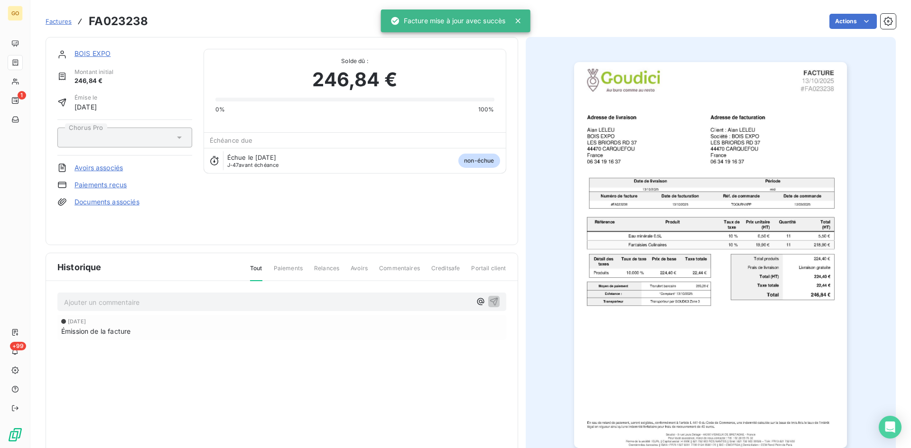
click at [195, 19] on div "Actions" at bounding box center [527, 21] width 736 height 15
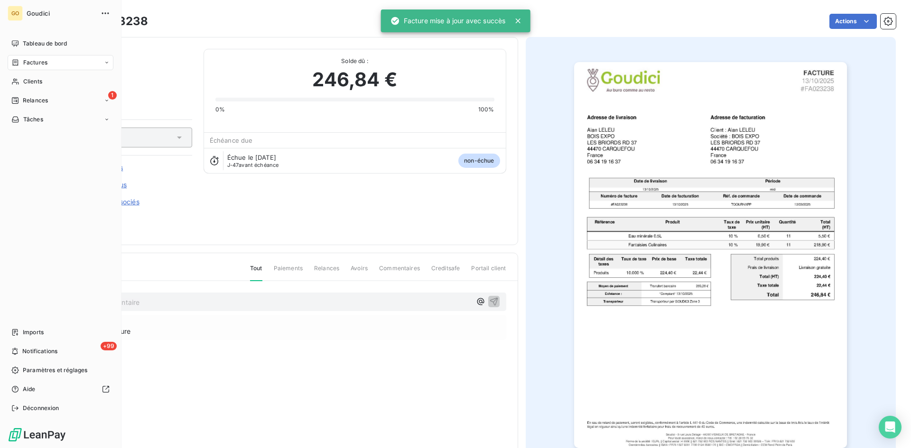
click at [40, 59] on span "Factures" at bounding box center [35, 62] width 24 height 9
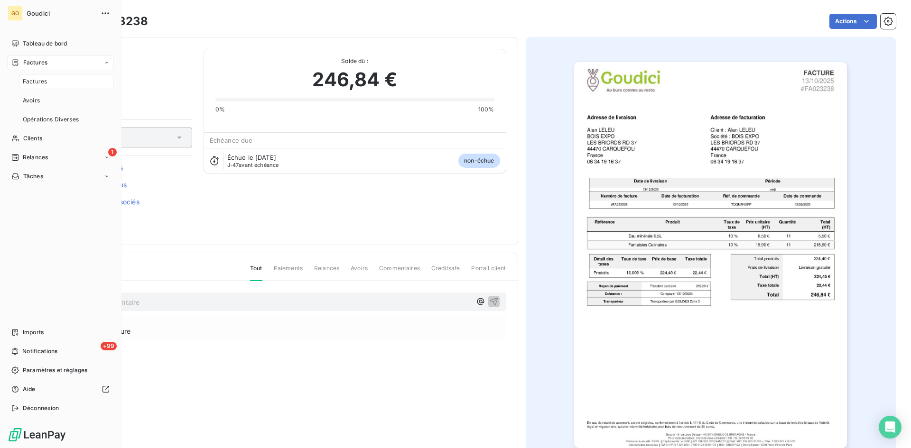
click at [34, 82] on span "Factures" at bounding box center [35, 81] width 24 height 9
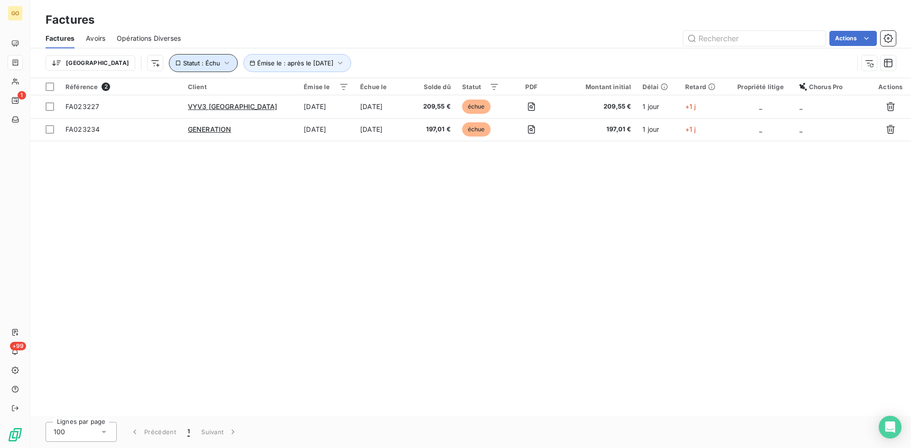
click at [222, 65] on icon "button" at bounding box center [226, 62] width 9 height 9
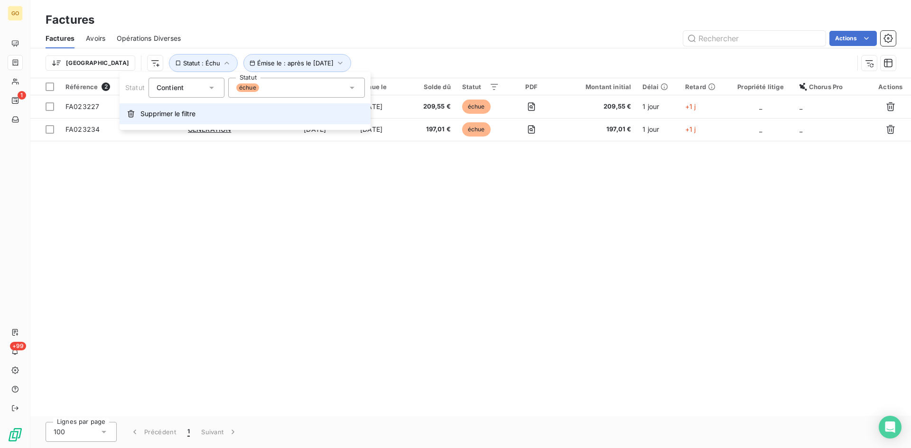
click at [181, 116] on span "Supprimer le filtre" at bounding box center [167, 113] width 55 height 9
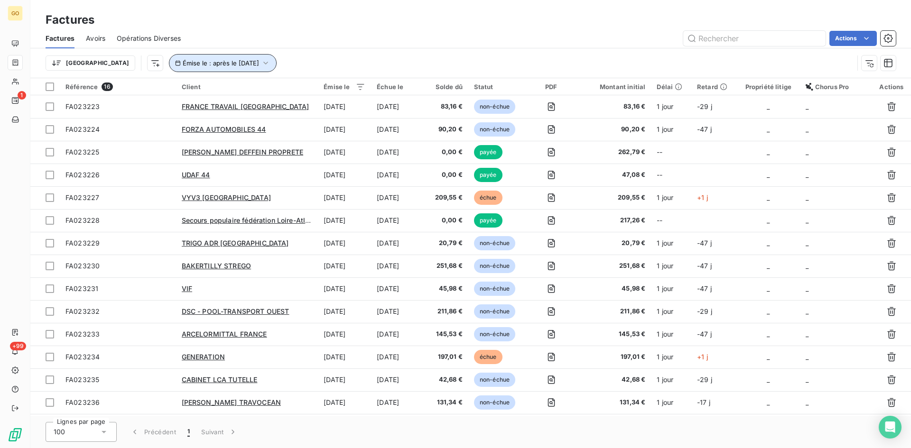
click at [261, 61] on icon "button" at bounding box center [265, 62] width 9 height 9
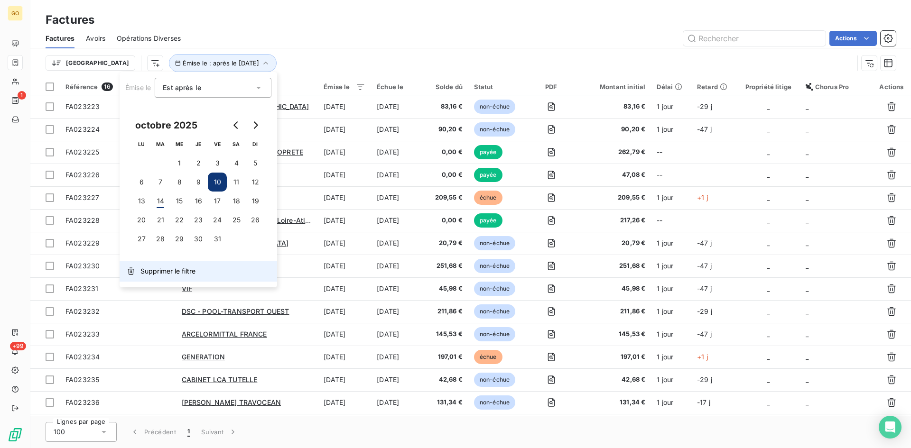
click at [178, 270] on span "Supprimer le filtre" at bounding box center [167, 271] width 55 height 9
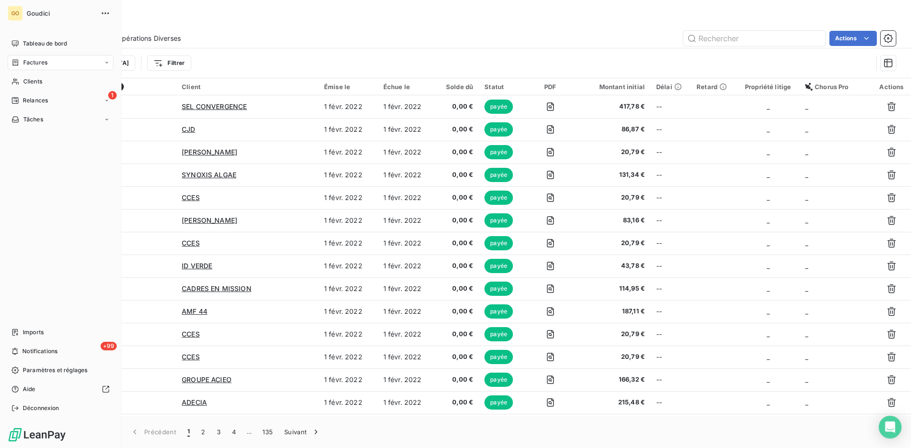
click at [36, 58] on div "Factures" at bounding box center [61, 62] width 106 height 15
click at [35, 84] on span "Factures" at bounding box center [35, 81] width 24 height 9
click at [25, 64] on span "Factures" at bounding box center [35, 62] width 24 height 9
click at [29, 81] on span "Factures" at bounding box center [35, 81] width 24 height 9
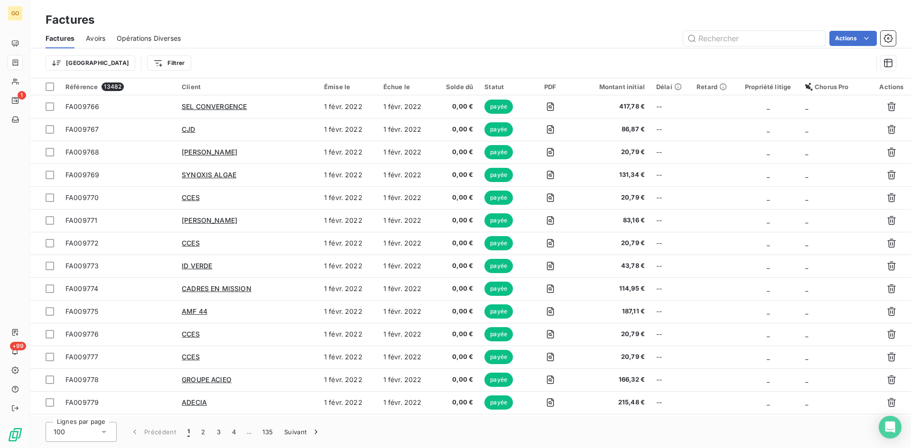
click at [211, 60] on div "Trier Filtrer" at bounding box center [459, 63] width 827 height 18
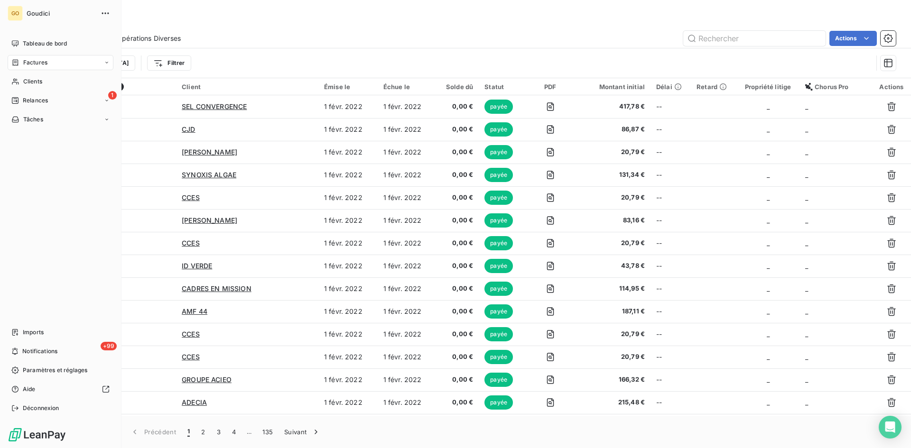
click at [9, 61] on div "Factures" at bounding box center [61, 62] width 106 height 15
click at [36, 84] on span "Factures" at bounding box center [35, 81] width 24 height 9
click at [28, 84] on span "Clients" at bounding box center [32, 81] width 19 height 9
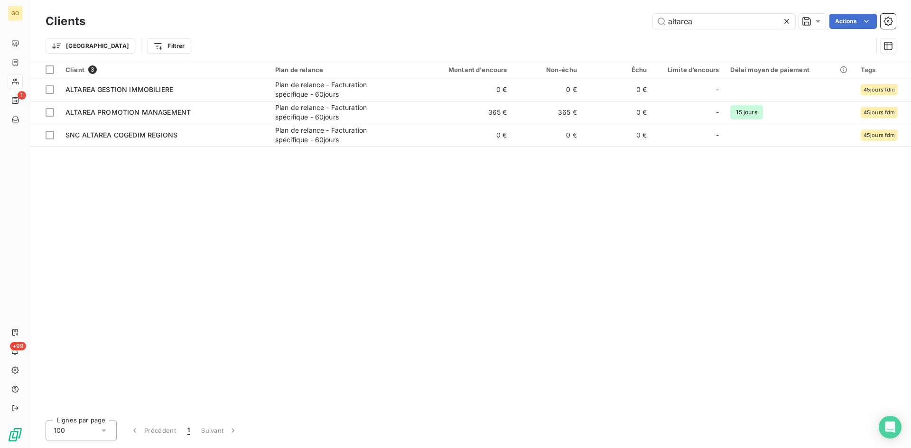
drag, startPoint x: 702, startPoint y: 22, endPoint x: 567, endPoint y: 30, distance: 135.4
click at [567, 30] on div "Clients altarea Actions" at bounding box center [471, 21] width 850 height 20
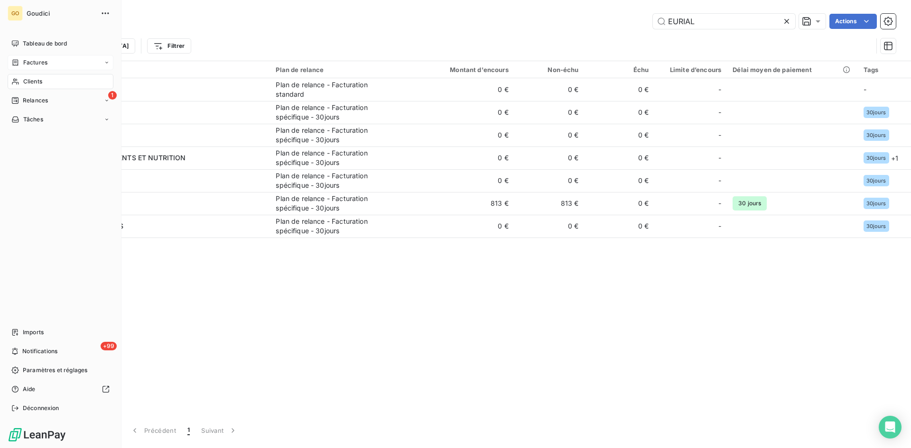
type input "EURIAL"
click at [39, 57] on div "Factures" at bounding box center [61, 62] width 106 height 15
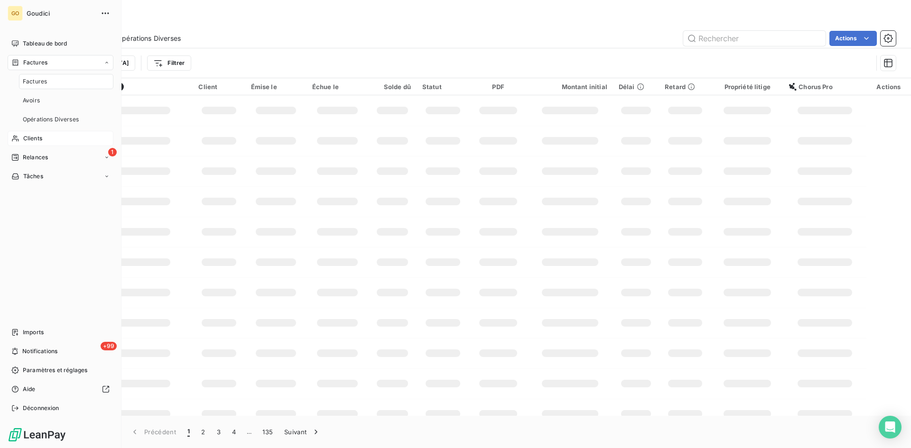
click at [36, 79] on span "Factures" at bounding box center [35, 81] width 24 height 9
click at [781, 43] on input "text" at bounding box center [754, 38] width 142 height 15
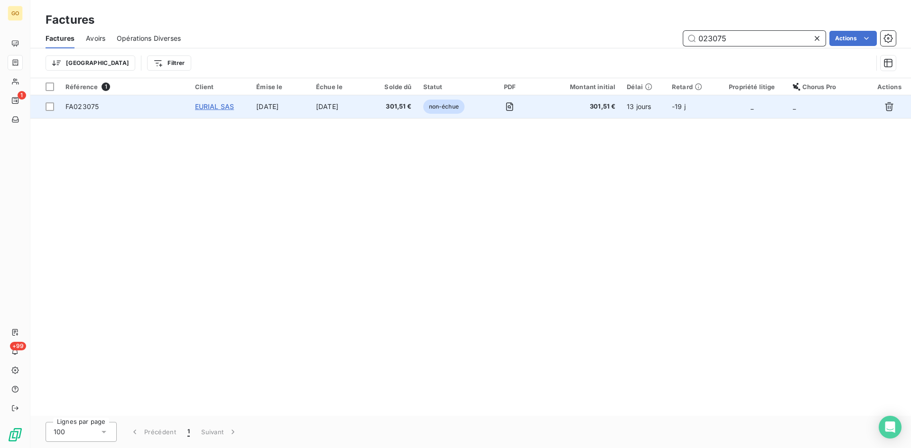
type input "023075"
click at [207, 107] on span "EURIAL SAS" at bounding box center [214, 106] width 39 height 8
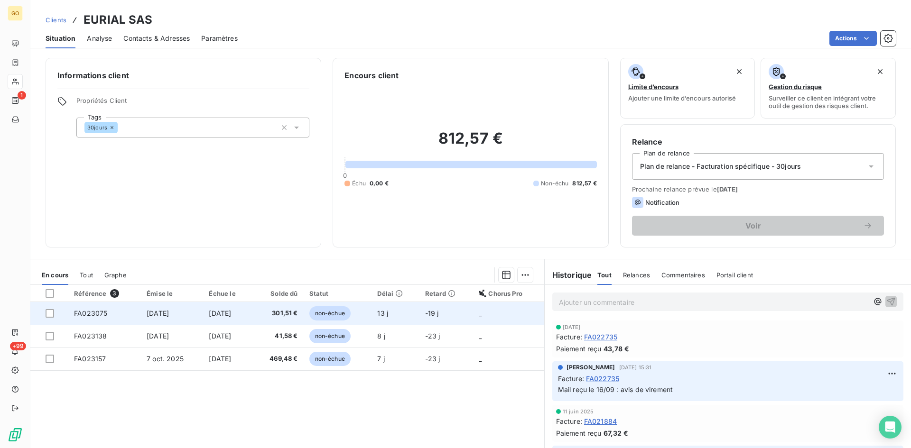
click at [150, 311] on span "[DATE]" at bounding box center [158, 313] width 22 height 8
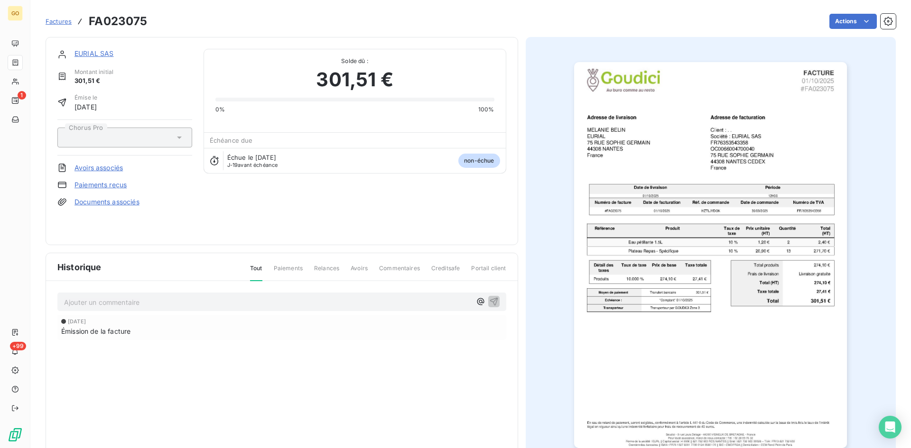
click at [101, 54] on link "EURIAL SAS" at bounding box center [93, 53] width 39 height 8
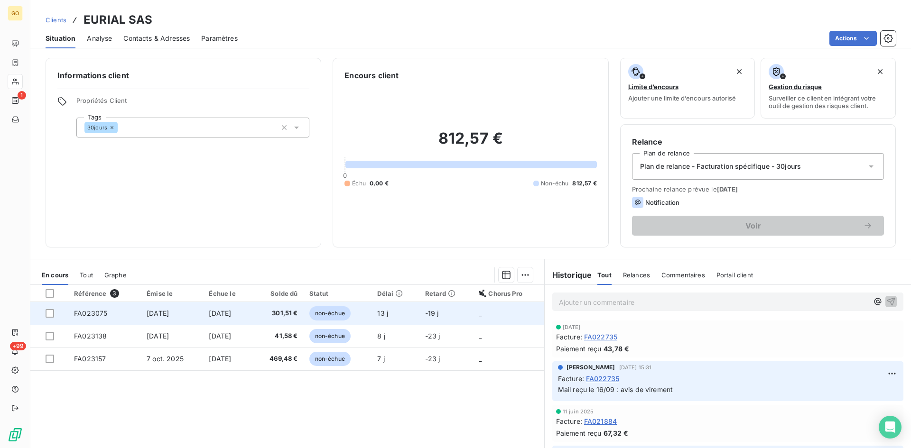
click at [160, 317] on span "[DATE]" at bounding box center [158, 313] width 22 height 8
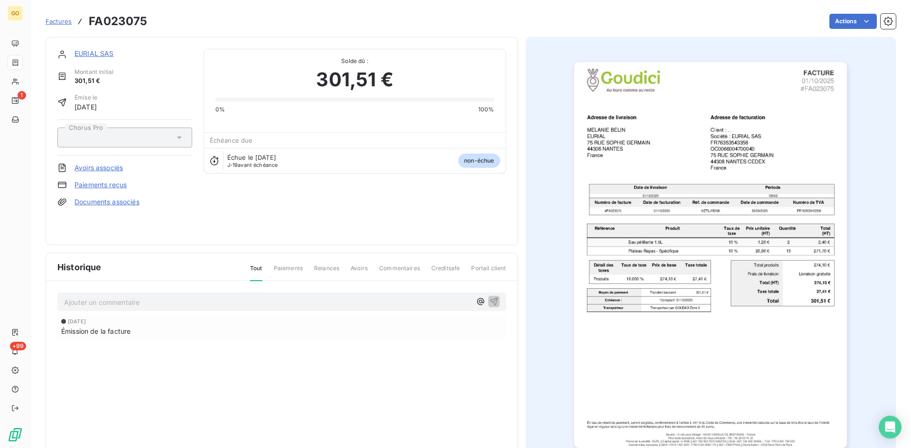
click at [139, 306] on p "Ajouter un commentaire ﻿" at bounding box center [267, 302] width 407 height 12
click at [190, 303] on p "Ajouter un commentaire ﻿" at bounding box center [267, 302] width 407 height 12
click at [170, 301] on p "Ajouter un commentaire ﻿" at bounding box center [267, 302] width 407 height 12
click at [142, 301] on span "mail reçu le 13/10 : Avis e paiement" at bounding box center [119, 301] width 111 height 8
click at [140, 302] on span "mail reçu le 13/10 : Avis e paiement" at bounding box center [119, 301] width 111 height 8
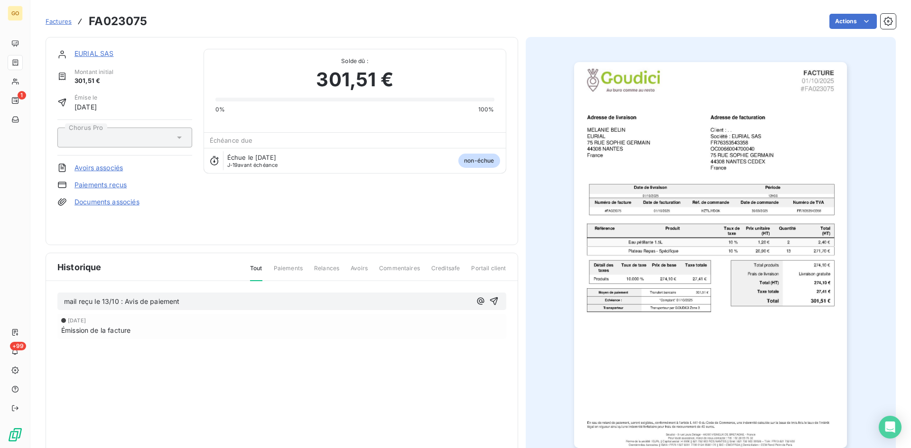
click at [238, 306] on p "mail reçu le 13/10 : Avis de paiement" at bounding box center [267, 301] width 407 height 11
click at [231, 299] on p "mail reçu le 13/10 : Avis de paiement" at bounding box center [267, 301] width 407 height 11
drag, startPoint x: 212, startPoint y: 295, endPoint x: 78, endPoint y: 292, distance: 133.3
click at [78, 292] on div "mail reçu le 13/10 : Avis de paiement [DATE] Émission de la facture" at bounding box center [282, 329] width 472 height 96
drag, startPoint x: 187, startPoint y: 298, endPoint x: 58, endPoint y: 309, distance: 130.0
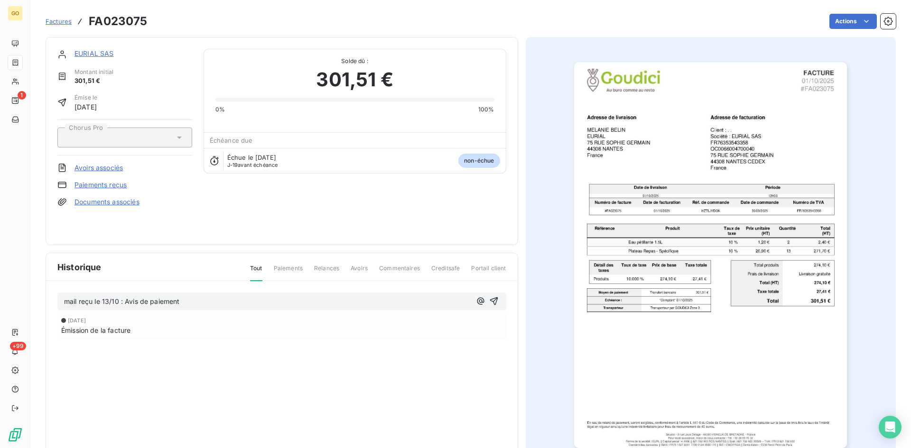
click at [58, 309] on div "mail reçu le 13/10 : Avis de paiement" at bounding box center [281, 302] width 449 height 18
copy span "mail reçu le 13/10 : Avis de paiement"
click at [403, 303] on p "mail reçu le 13/10 : Avis de paiement" at bounding box center [267, 301] width 407 height 11
click at [489, 299] on icon "button" at bounding box center [493, 300] width 9 height 9
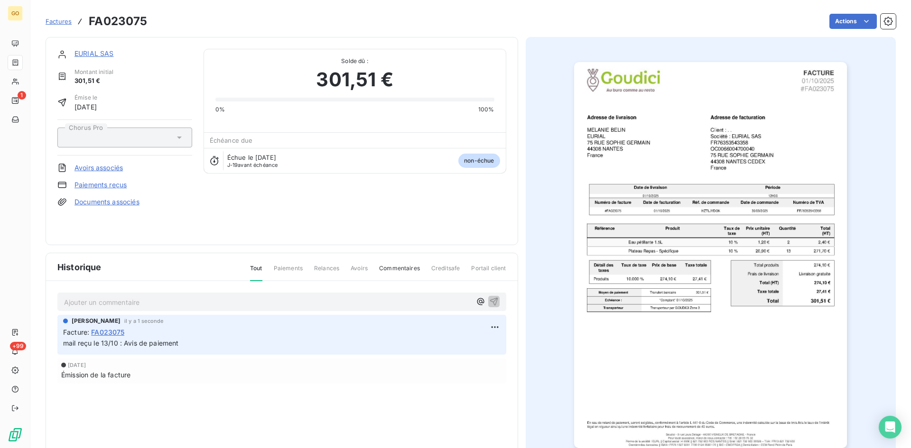
click at [97, 52] on link "EURIAL SAS" at bounding box center [93, 53] width 39 height 8
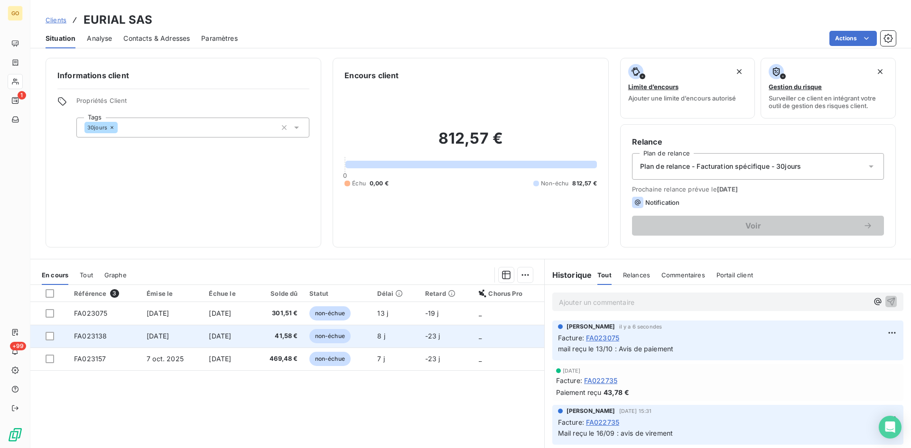
click at [148, 335] on span "[DATE]" at bounding box center [158, 336] width 22 height 8
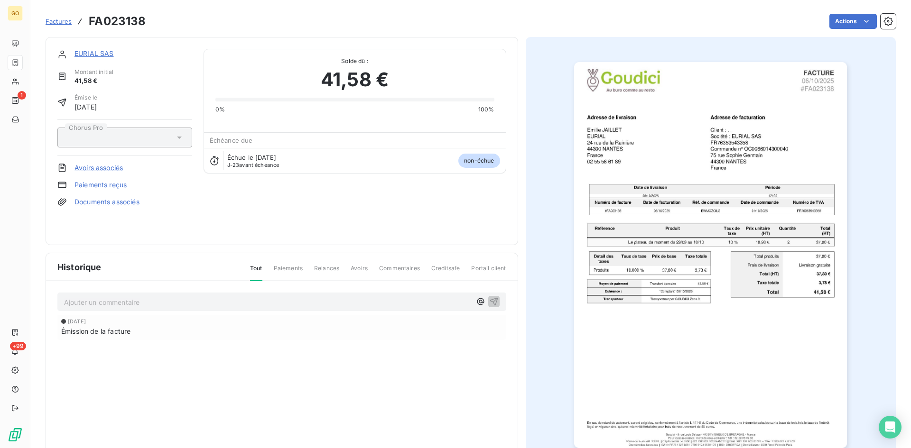
click at [140, 303] on p "Ajouter un commentaire ﻿" at bounding box center [267, 302] width 407 height 12
click at [242, 314] on div "[DATE] Émission de la facture" at bounding box center [281, 326] width 449 height 25
click at [489, 299] on icon "button" at bounding box center [493, 300] width 9 height 9
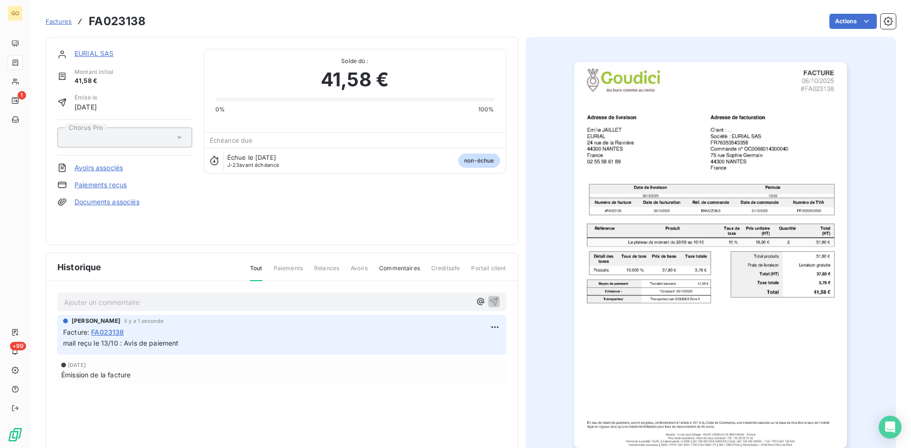
click at [93, 50] on link "EURIAL SAS" at bounding box center [93, 53] width 39 height 8
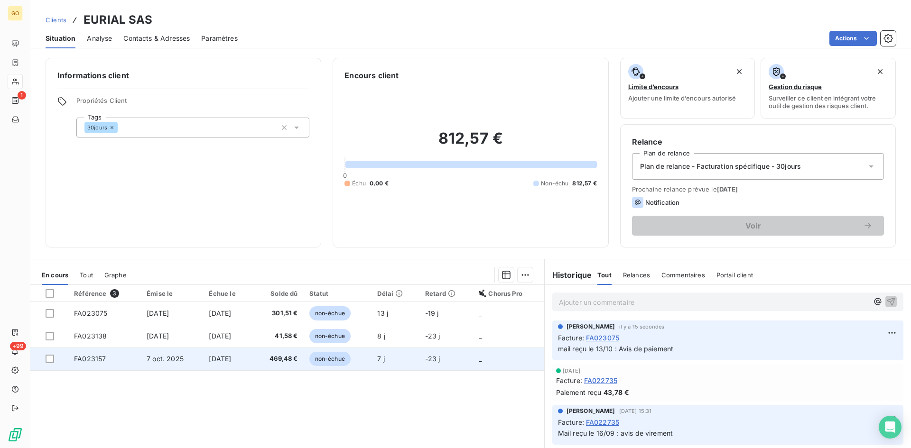
click at [158, 357] on span "7 oct. 2025" at bounding box center [165, 359] width 37 height 8
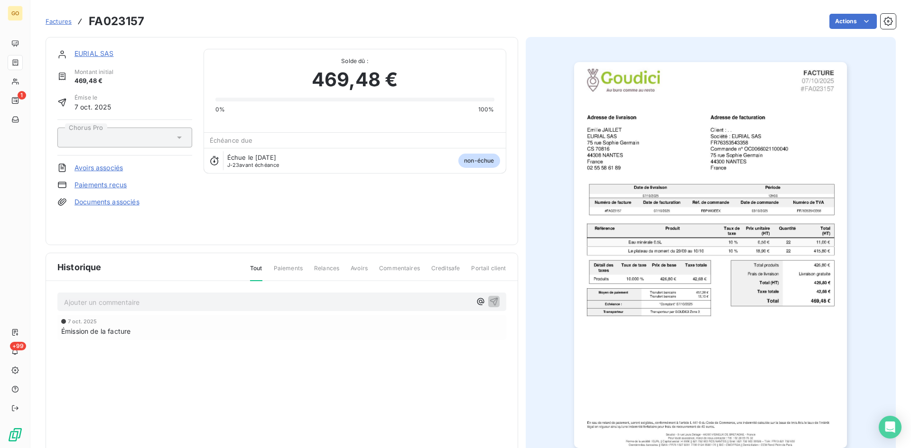
click at [170, 302] on p "Ajouter un commentaire ﻿" at bounding box center [267, 302] width 407 height 12
click at [491, 297] on button "button" at bounding box center [493, 301] width 11 height 11
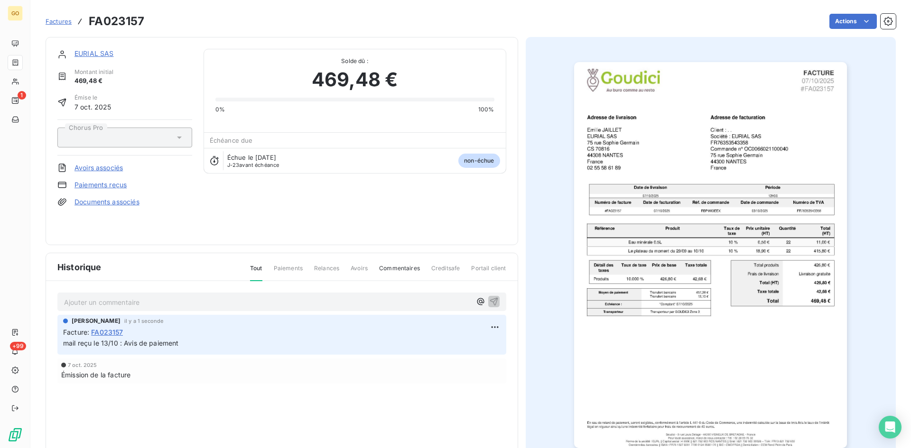
click at [103, 49] on div "EURIAL SAS" at bounding box center [133, 53] width 118 height 9
click at [93, 53] on link "EURIAL SAS" at bounding box center [93, 53] width 39 height 8
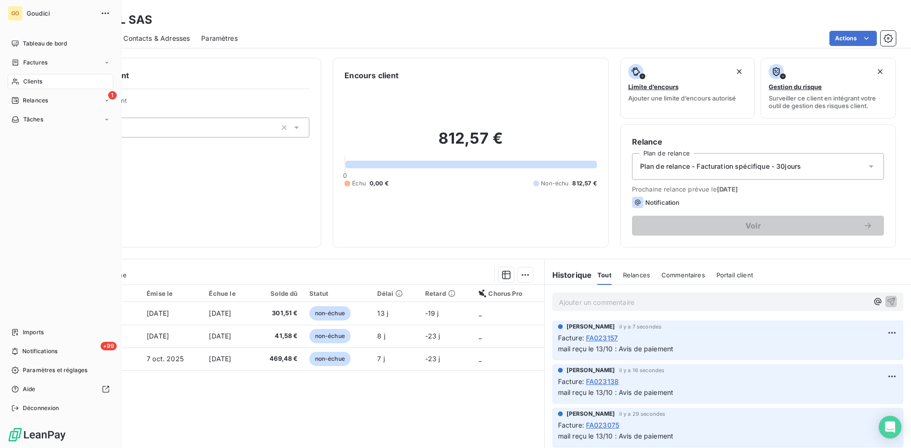
drag, startPoint x: 42, startPoint y: 68, endPoint x: 44, endPoint y: 84, distance: 16.7
click at [42, 68] on div "Factures" at bounding box center [61, 62] width 106 height 15
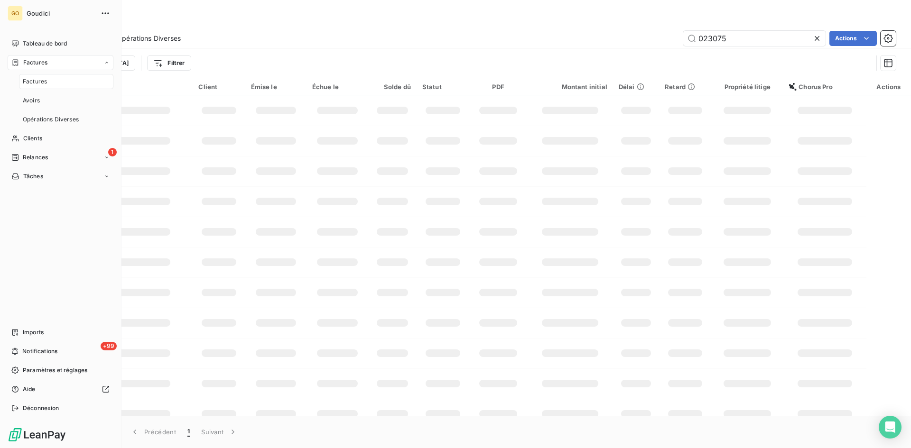
click at [38, 78] on span "Factures" at bounding box center [35, 81] width 24 height 9
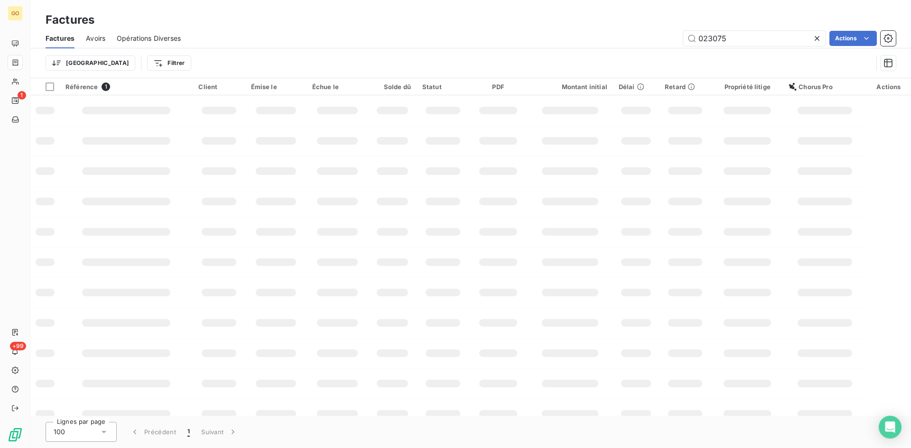
click at [816, 35] on icon at bounding box center [816, 38] width 9 height 9
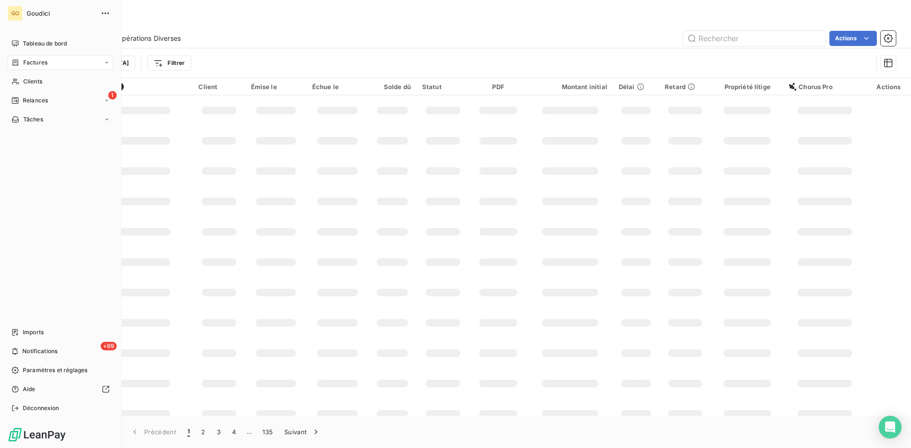
click at [41, 61] on span "Factures" at bounding box center [35, 62] width 24 height 9
click at [30, 84] on span "Factures" at bounding box center [35, 81] width 24 height 9
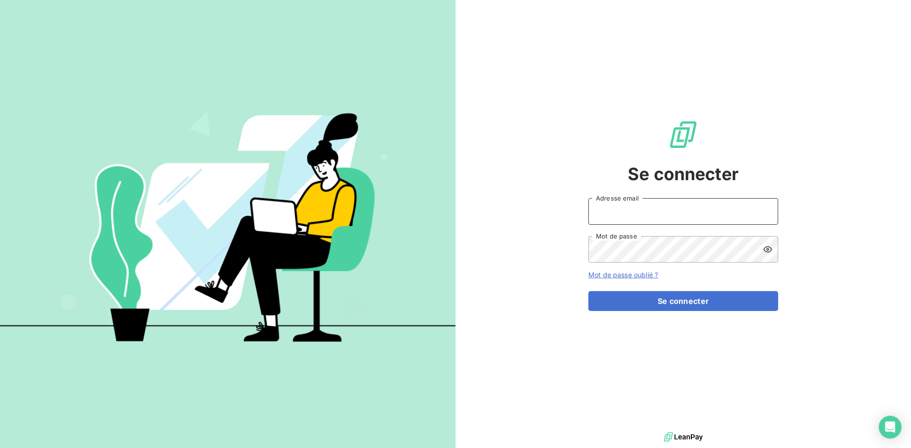
type input "[EMAIL_ADDRESS][DOMAIN_NAME]"
click at [646, 205] on input "[EMAIL_ADDRESS][DOMAIN_NAME]" at bounding box center [683, 211] width 190 height 27
click at [522, 135] on div "Se connecter contact@goudici.fr Adresse email Mot de passe Mot de passe oublié …" at bounding box center [682, 215] width 455 height 430
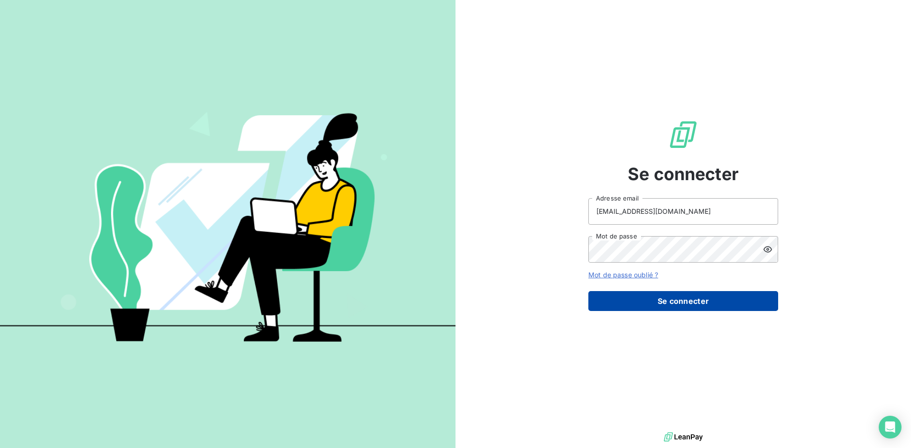
click at [659, 303] on button "Se connecter" at bounding box center [683, 301] width 190 height 20
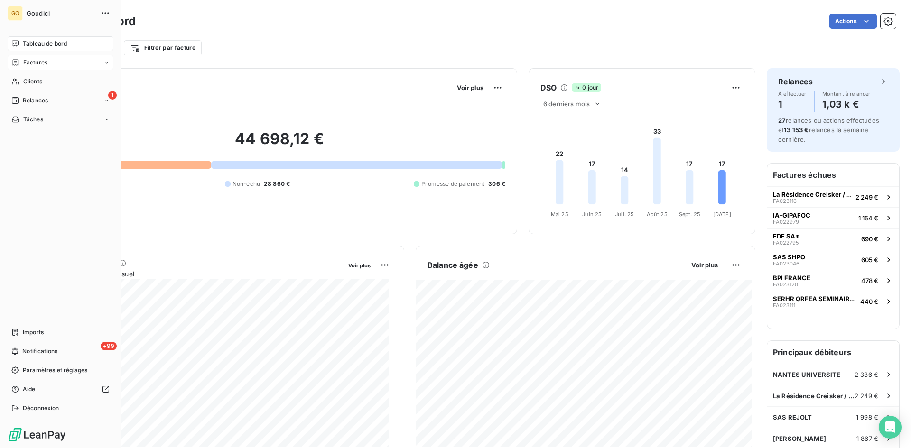
click at [38, 63] on span "Factures" at bounding box center [35, 62] width 24 height 9
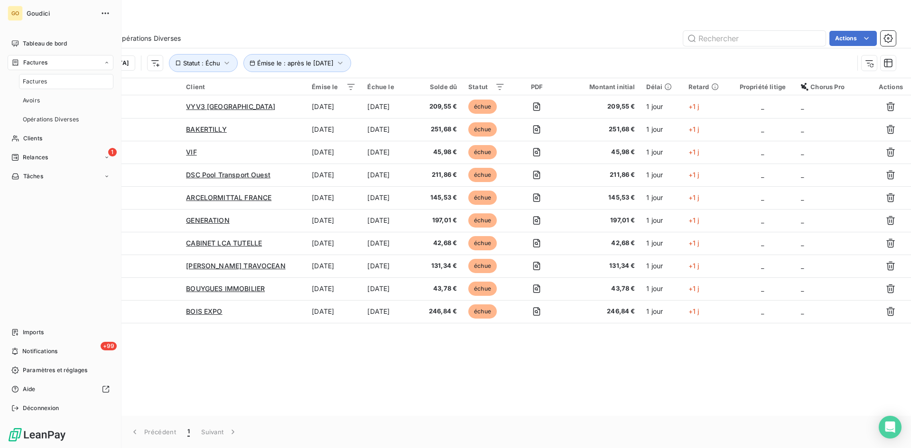
click at [29, 78] on span "Factures" at bounding box center [35, 81] width 24 height 9
click at [30, 85] on span "Clients" at bounding box center [32, 81] width 19 height 9
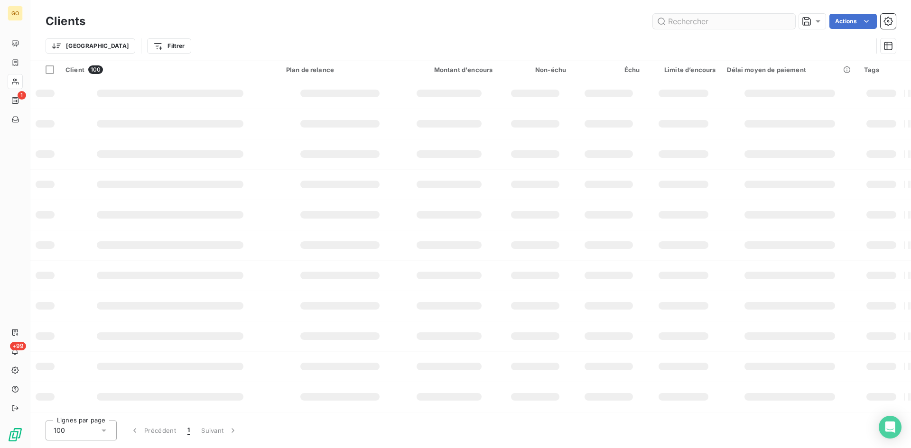
click at [704, 25] on input "text" at bounding box center [724, 21] width 142 height 15
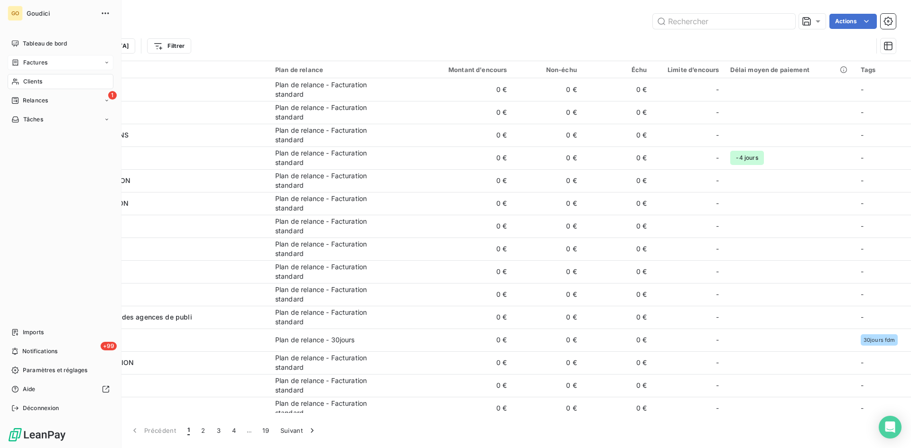
click at [39, 59] on span "Factures" at bounding box center [35, 62] width 24 height 9
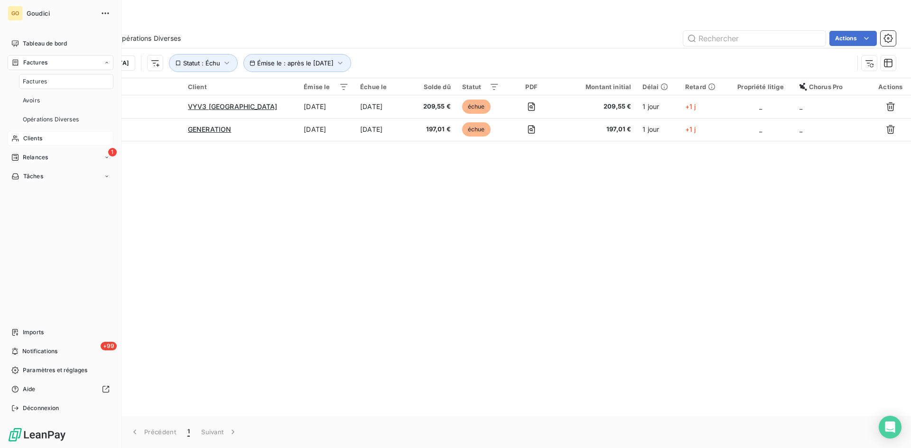
click at [37, 80] on span "Factures" at bounding box center [35, 81] width 24 height 9
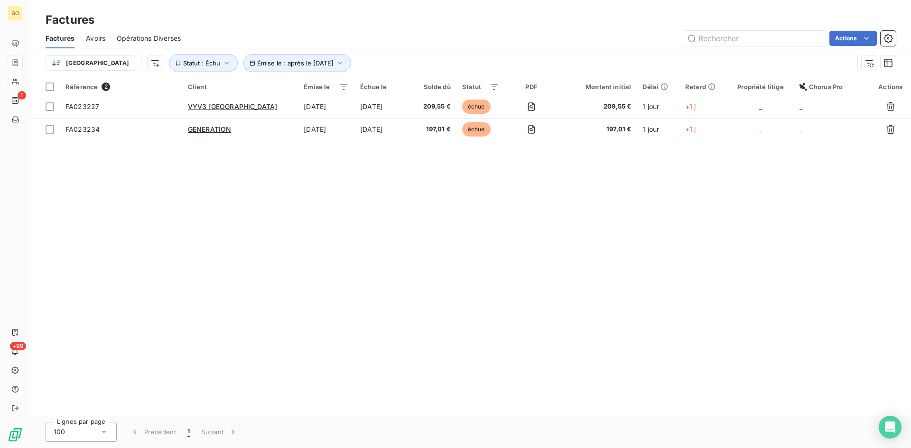
click at [559, 302] on div "Référence 2 Client Émise le Échue le Solde dû Statut PDF Montant initial Délai …" at bounding box center [470, 247] width 880 height 338
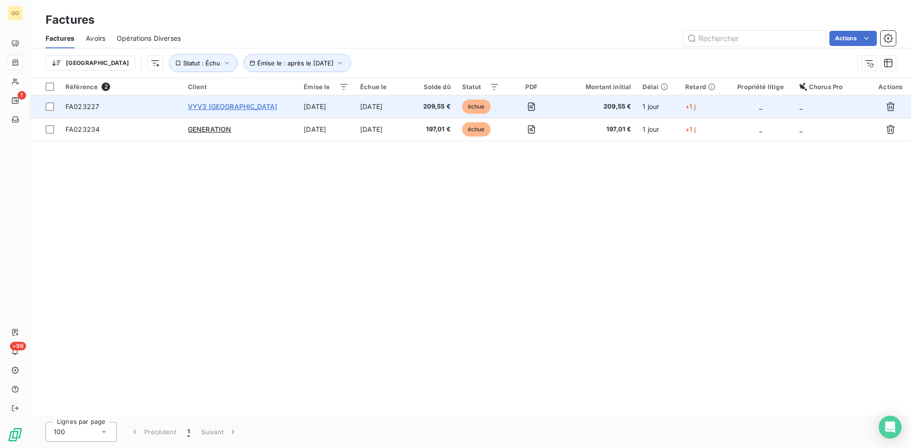
click at [231, 106] on span "VYV3 [GEOGRAPHIC_DATA]" at bounding box center [232, 106] width 89 height 8
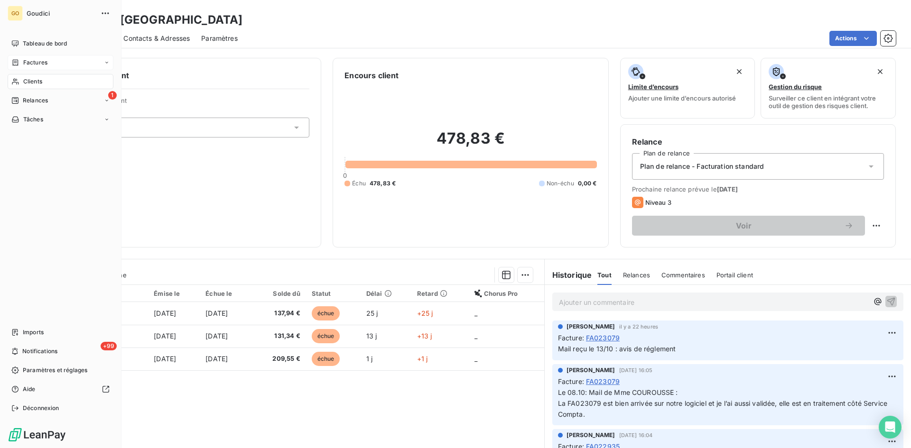
click at [29, 65] on span "Factures" at bounding box center [35, 62] width 24 height 9
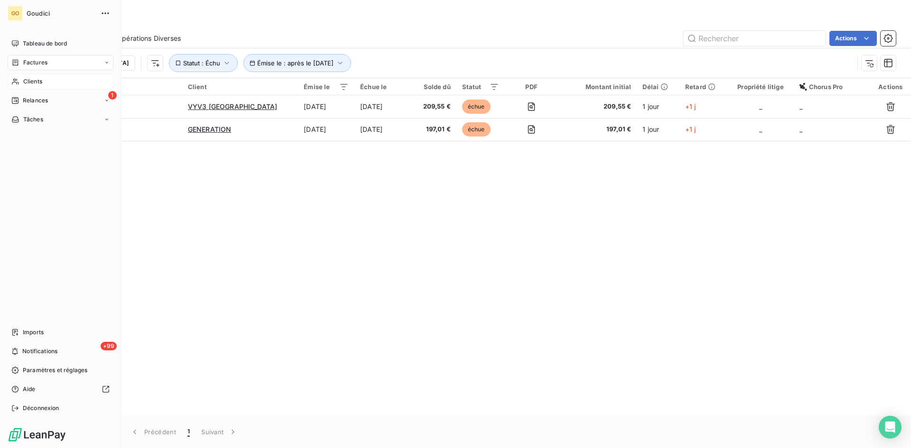
click at [31, 56] on div "Factures" at bounding box center [61, 62] width 106 height 15
click at [30, 83] on span "Factures" at bounding box center [35, 81] width 24 height 9
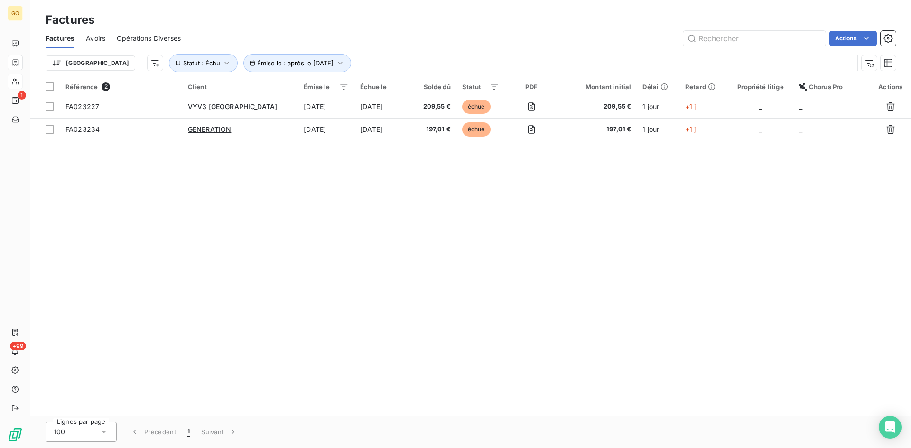
drag, startPoint x: 325, startPoint y: 200, endPoint x: 472, endPoint y: 37, distance: 218.7
click at [325, 198] on div "Référence 2 Client Émise le Échue le Solde dû Statut PDF Montant initial Délai …" at bounding box center [470, 247] width 880 height 338
